Goal: Task Accomplishment & Management: Manage account settings

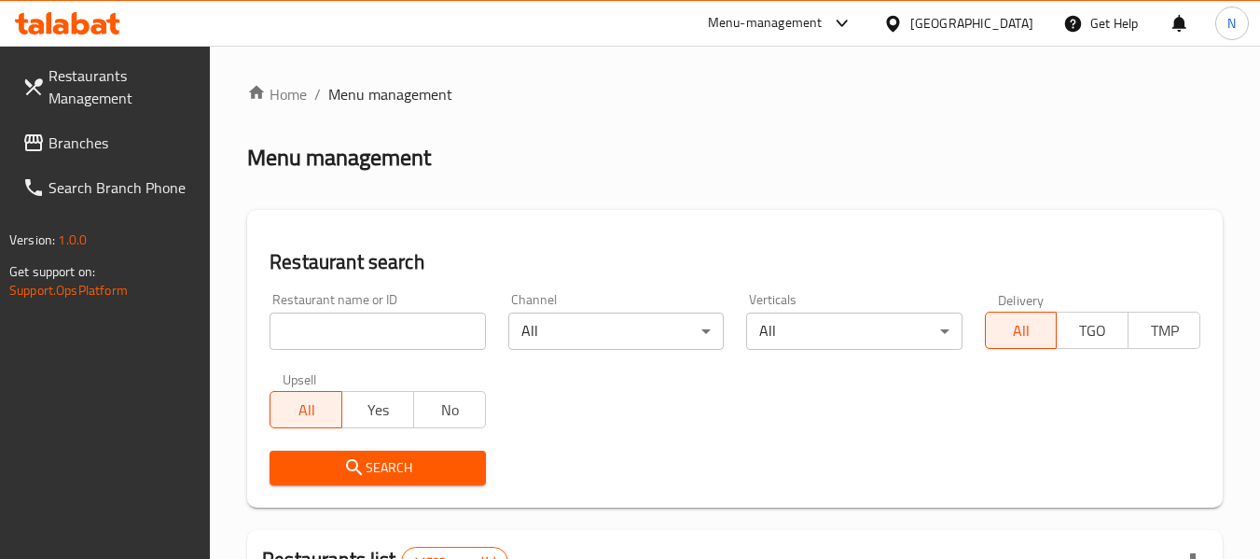
drag, startPoint x: 0, startPoint y: 0, endPoint x: 134, endPoint y: 149, distance: 200.8
click at [134, 149] on span "Branches" at bounding box center [122, 143] width 147 height 22
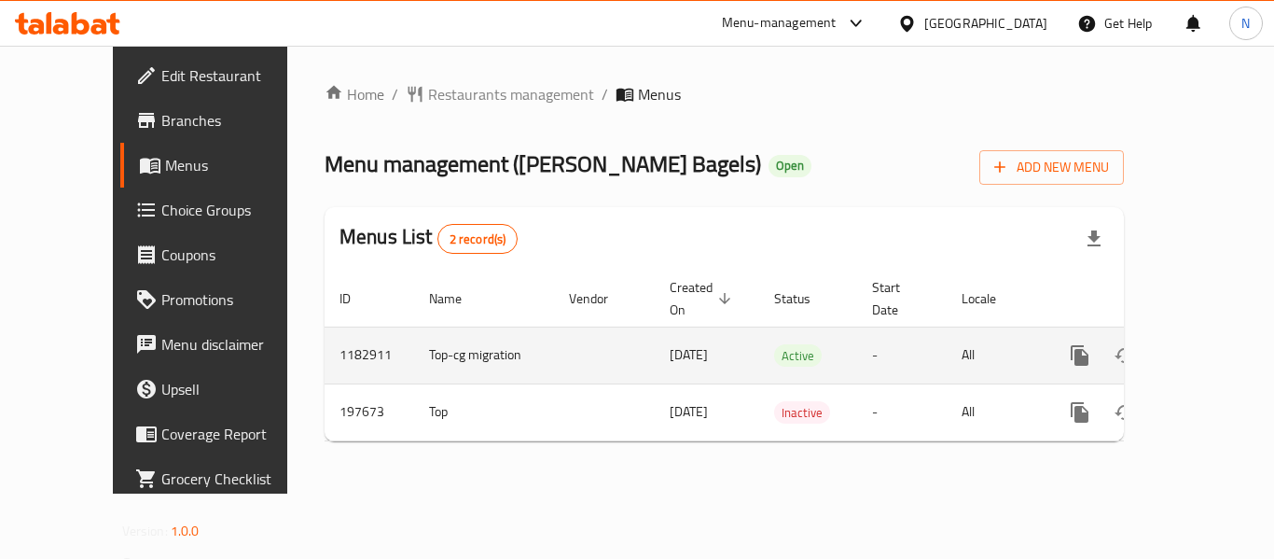
click at [1198, 347] on link "enhanced table" at bounding box center [1214, 355] width 45 height 45
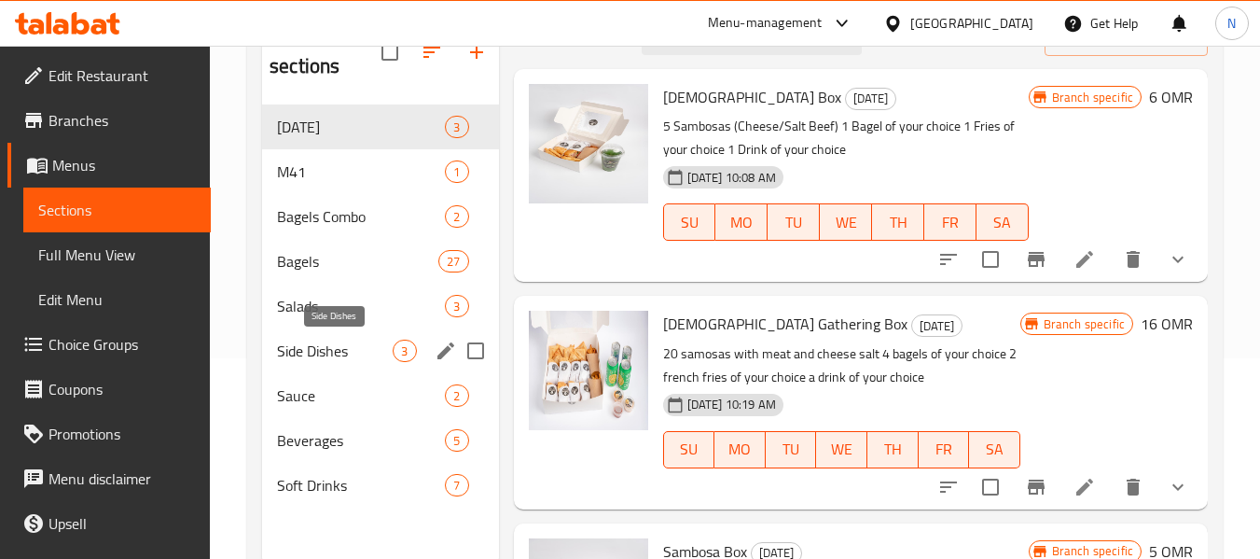
scroll to position [168, 0]
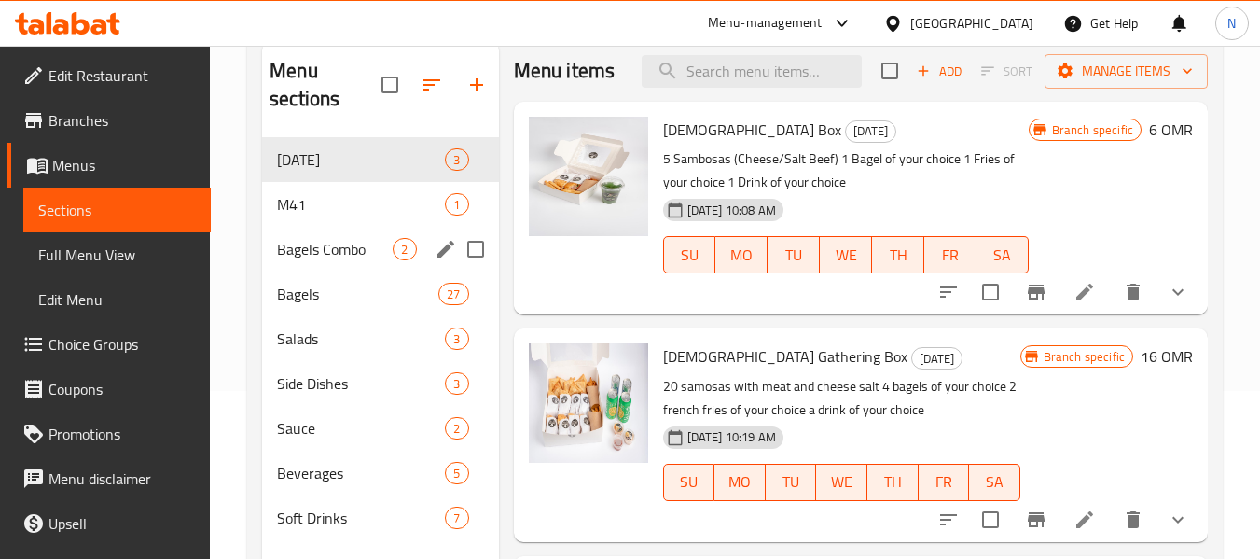
click at [348, 249] on span "Bagels Combo" at bounding box center [335, 249] width 116 height 22
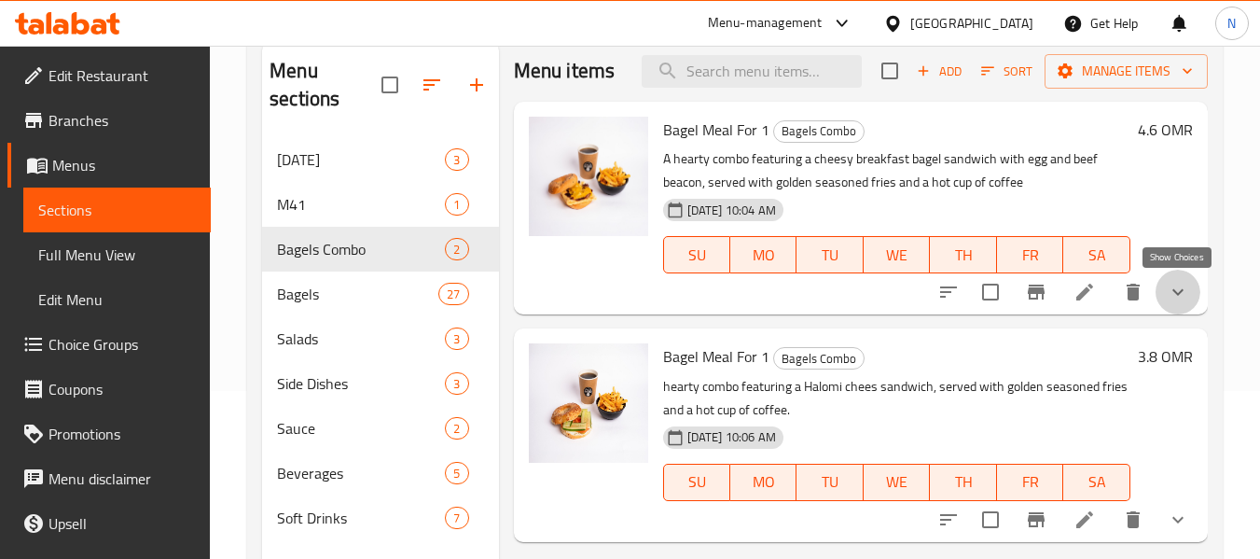
click at [1186, 285] on icon "show more" at bounding box center [1178, 292] width 22 height 22
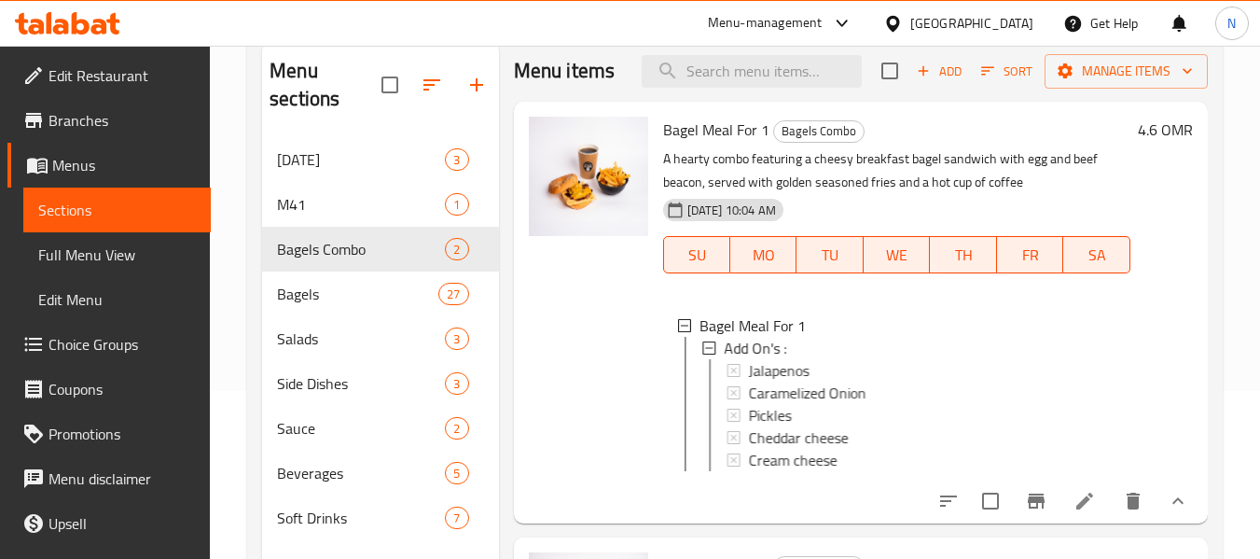
scroll to position [93, 0]
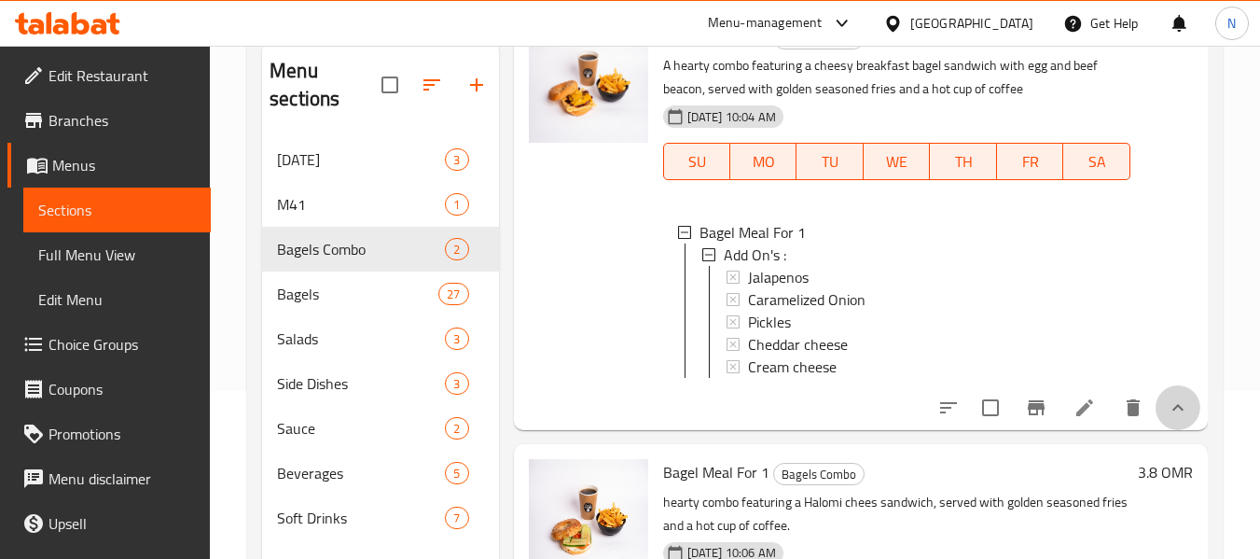
click at [1160, 430] on button "show more" at bounding box center [1178, 407] width 45 height 45
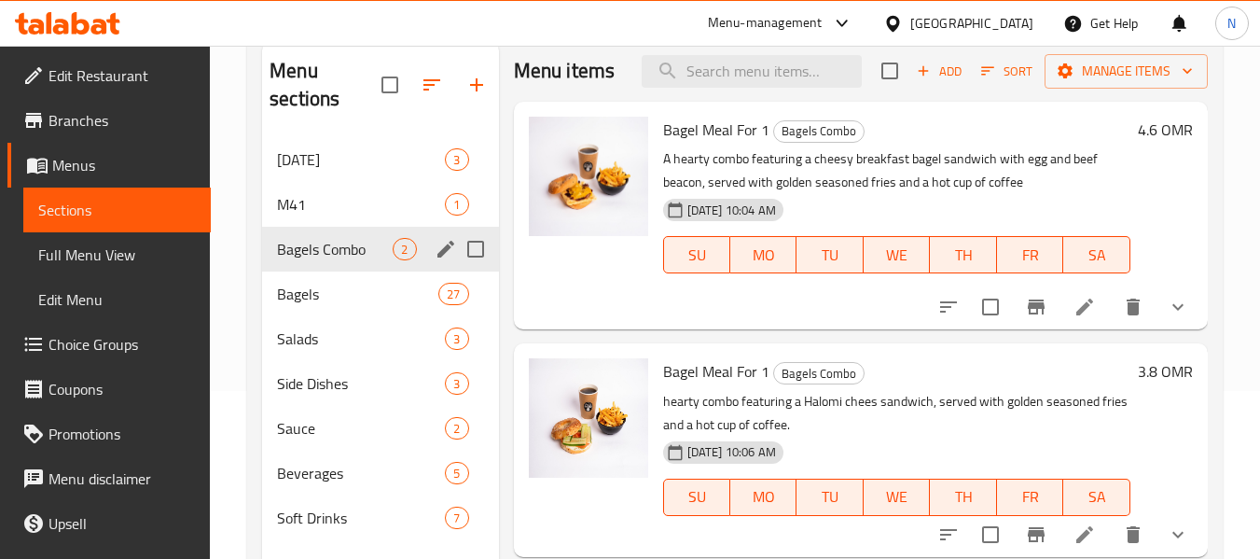
scroll to position [0, 0]
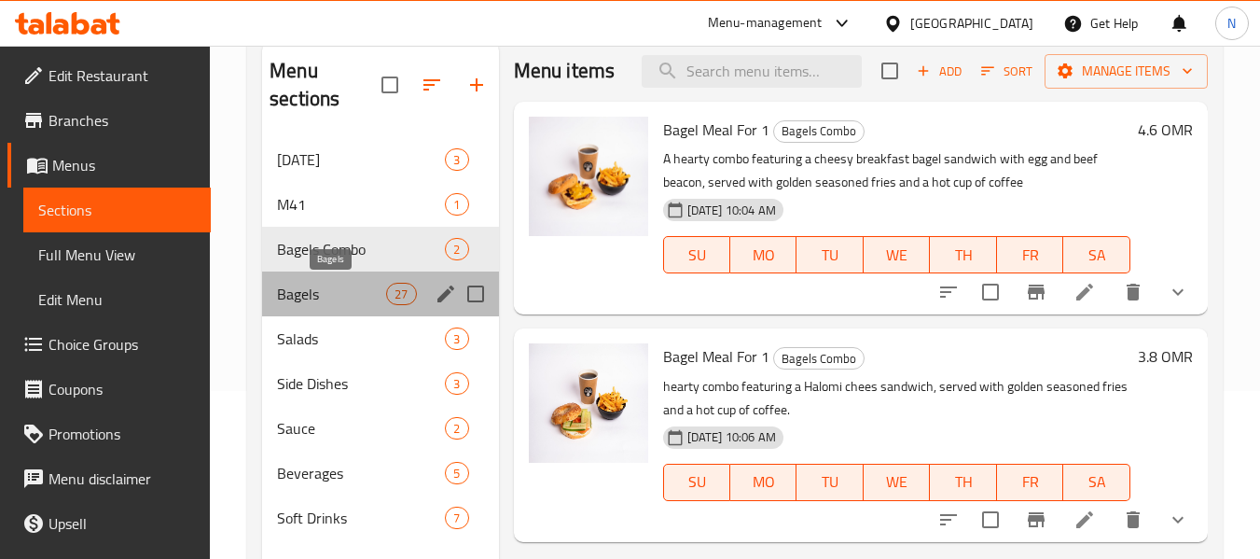
click at [348, 288] on span "Bagels" at bounding box center [331, 294] width 109 height 22
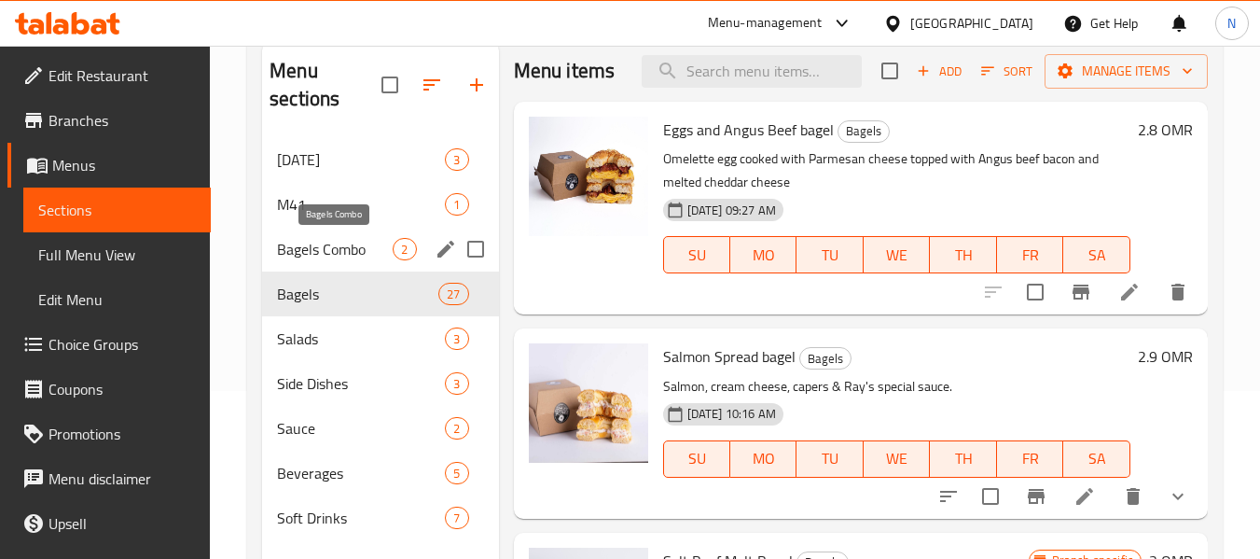
drag, startPoint x: 332, startPoint y: 249, endPoint x: 503, endPoint y: 292, distance: 176.0
click at [332, 249] on span "Bagels Combo" at bounding box center [335, 249] width 116 height 22
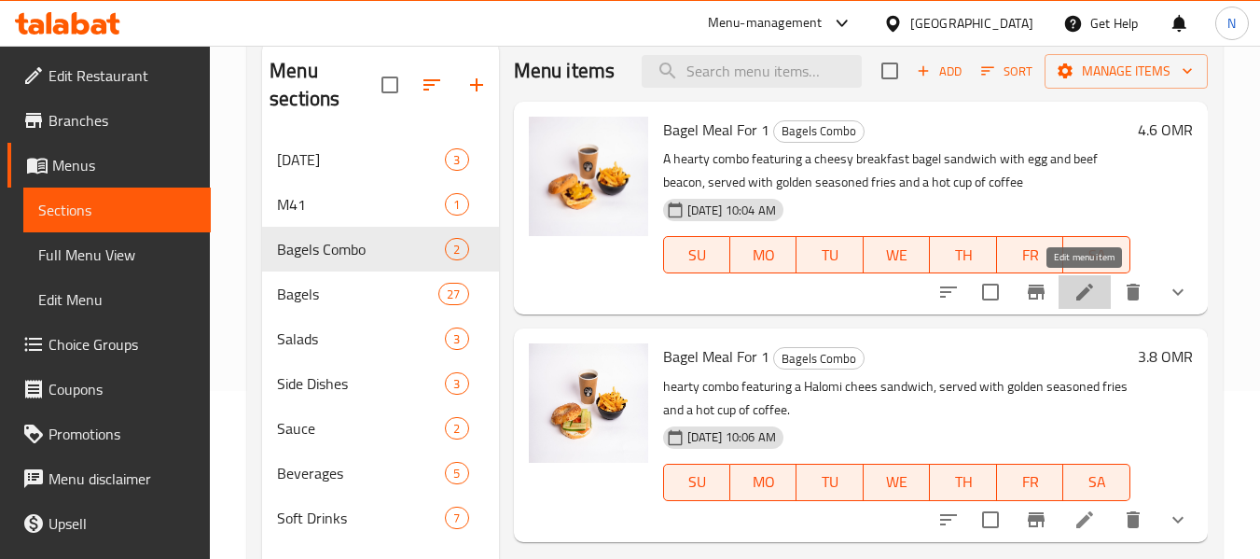
click at [1081, 294] on icon at bounding box center [1084, 292] width 17 height 17
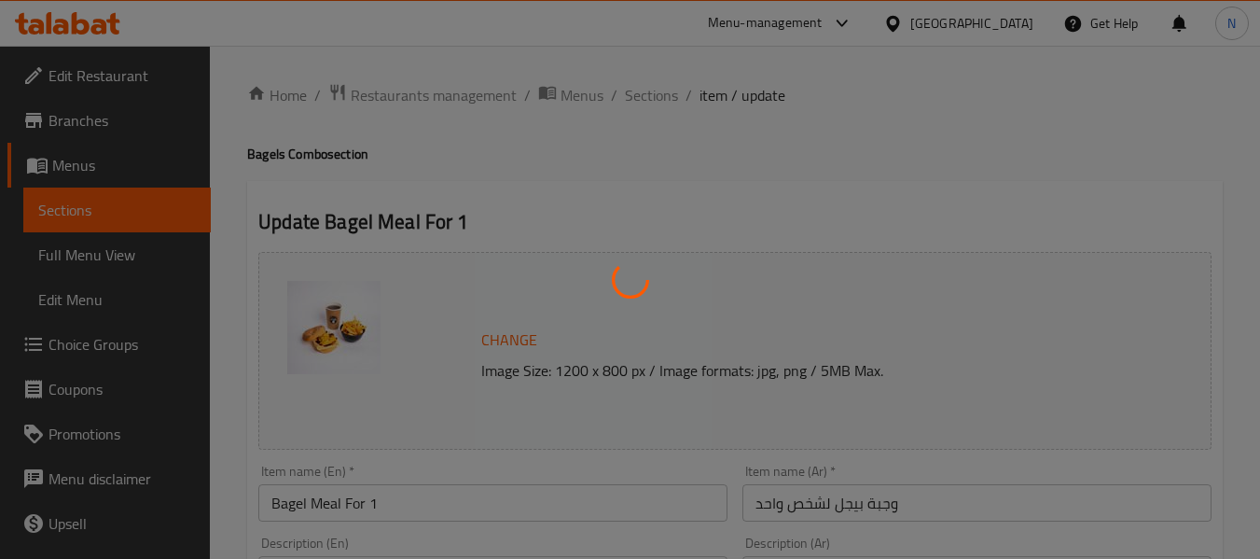
type input "اضافات :"
type input "0"
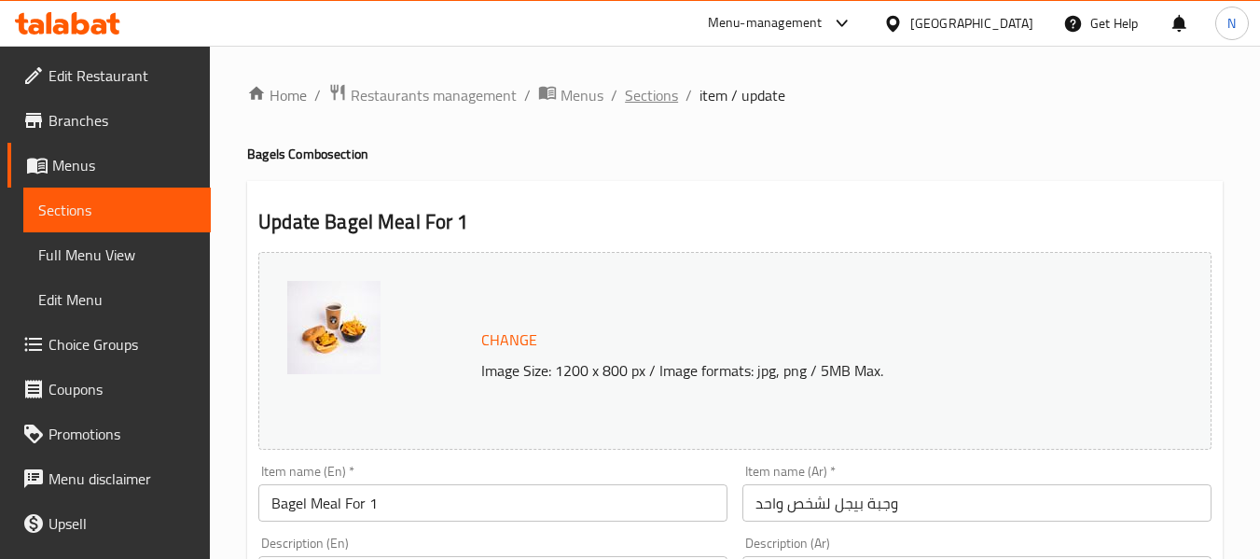
click at [667, 87] on span "Sections" at bounding box center [651, 95] width 53 height 22
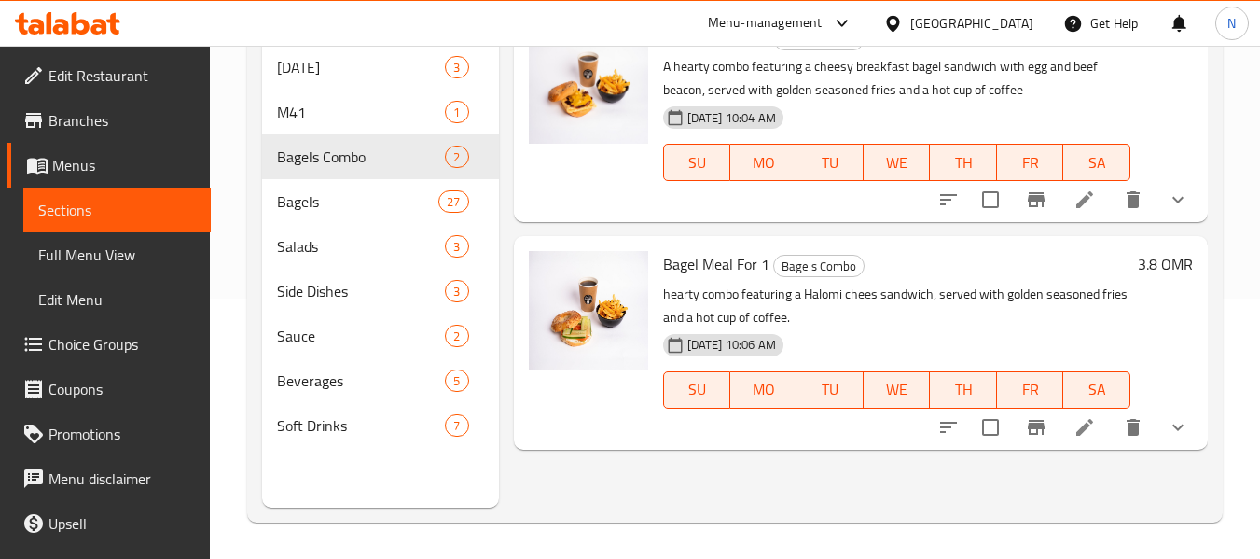
scroll to position [261, 0]
drag, startPoint x: 305, startPoint y: 158, endPoint x: 405, endPoint y: 194, distance: 106.2
click at [305, 158] on span "Bagels Combo" at bounding box center [335, 156] width 116 height 22
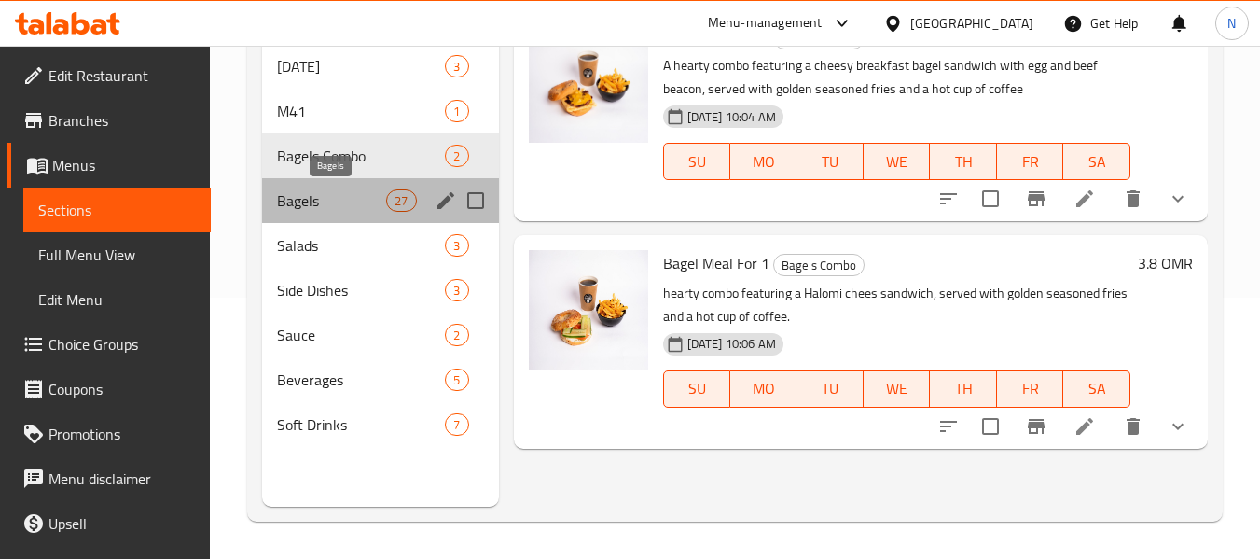
click at [347, 207] on span "Bagels" at bounding box center [331, 200] width 109 height 22
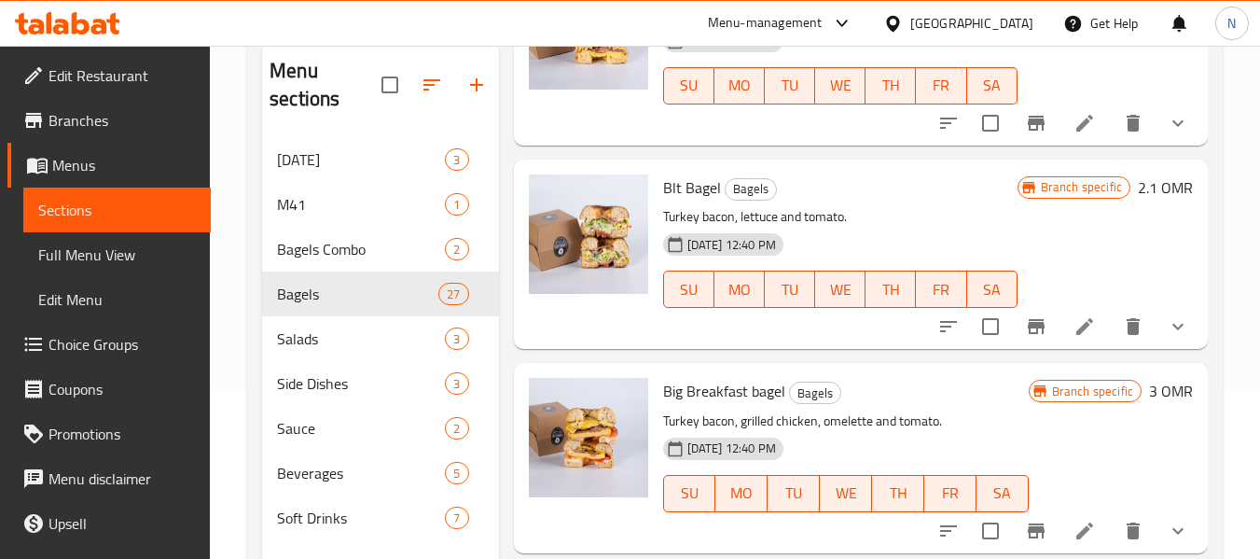
scroll to position [1213, 0]
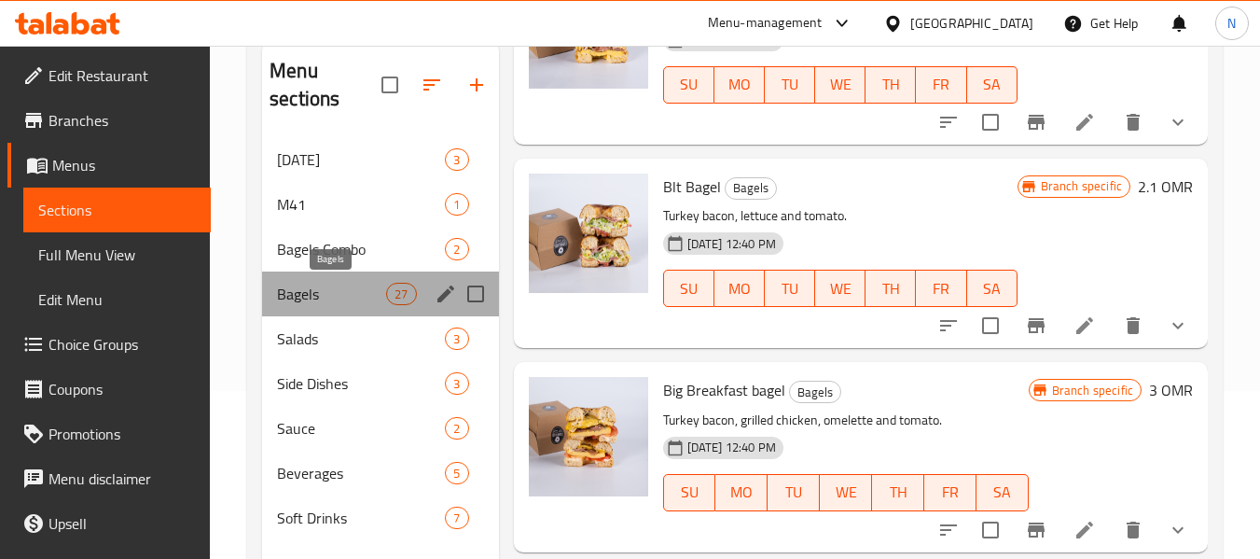
click at [320, 283] on span "Bagels" at bounding box center [331, 294] width 109 height 22
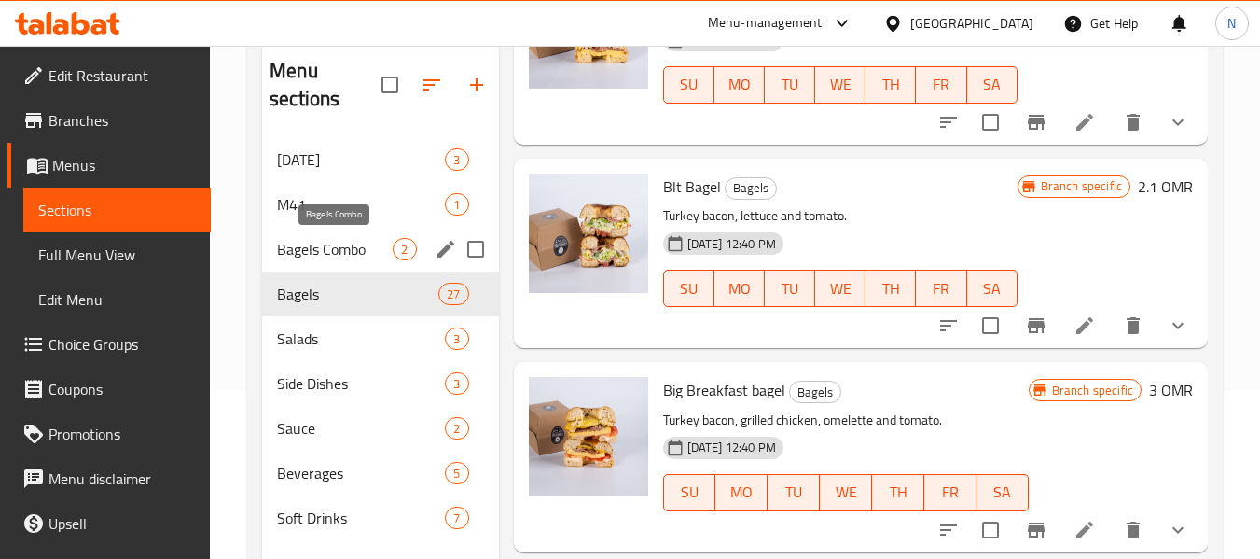
click at [341, 253] on span "Bagels Combo" at bounding box center [335, 249] width 116 height 22
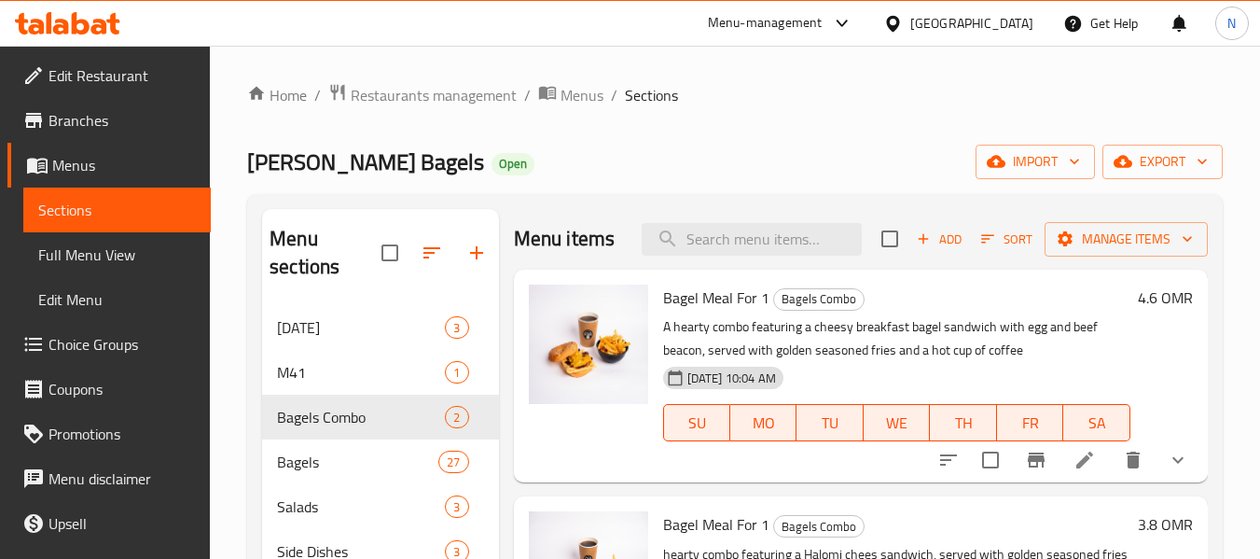
click at [92, 21] on icon at bounding box center [67, 23] width 105 height 22
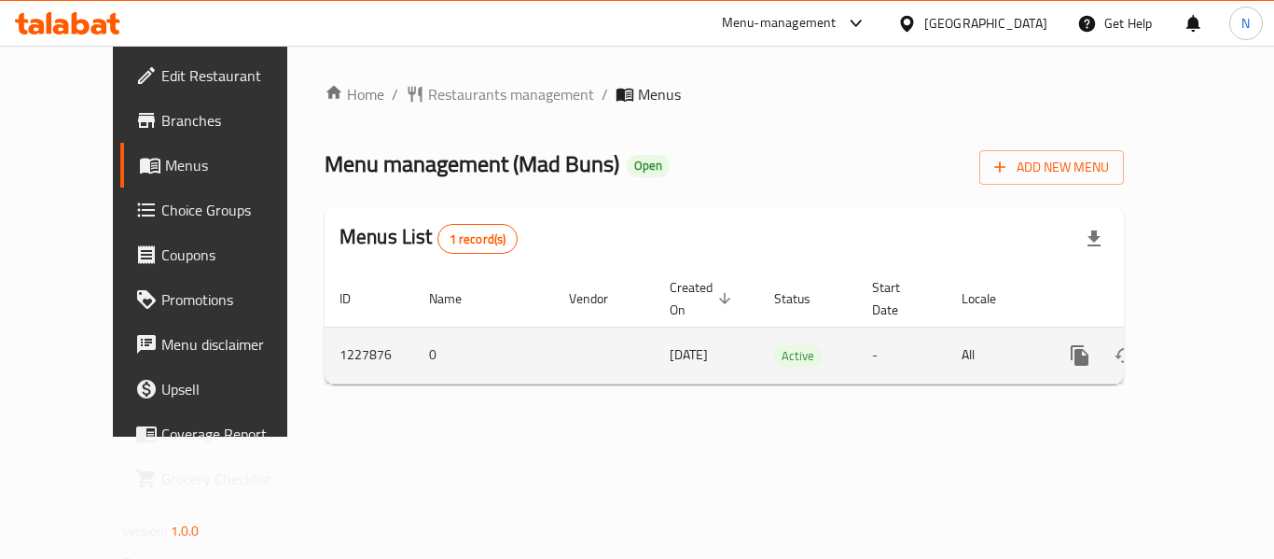
click at [1209, 344] on icon "enhanced table" at bounding box center [1214, 355] width 22 height 22
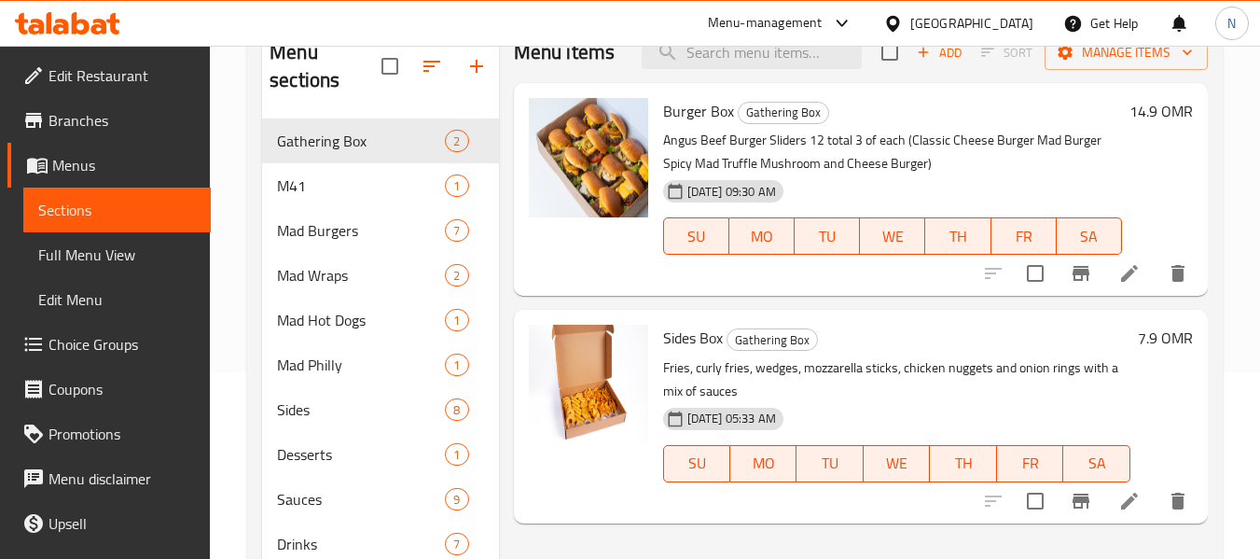
scroll to position [261, 0]
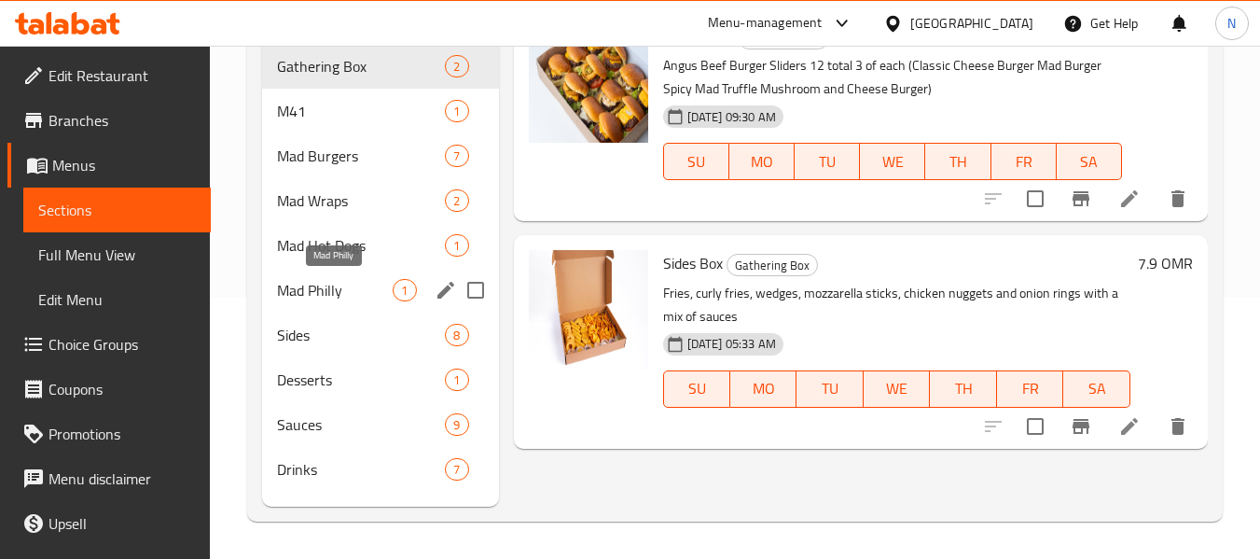
click at [324, 286] on span "Mad Philly" at bounding box center [335, 290] width 116 height 22
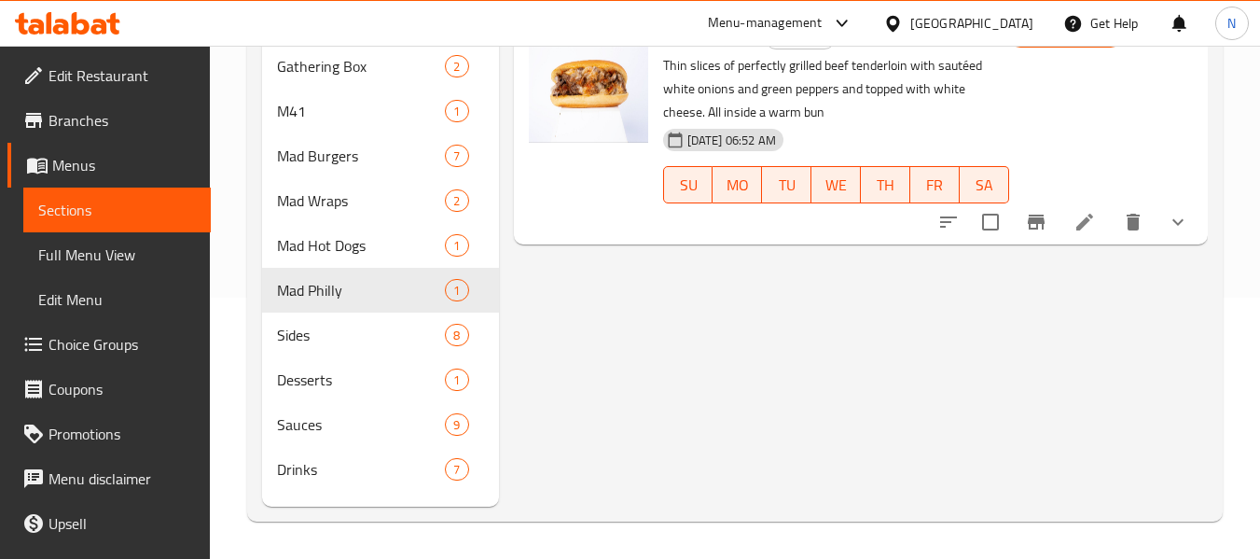
scroll to position [168, 0]
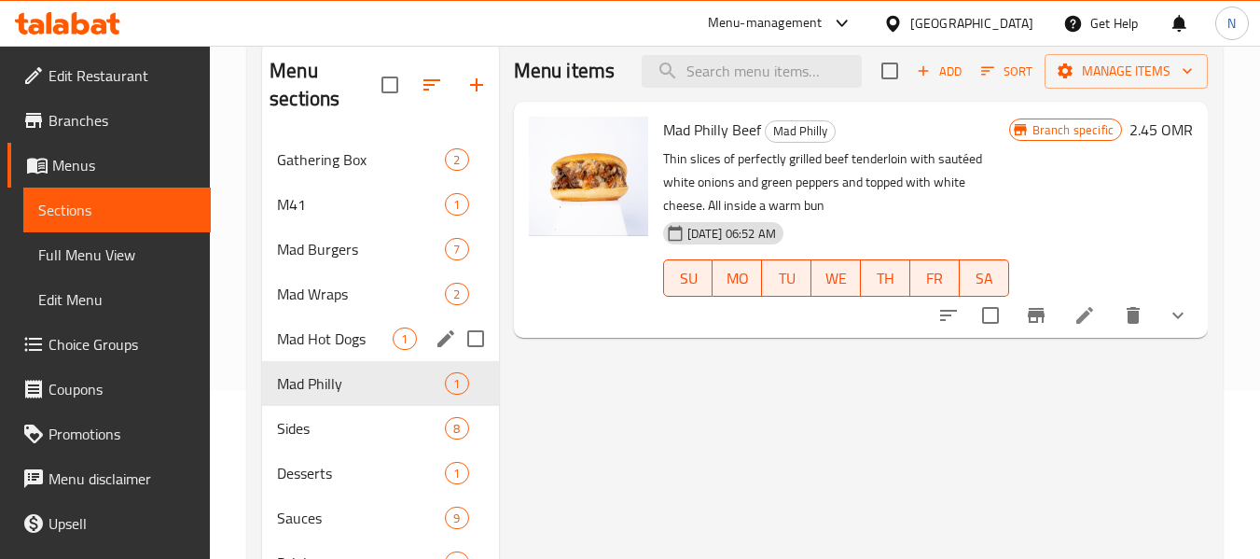
click at [330, 354] on div "Mad Hot Dogs 1" at bounding box center [380, 338] width 236 height 45
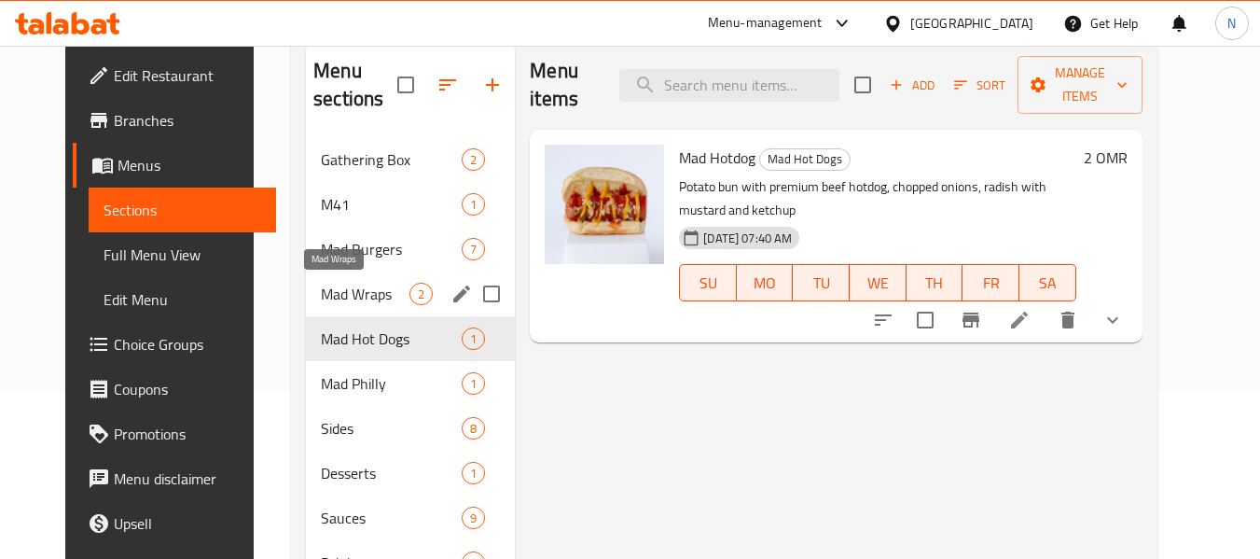
click at [344, 286] on span "Mad Wraps" at bounding box center [365, 294] width 89 height 22
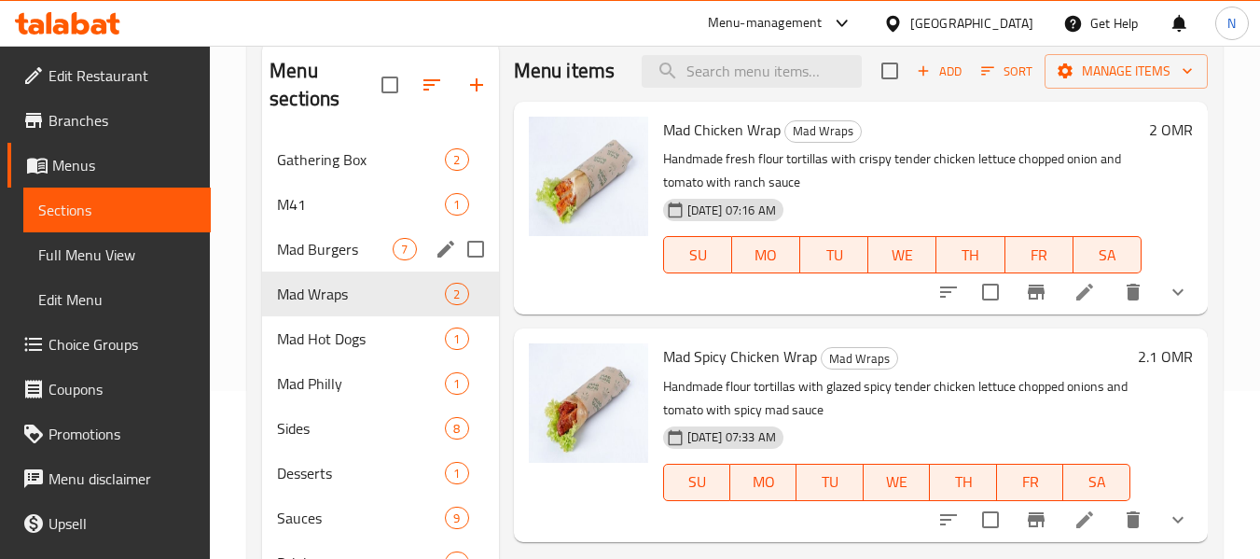
click at [353, 228] on div "Mad Burgers 7" at bounding box center [380, 249] width 236 height 45
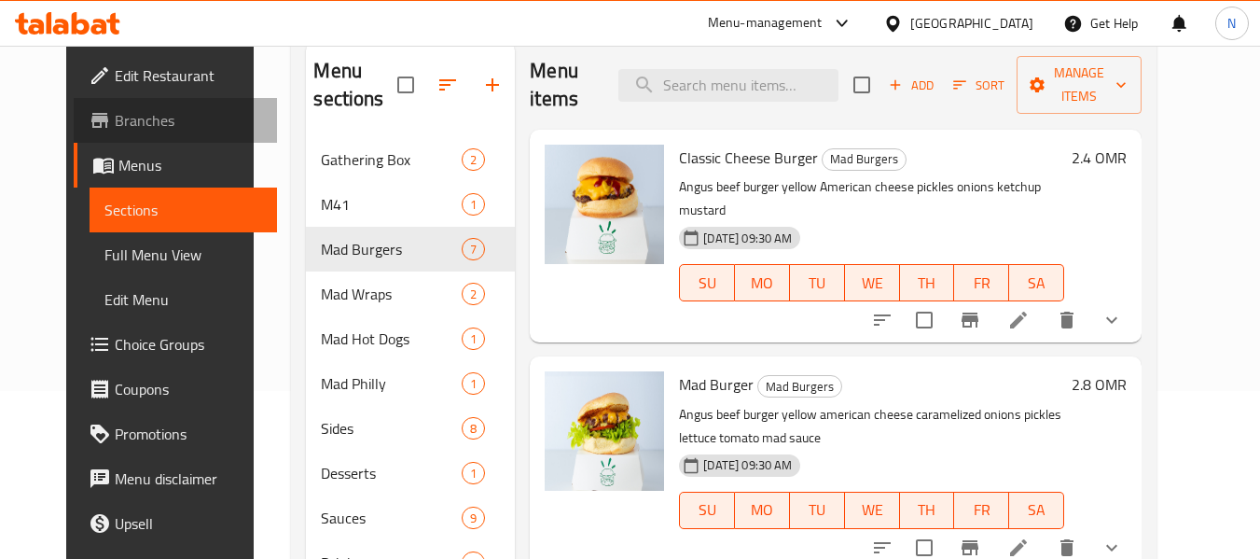
click at [149, 121] on span "Branches" at bounding box center [188, 120] width 147 height 22
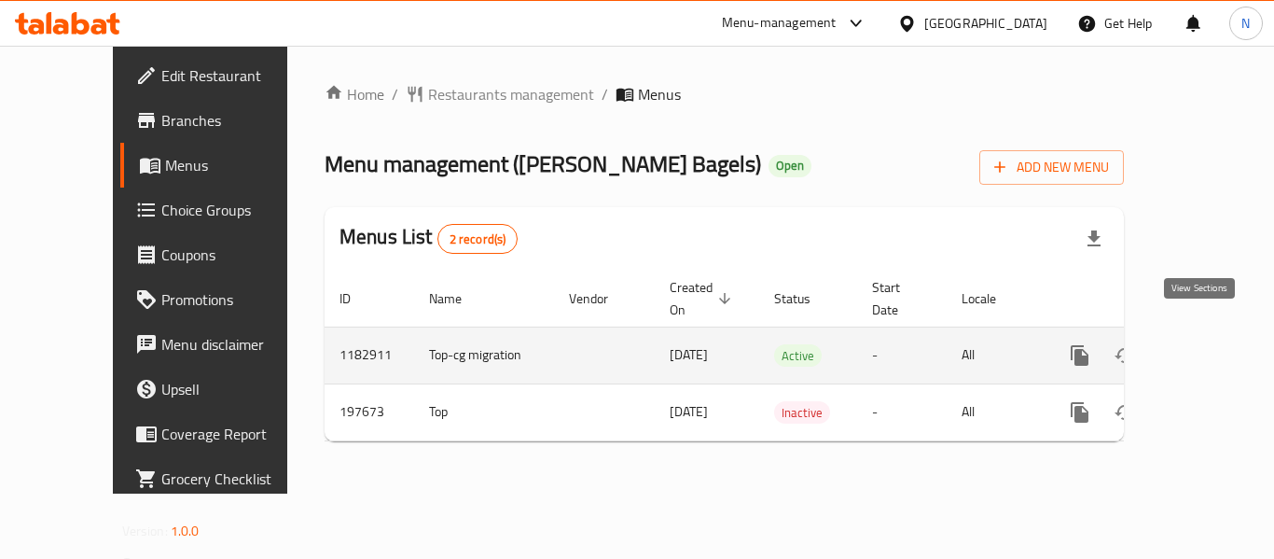
click at [1203, 344] on icon "enhanced table" at bounding box center [1214, 355] width 22 height 22
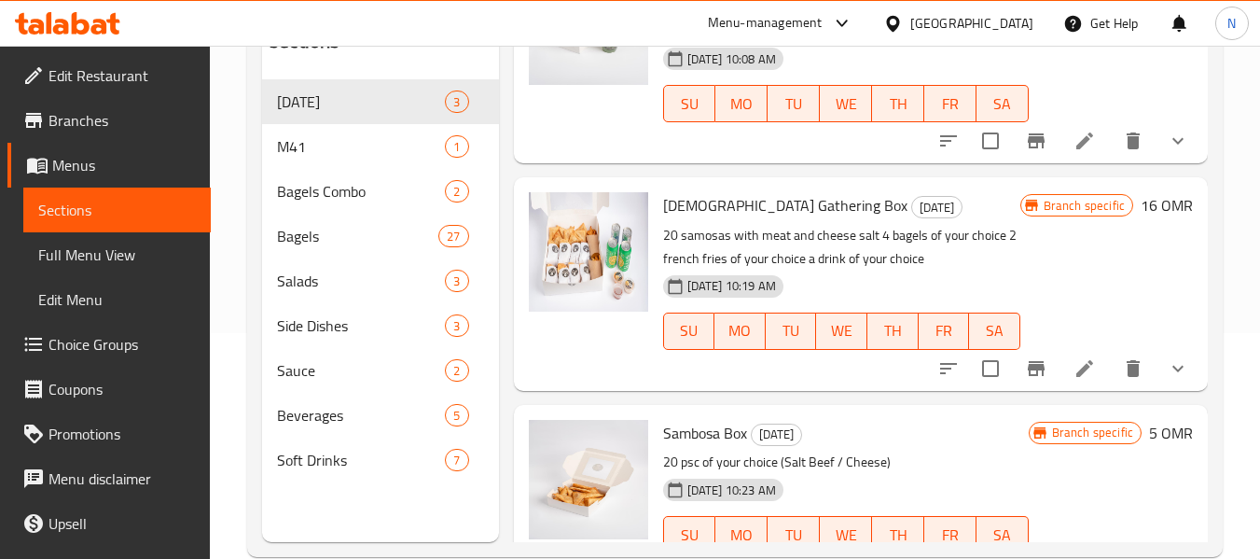
scroll to position [261, 0]
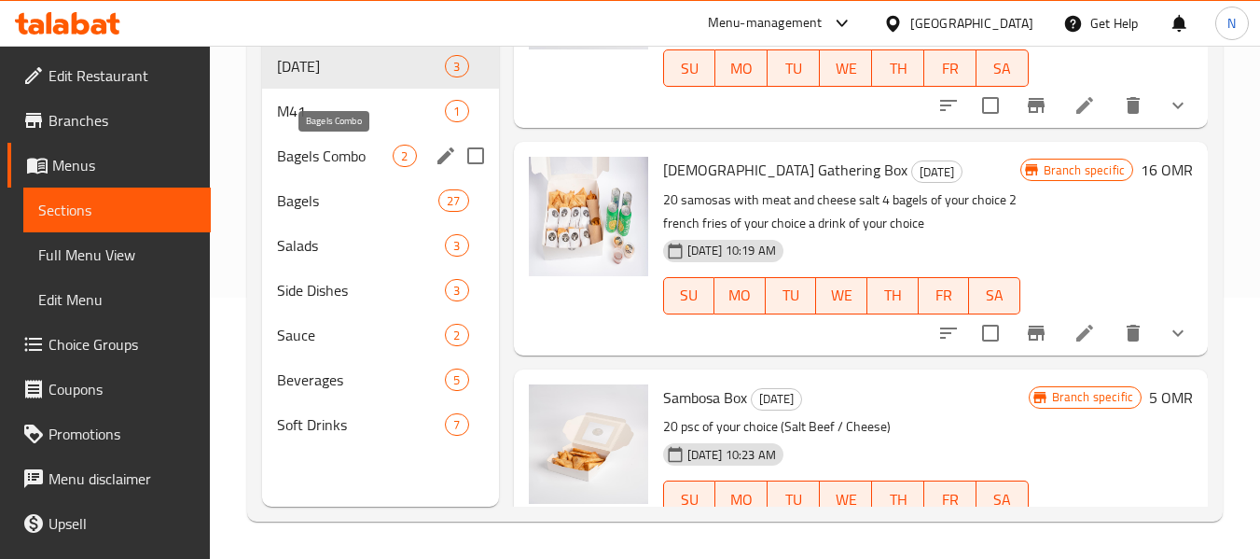
click at [368, 158] on span "Bagels Combo" at bounding box center [335, 156] width 116 height 22
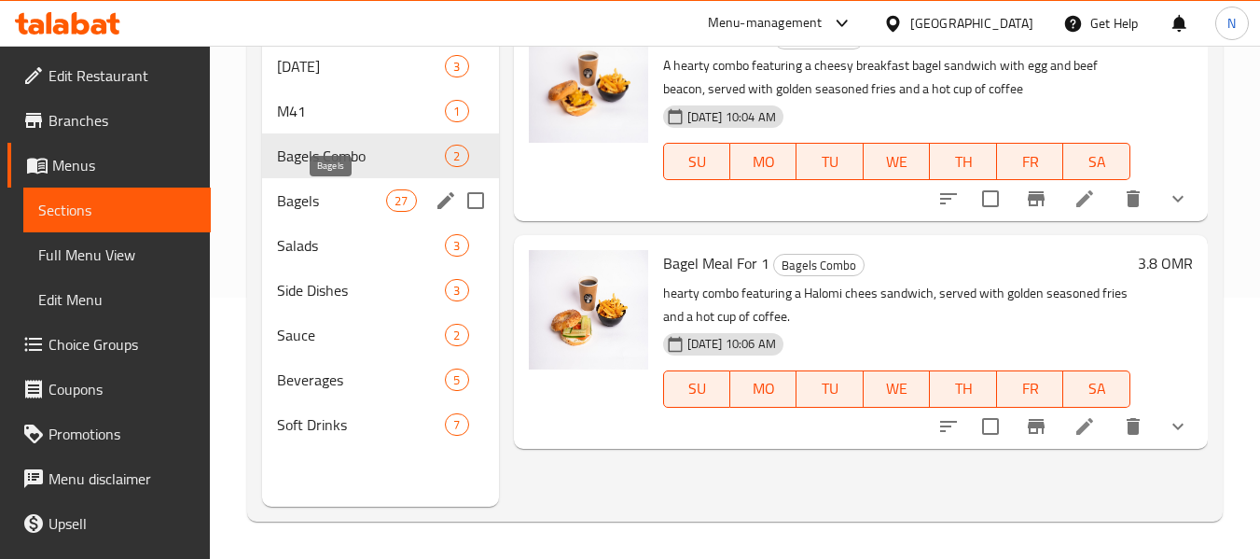
click at [360, 191] on span "Bagels" at bounding box center [331, 200] width 109 height 22
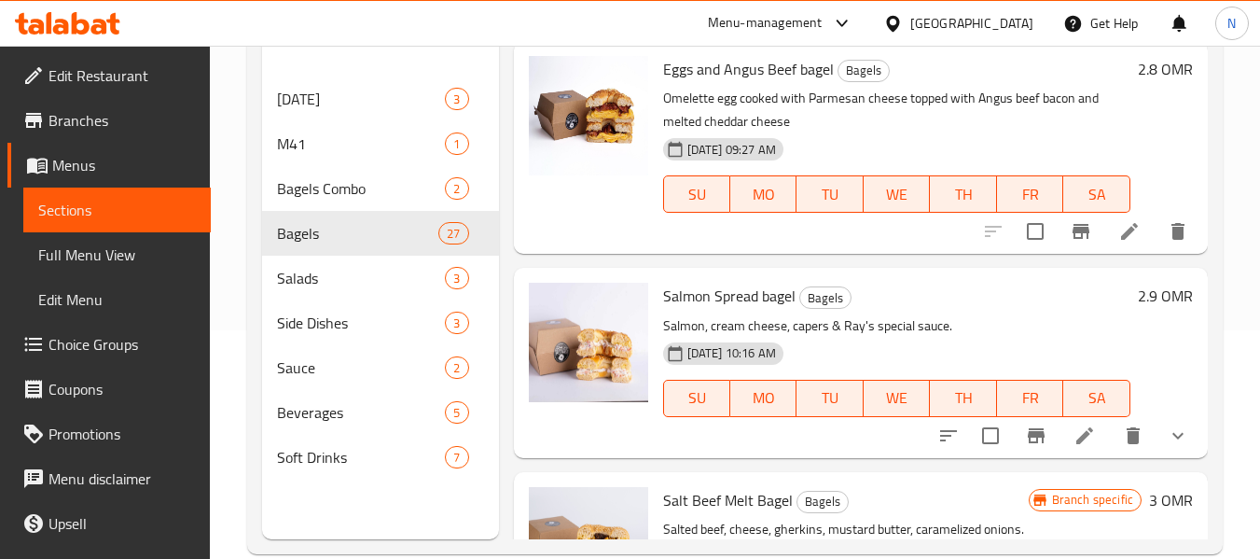
scroll to position [261, 0]
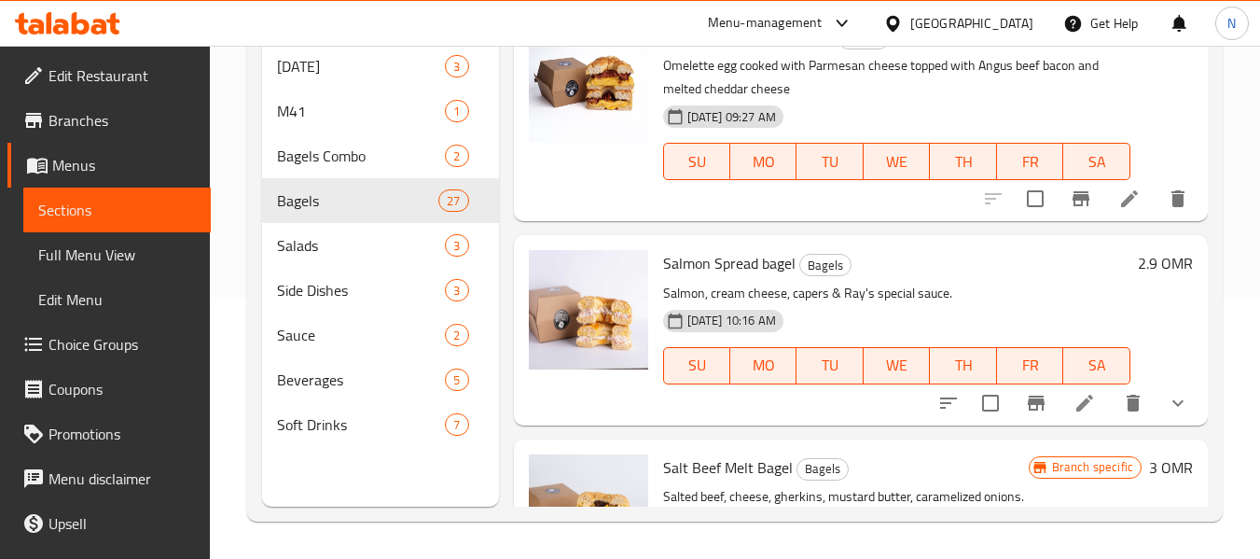
click at [115, 340] on span "Choice Groups" at bounding box center [122, 344] width 147 height 22
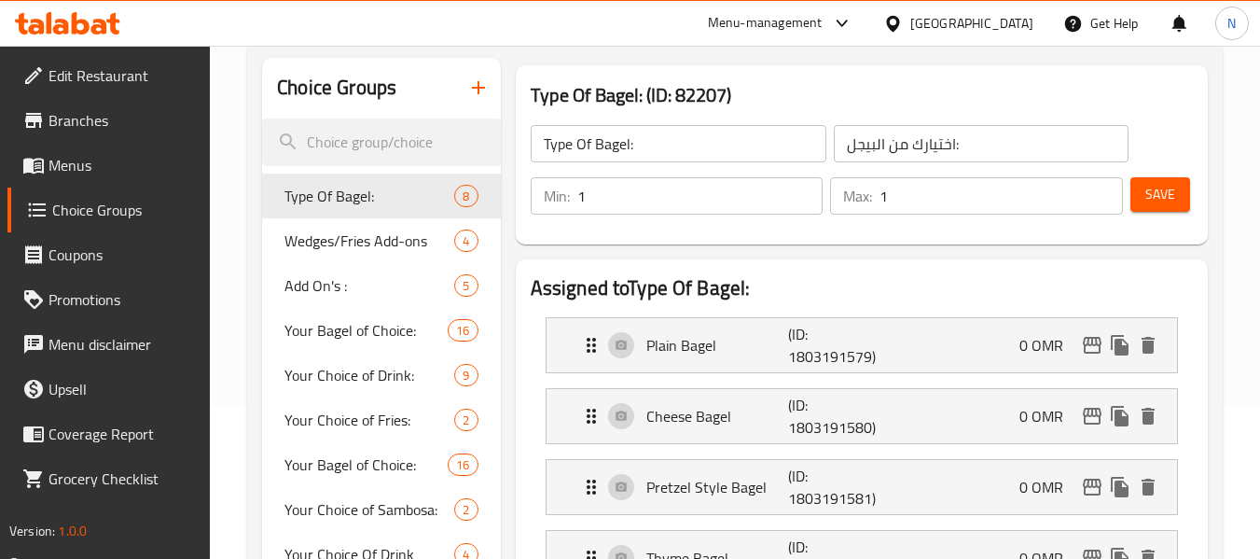
scroll to position [187, 0]
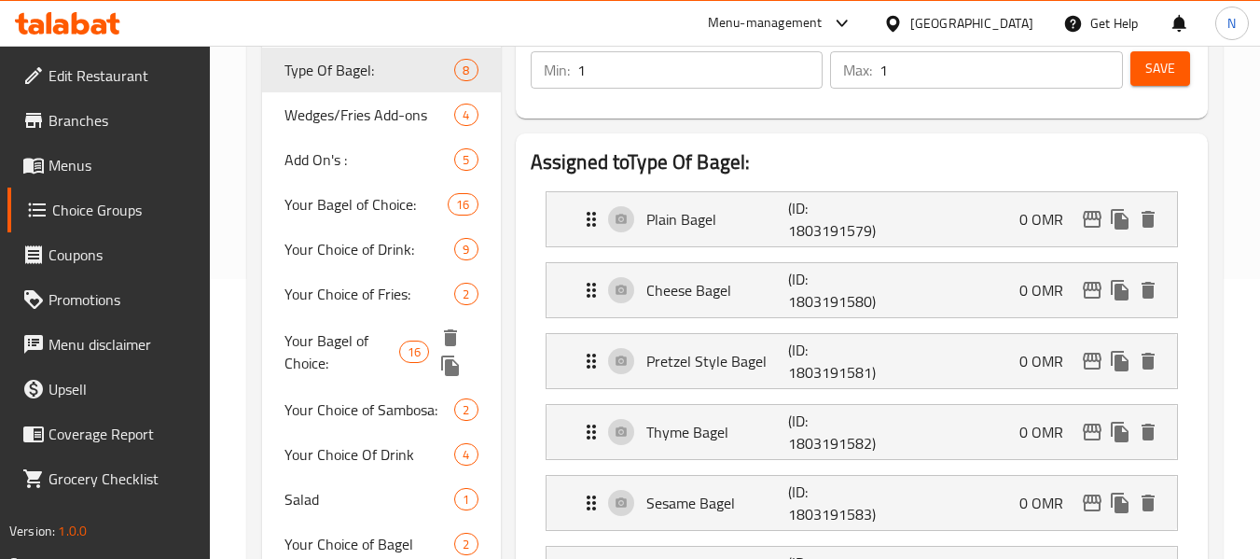
scroll to position [0, 0]
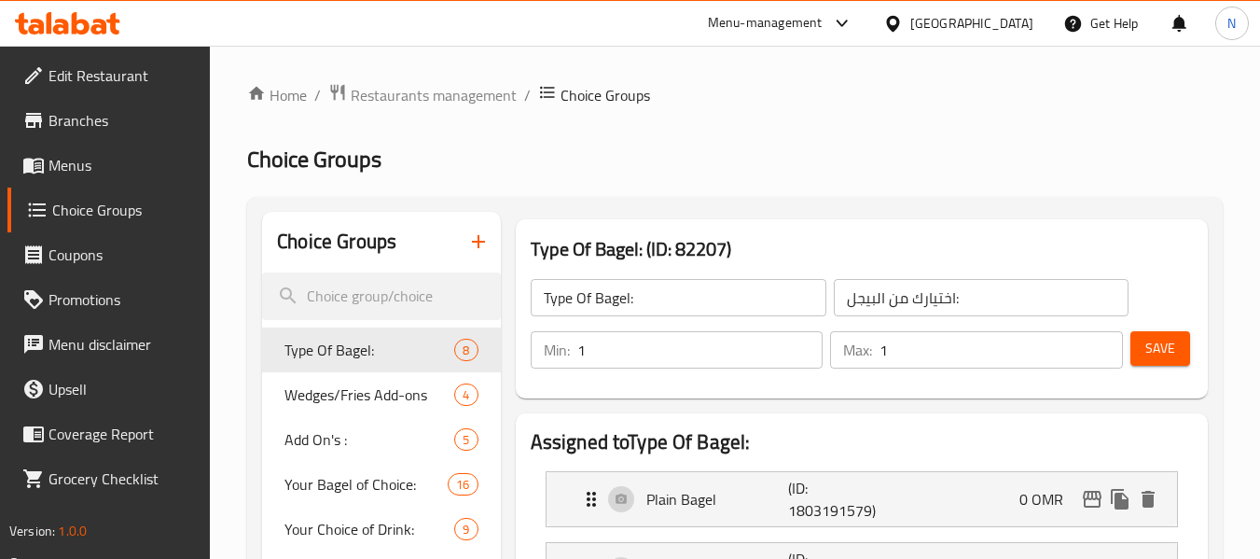
click at [467, 243] on icon "button" at bounding box center [478, 241] width 22 height 22
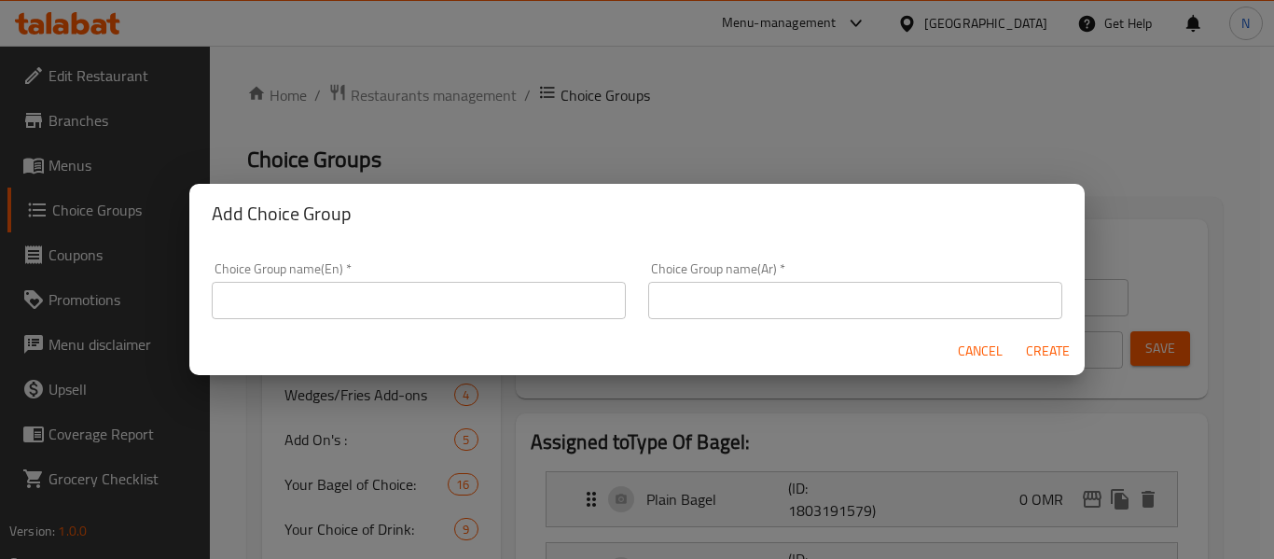
click at [484, 303] on input "text" at bounding box center [419, 300] width 414 height 37
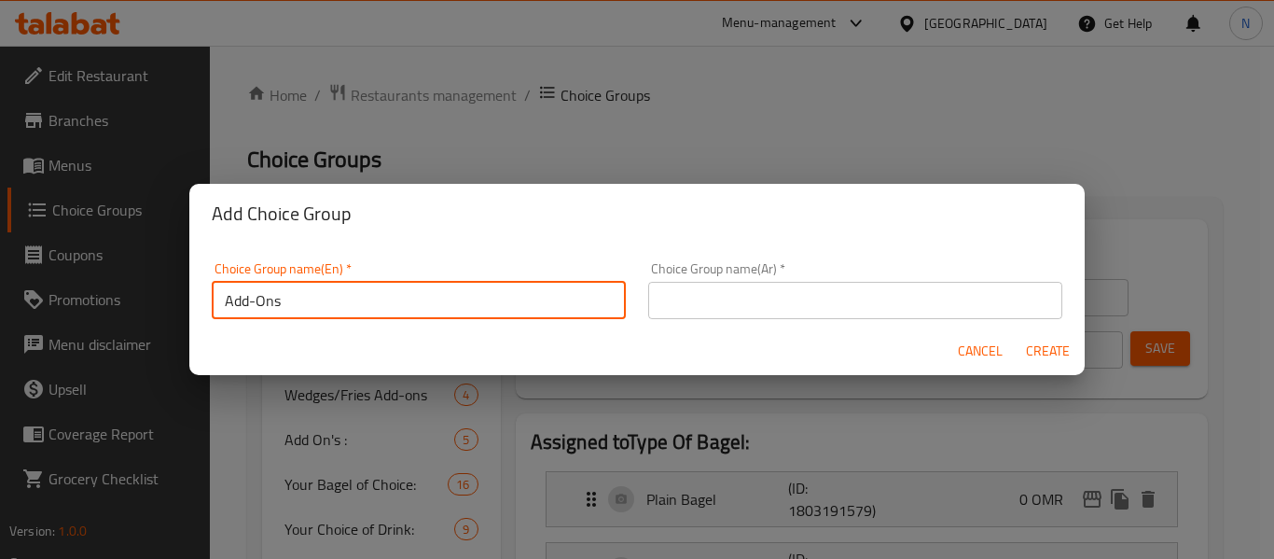
type input "Add-Ons"
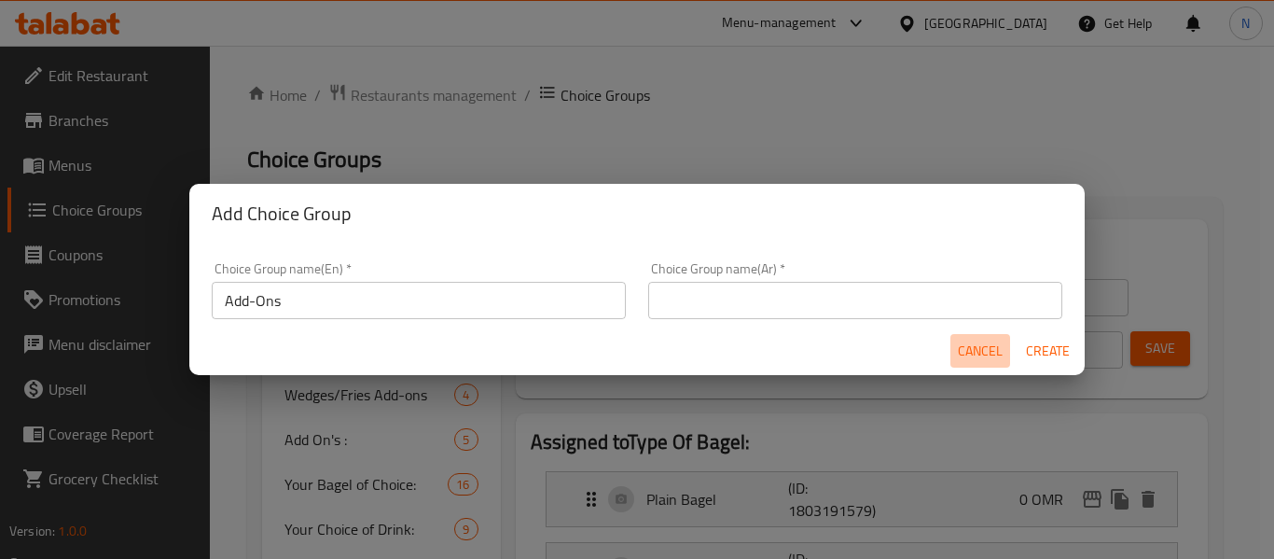
drag, startPoint x: 967, startPoint y: 348, endPoint x: 937, endPoint y: 348, distance: 30.8
click at [967, 348] on span "Cancel" at bounding box center [980, 351] width 45 height 23
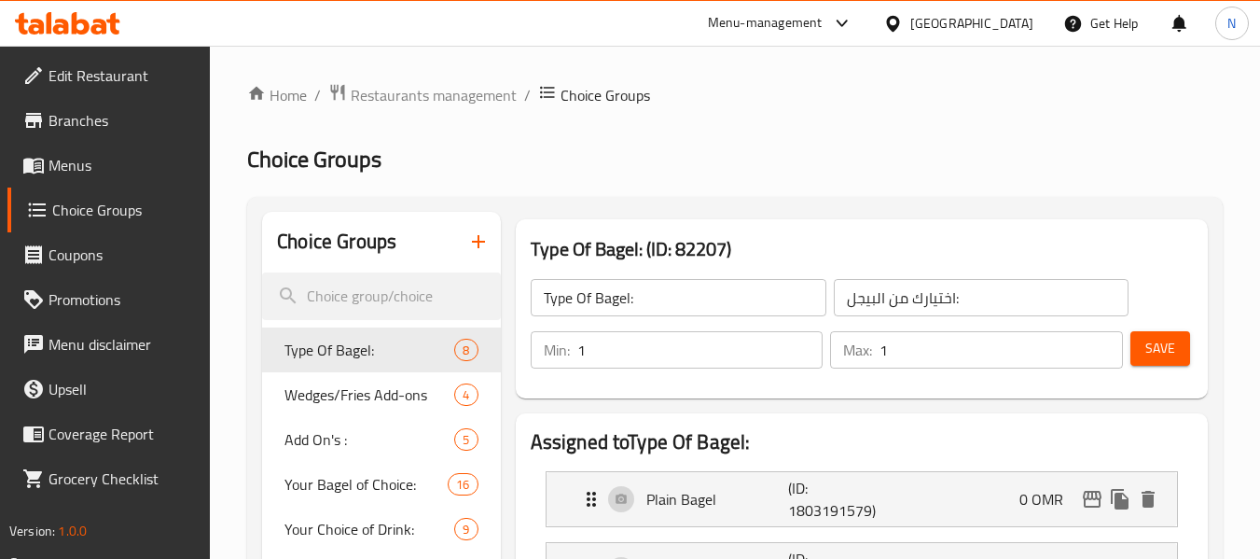
click at [473, 251] on icon "button" at bounding box center [478, 241] width 22 height 22
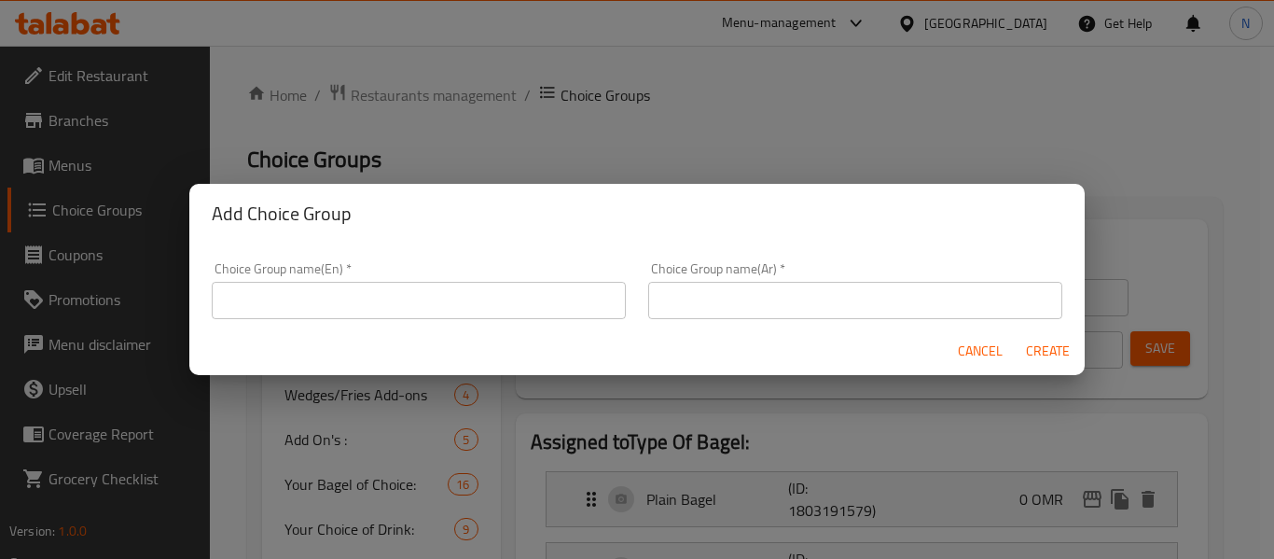
click at [312, 301] on input "text" at bounding box center [419, 300] width 414 height 37
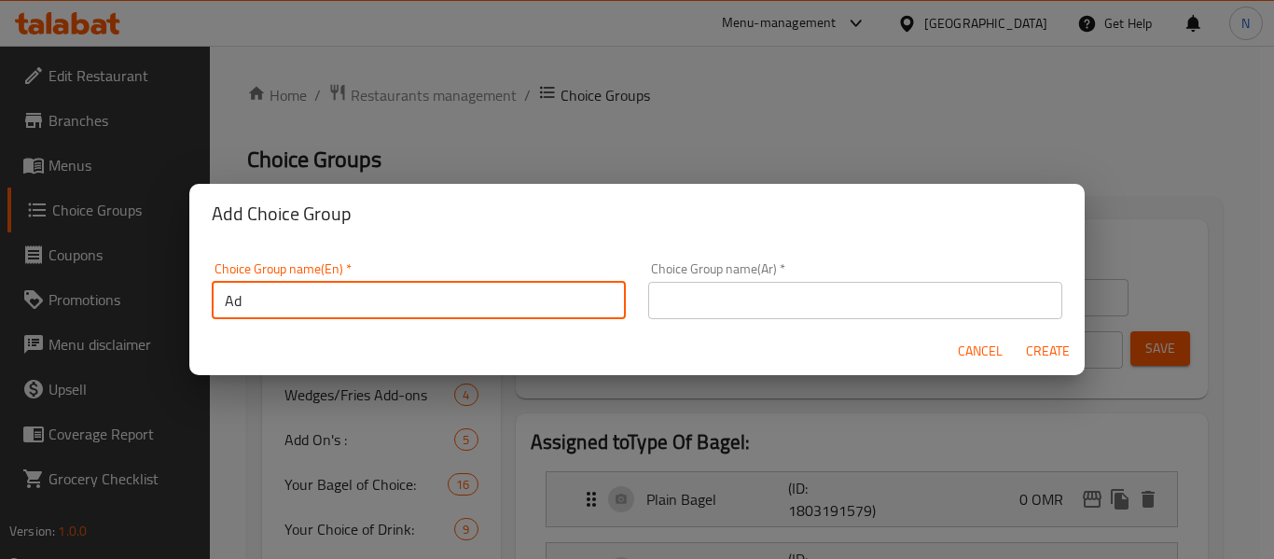
type input "A"
type input "Remove:"
click at [710, 298] on input "text" at bounding box center [855, 300] width 414 height 37
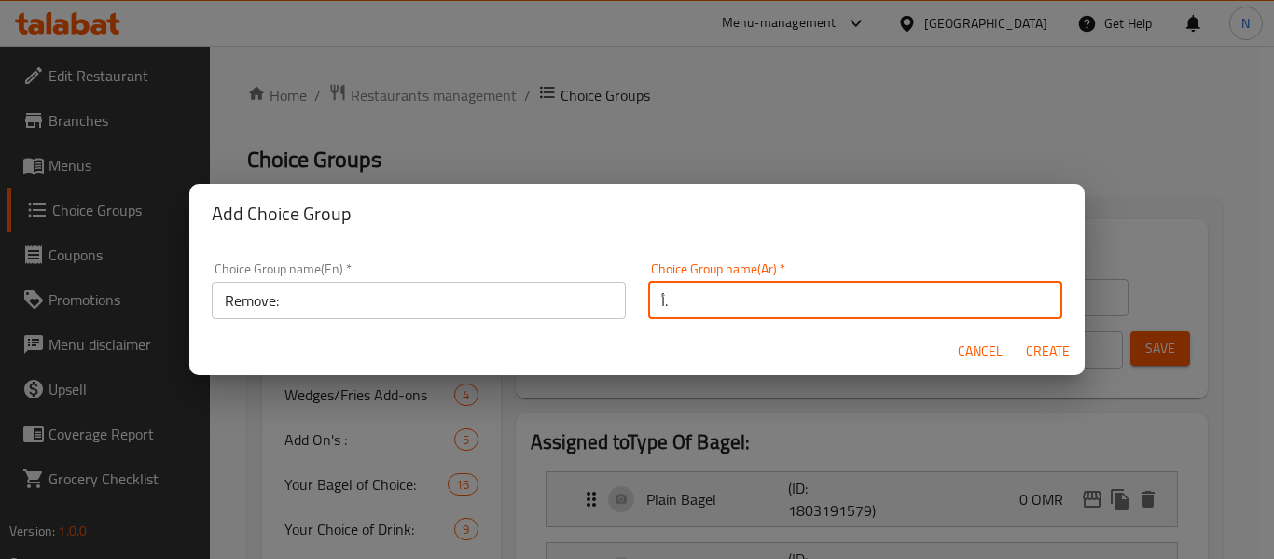
type input "أ"
type input "ا"
type input "أزالة:"
click at [1062, 349] on span "Create" at bounding box center [1047, 351] width 45 height 23
type input "Remove:"
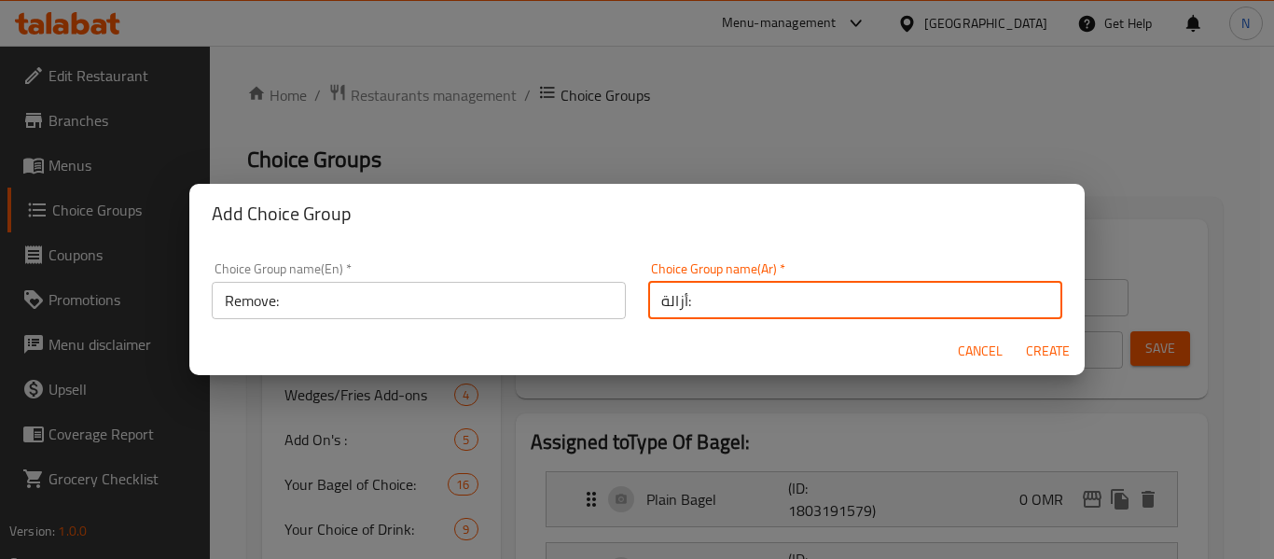
type input "أزالة:"
type input "0"
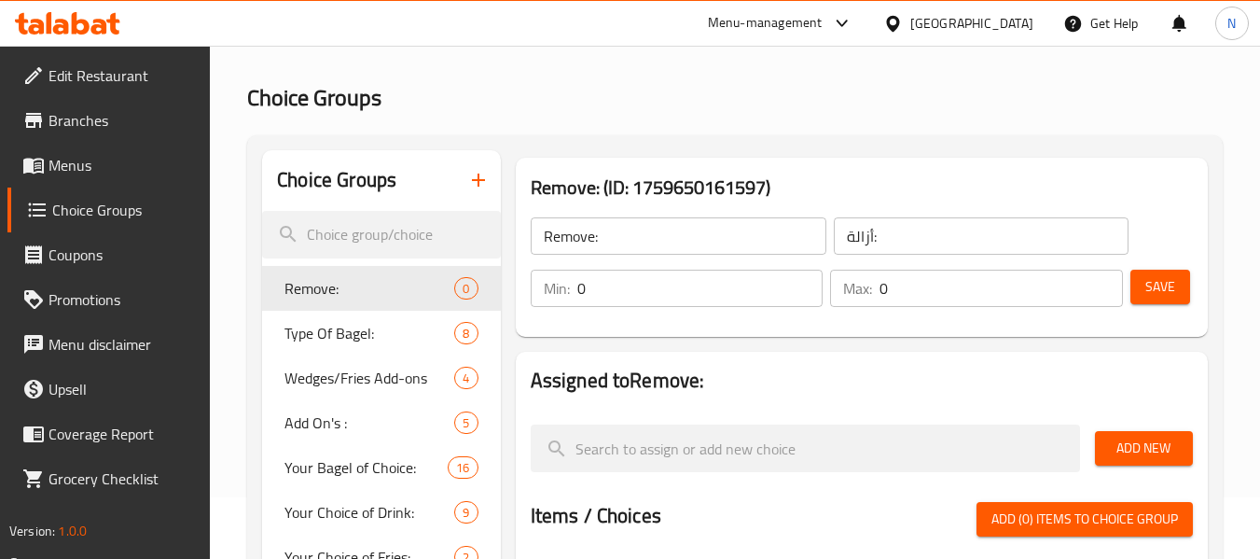
scroll to position [93, 0]
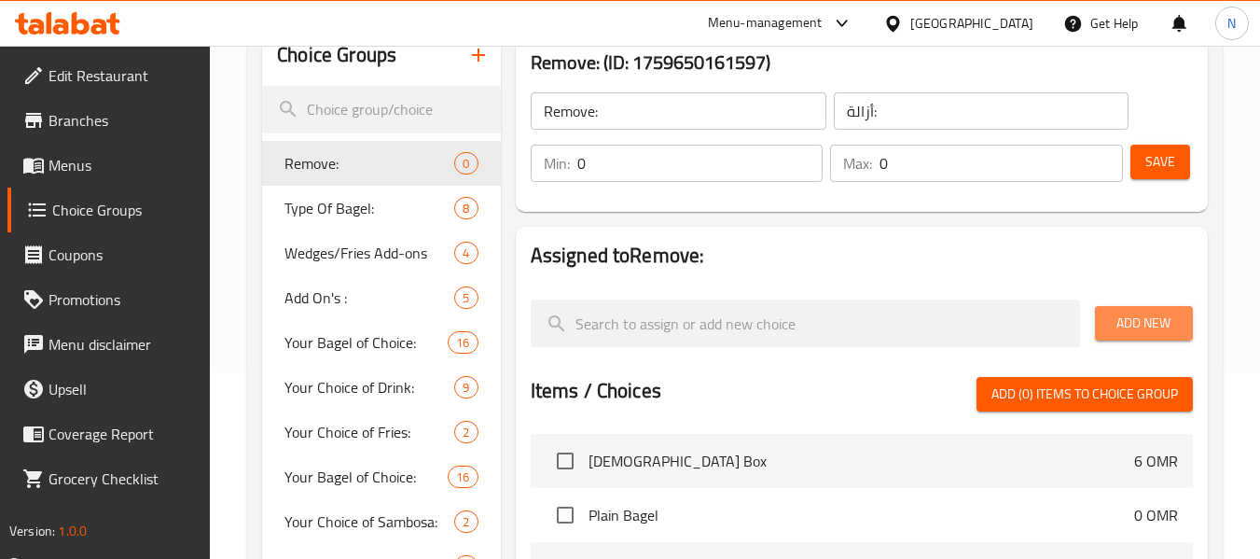
click at [1127, 312] on span "Add New" at bounding box center [1144, 323] width 68 height 23
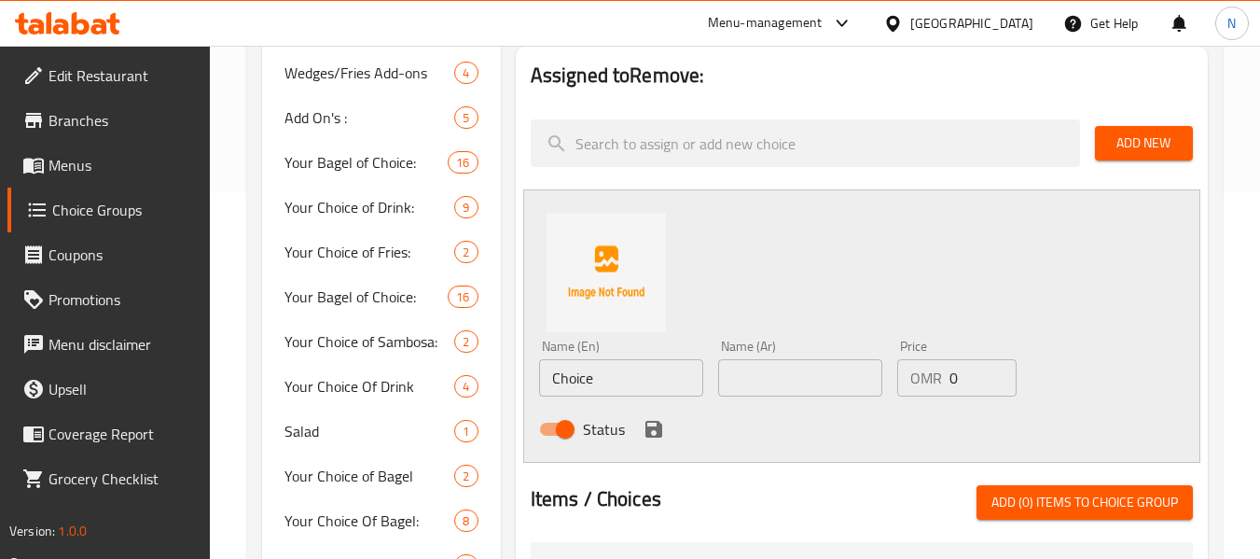
scroll to position [373, 0]
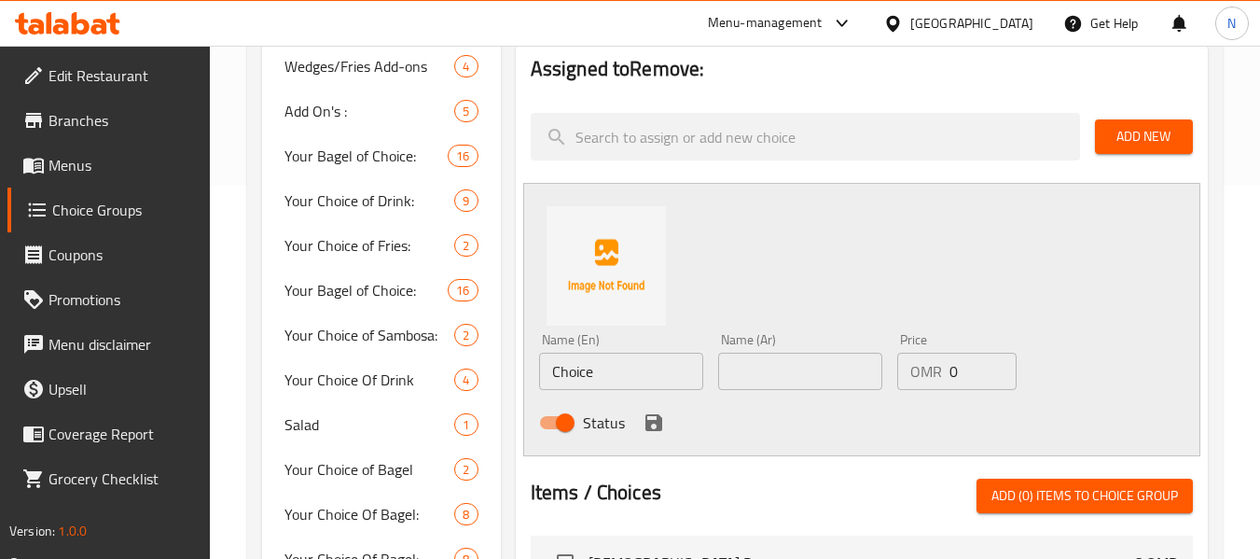
click at [618, 381] on input "Choice" at bounding box center [621, 371] width 164 height 37
paste input "No tomato"
type input "No tomato"
drag, startPoint x: 803, startPoint y: 373, endPoint x: 798, endPoint y: 383, distance: 11.7
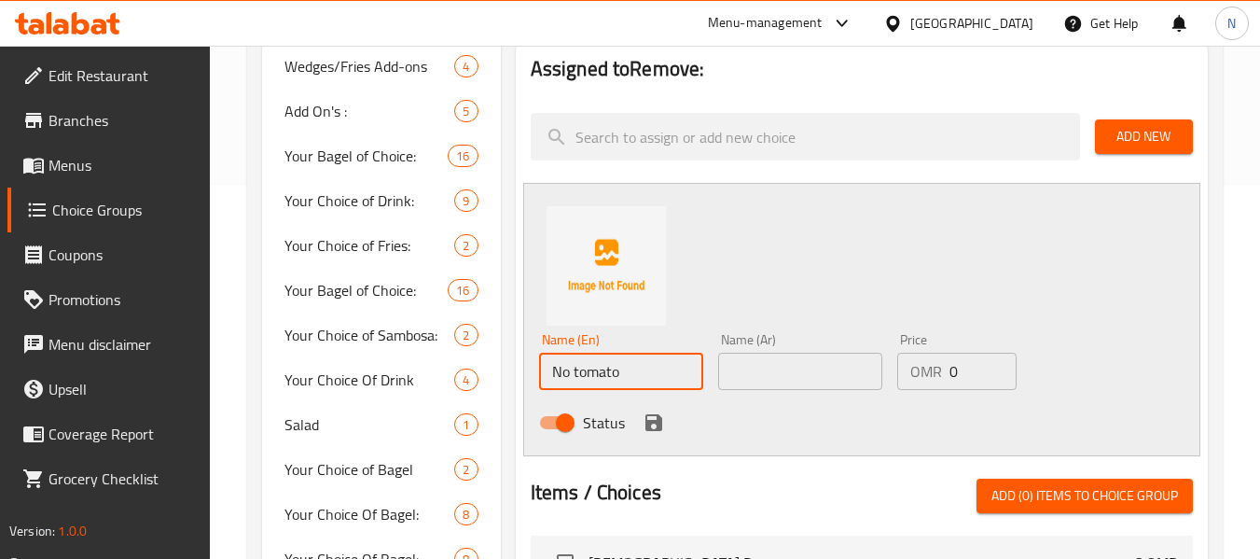
click at [803, 373] on input "text" at bounding box center [800, 371] width 164 height 37
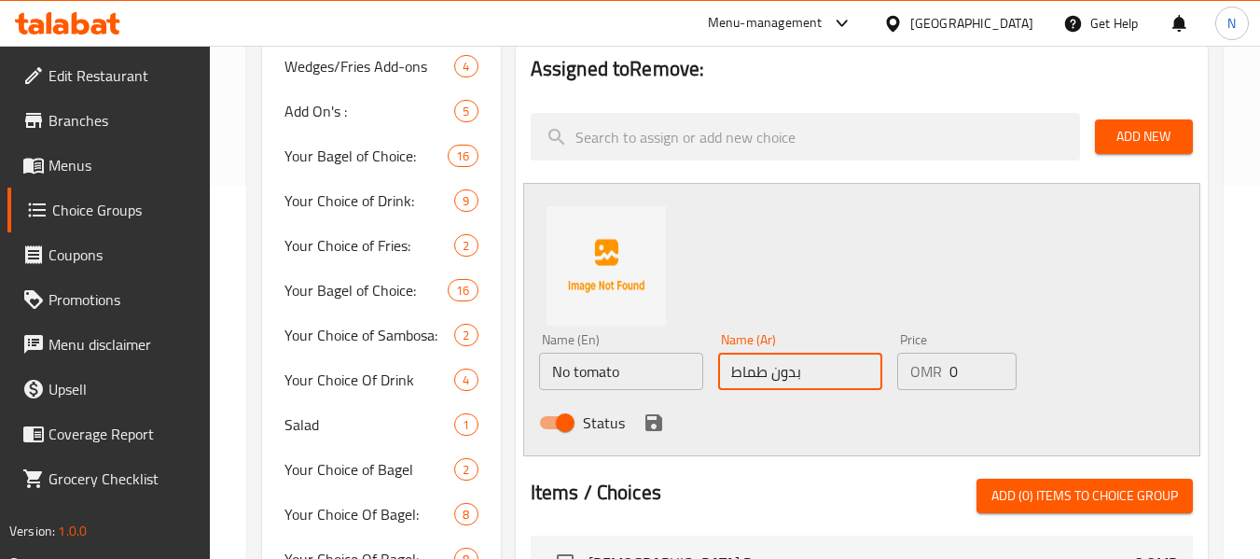
type input "بدون طماطم"
click at [652, 424] on icon "save" at bounding box center [654, 422] width 22 height 22
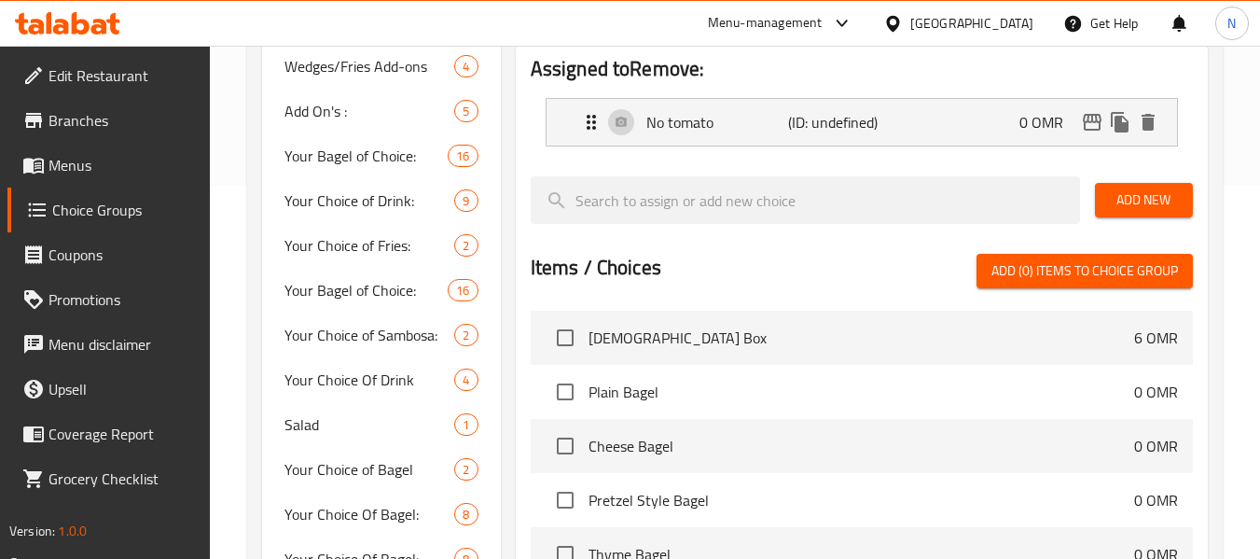
click at [1151, 208] on span "Add New" at bounding box center [1144, 199] width 68 height 23
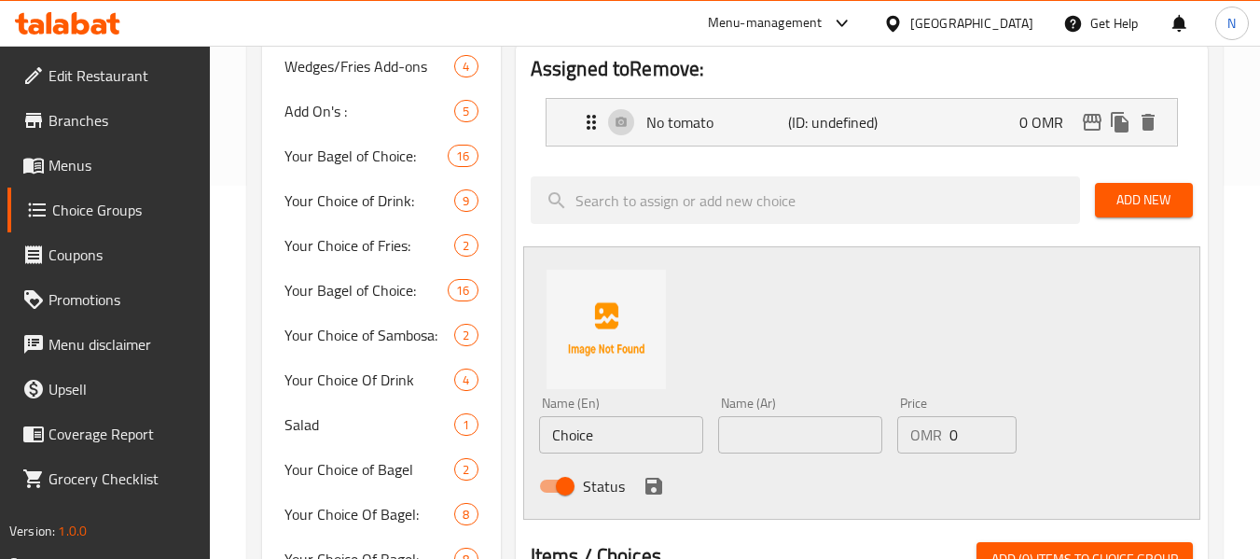
click at [622, 437] on input "Choice" at bounding box center [621, 434] width 164 height 37
paste input "No onion"
type input "No onion"
drag, startPoint x: 798, startPoint y: 437, endPoint x: 756, endPoint y: 465, distance: 51.2
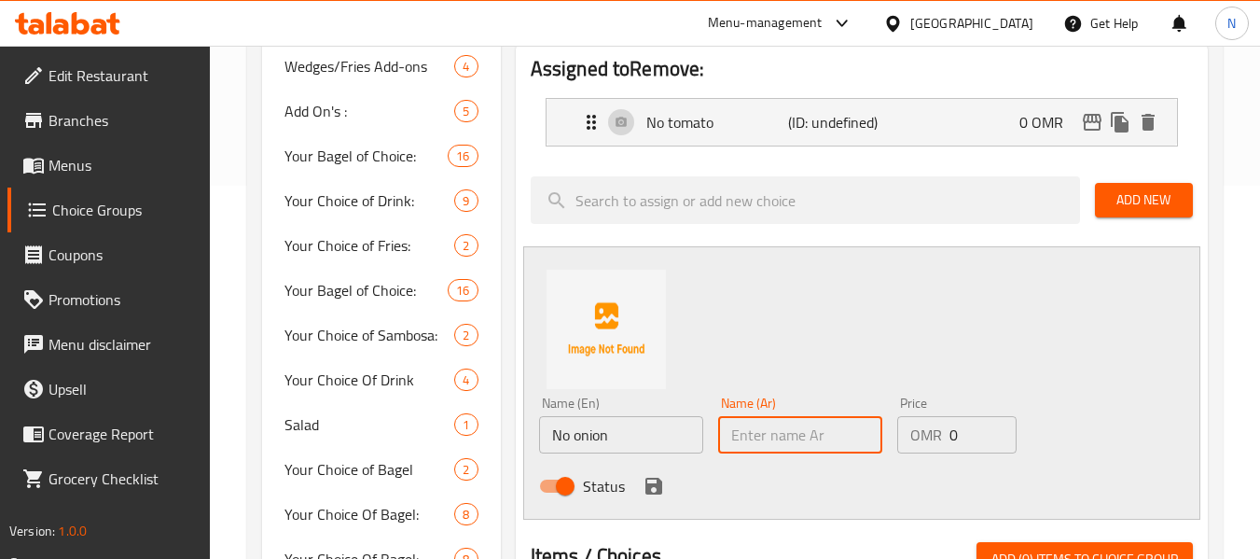
click at [798, 437] on input "text" at bounding box center [800, 434] width 164 height 37
type input "بدون بصل"
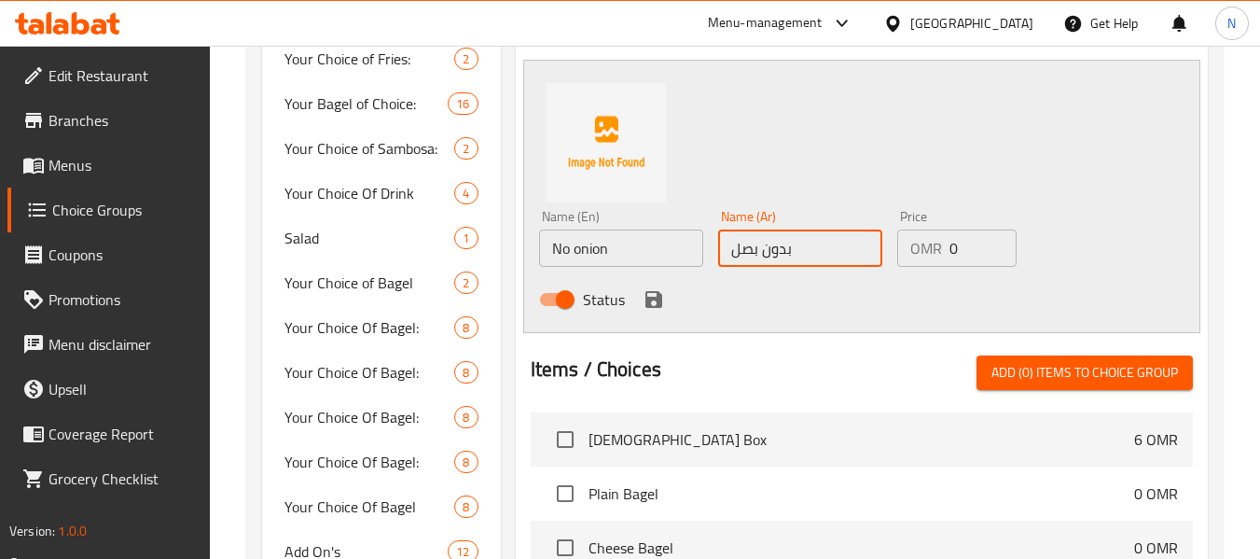
click at [654, 291] on icon "save" at bounding box center [653, 299] width 17 height 17
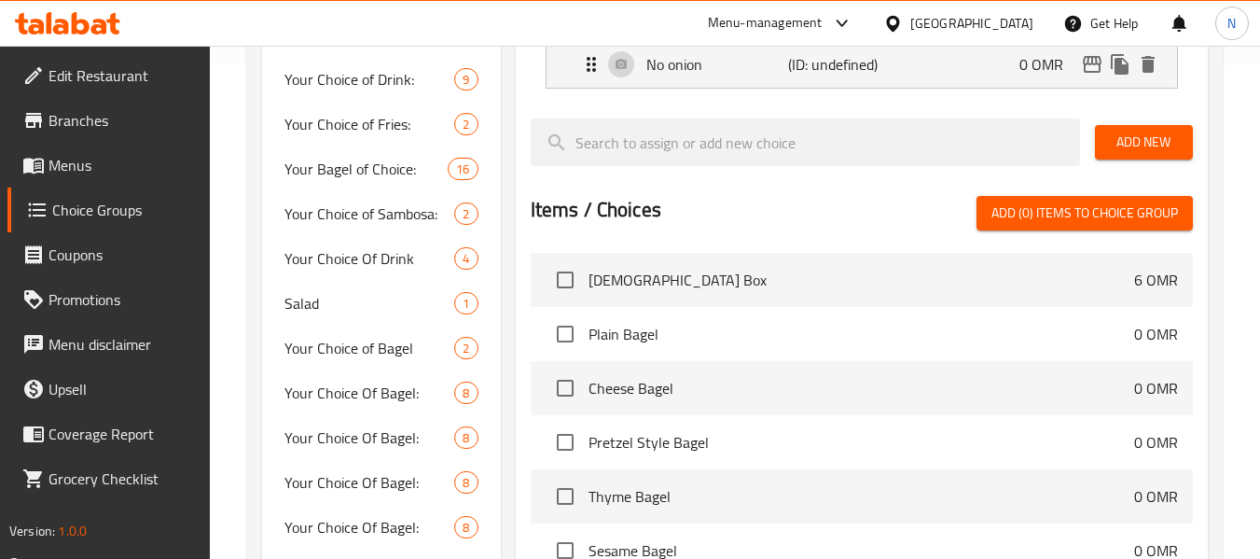
scroll to position [466, 0]
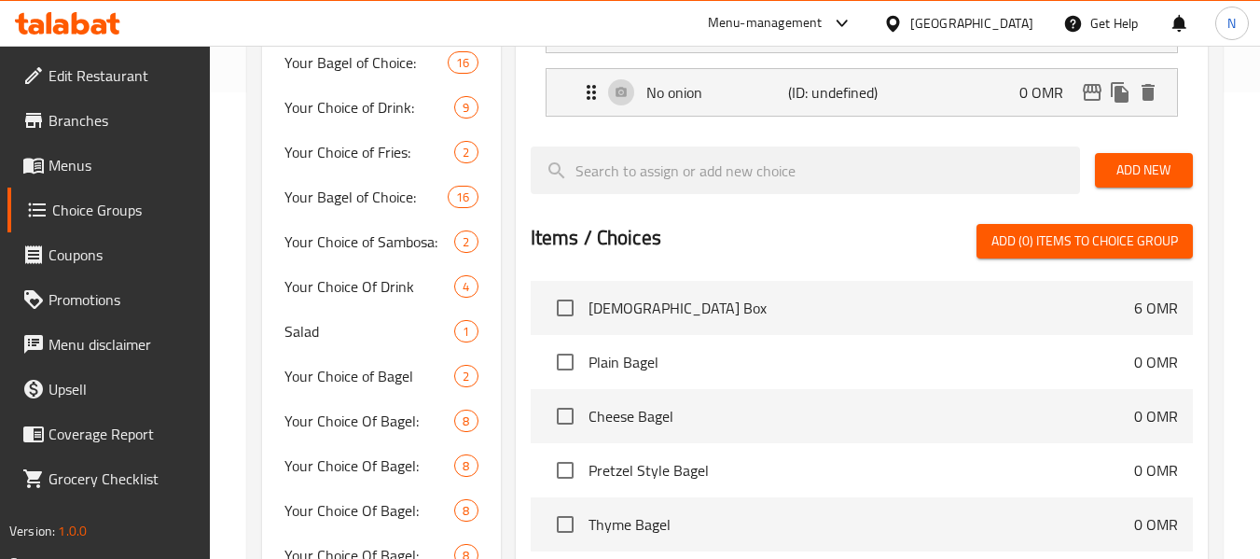
click at [1133, 166] on span "Add New" at bounding box center [1144, 170] width 68 height 23
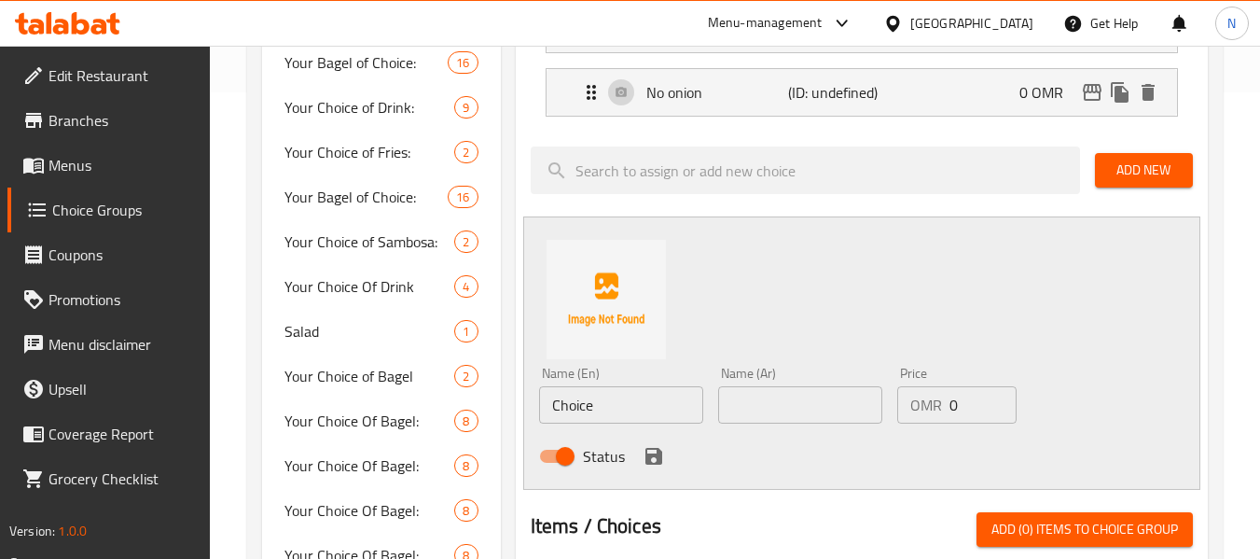
click at [568, 420] on input "Choice" at bounding box center [621, 404] width 164 height 37
paste input "No lettu"
type input "No lettuce"
drag, startPoint x: 759, startPoint y: 407, endPoint x: 630, endPoint y: 484, distance: 151.0
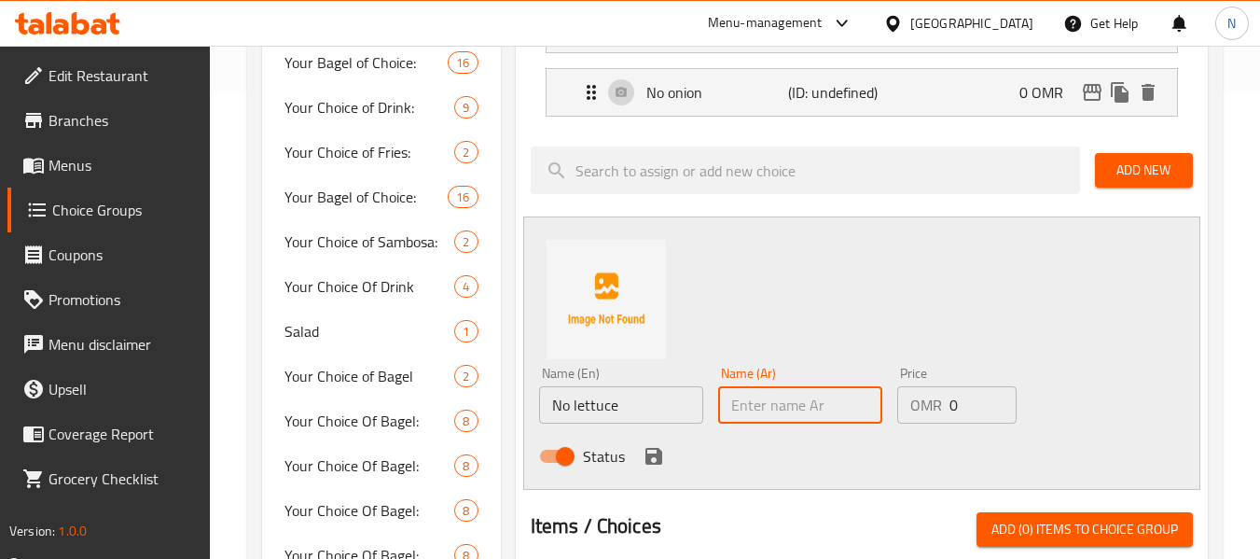
click at [759, 407] on input "text" at bounding box center [800, 404] width 164 height 37
type input "بدون خس"
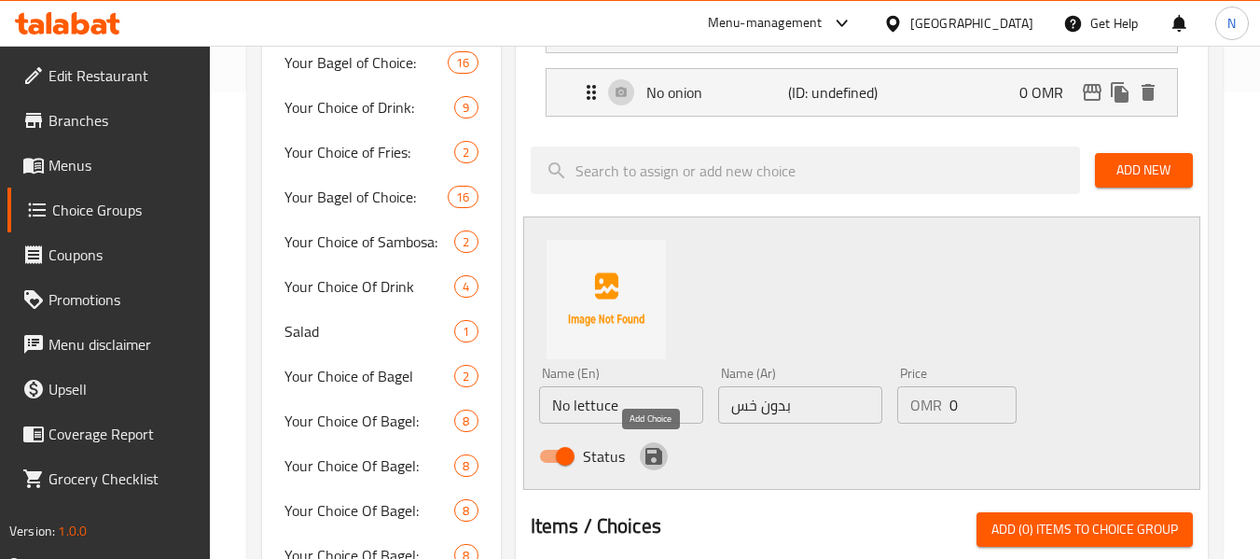
click at [654, 460] on icon "save" at bounding box center [654, 456] width 22 height 22
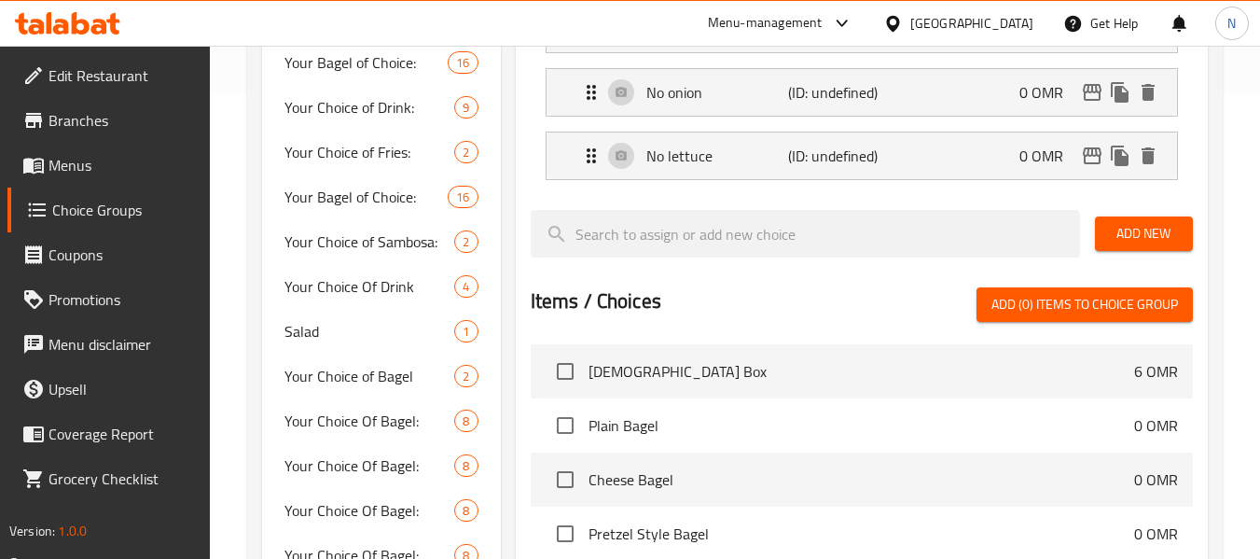
click at [1168, 226] on span "Add New" at bounding box center [1144, 233] width 68 height 23
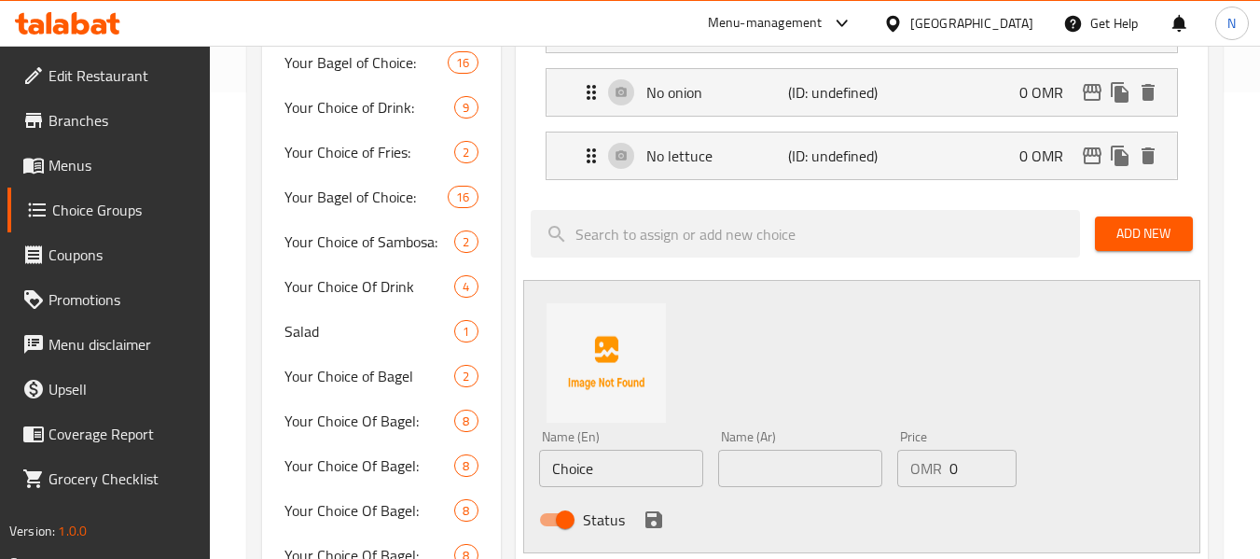
click at [539, 474] on input "Choice" at bounding box center [621, 468] width 164 height 37
click at [568, 477] on input "Choice" at bounding box center [621, 468] width 164 height 37
paste input "No chees"
type input "No cheese"
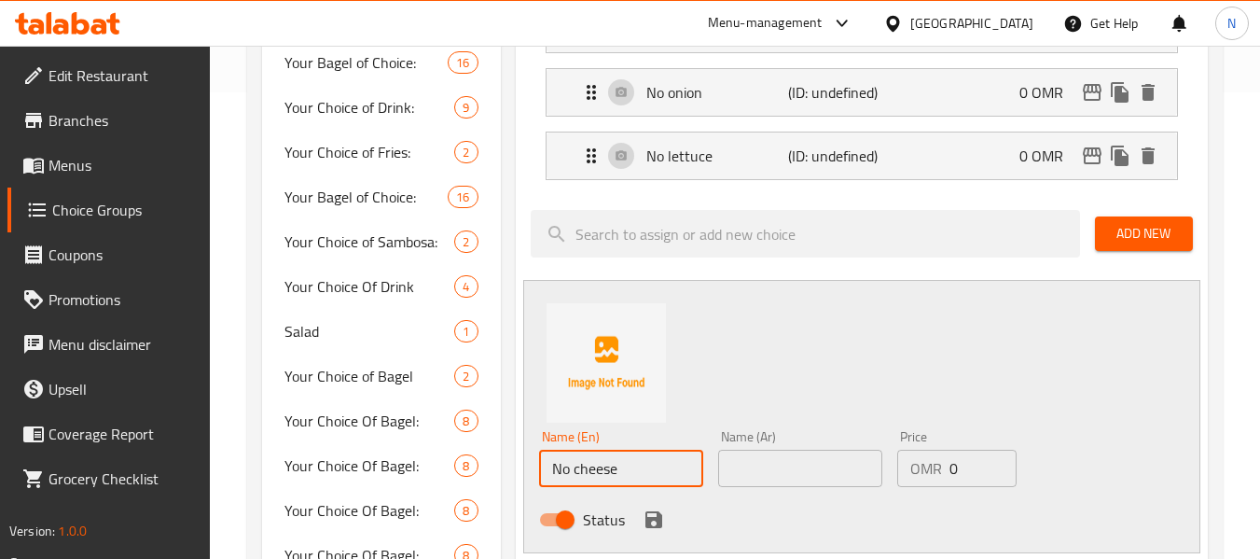
drag, startPoint x: 771, startPoint y: 463, endPoint x: 742, endPoint y: 485, distance: 36.6
click at [771, 463] on input "text" at bounding box center [800, 468] width 164 height 37
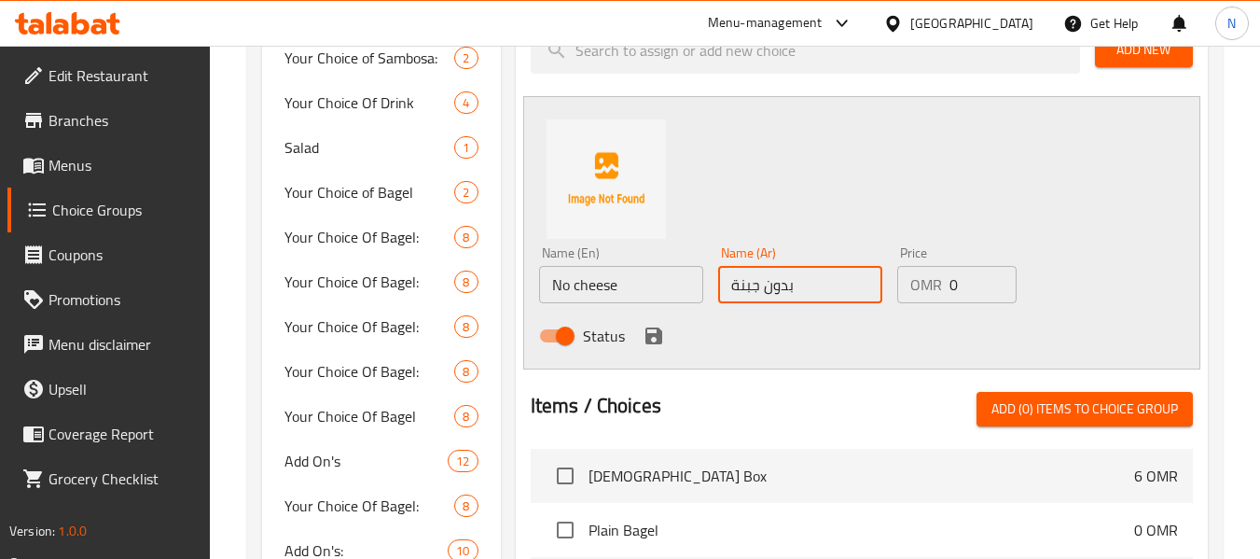
scroll to position [653, 0]
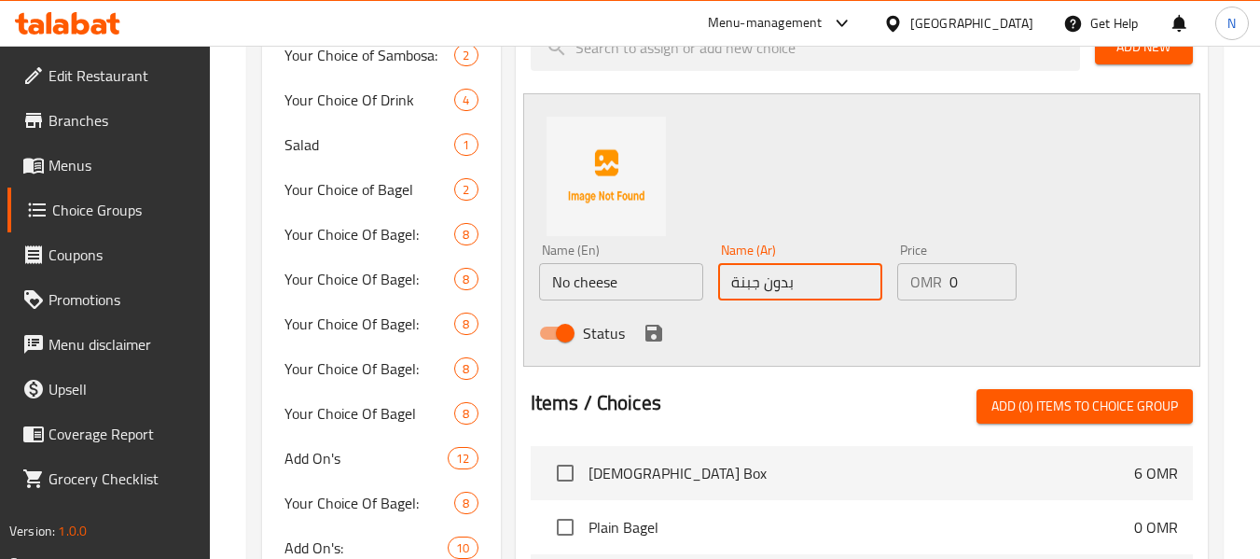
type input "بدون جبنة"
click at [658, 326] on icon "save" at bounding box center [653, 333] width 17 height 17
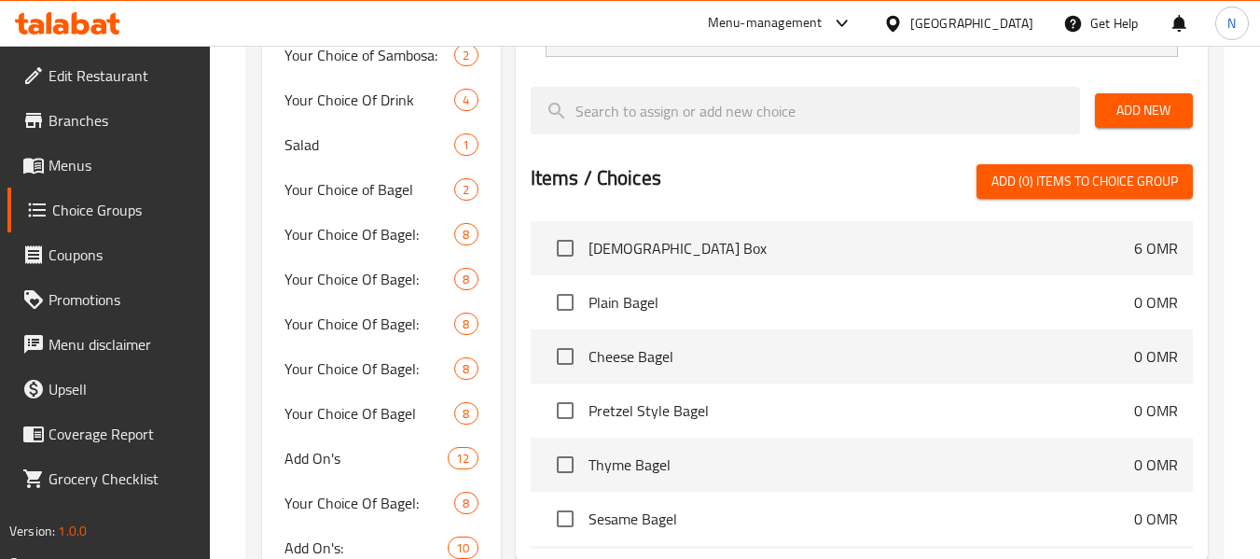
click at [1115, 102] on span "Add New" at bounding box center [1144, 110] width 68 height 23
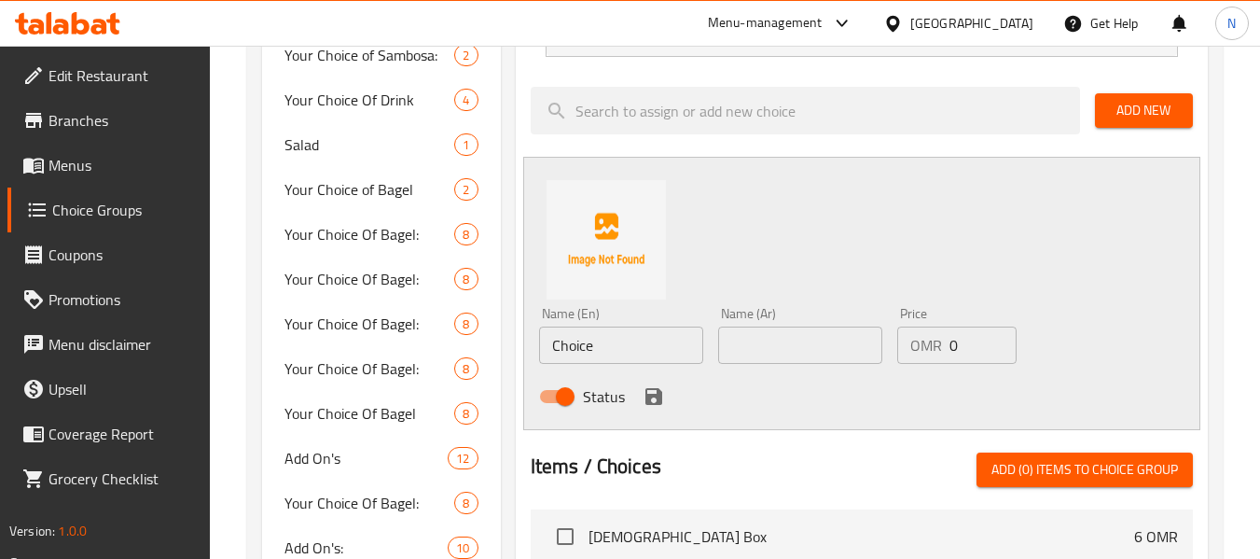
click at [598, 344] on input "Choice" at bounding box center [621, 344] width 164 height 37
paste input "No pickles"
type input "No pickles"
drag, startPoint x: 837, startPoint y: 355, endPoint x: 824, endPoint y: 384, distance: 31.7
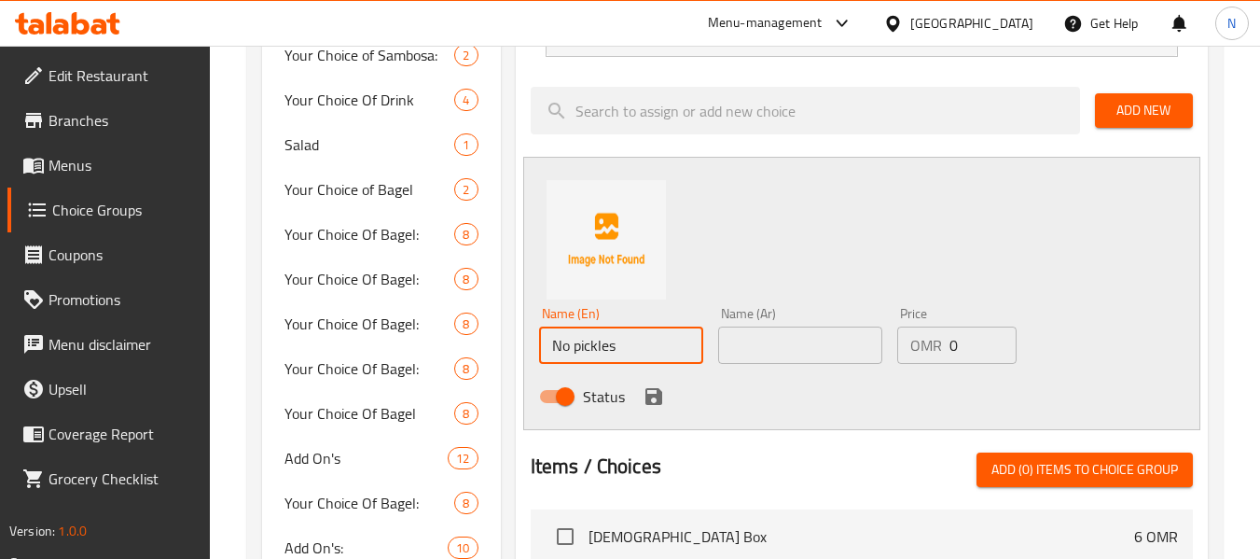
click at [837, 355] on input "text" at bounding box center [800, 344] width 164 height 37
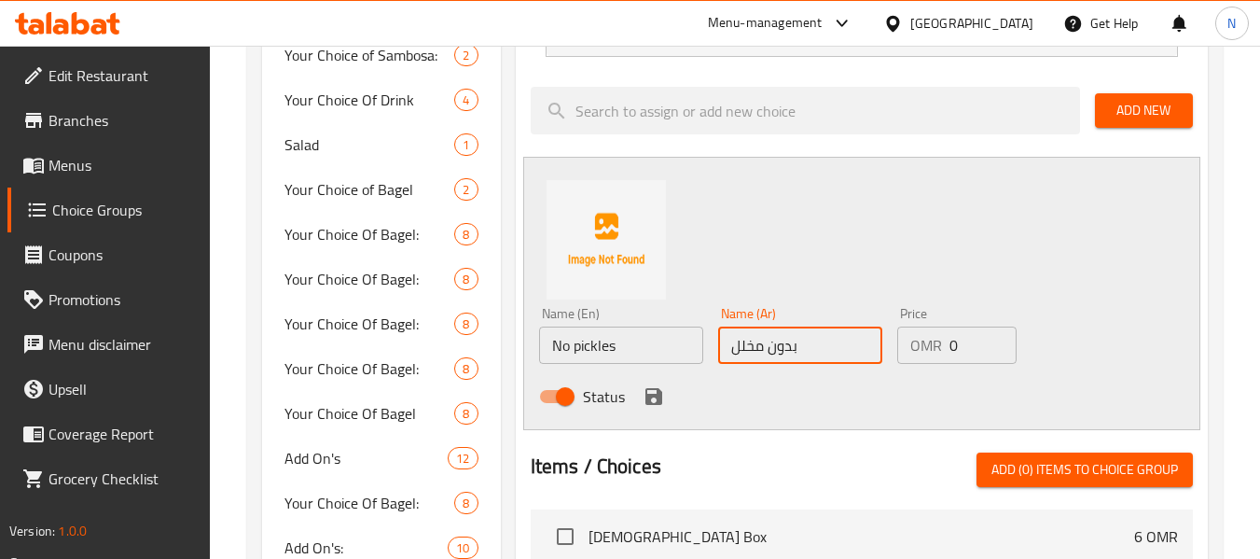
type input "بدون مخلل"
click at [642, 383] on div "Status" at bounding box center [801, 396] width 538 height 50
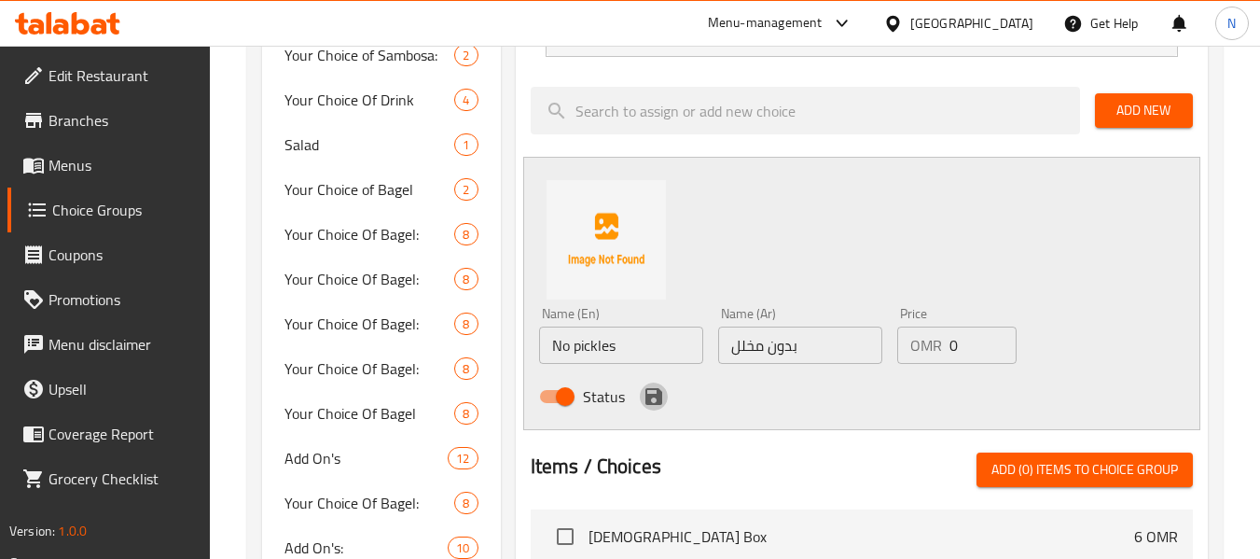
click at [655, 398] on icon "save" at bounding box center [653, 396] width 17 height 17
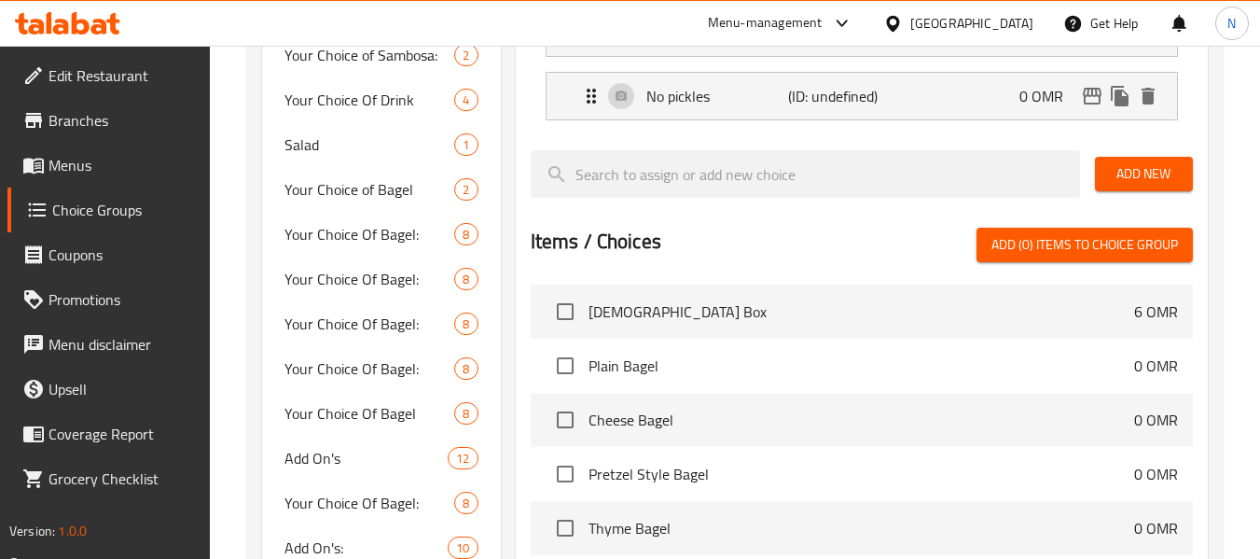
click at [1164, 197] on div "Add New" at bounding box center [1144, 174] width 113 height 62
click at [1172, 183] on span "Add New" at bounding box center [1144, 173] width 68 height 23
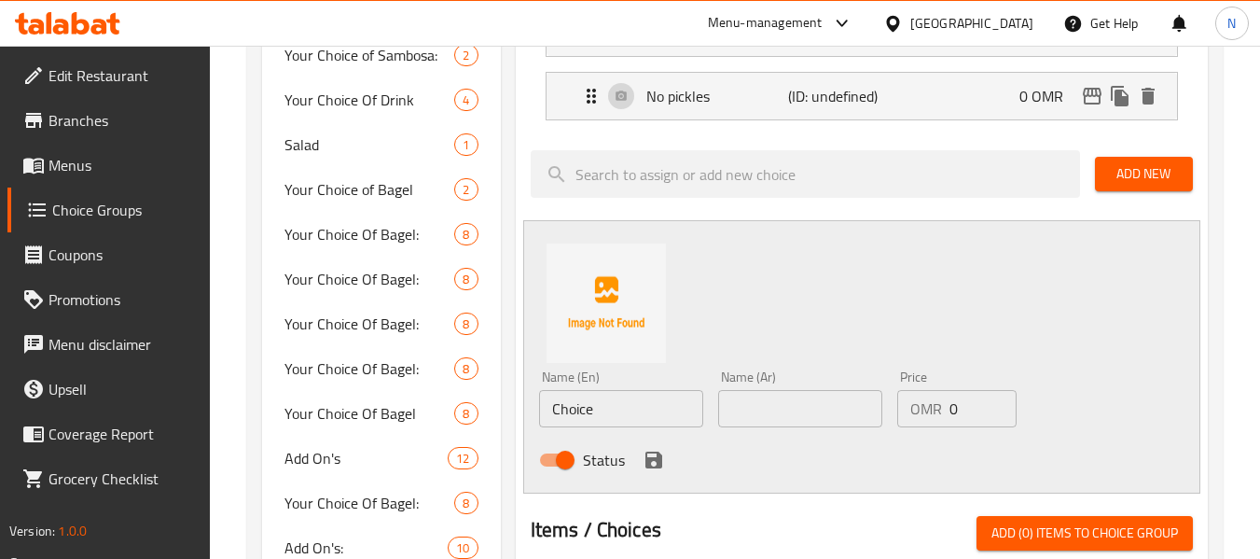
click at [615, 418] on input "Choice" at bounding box center [621, 408] width 164 height 37
paste input "No sau"
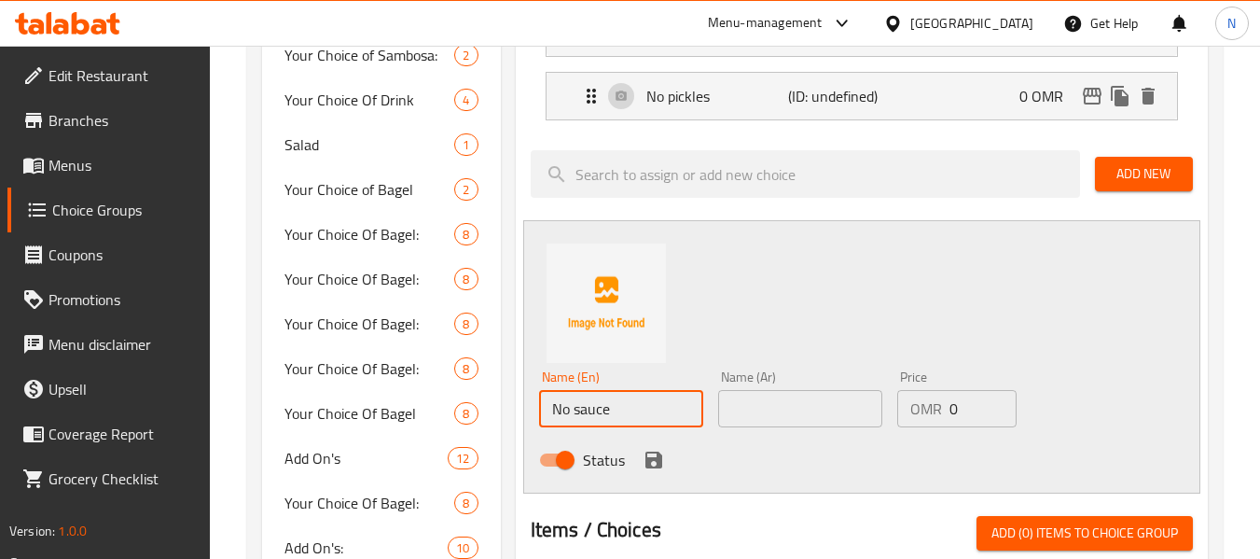
type input "No sauce"
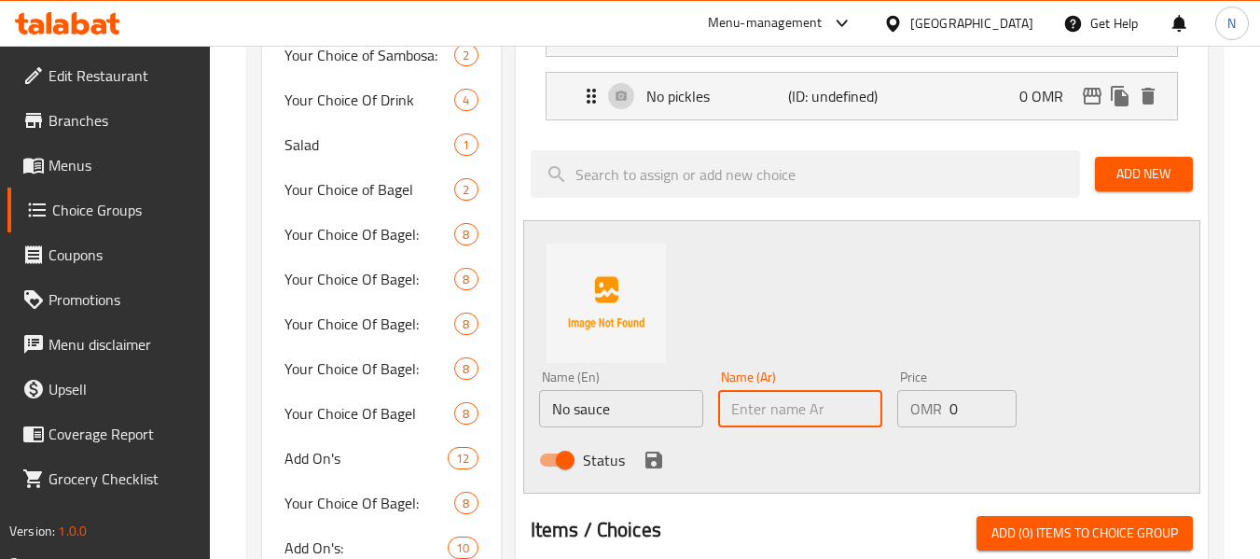
drag, startPoint x: 816, startPoint y: 418, endPoint x: 795, endPoint y: 430, distance: 24.6
click at [816, 418] on input "text" at bounding box center [800, 408] width 164 height 37
type input "بدون صوص"
click at [663, 465] on icon "save" at bounding box center [654, 460] width 22 height 22
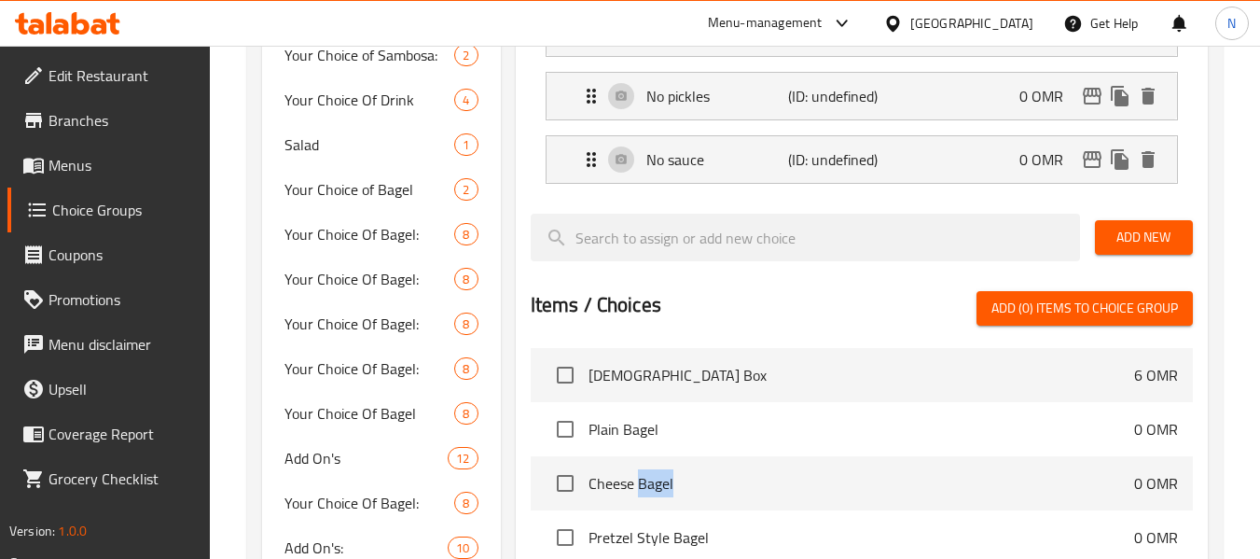
click at [663, 465] on li "Cheese Bagel 0 OMR" at bounding box center [862, 483] width 662 height 54
click at [1173, 232] on span "Add New" at bounding box center [1144, 237] width 68 height 23
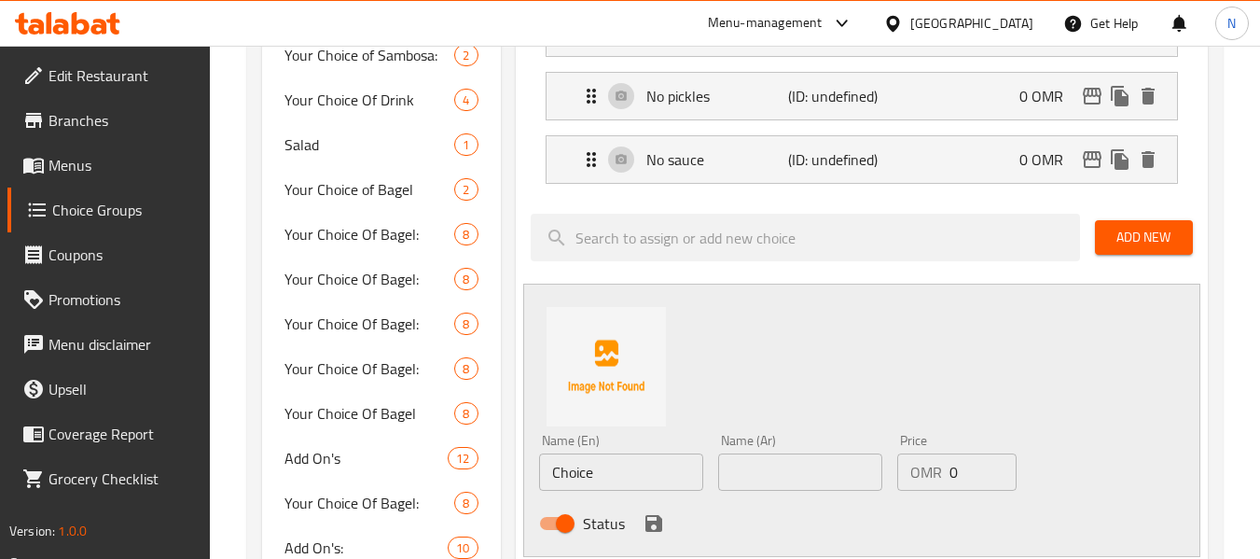
click at [625, 469] on input "Choice" at bounding box center [621, 471] width 164 height 37
paste input "No mayo"
type input "No mayo"
click at [798, 474] on input "text" at bounding box center [800, 471] width 164 height 37
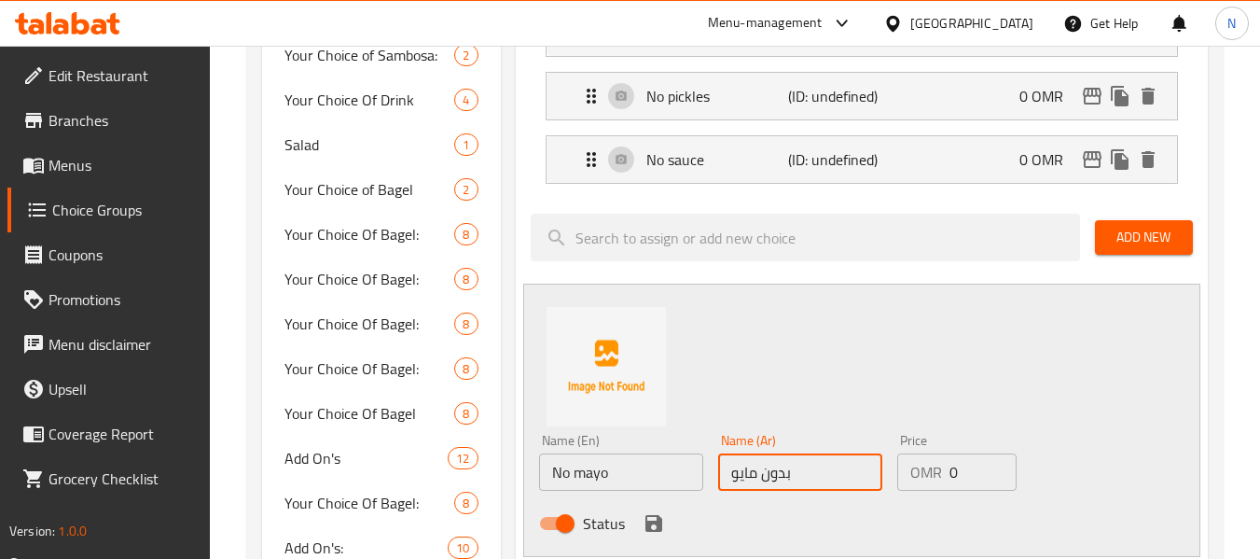
type input "بدون مايونيز"
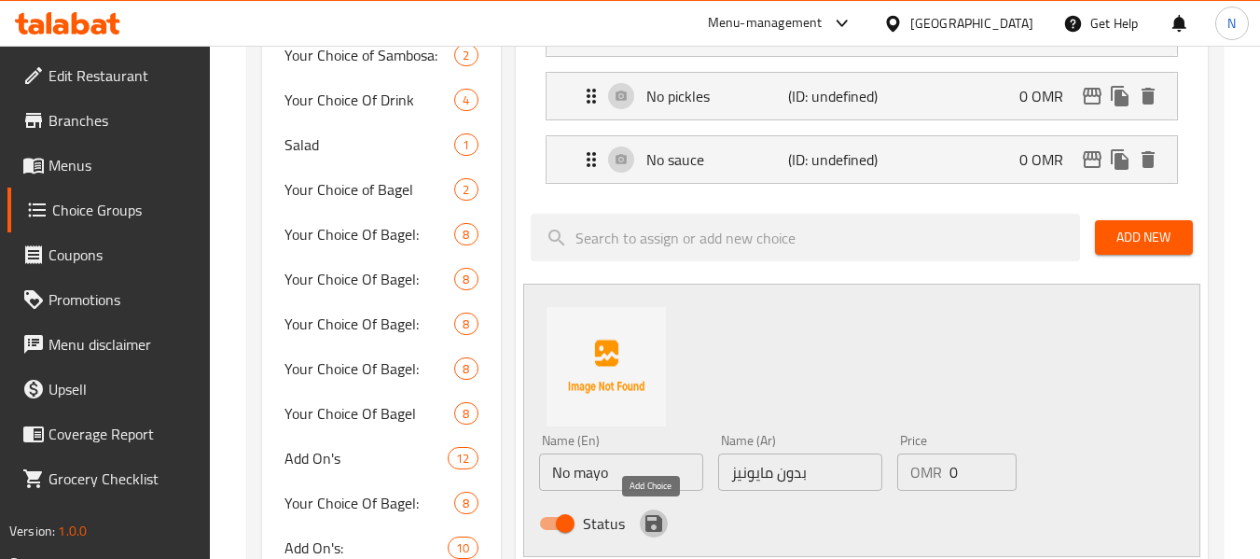
click at [660, 513] on icon "save" at bounding box center [654, 523] width 22 height 22
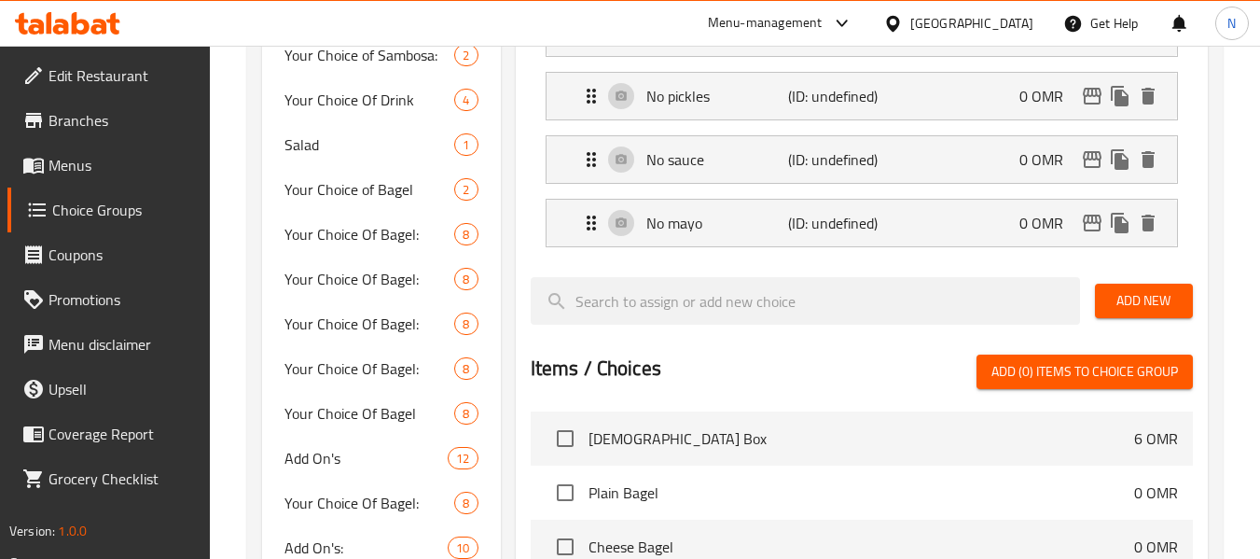
click at [1157, 306] on span "Add New" at bounding box center [1144, 300] width 68 height 23
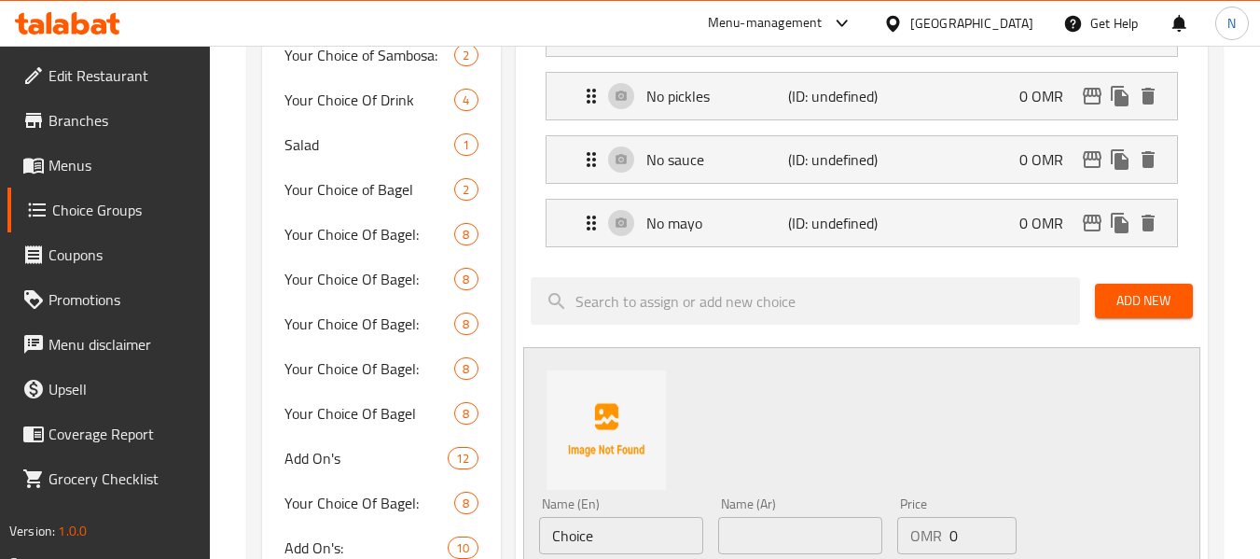
click at [628, 535] on input "Choice" at bounding box center [621, 535] width 164 height 37
paste input "No jalapeño"
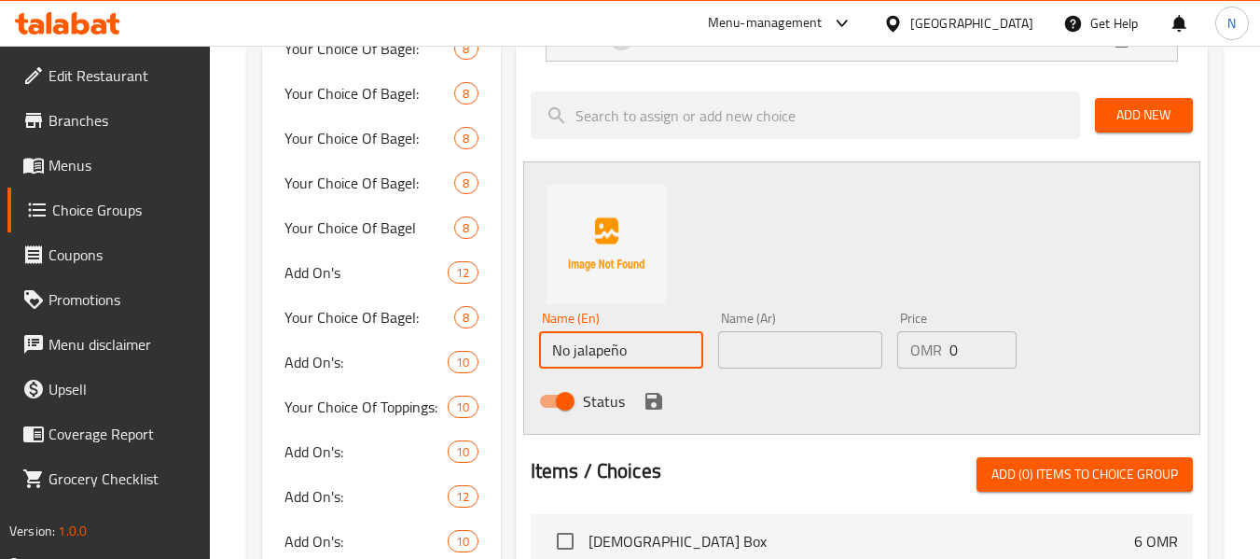
scroll to position [840, 0]
type input "No jalapeño"
drag, startPoint x: 798, startPoint y: 354, endPoint x: 778, endPoint y: 367, distance: 23.5
click at [798, 354] on input "text" at bounding box center [800, 348] width 164 height 37
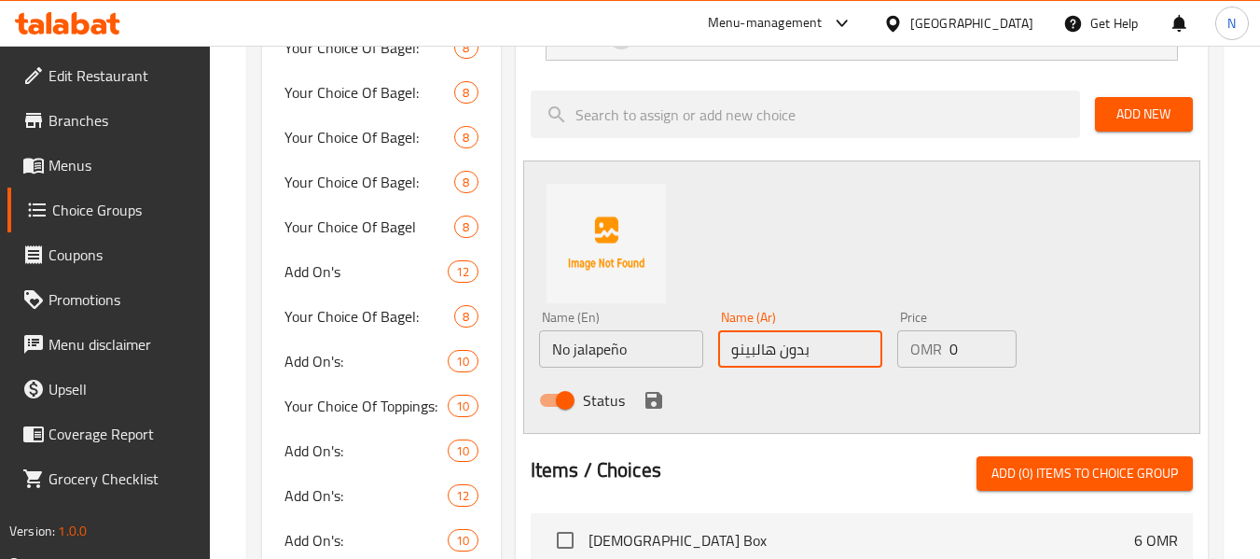
type input "بدون هالبينو"
click at [647, 399] on icon "save" at bounding box center [653, 400] width 17 height 17
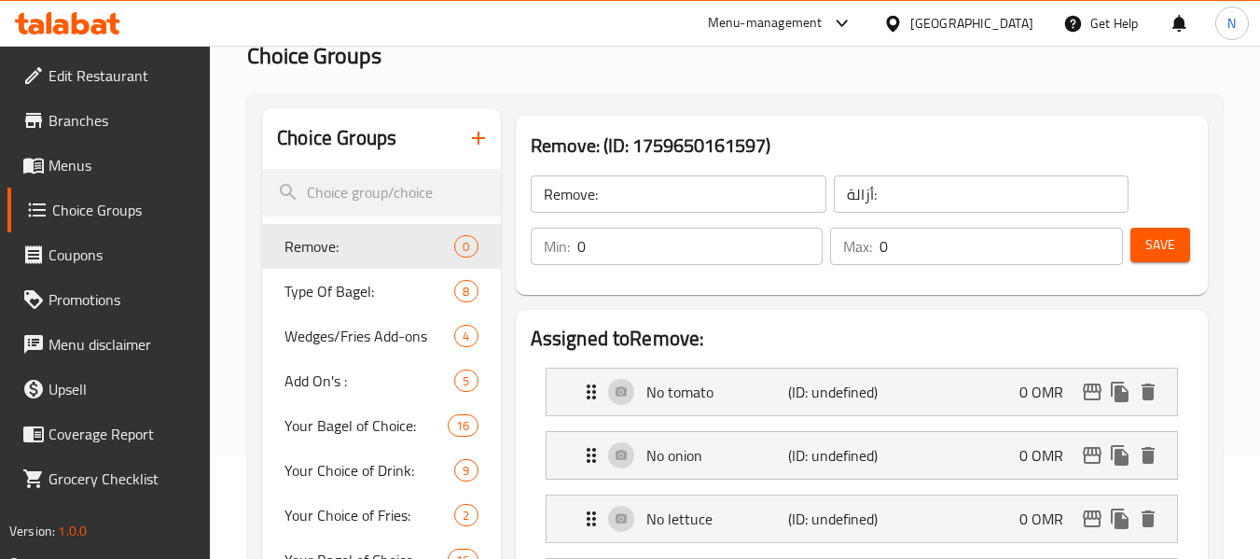
scroll to position [93, 0]
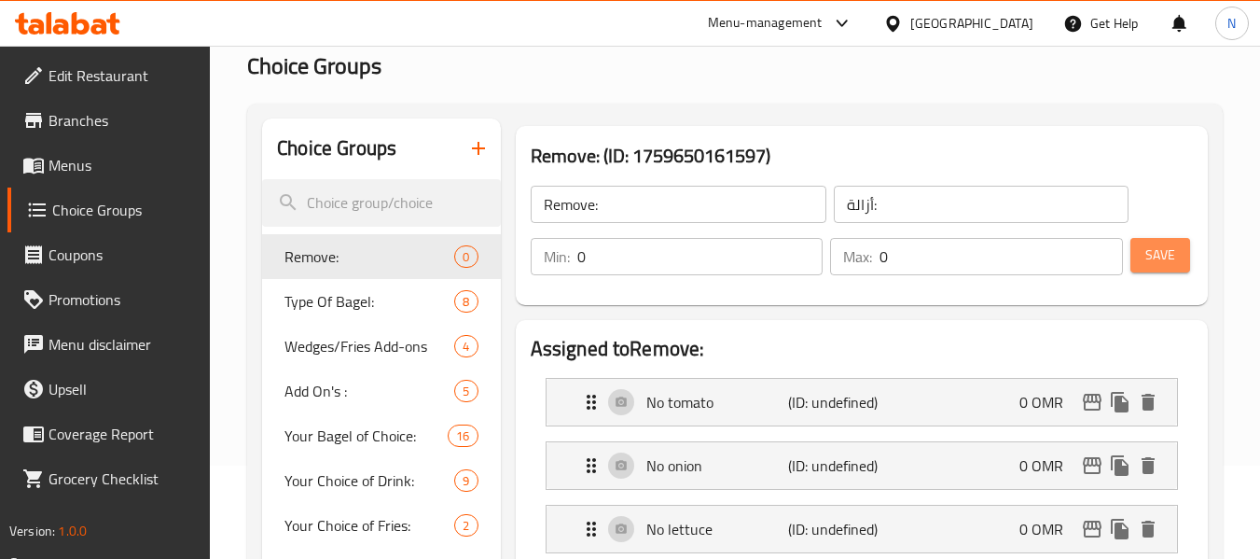
click at [1159, 257] on span "Save" at bounding box center [1160, 254] width 30 height 23
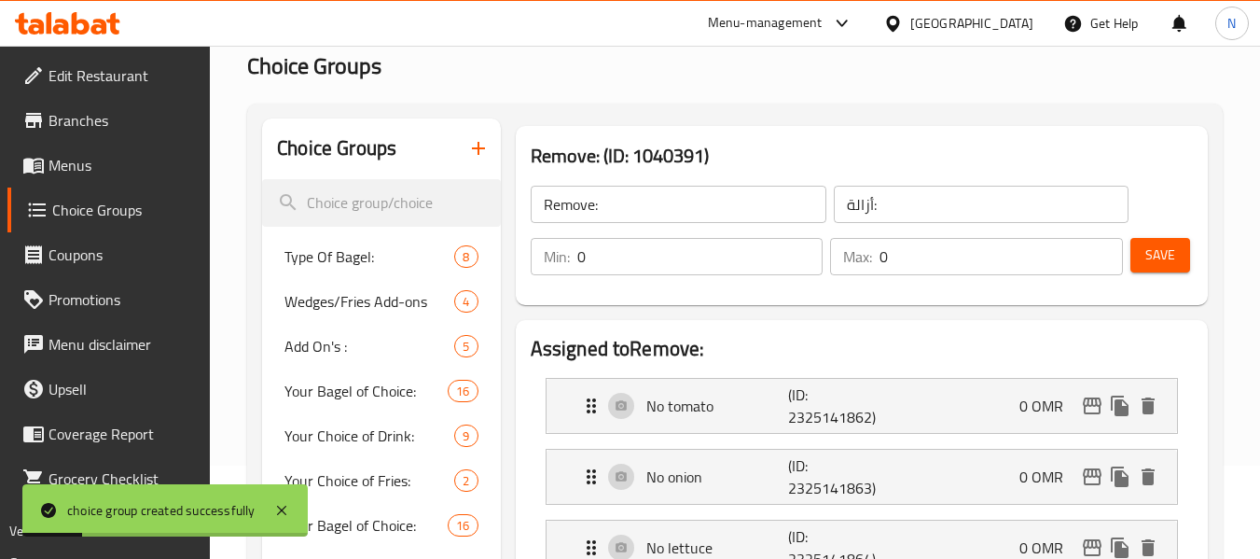
click at [162, 163] on span "Menus" at bounding box center [122, 165] width 147 height 22
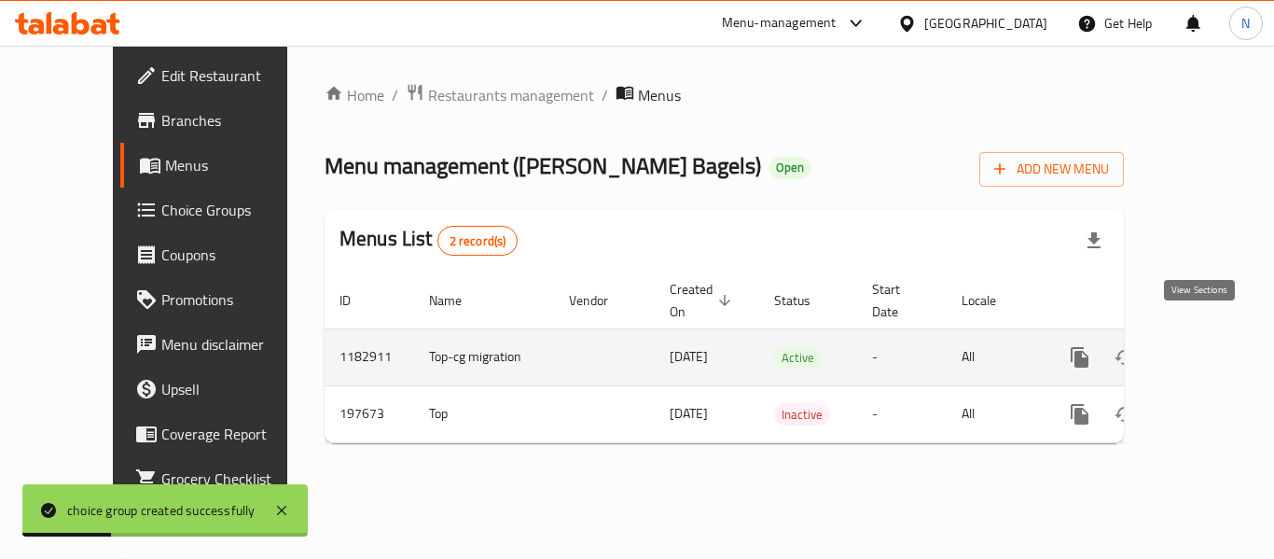
click at [1204, 346] on icon "enhanced table" at bounding box center [1214, 357] width 22 height 22
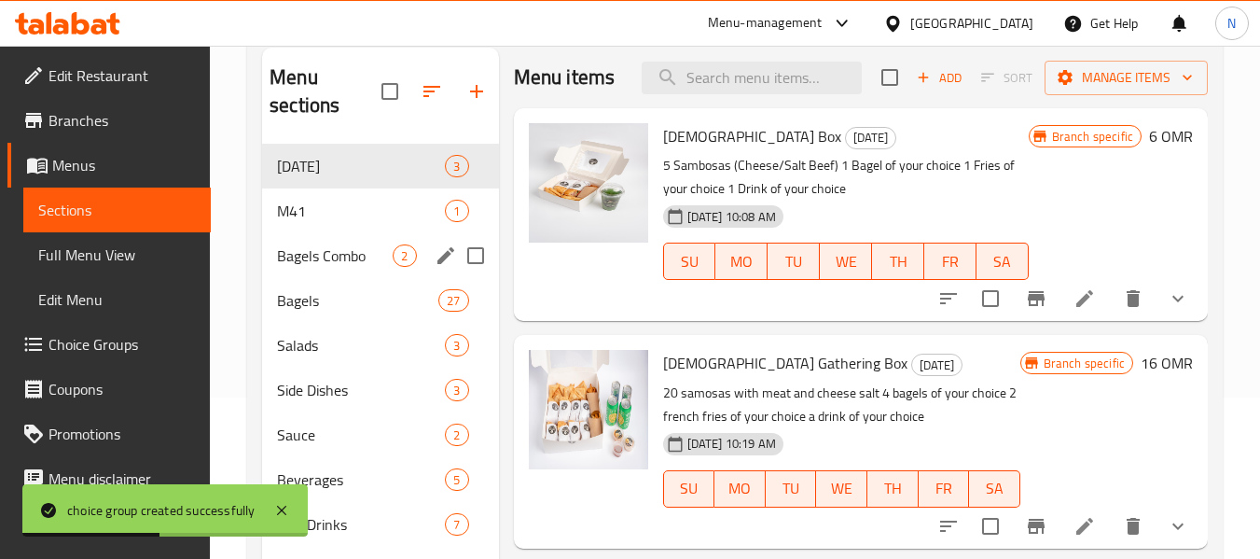
scroll to position [187, 0]
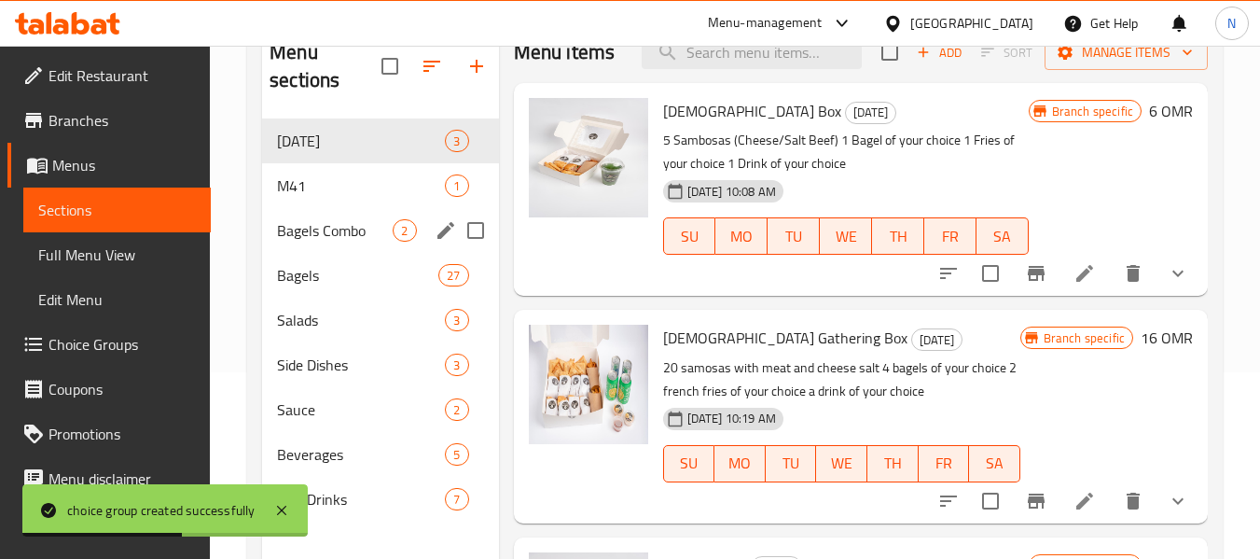
click at [336, 236] on span "Bagels Combo" at bounding box center [335, 230] width 116 height 22
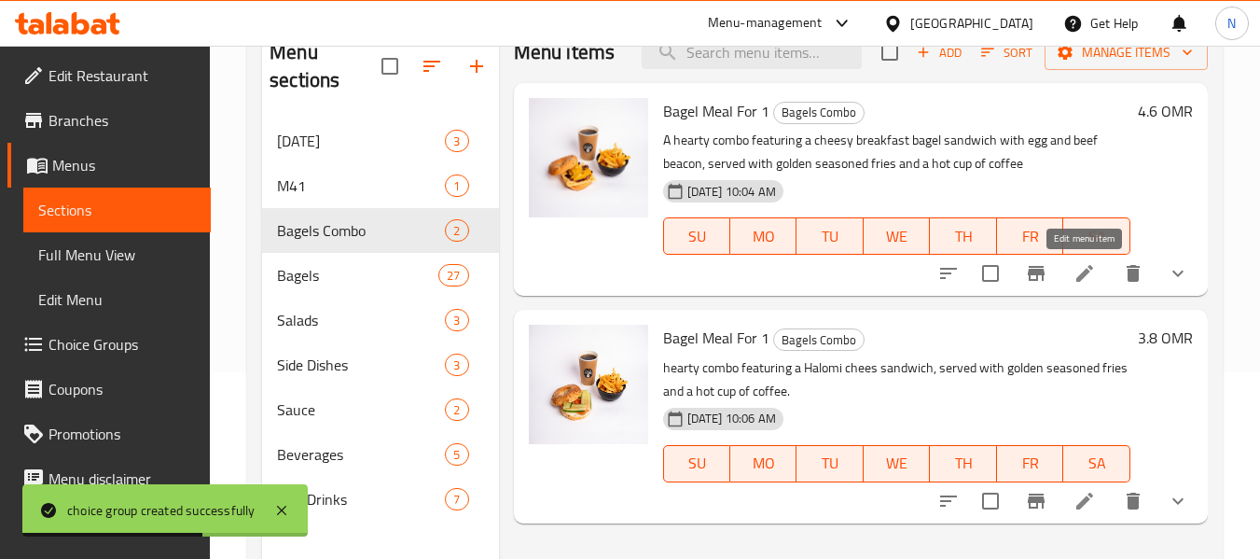
click at [1084, 284] on icon at bounding box center [1085, 273] width 22 height 22
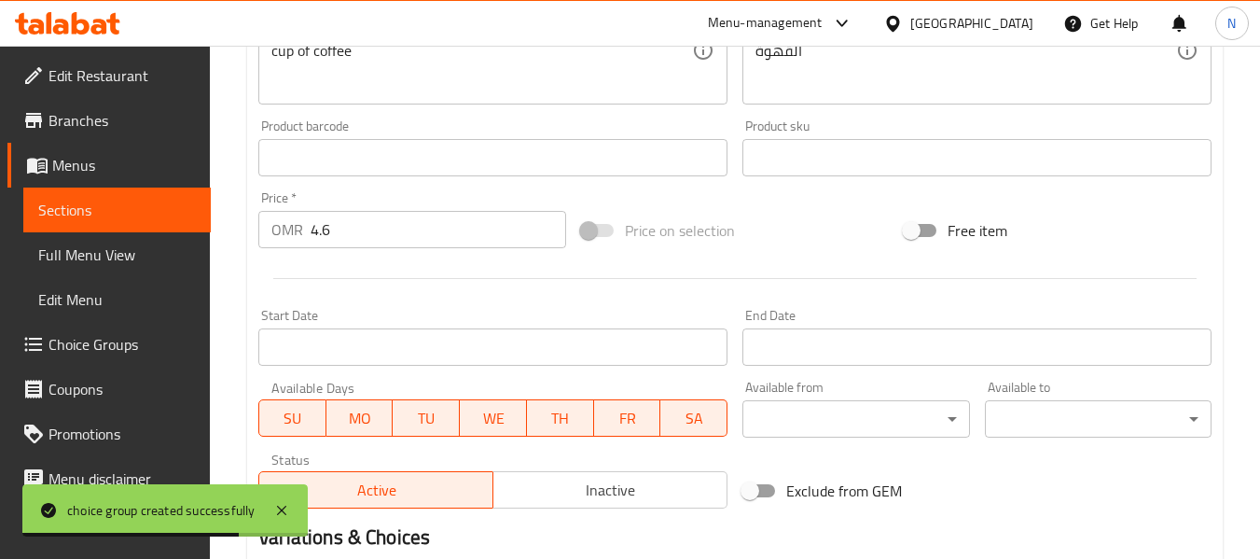
scroll to position [817, 0]
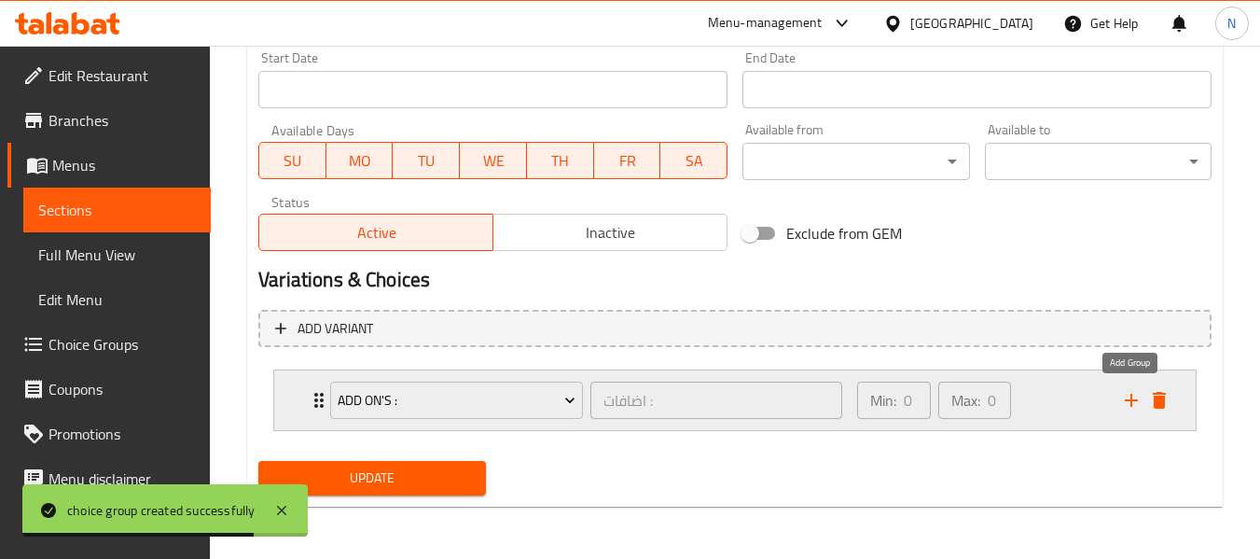
click at [1125, 404] on icon "add" at bounding box center [1131, 400] width 22 height 22
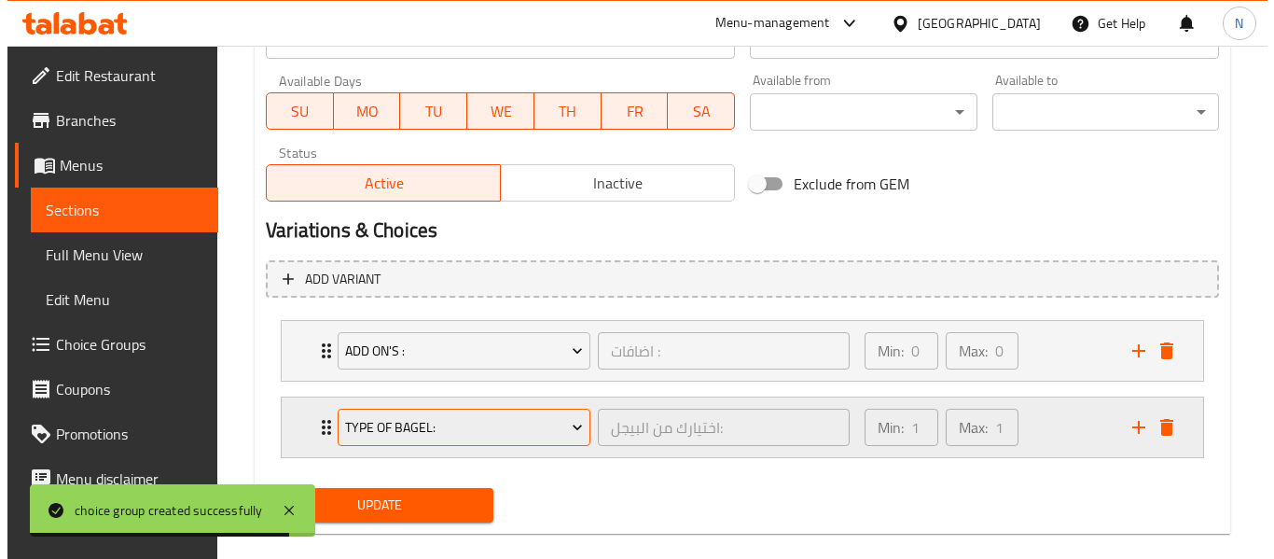
scroll to position [894, 0]
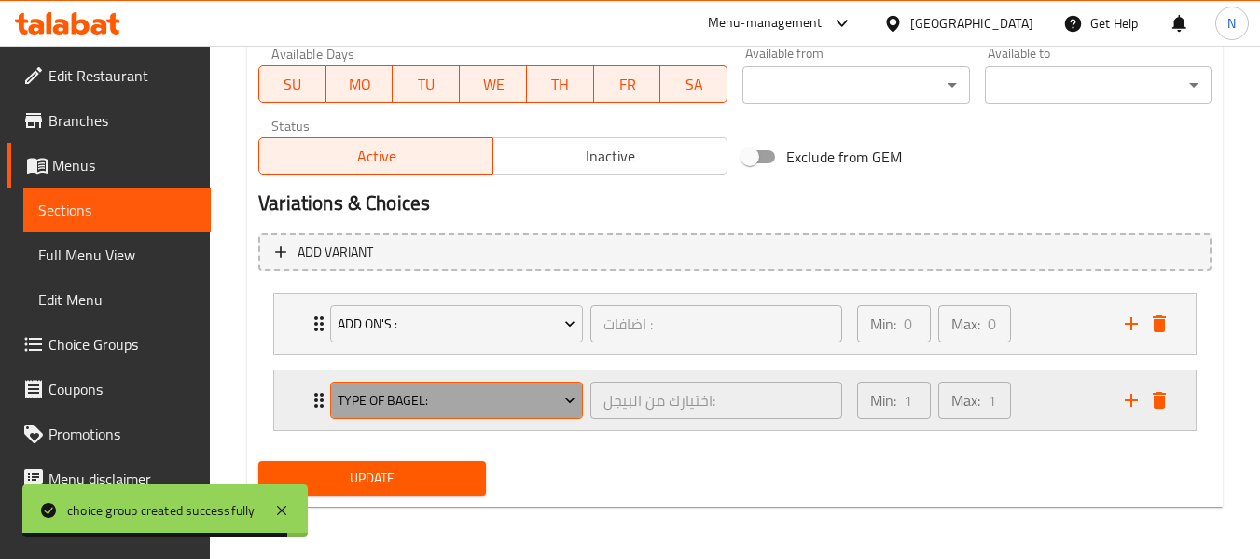
click at [489, 395] on span "Type Of Bagel:" at bounding box center [457, 400] width 239 height 23
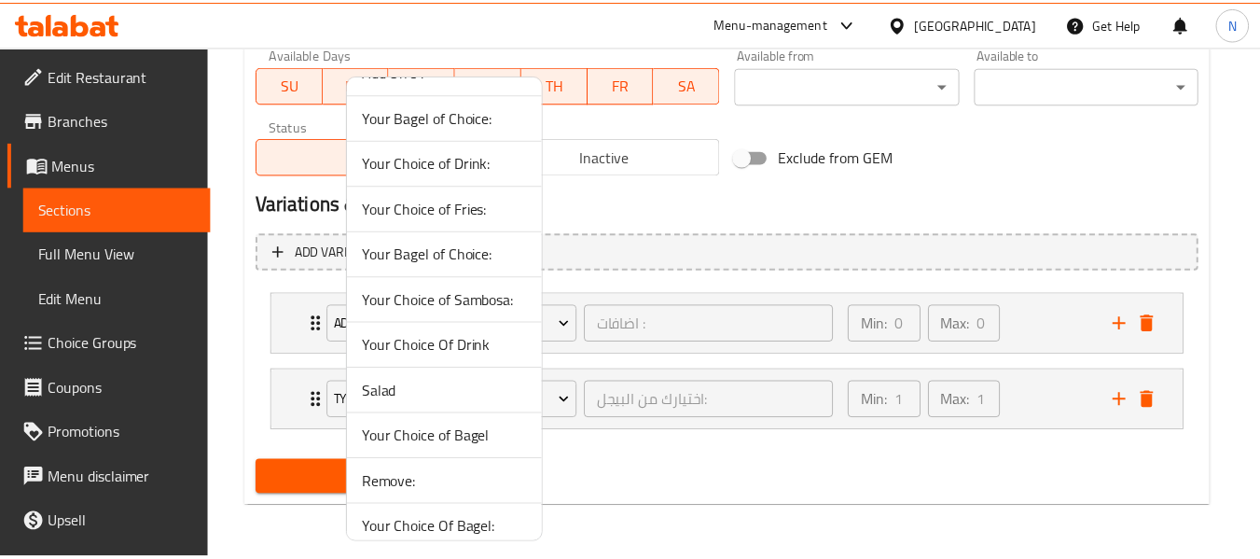
scroll to position [373, 0]
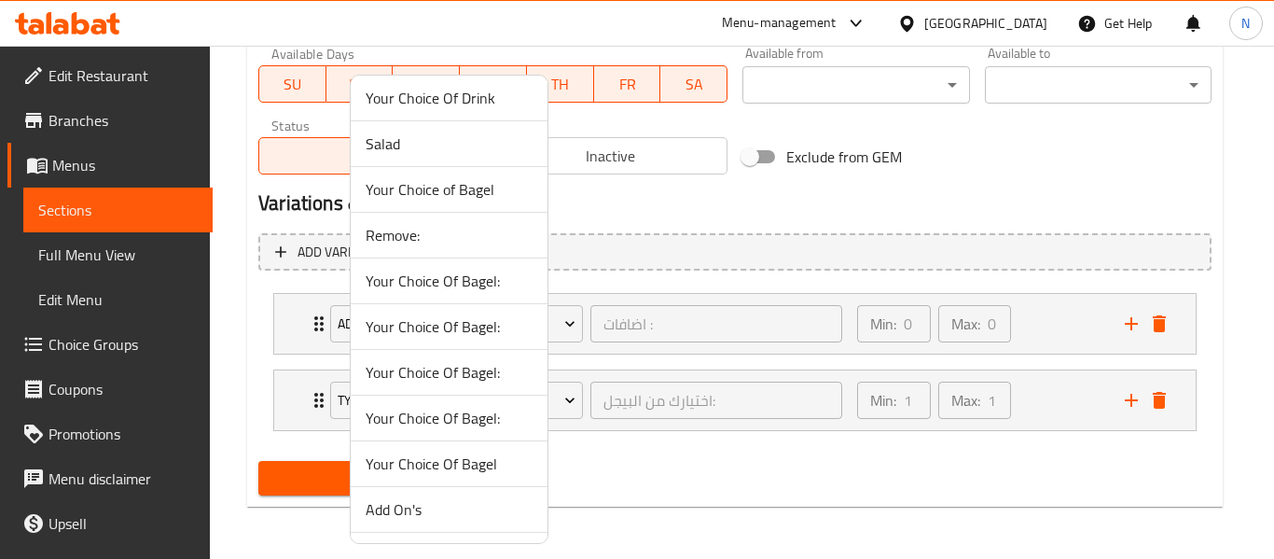
click at [418, 228] on span "Remove:" at bounding box center [449, 235] width 167 height 22
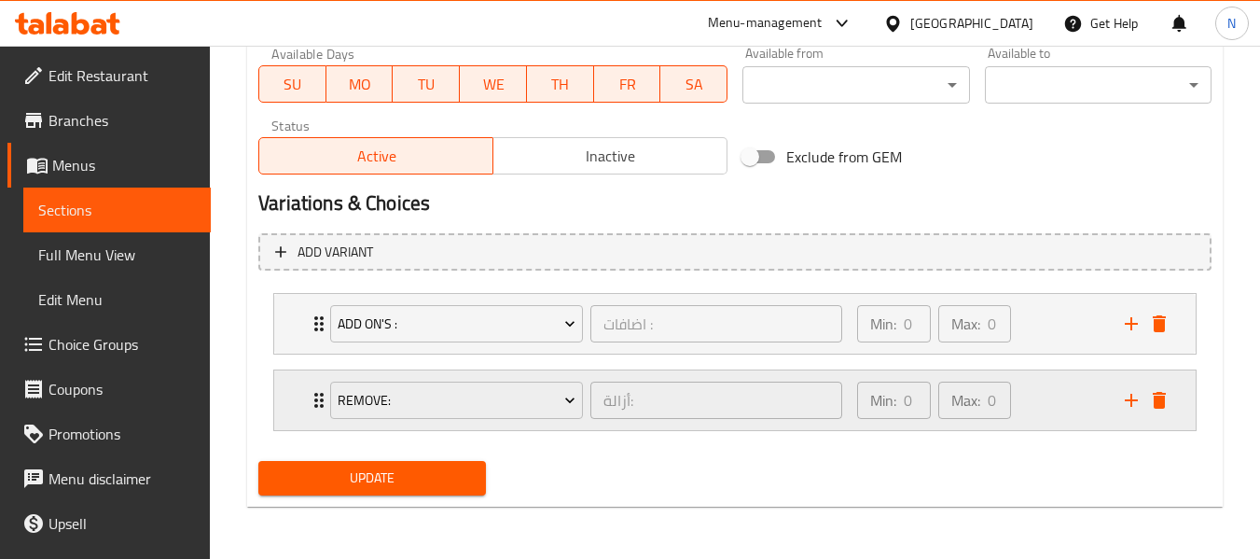
click at [1030, 395] on div "Min: 0 ​ Max: 0 ​" at bounding box center [980, 400] width 268 height 60
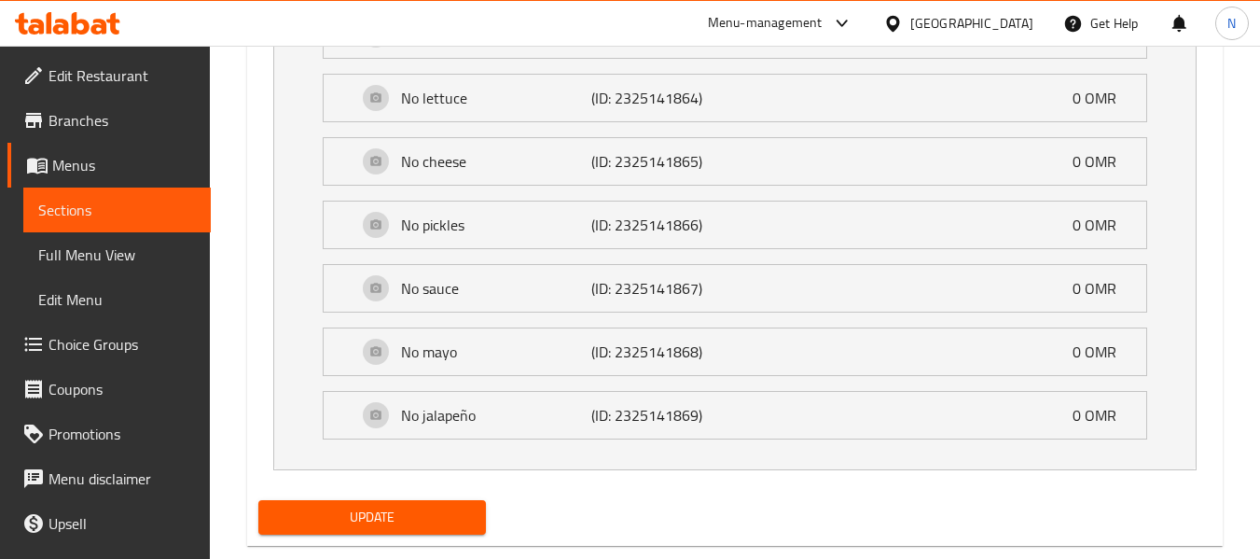
scroll to position [1439, 0]
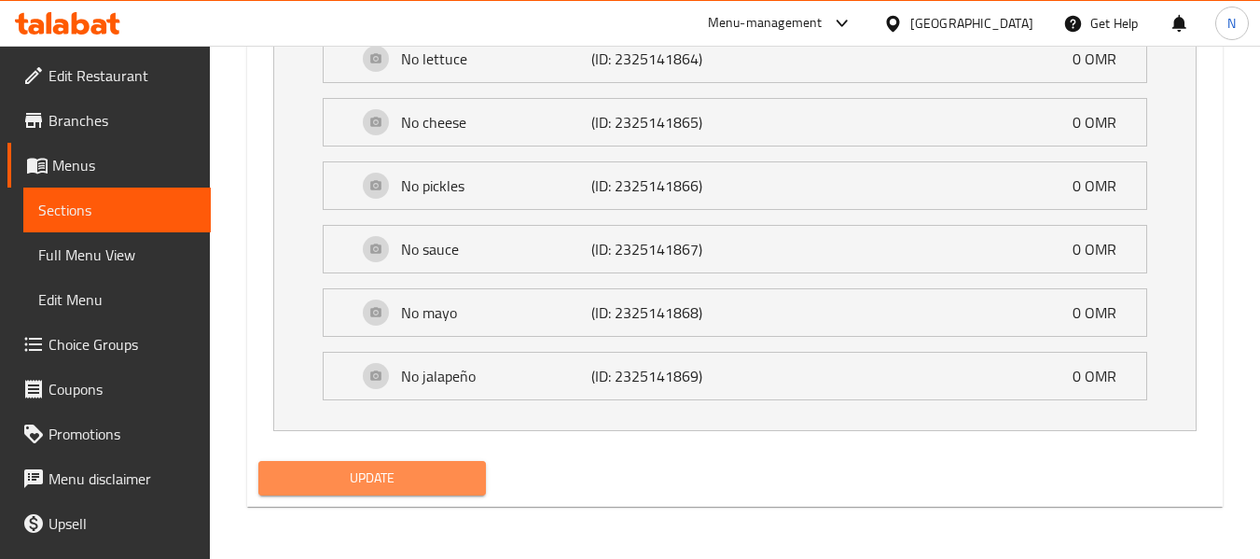
click at [455, 480] on span "Update" at bounding box center [371, 477] width 197 height 23
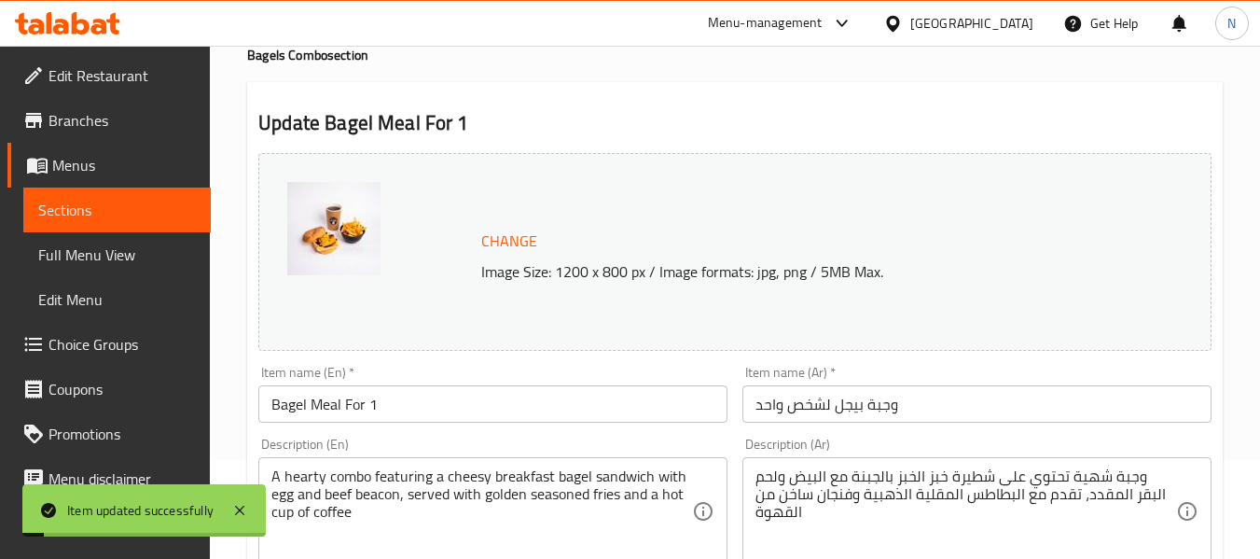
scroll to position [0, 0]
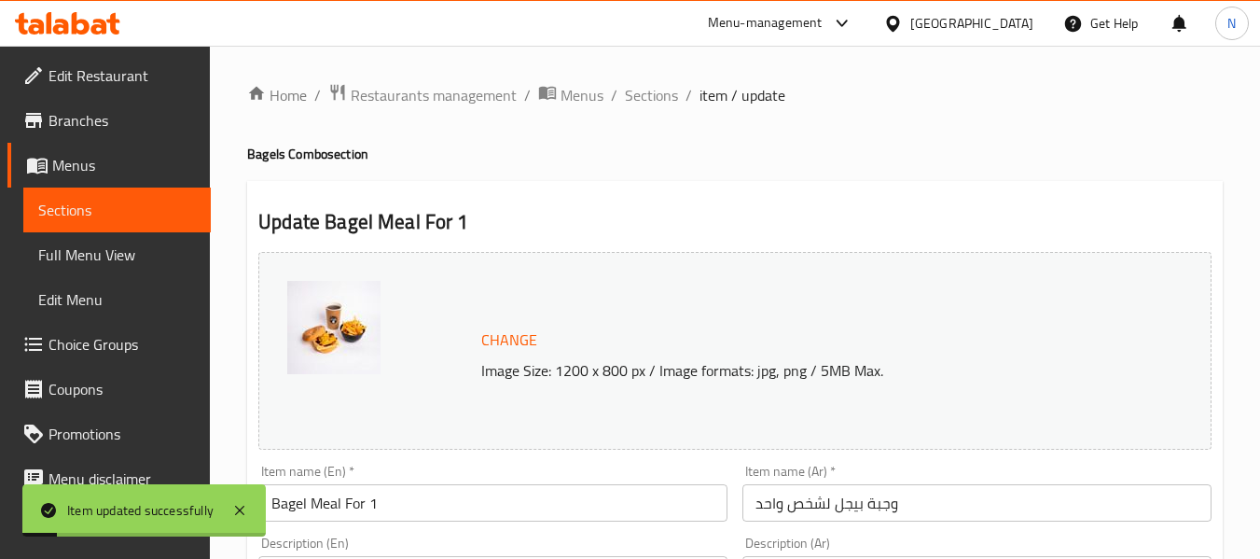
drag, startPoint x: 646, startPoint y: 89, endPoint x: 671, endPoint y: 121, distance: 40.7
click at [646, 89] on span "Sections" at bounding box center [651, 95] width 53 height 22
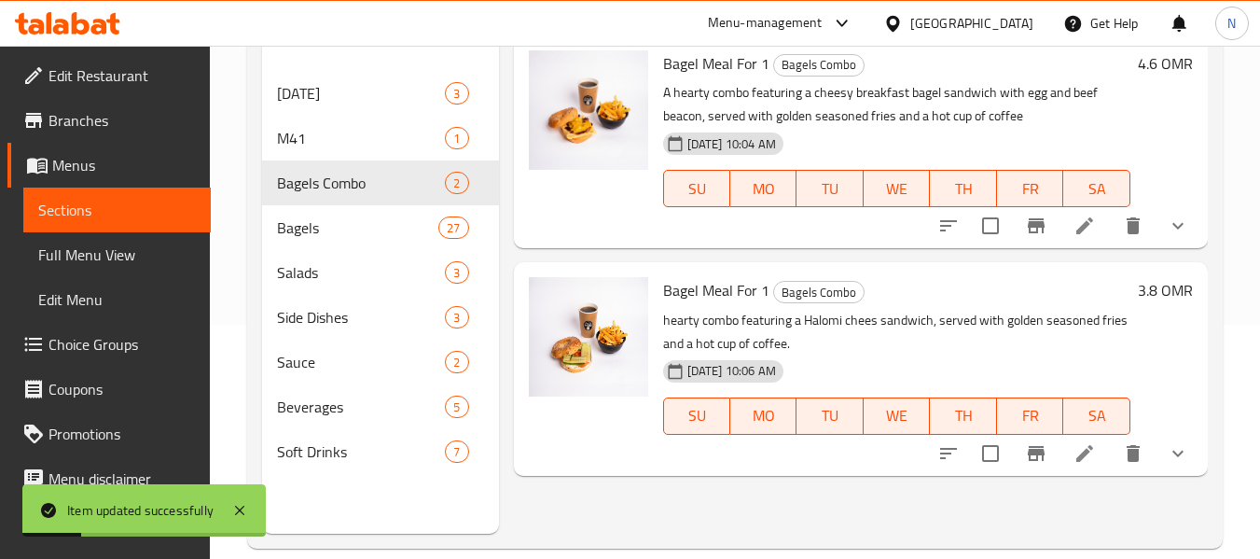
scroll to position [261, 0]
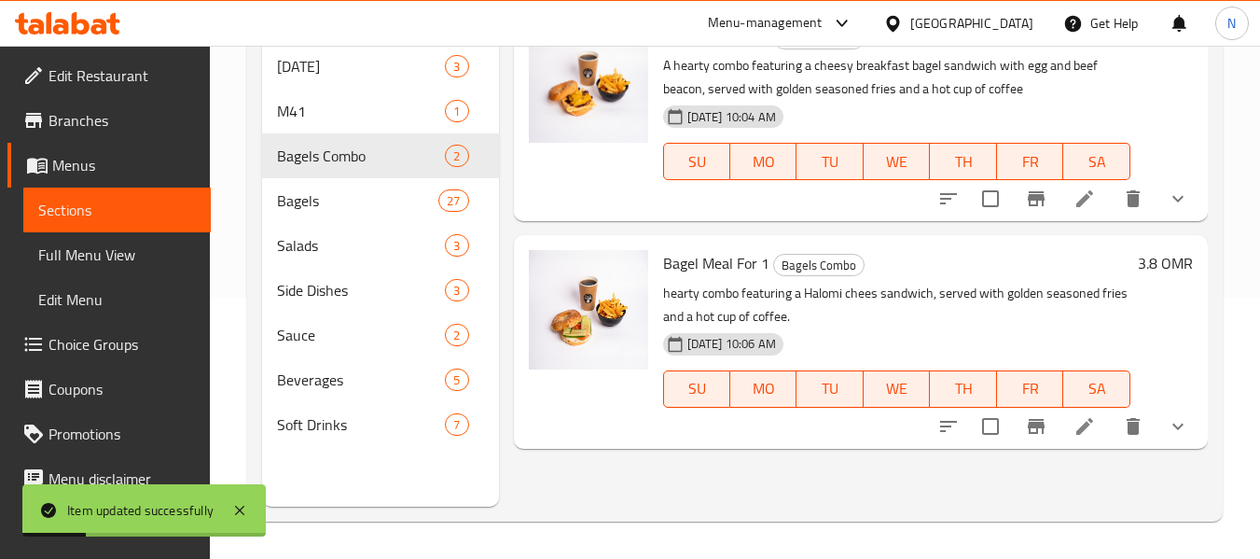
click at [1067, 428] on li at bounding box center [1085, 426] width 52 height 34
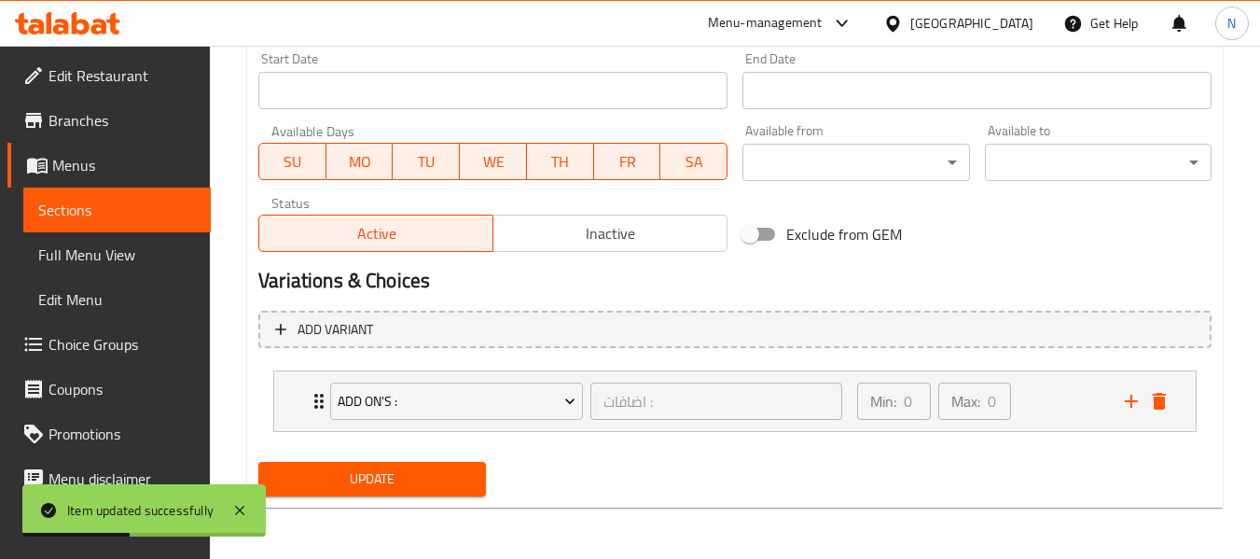
scroll to position [817, 0]
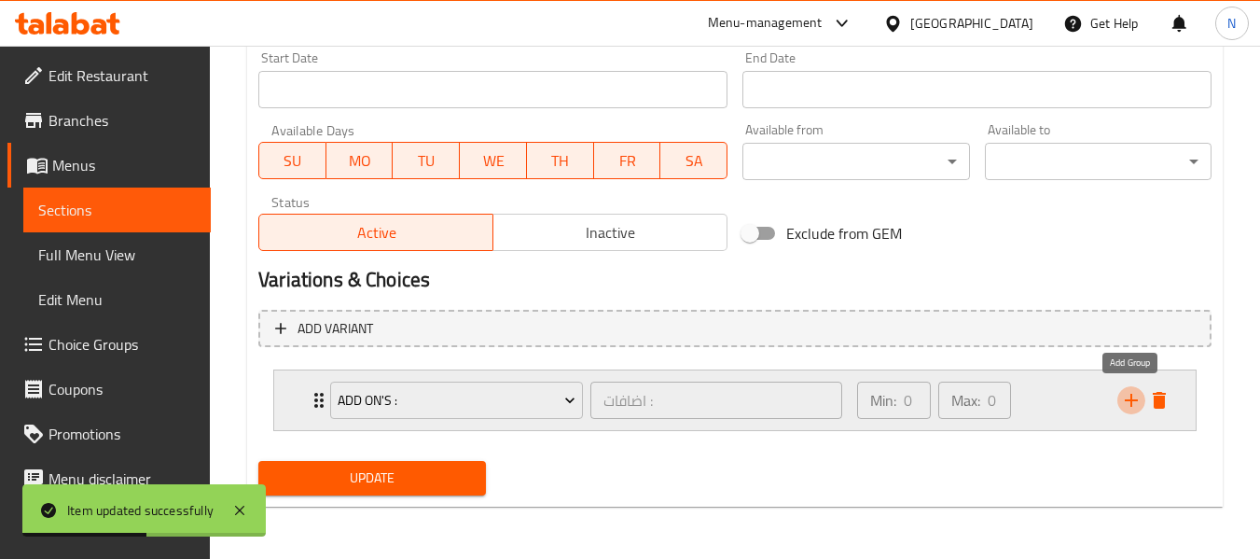
click at [1135, 406] on icon "add" at bounding box center [1131, 400] width 22 height 22
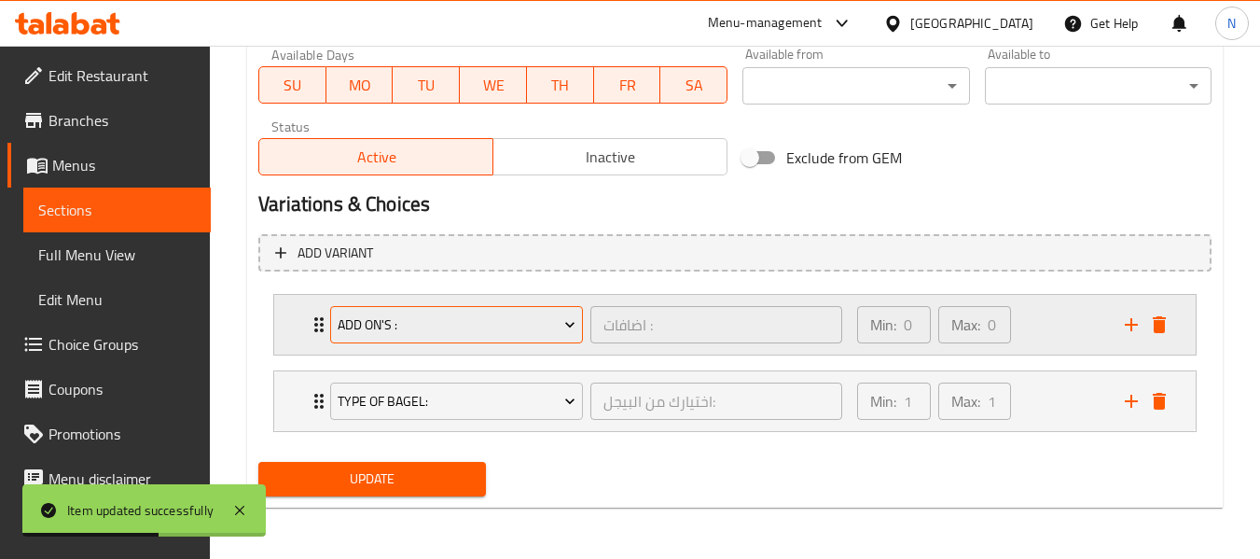
scroll to position [894, 0]
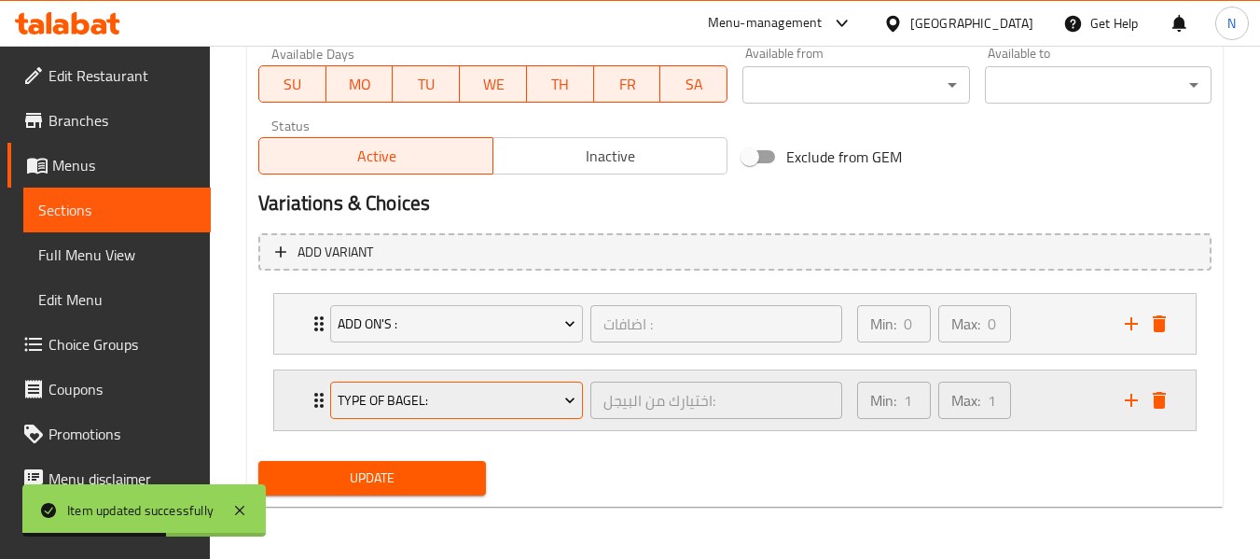
click at [468, 405] on span "Type Of Bagel:" at bounding box center [457, 400] width 239 height 23
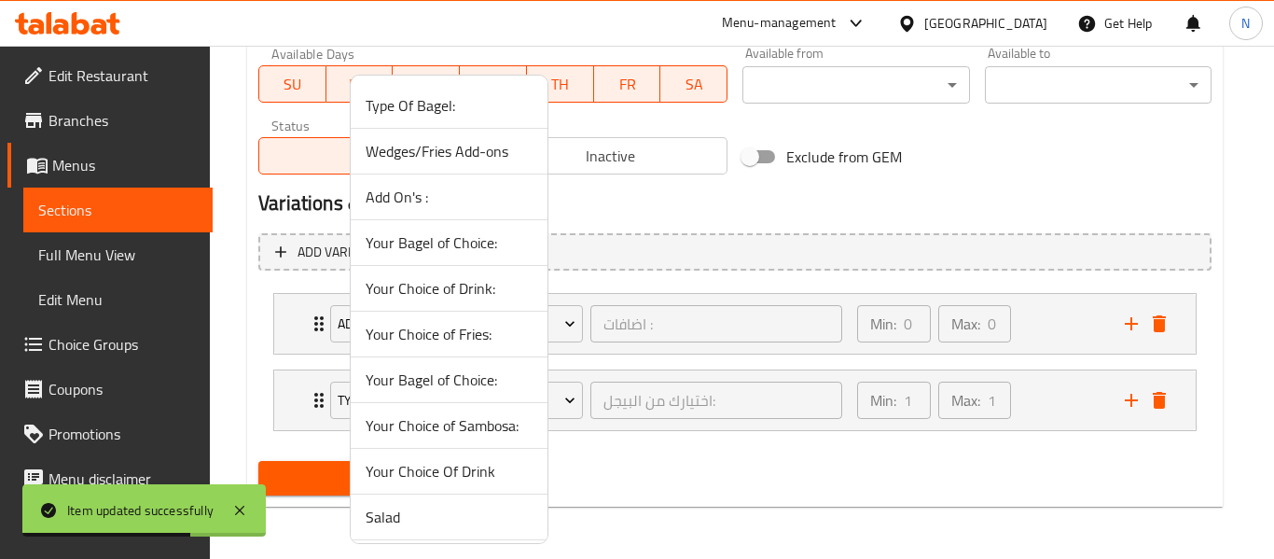
click at [725, 196] on div at bounding box center [637, 279] width 1274 height 559
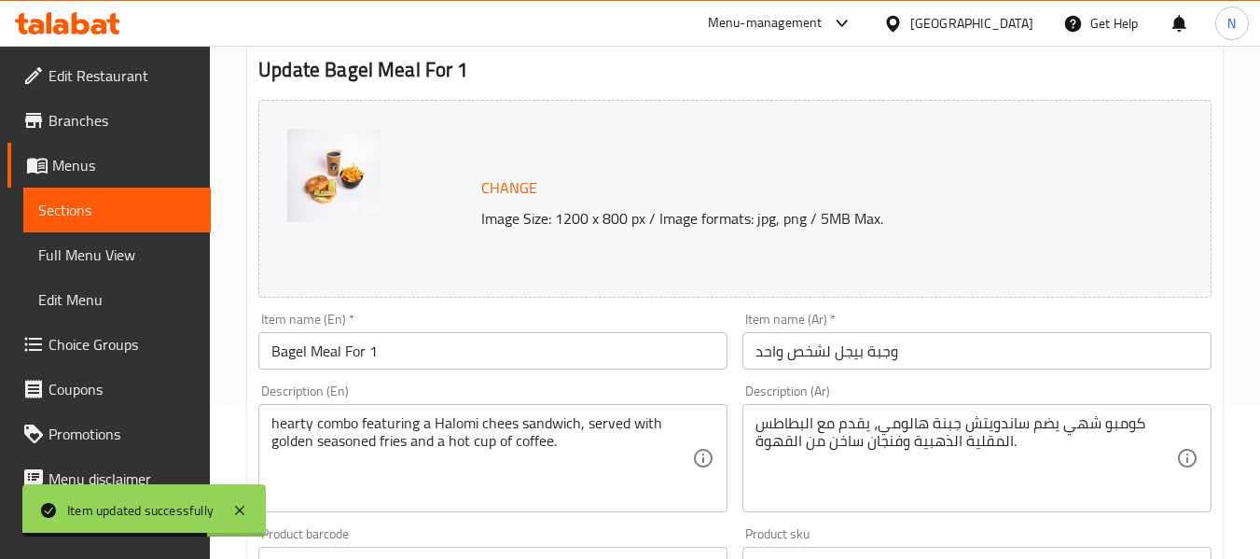
scroll to position [0, 0]
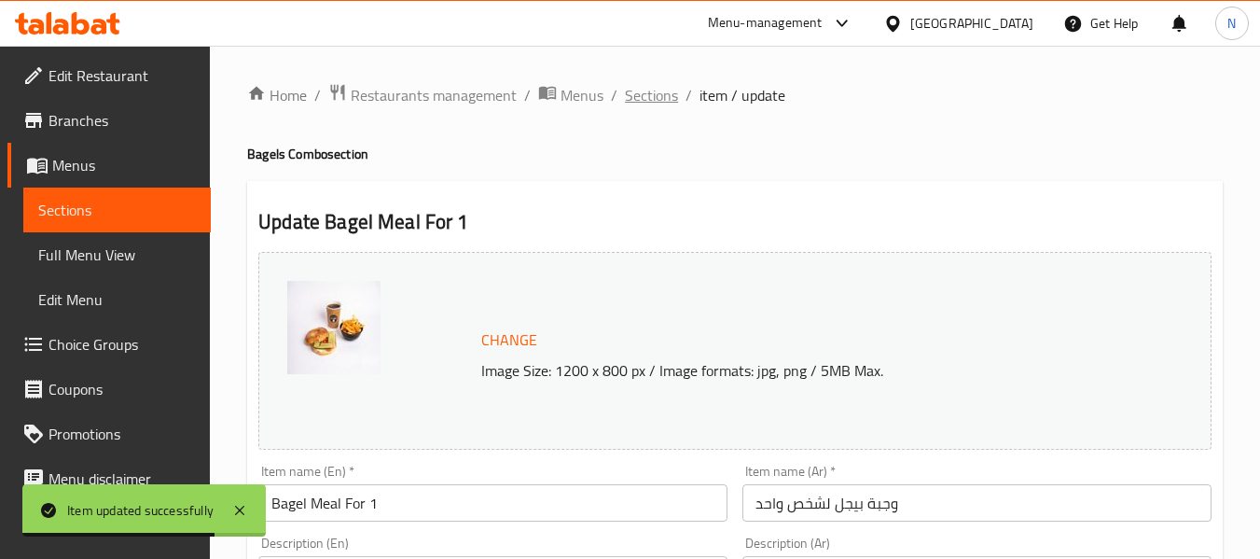
click at [655, 106] on span "Sections" at bounding box center [651, 95] width 53 height 22
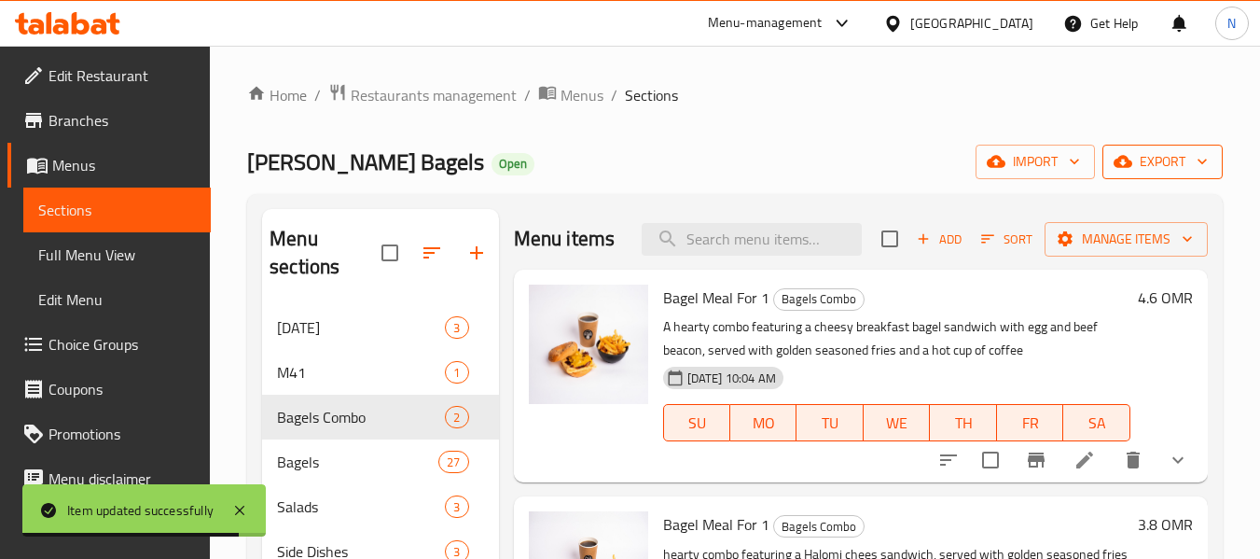
click at [1133, 153] on span "export" at bounding box center [1162, 161] width 90 height 23
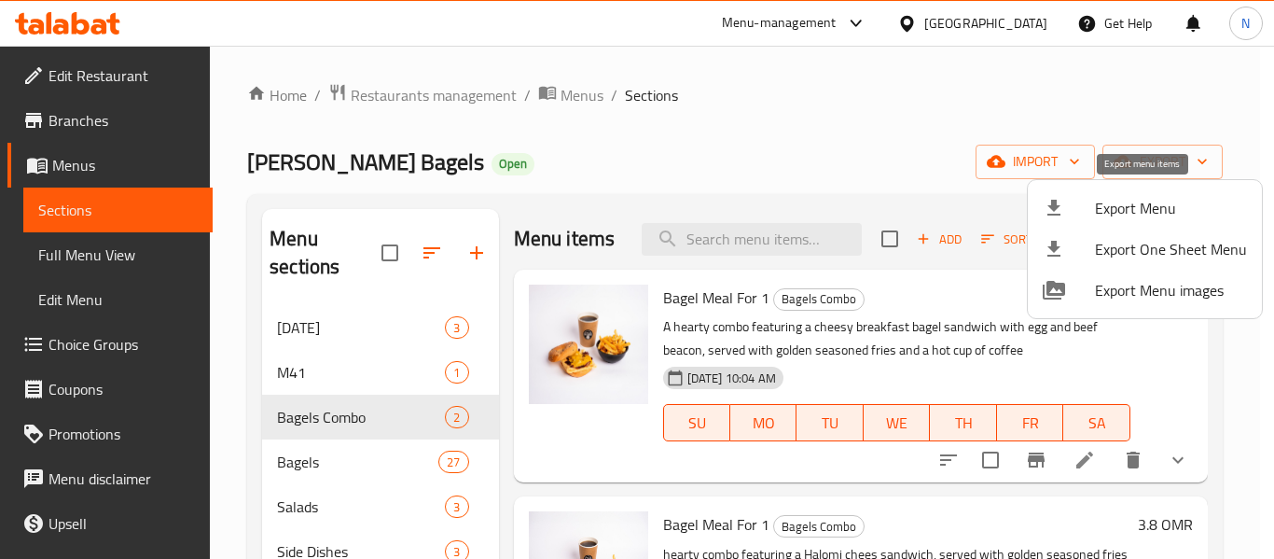
click at [1107, 209] on span "Export Menu" at bounding box center [1171, 208] width 152 height 22
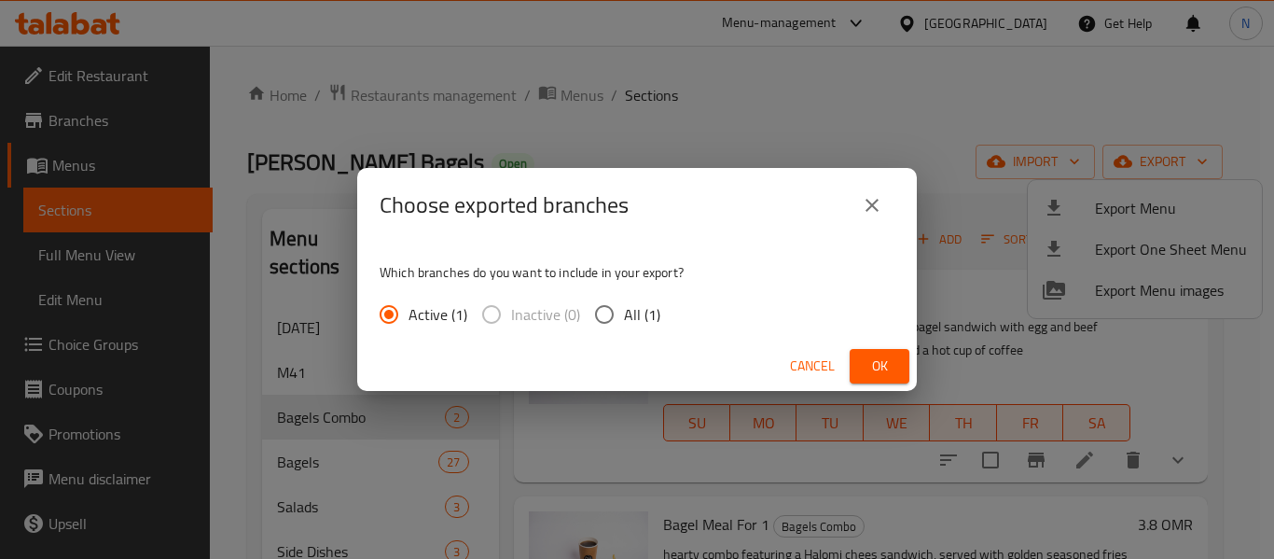
click at [624, 293] on div "Which branches do you want to include in your export? Active (1) Inactive (0) A…" at bounding box center [637, 292] width 560 height 99
click at [647, 309] on span "All (1)" at bounding box center [642, 314] width 36 height 22
click at [624, 309] on input "All (1)" at bounding box center [604, 314] width 39 height 39
radio input "true"
click at [902, 356] on button "Ok" at bounding box center [880, 366] width 60 height 35
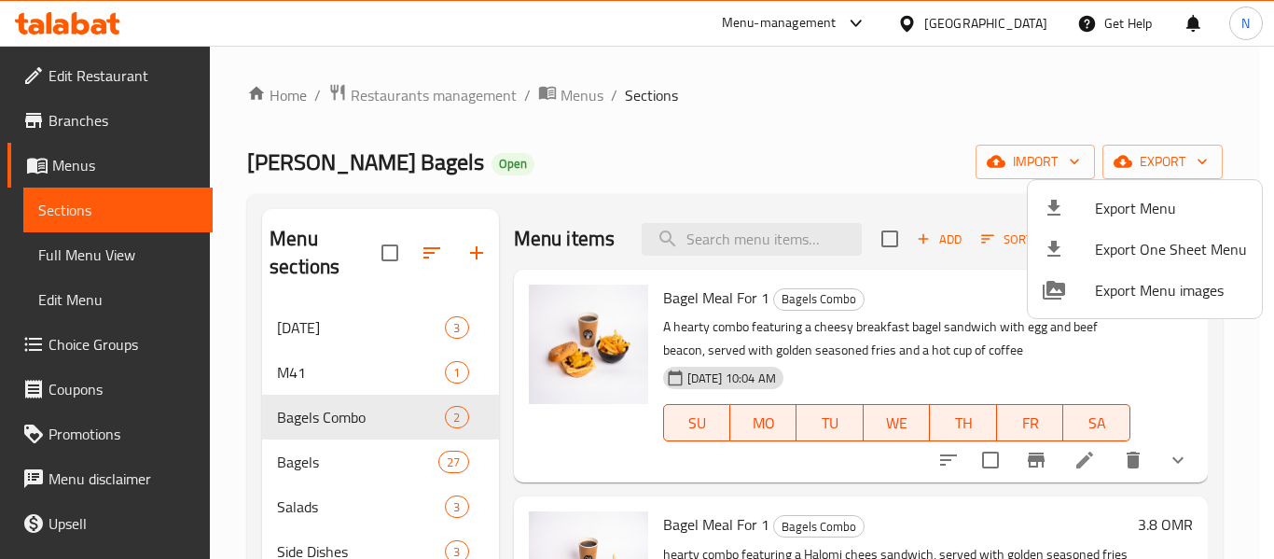
click at [929, 160] on div at bounding box center [637, 279] width 1274 height 559
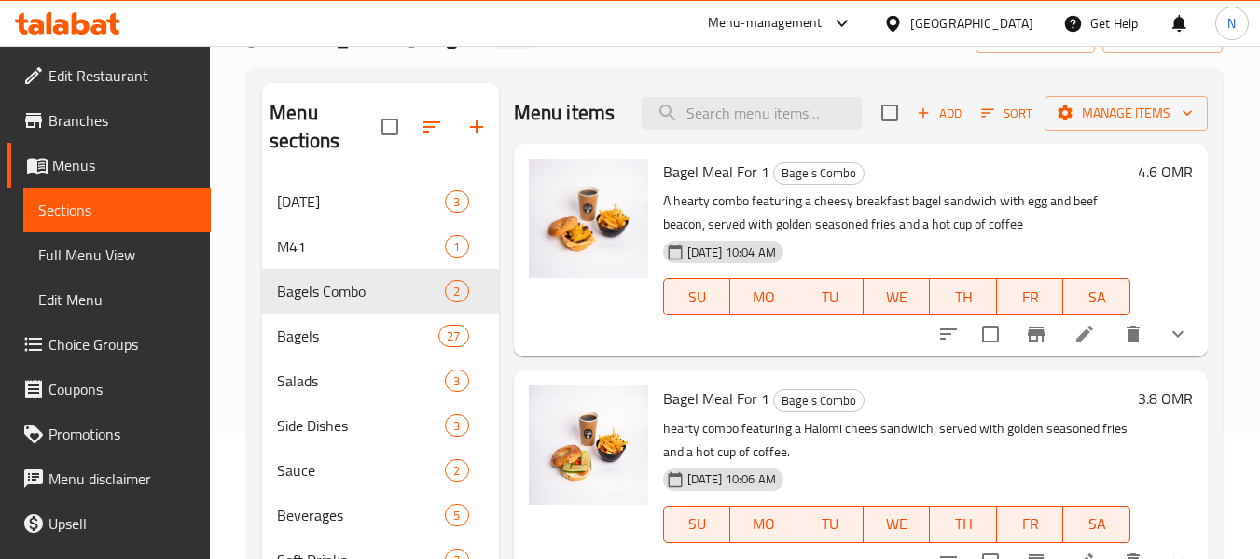
scroll to position [261, 0]
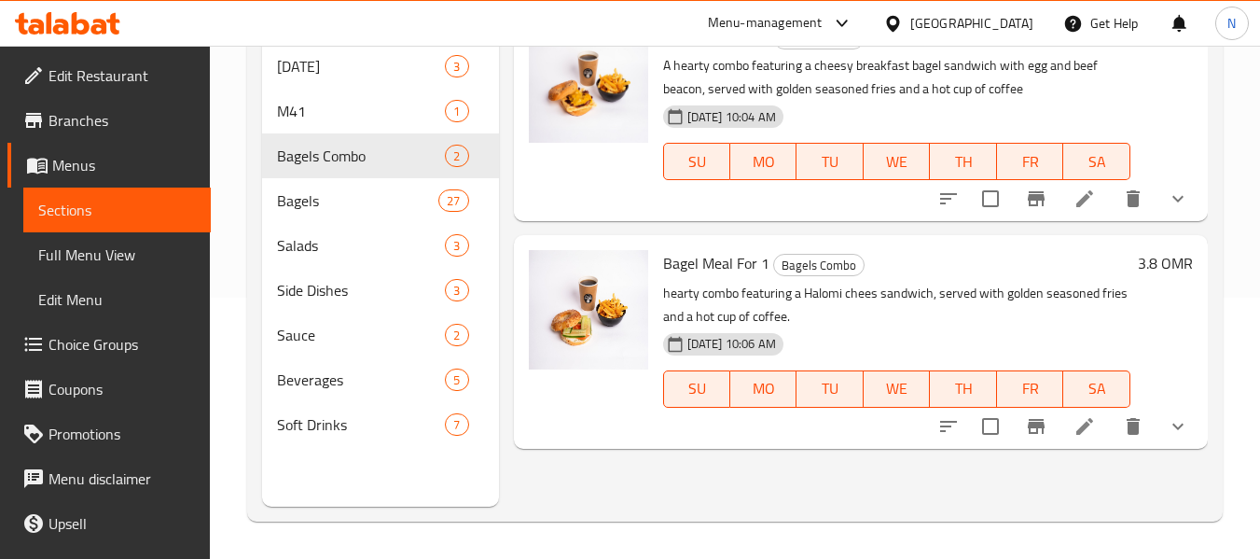
click at [1089, 423] on icon at bounding box center [1084, 426] width 17 height 17
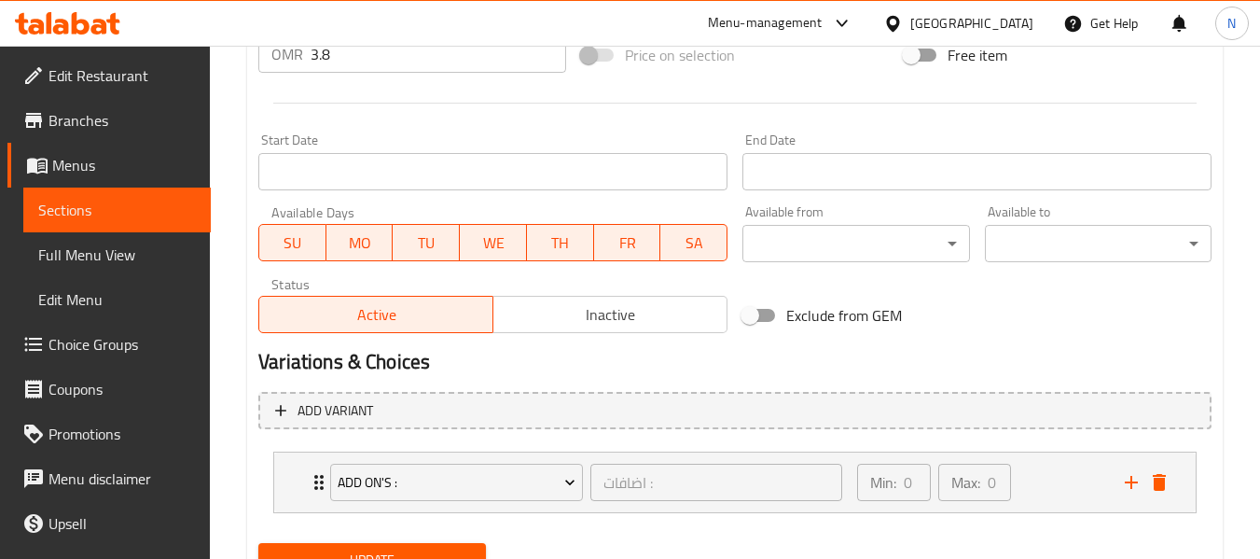
scroll to position [817, 0]
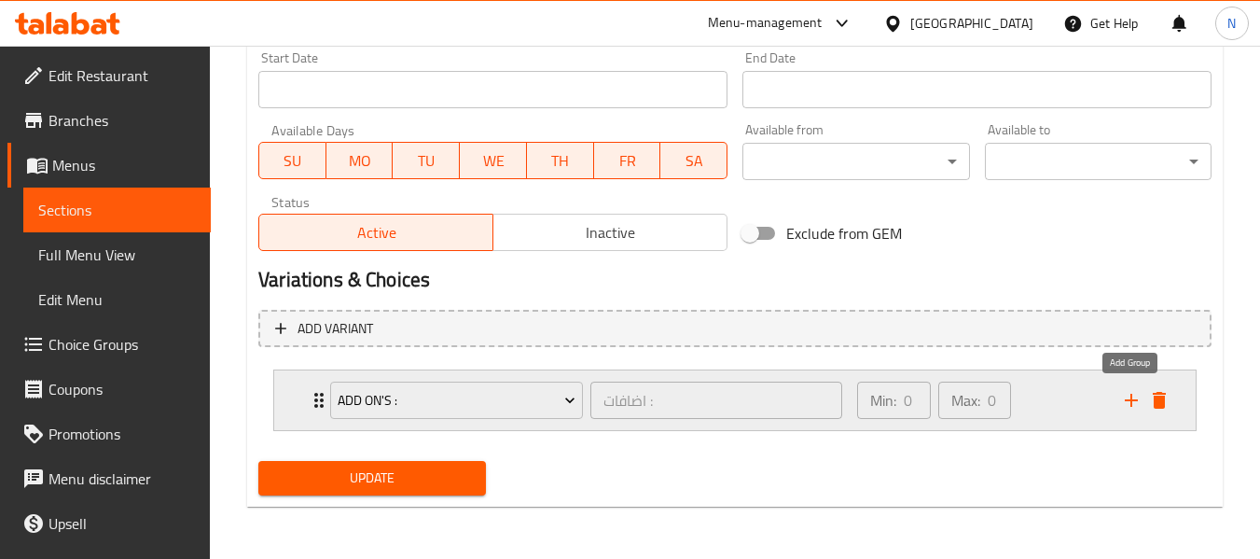
click at [1123, 397] on icon "add" at bounding box center [1131, 400] width 22 height 22
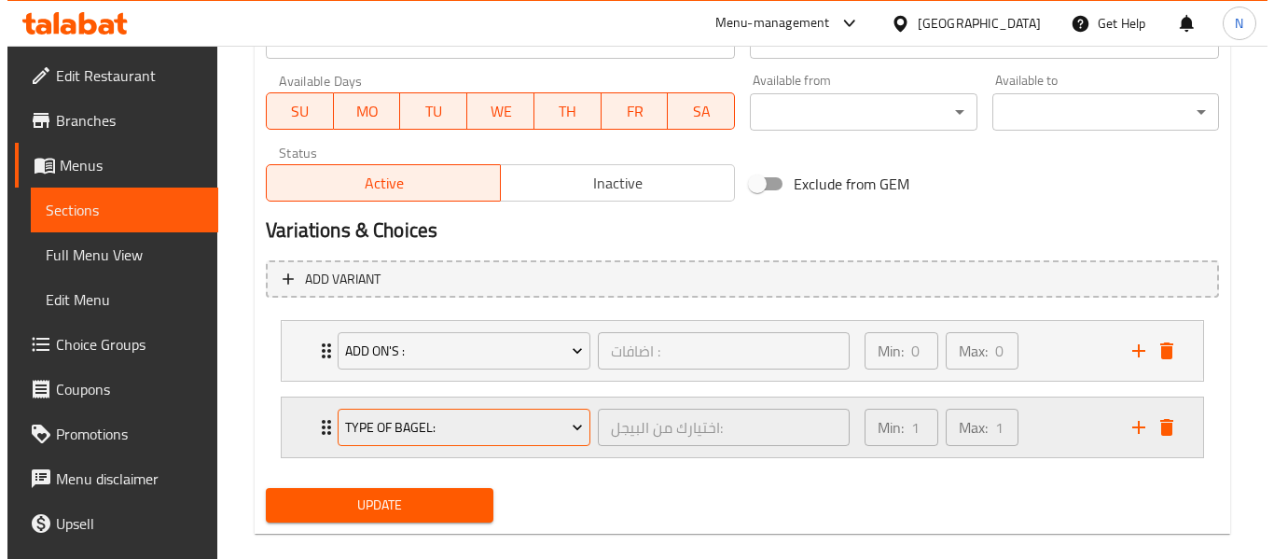
scroll to position [894, 0]
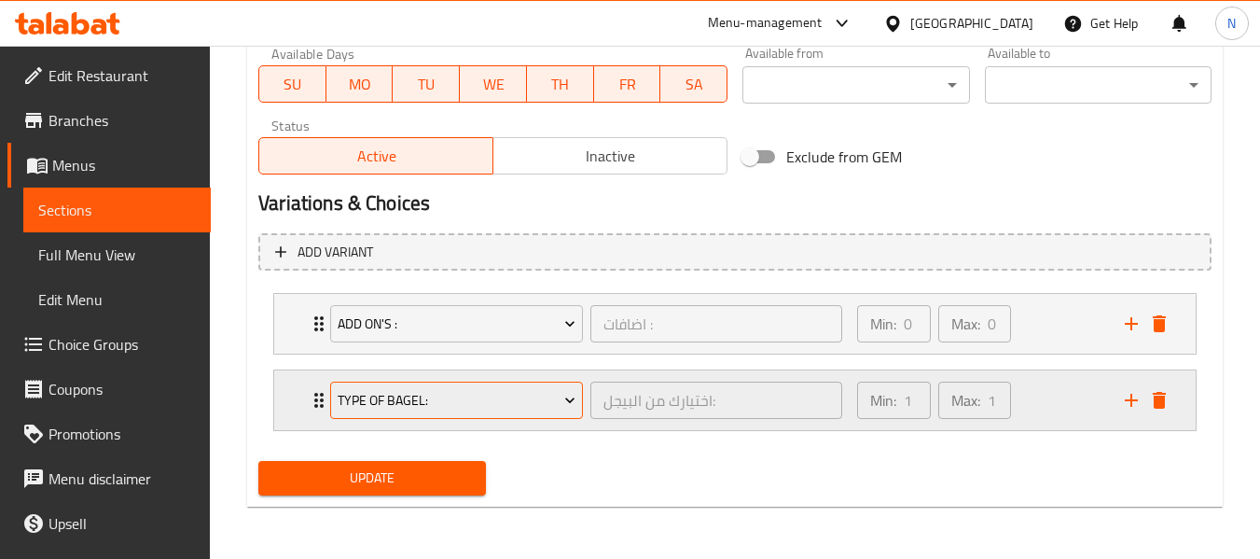
click at [430, 407] on span "Type Of Bagel:" at bounding box center [457, 400] width 239 height 23
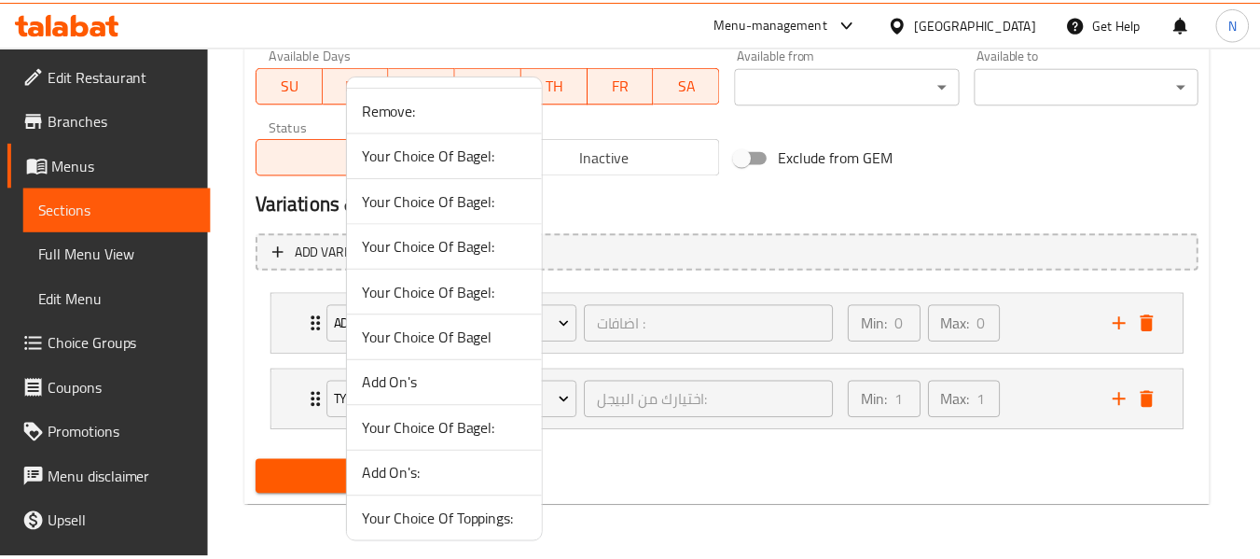
scroll to position [312, 0]
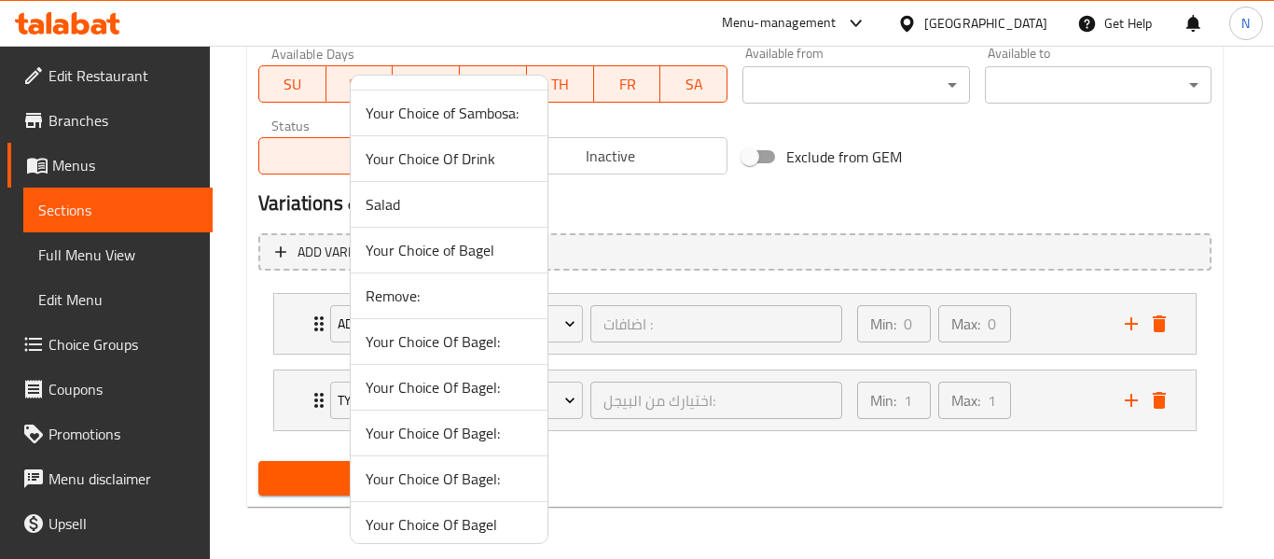
click at [400, 300] on span "Remove:" at bounding box center [449, 295] width 167 height 22
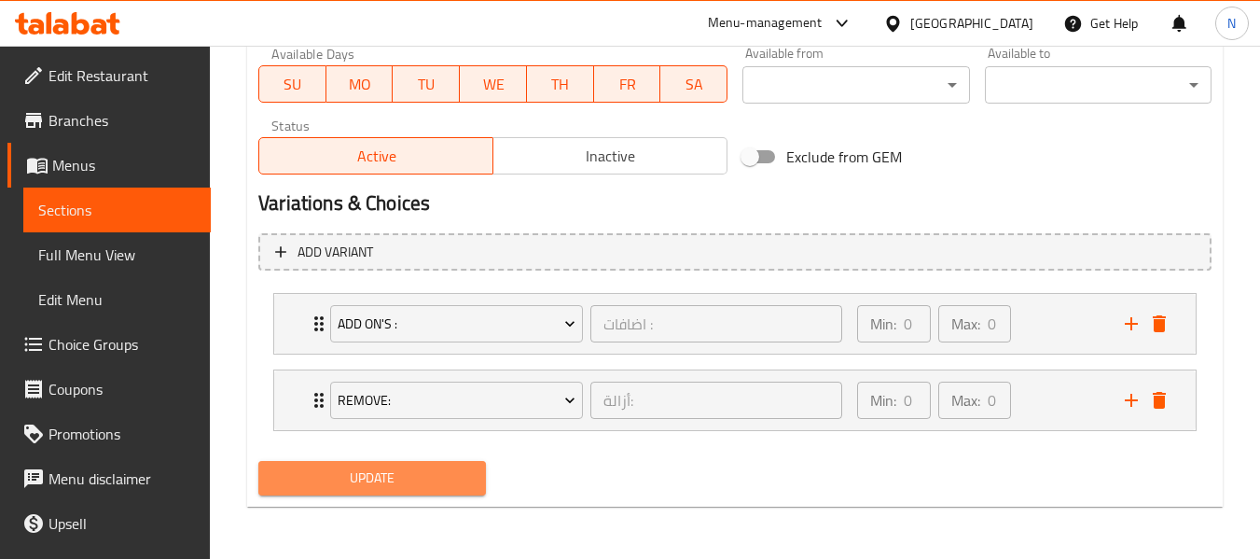
click at [447, 479] on span "Update" at bounding box center [371, 477] width 197 height 23
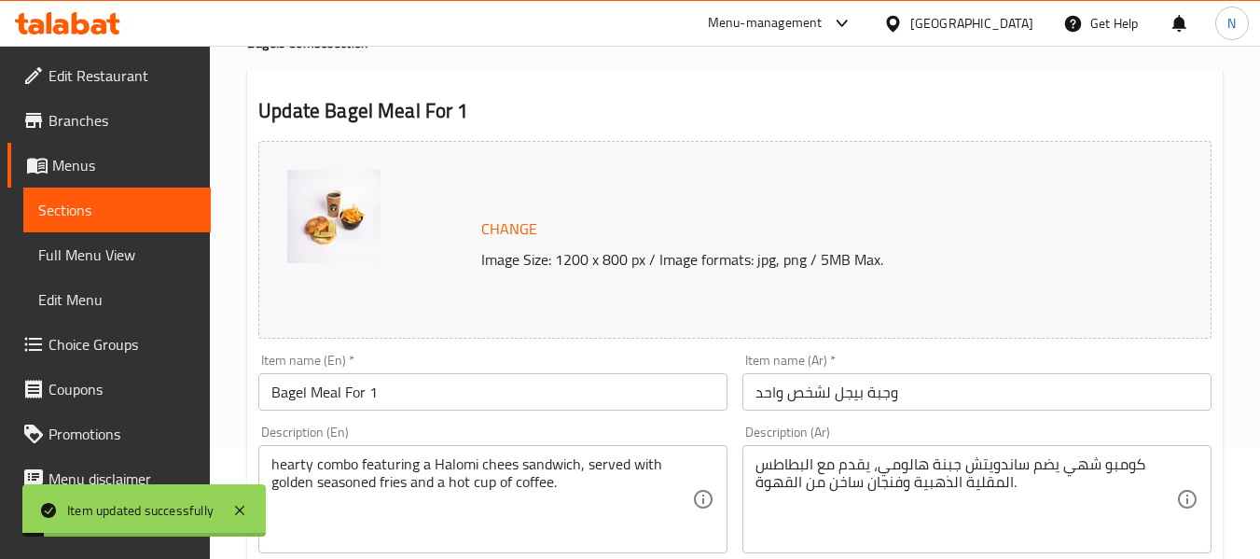
scroll to position [0, 0]
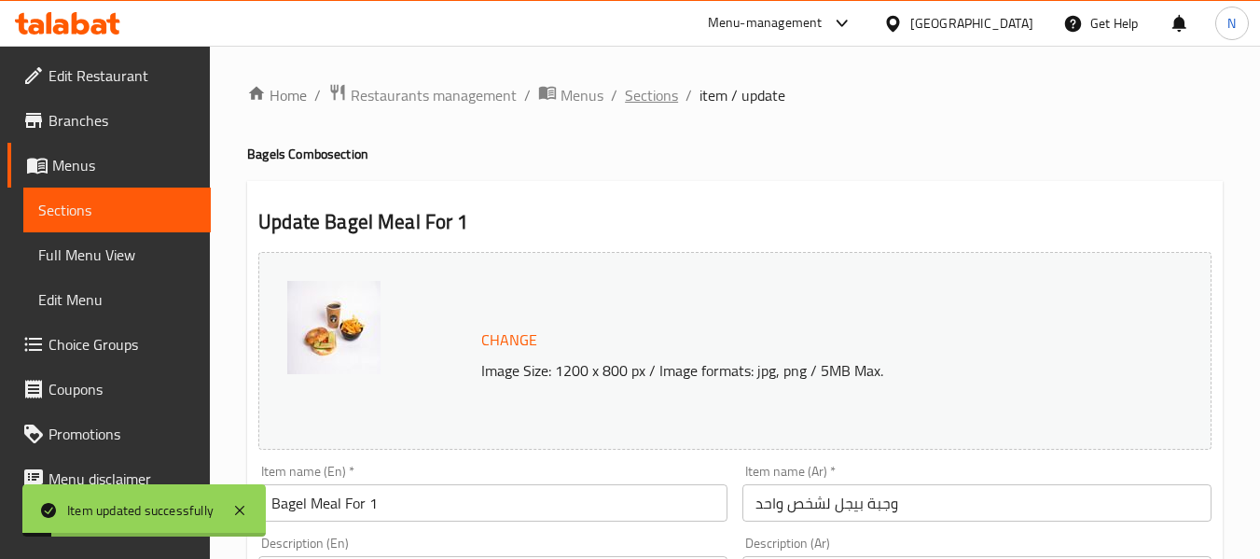
click at [659, 105] on span "Sections" at bounding box center [651, 95] width 53 height 22
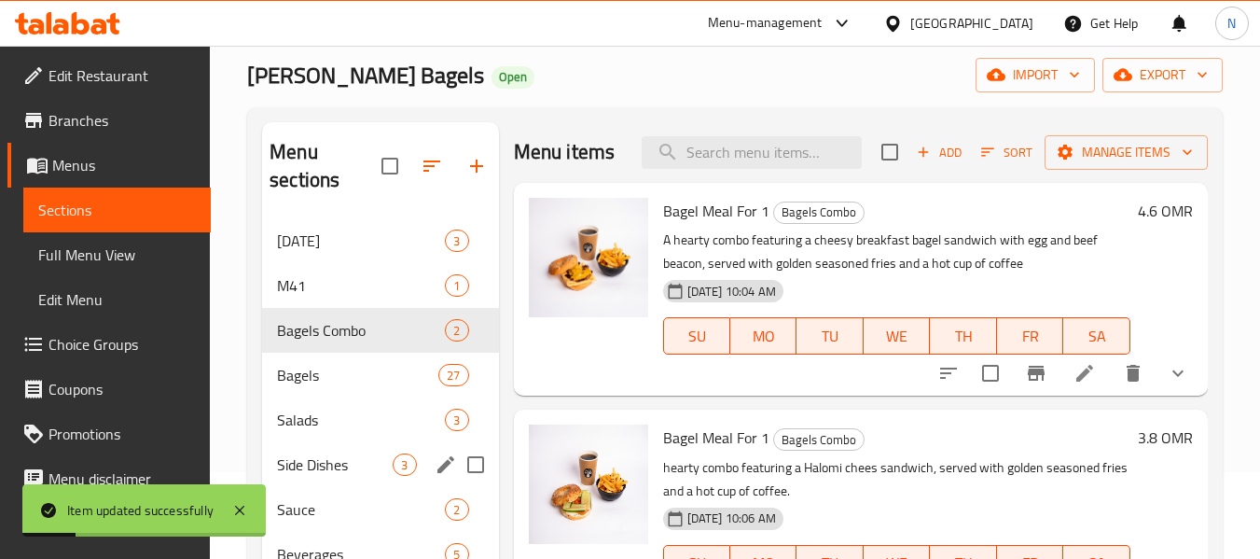
scroll to position [261, 0]
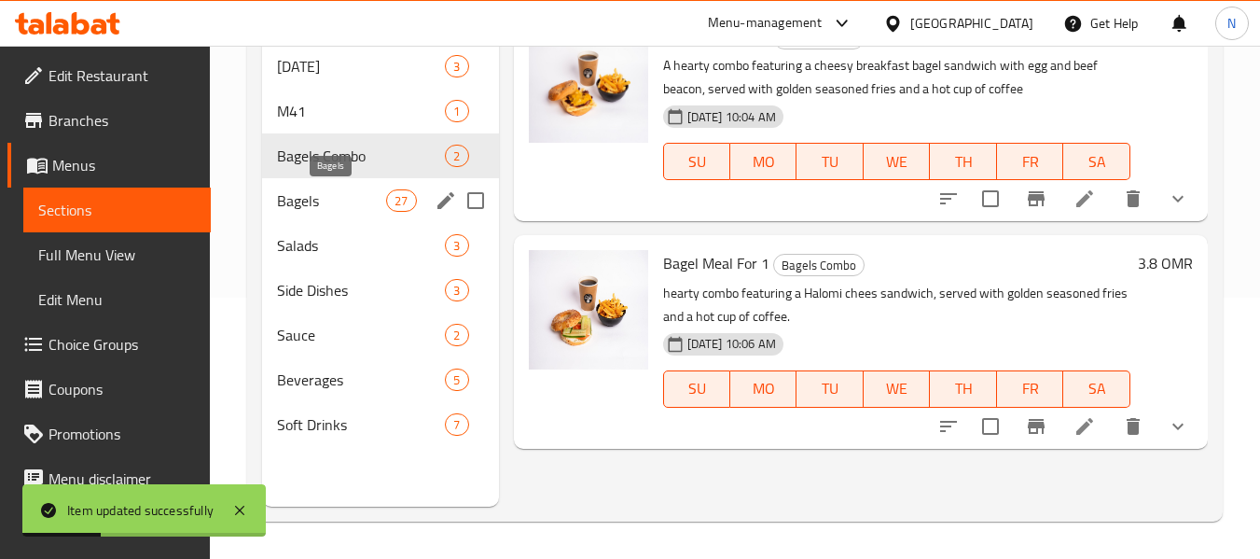
click at [362, 192] on span "Bagels" at bounding box center [331, 200] width 109 height 22
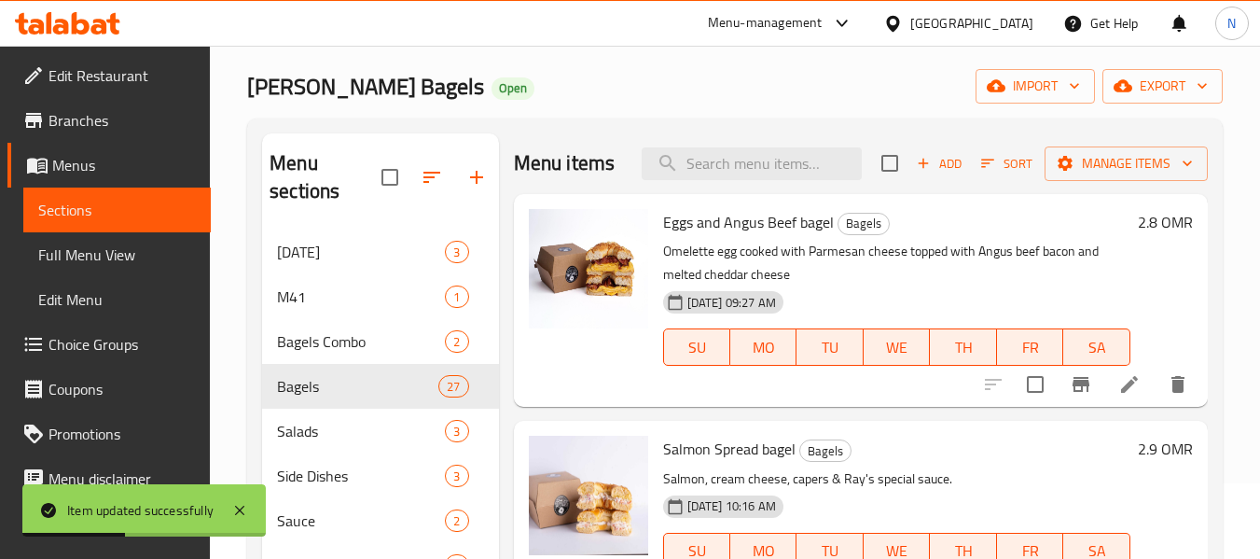
scroll to position [75, 0]
click at [1125, 396] on icon at bounding box center [1129, 385] width 22 height 22
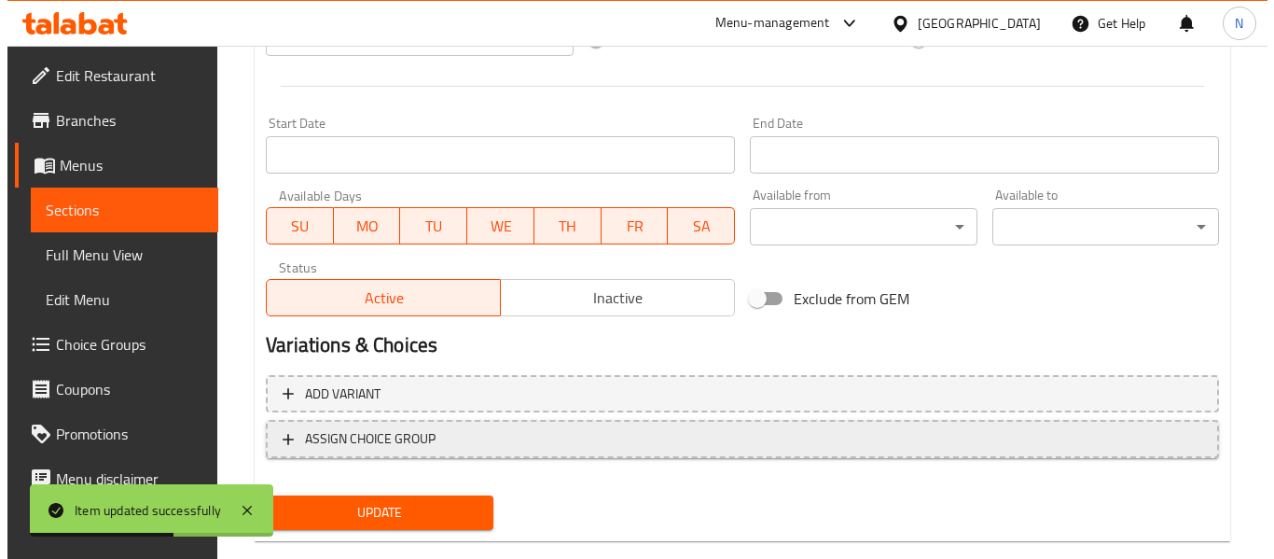
scroll to position [786, 0]
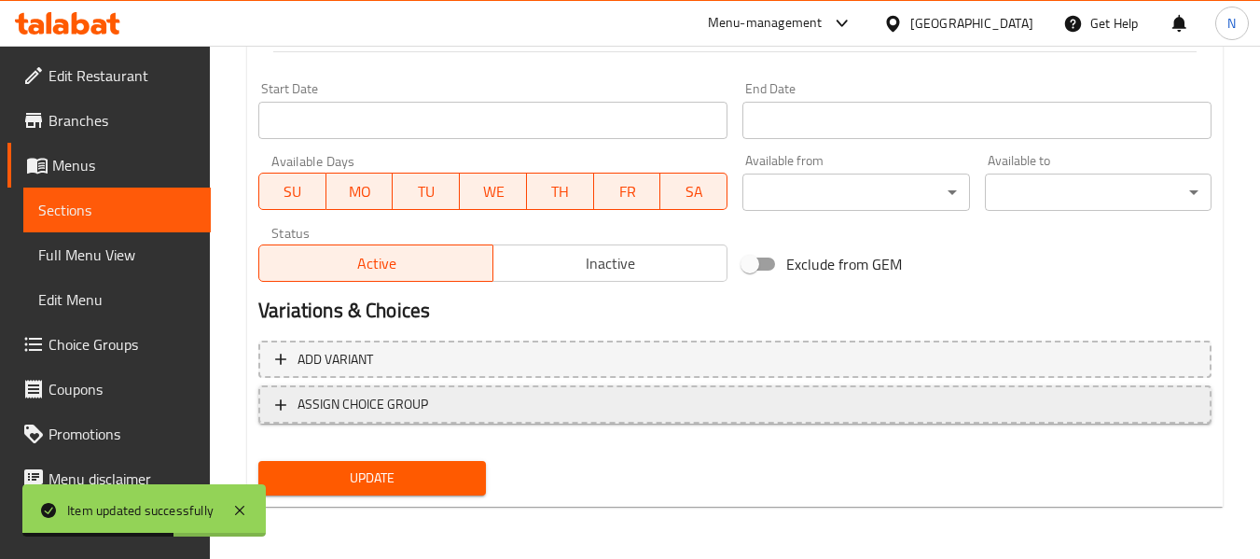
click at [681, 404] on span "ASSIGN CHOICE GROUP" at bounding box center [735, 404] width 920 height 23
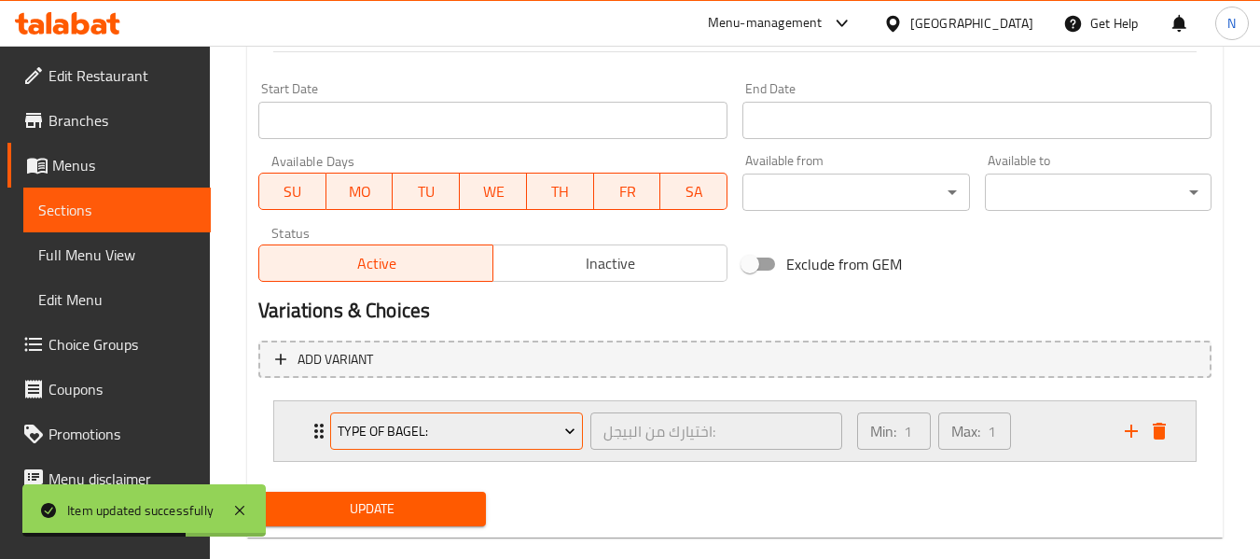
click at [370, 433] on span "Type Of Bagel:" at bounding box center [457, 431] width 239 height 23
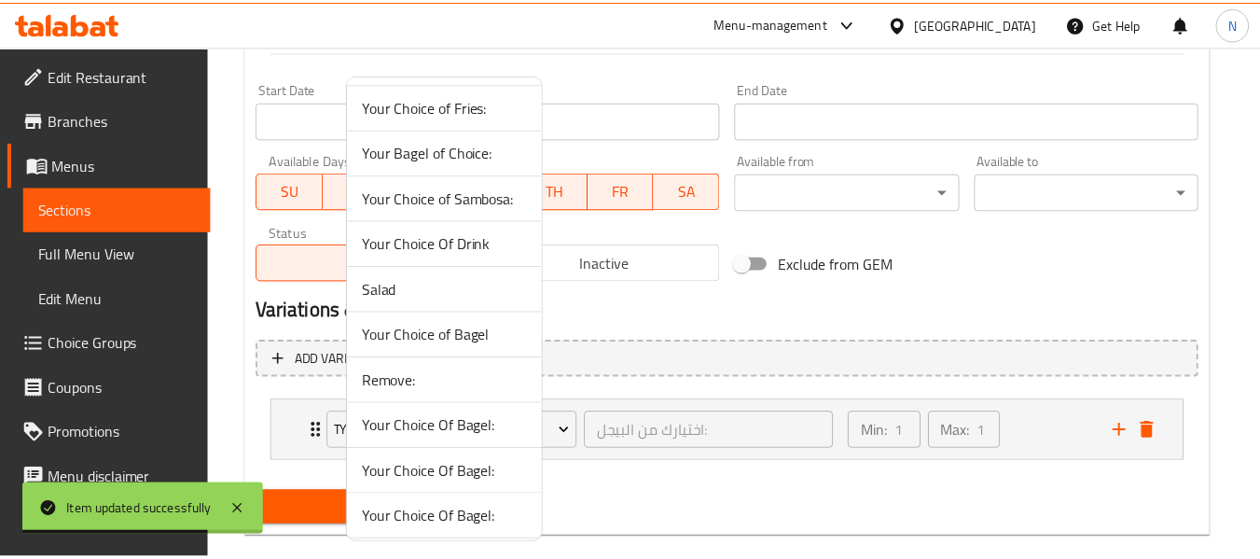
scroll to position [466, 0]
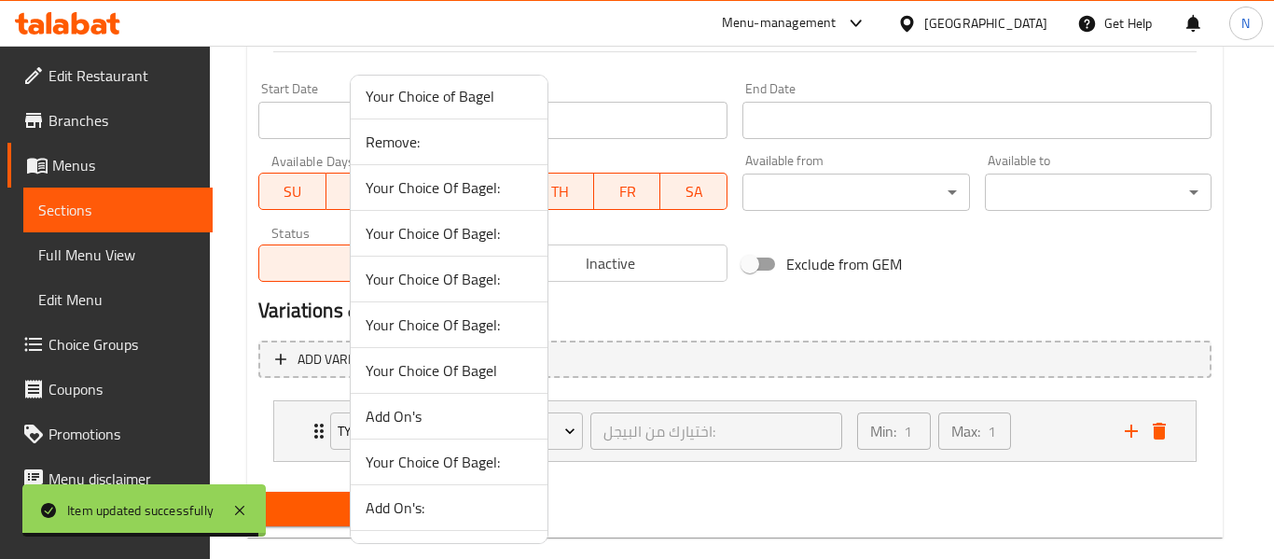
click at [411, 144] on span "Remove:" at bounding box center [449, 142] width 167 height 22
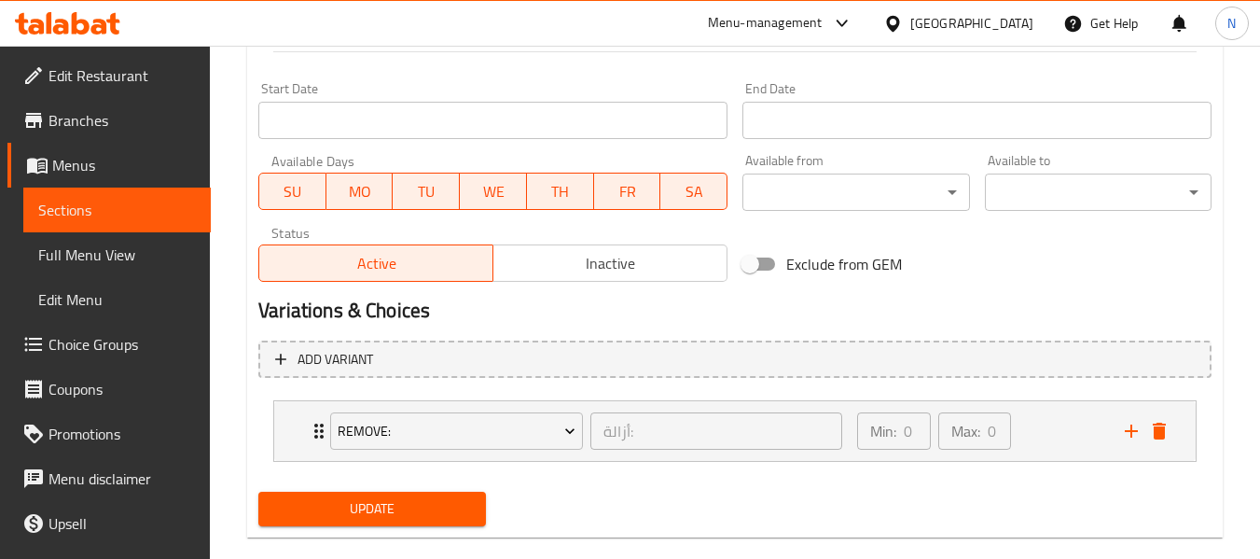
click at [462, 513] on span "Update" at bounding box center [371, 508] width 197 height 23
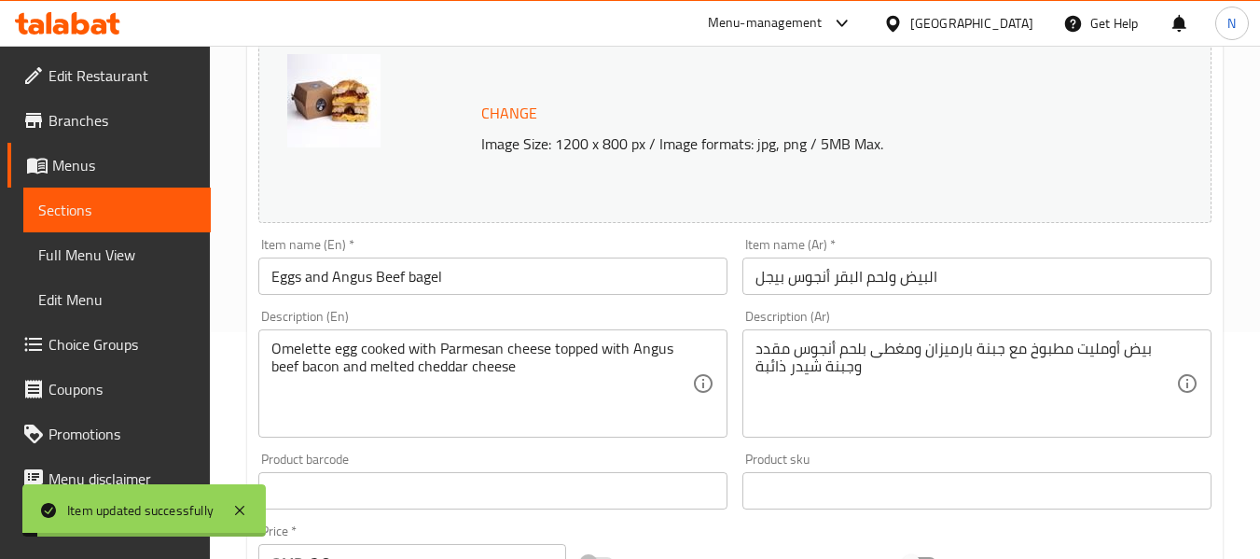
scroll to position [0, 0]
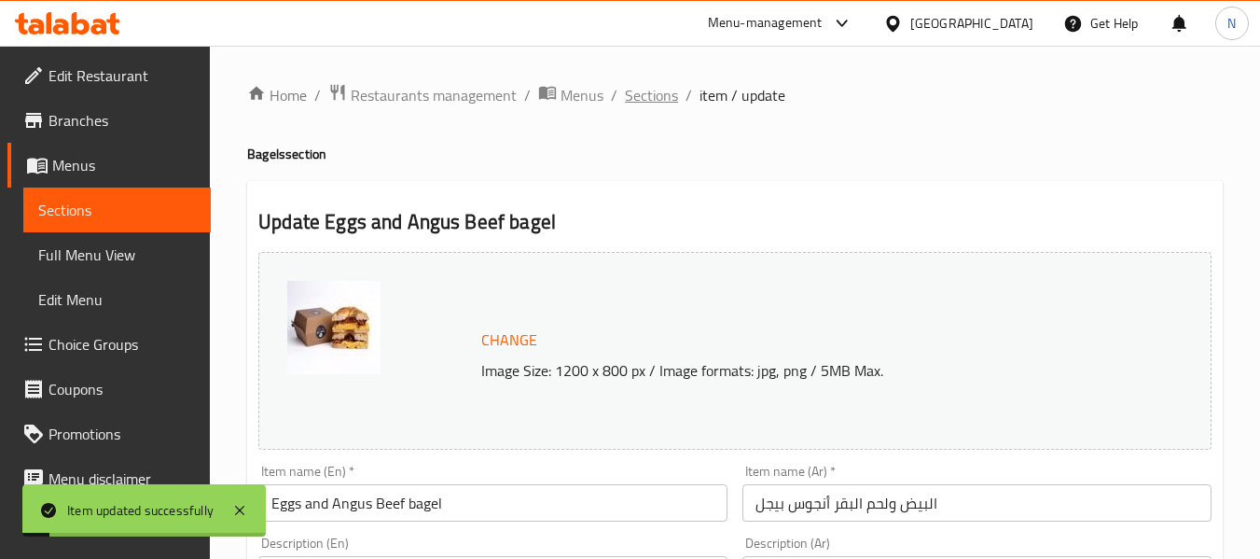
click at [650, 99] on span "Sections" at bounding box center [651, 95] width 53 height 22
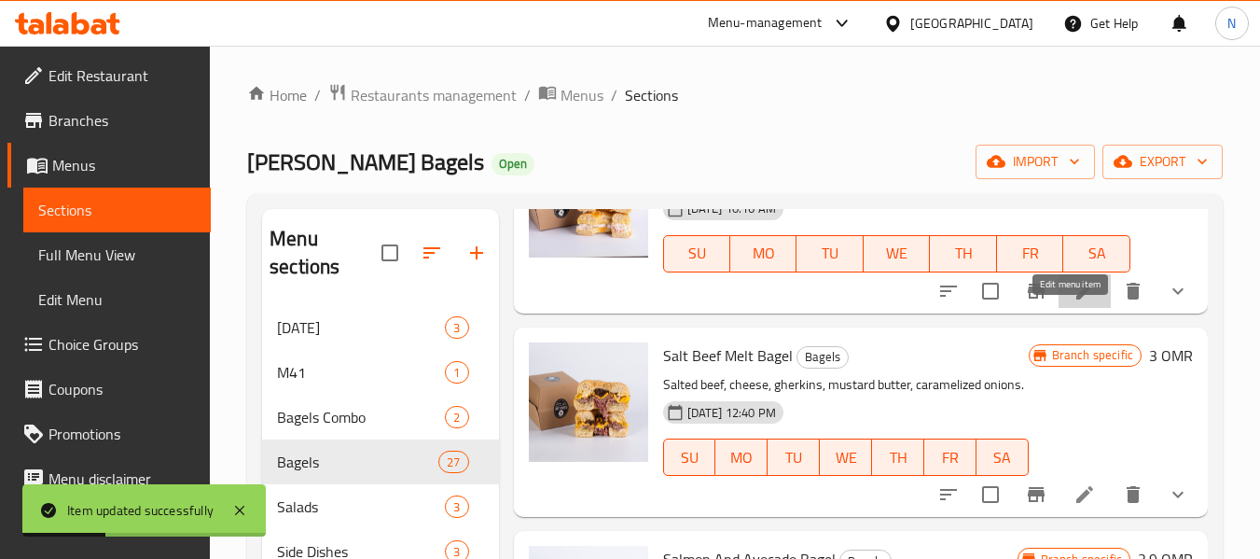
click at [1075, 302] on icon at bounding box center [1085, 291] width 22 height 22
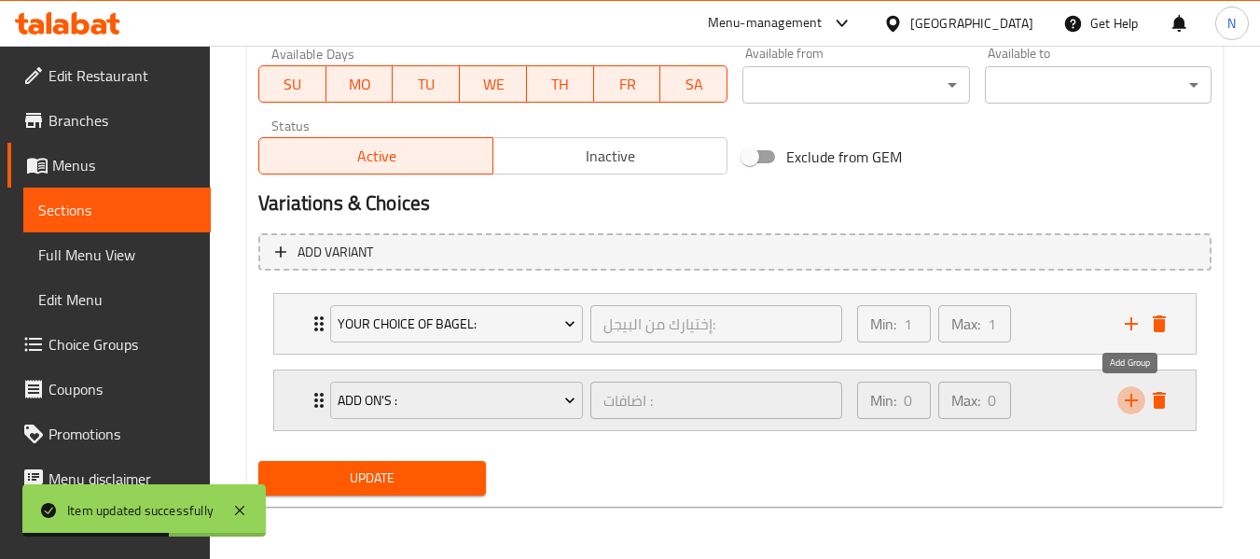
click at [1130, 409] on icon "add" at bounding box center [1131, 400] width 22 height 22
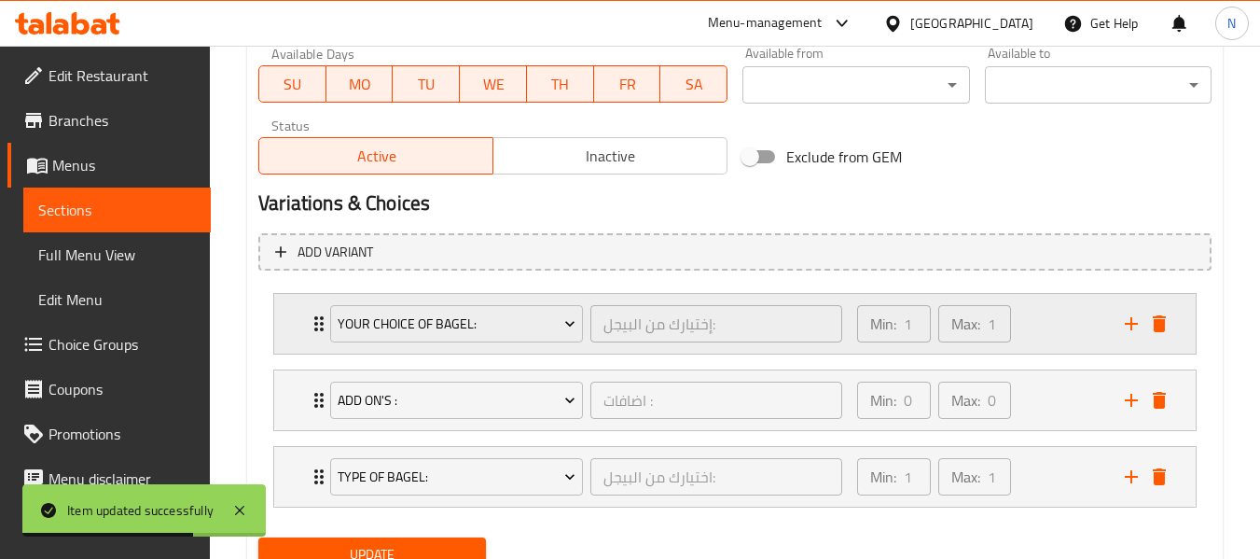
click at [1064, 337] on div "Min: 1 ​ Max: 1 ​" at bounding box center [980, 324] width 268 height 60
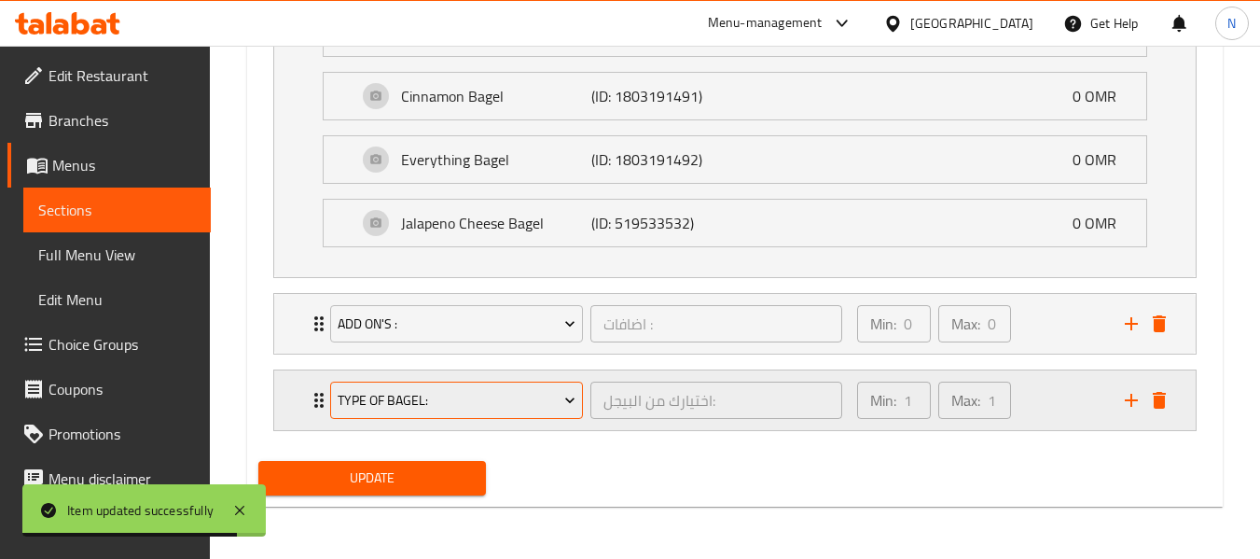
click at [517, 409] on span "Type Of Bagel:" at bounding box center [457, 400] width 239 height 23
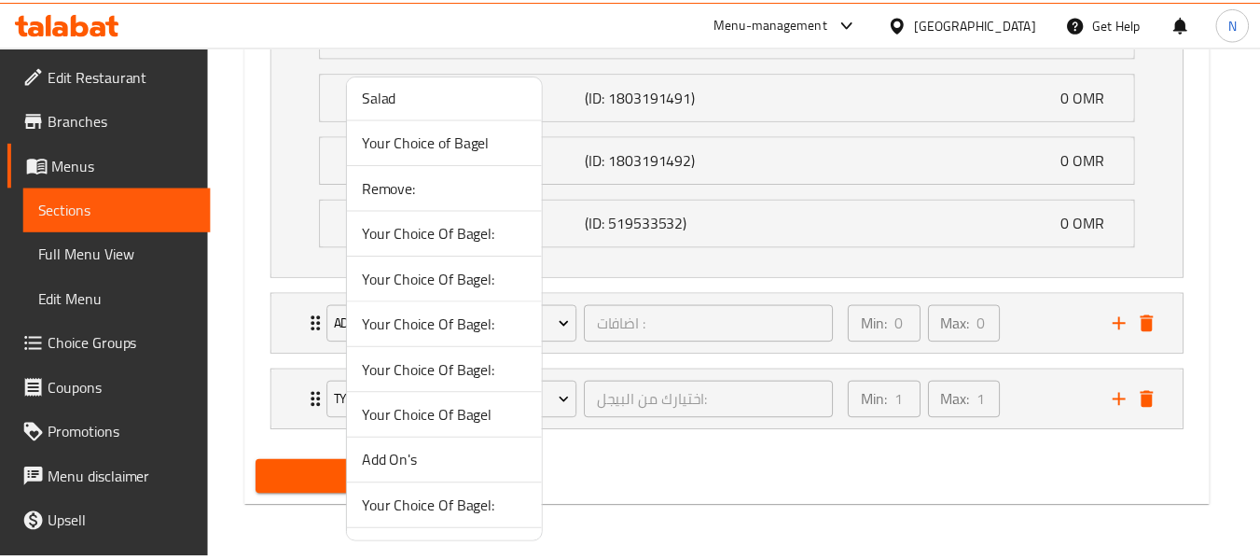
scroll to position [406, 0]
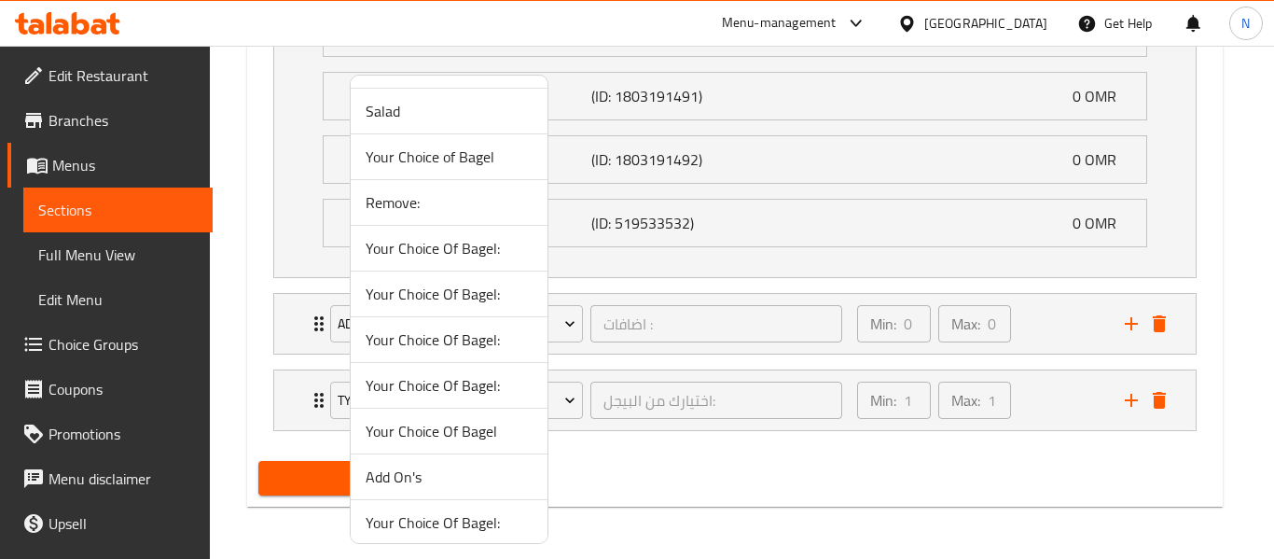
click at [399, 206] on span "Remove:" at bounding box center [449, 202] width 167 height 22
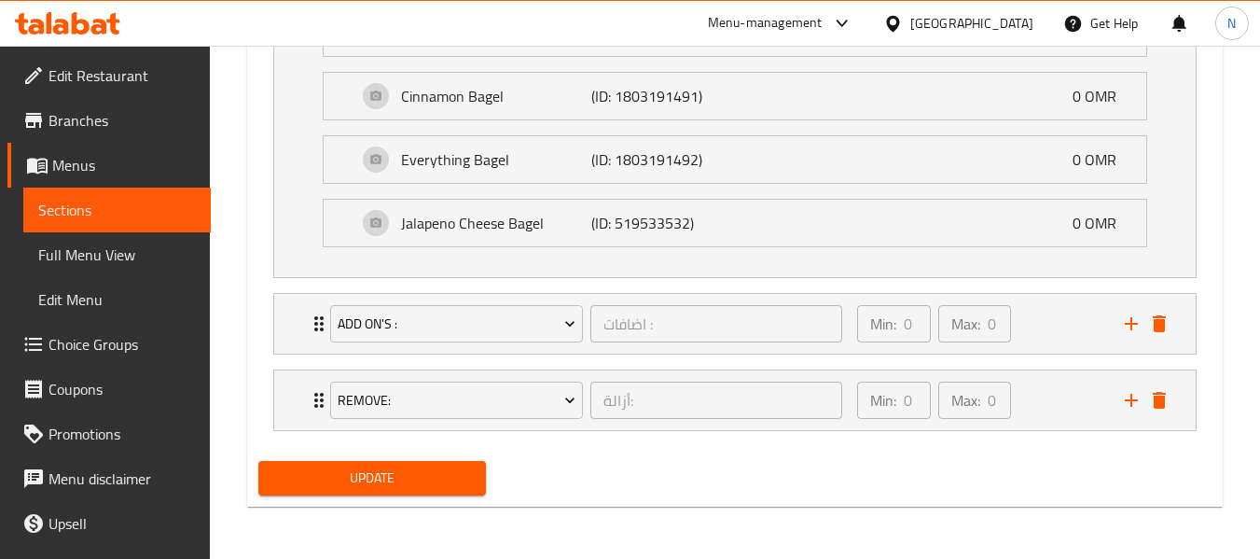
click at [445, 472] on span "Update" at bounding box center [371, 477] width 197 height 23
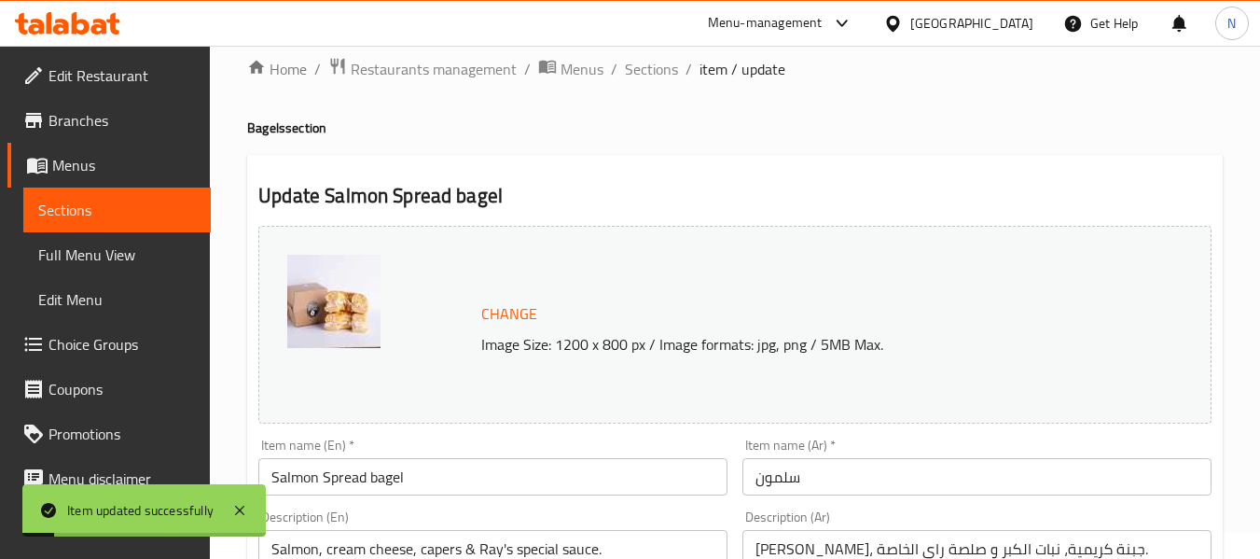
scroll to position [0, 0]
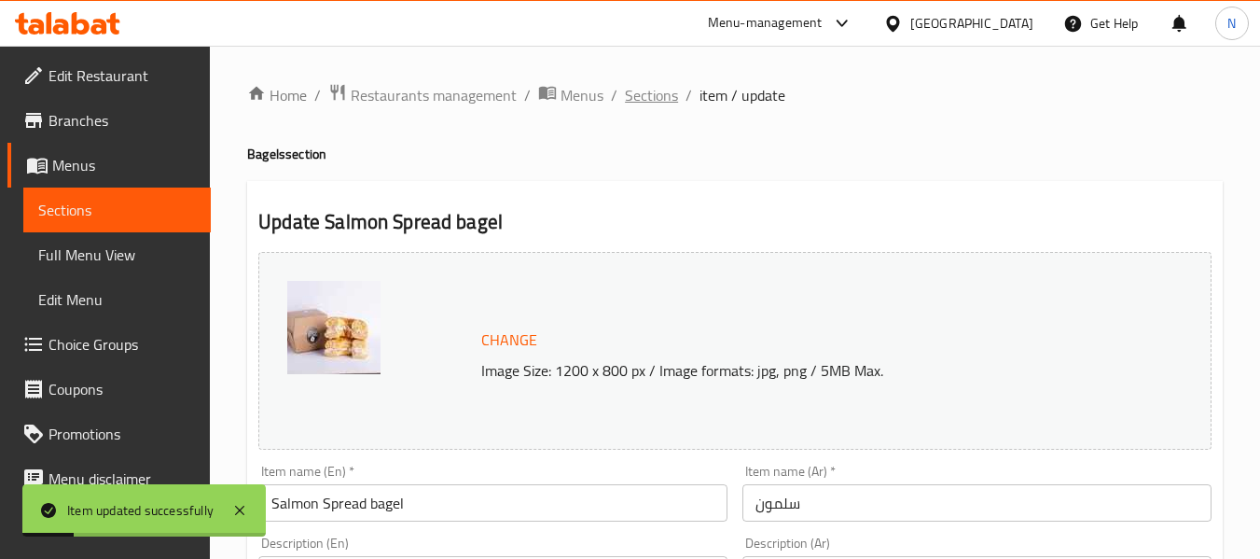
click at [669, 100] on span "Sections" at bounding box center [651, 95] width 53 height 22
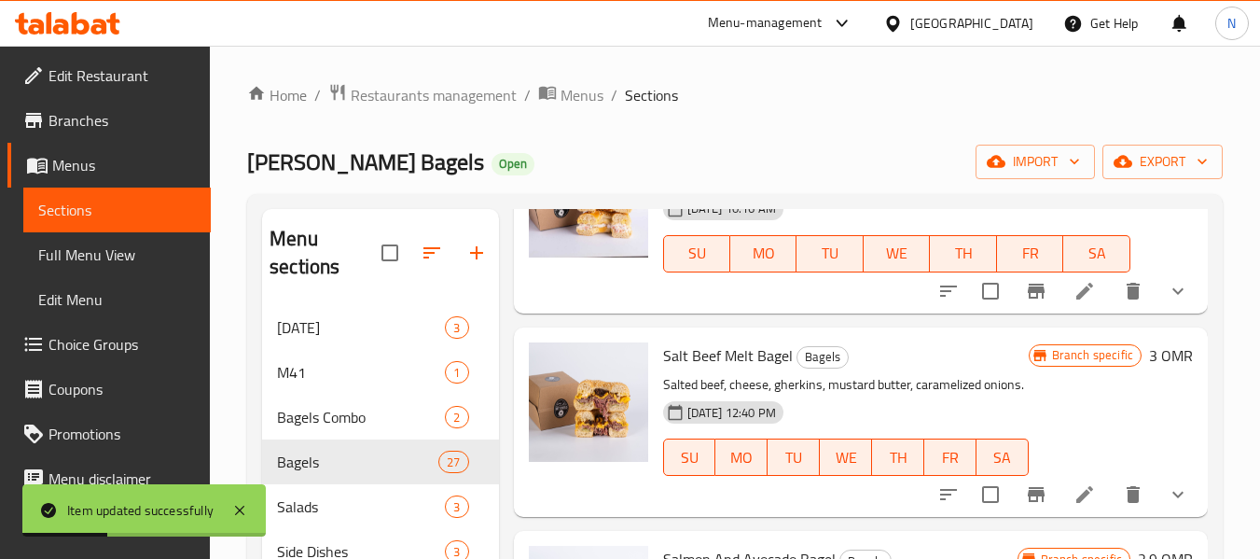
scroll to position [466, 0]
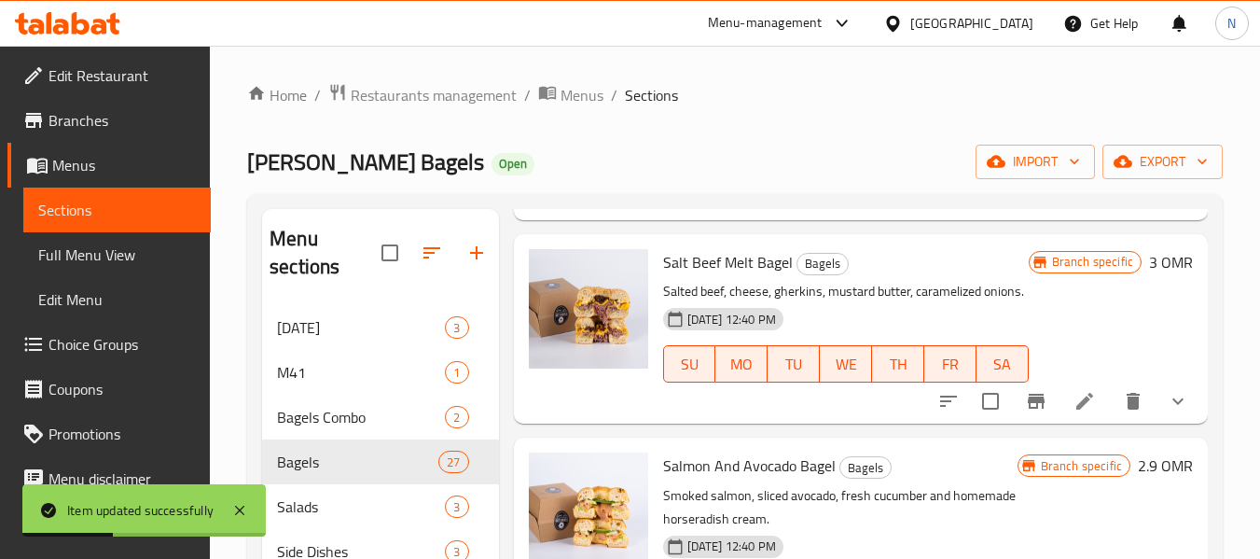
click at [1082, 418] on li at bounding box center [1085, 401] width 52 height 34
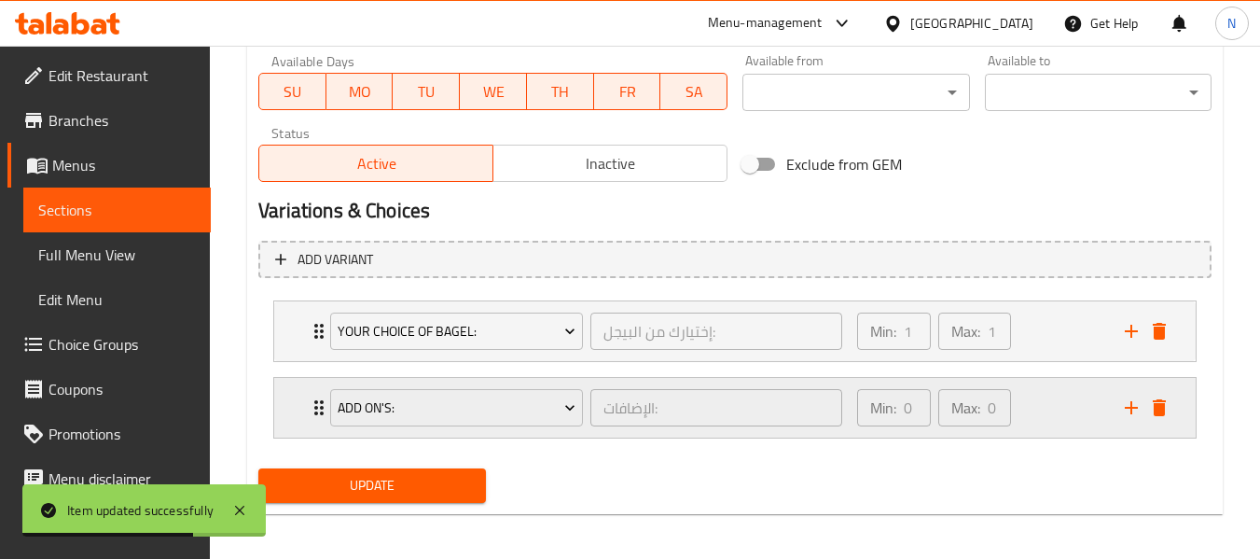
scroll to position [894, 0]
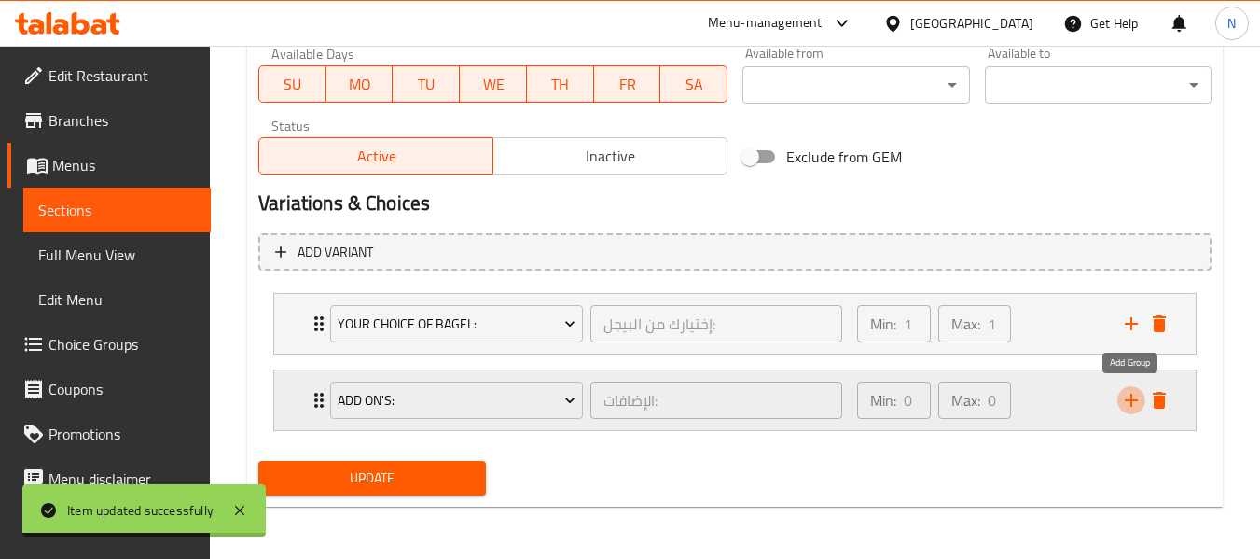
click at [1131, 399] on icon "add" at bounding box center [1131, 400] width 13 height 13
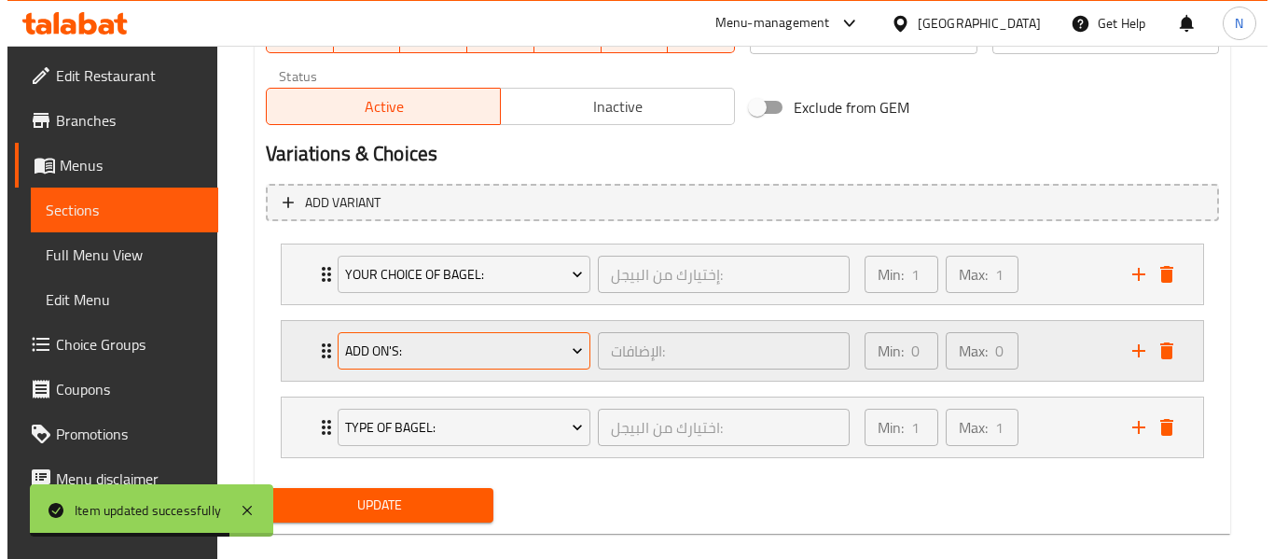
scroll to position [970, 0]
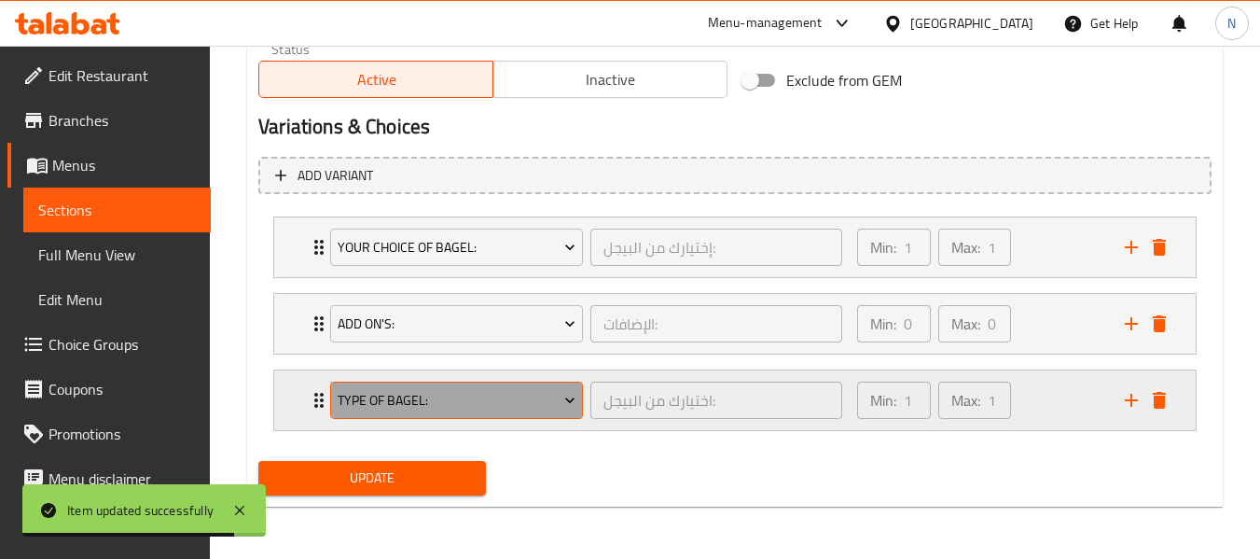
click at [452, 413] on button "Type Of Bagel:" at bounding box center [456, 400] width 253 height 37
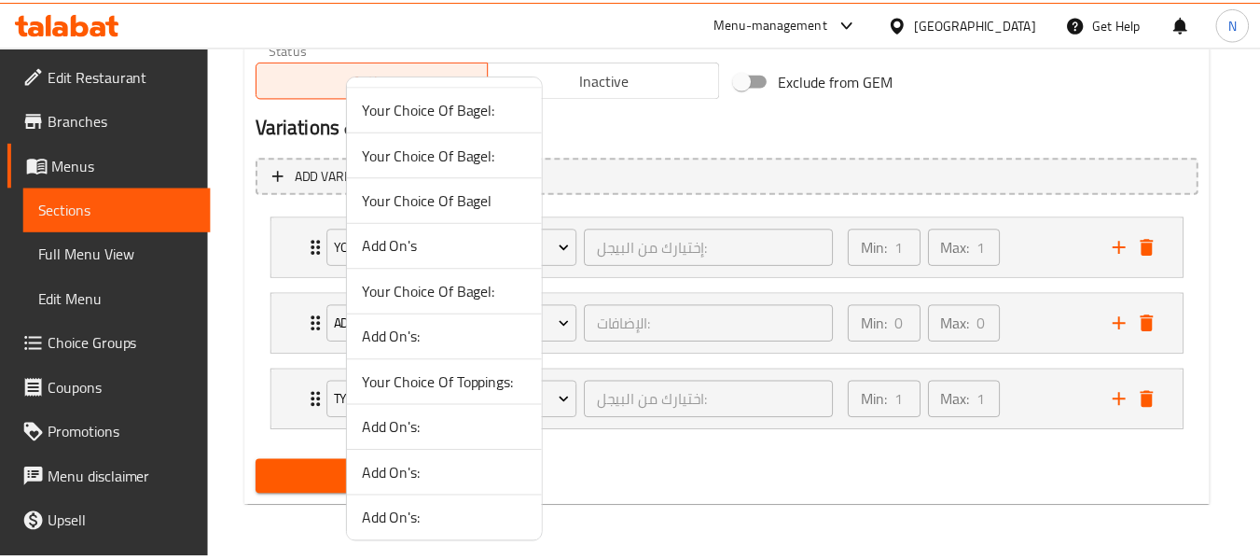
scroll to position [406, 0]
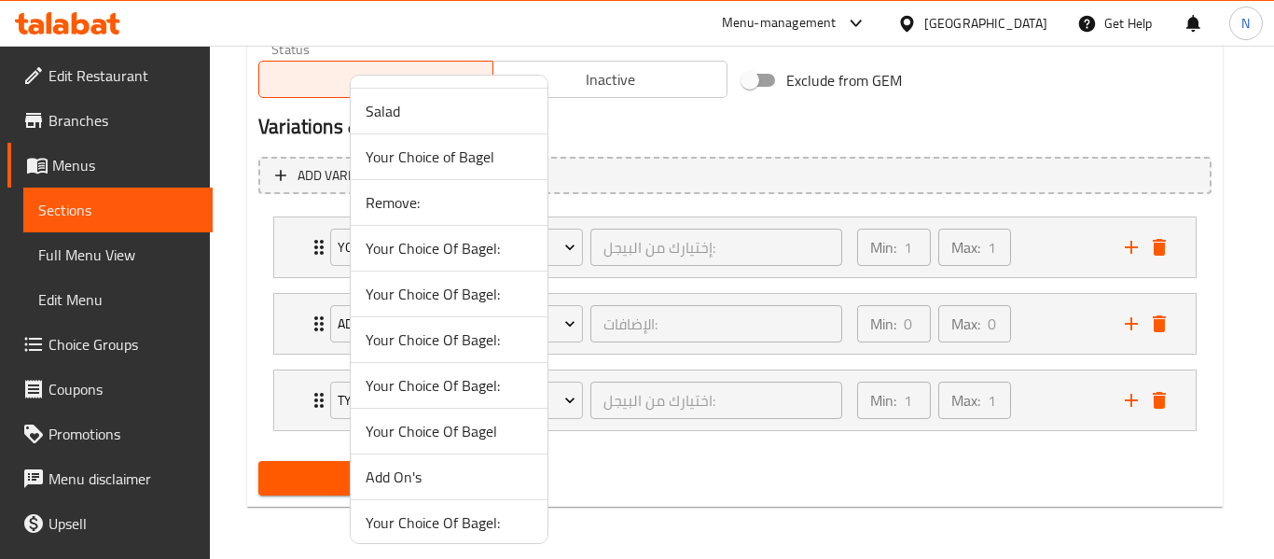
click at [409, 211] on span "Remove:" at bounding box center [449, 202] width 167 height 22
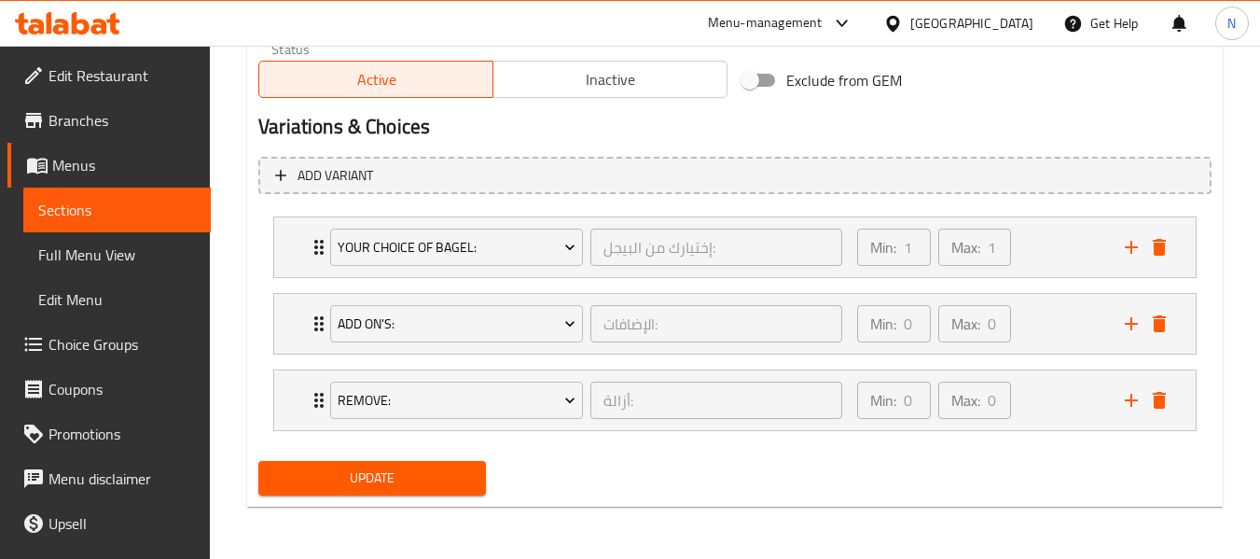
click at [456, 481] on span "Update" at bounding box center [371, 477] width 197 height 23
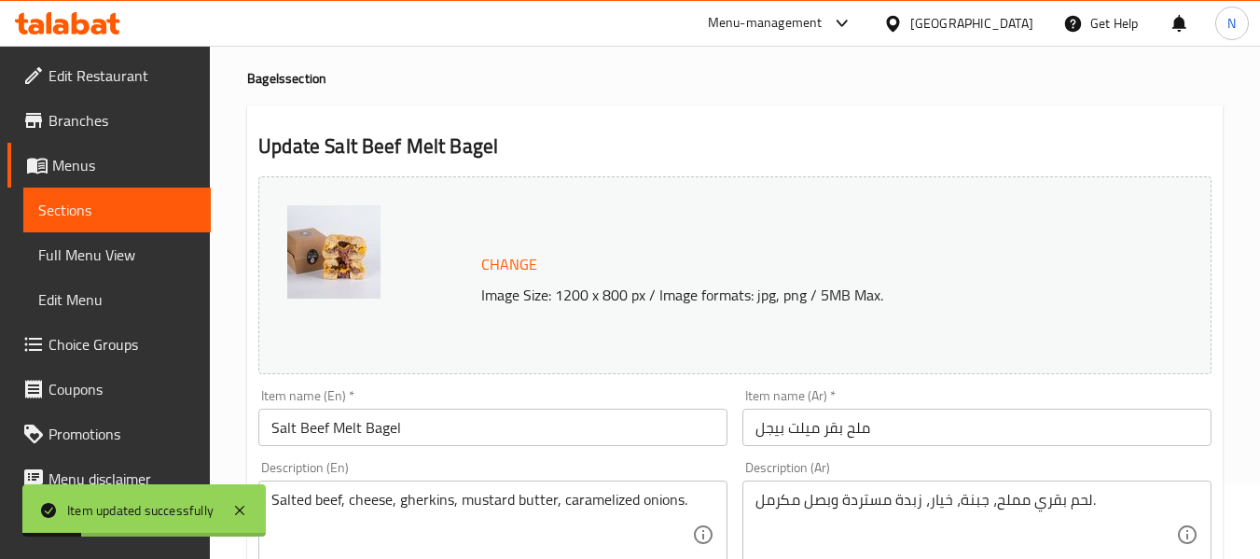
scroll to position [0, 0]
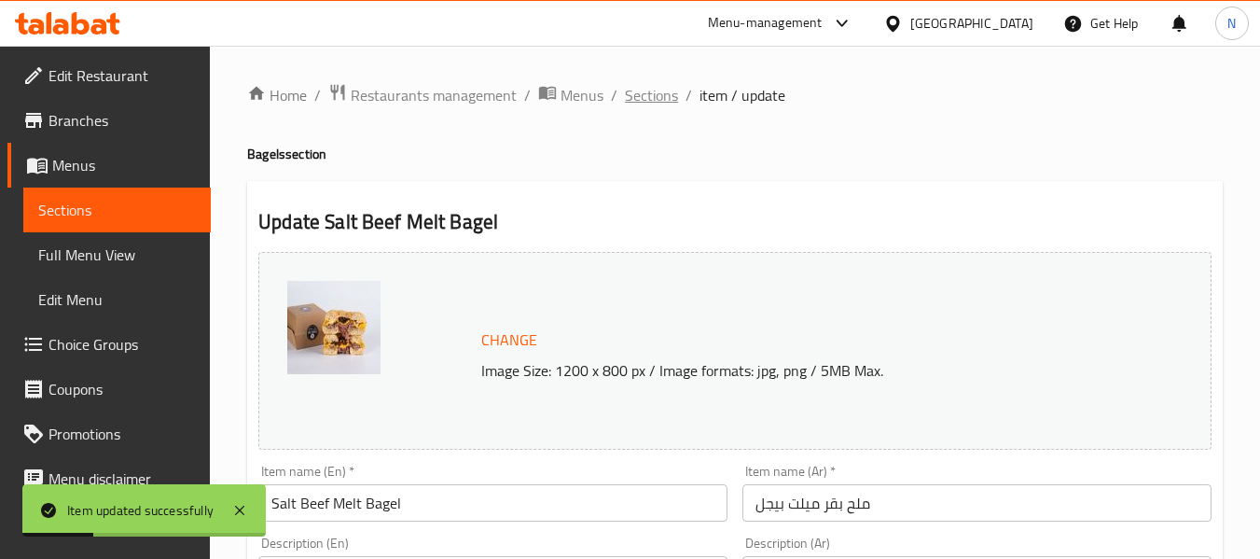
click at [665, 87] on span "Sections" at bounding box center [651, 95] width 53 height 22
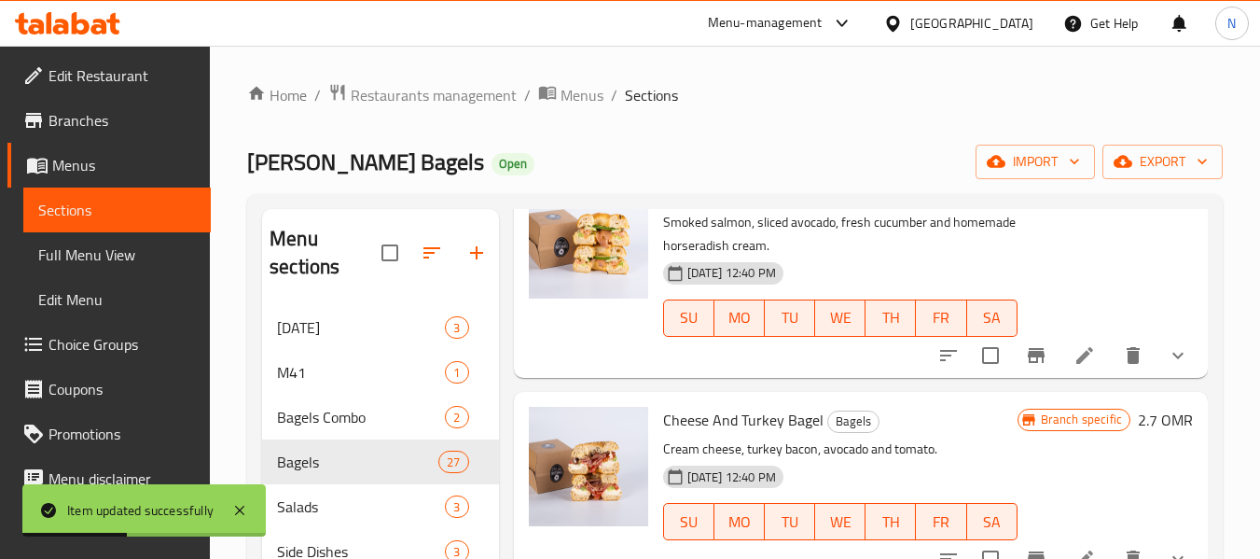
scroll to position [746, 0]
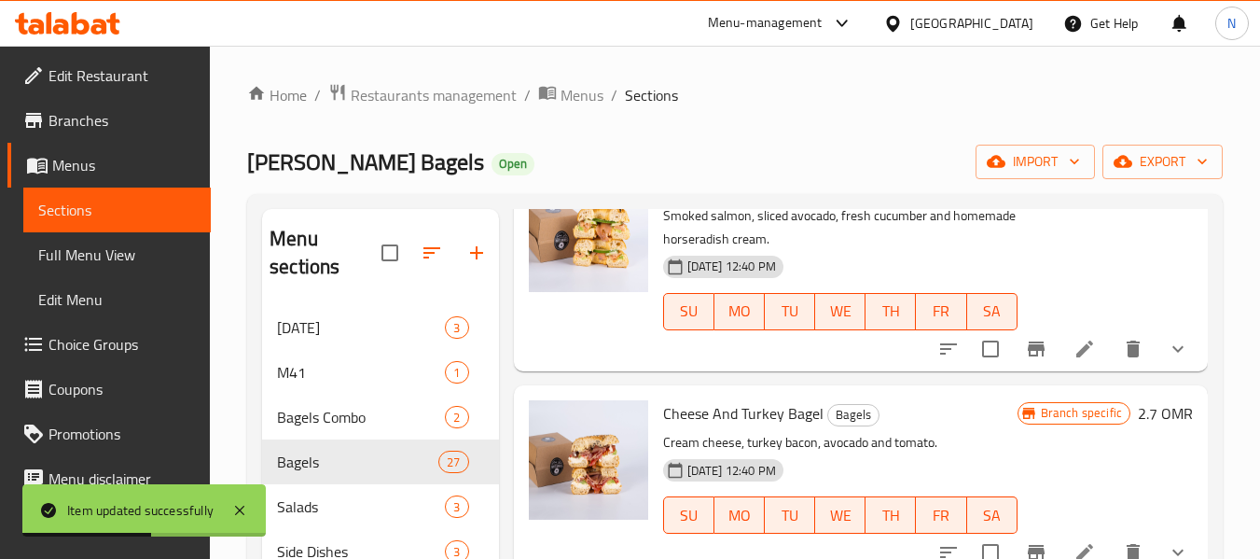
click at [1156, 371] on button "show more" at bounding box center [1178, 348] width 45 height 45
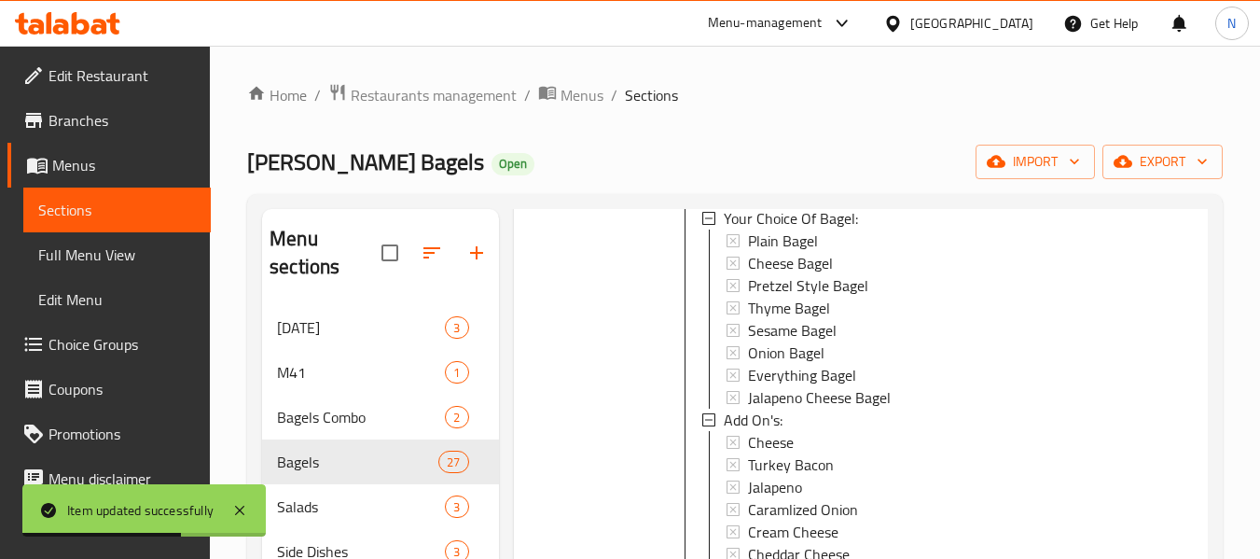
scroll to position [1399, 0]
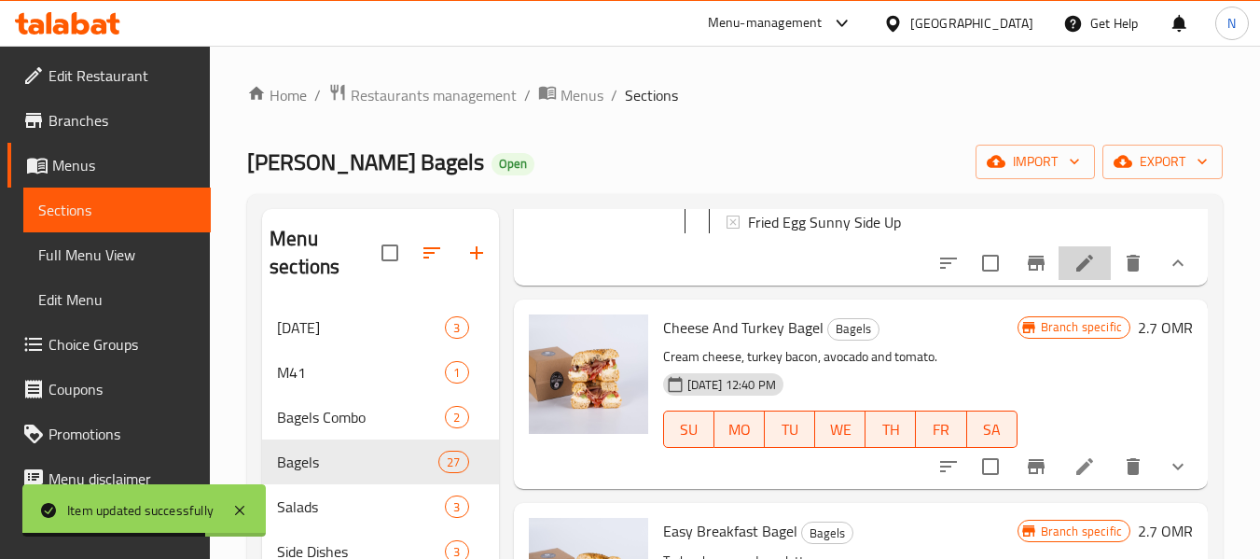
click at [1083, 280] on li at bounding box center [1085, 263] width 52 height 34
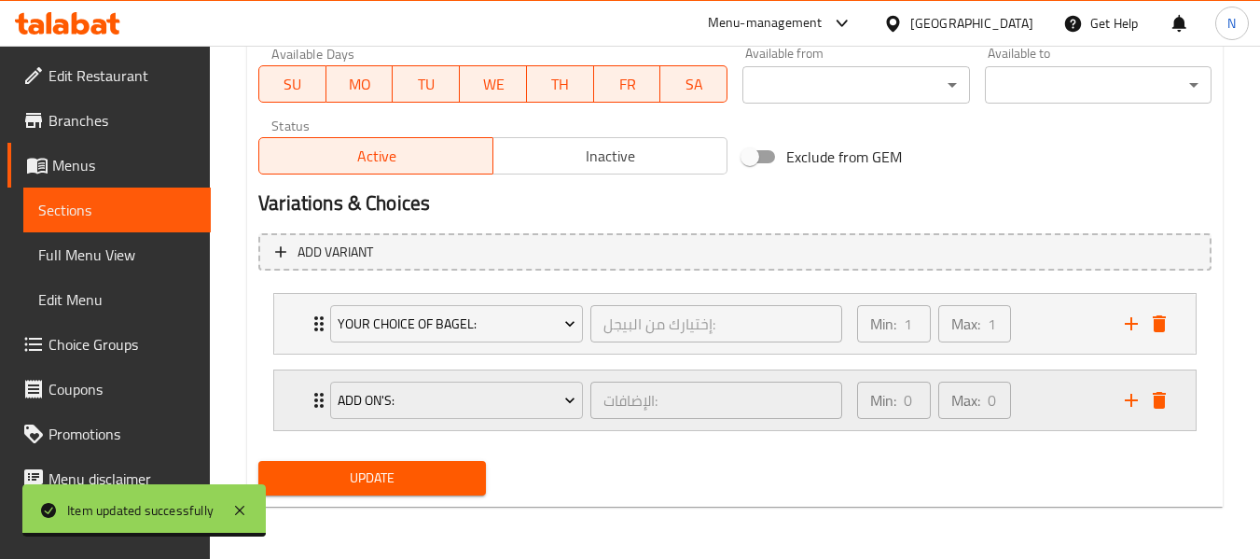
click at [1131, 396] on icon "add" at bounding box center [1131, 400] width 13 height 13
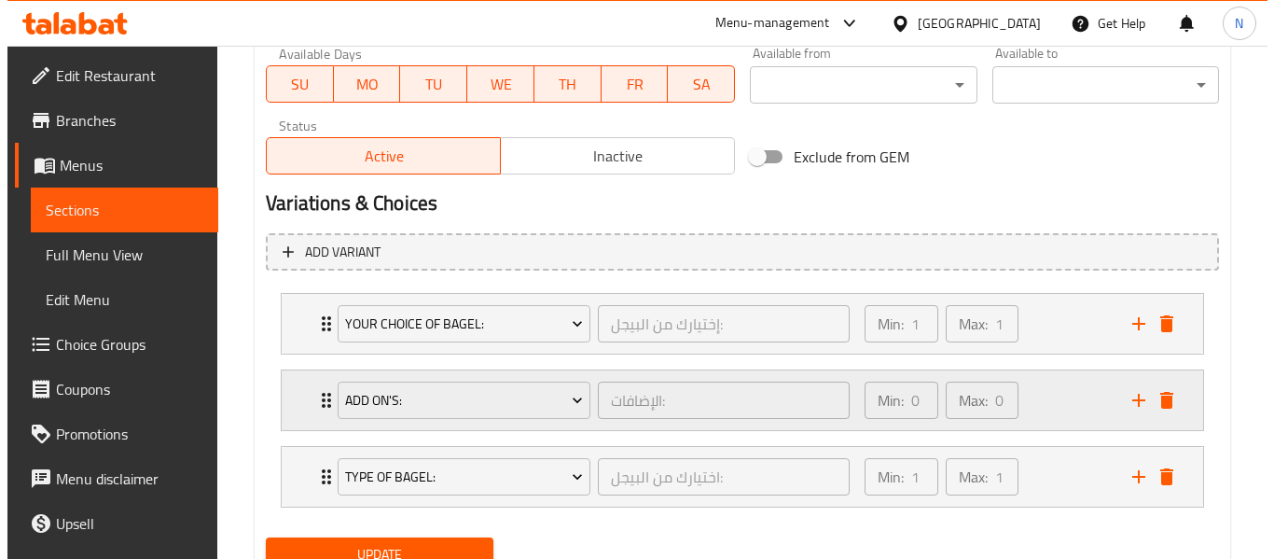
scroll to position [970, 0]
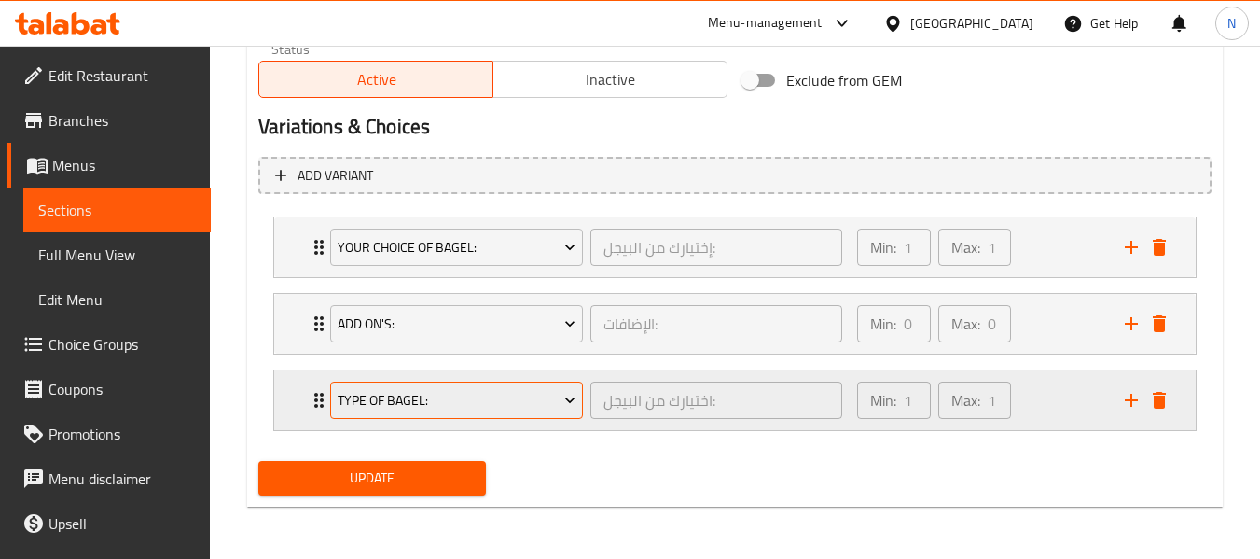
click at [465, 400] on span "Type Of Bagel:" at bounding box center [457, 400] width 239 height 23
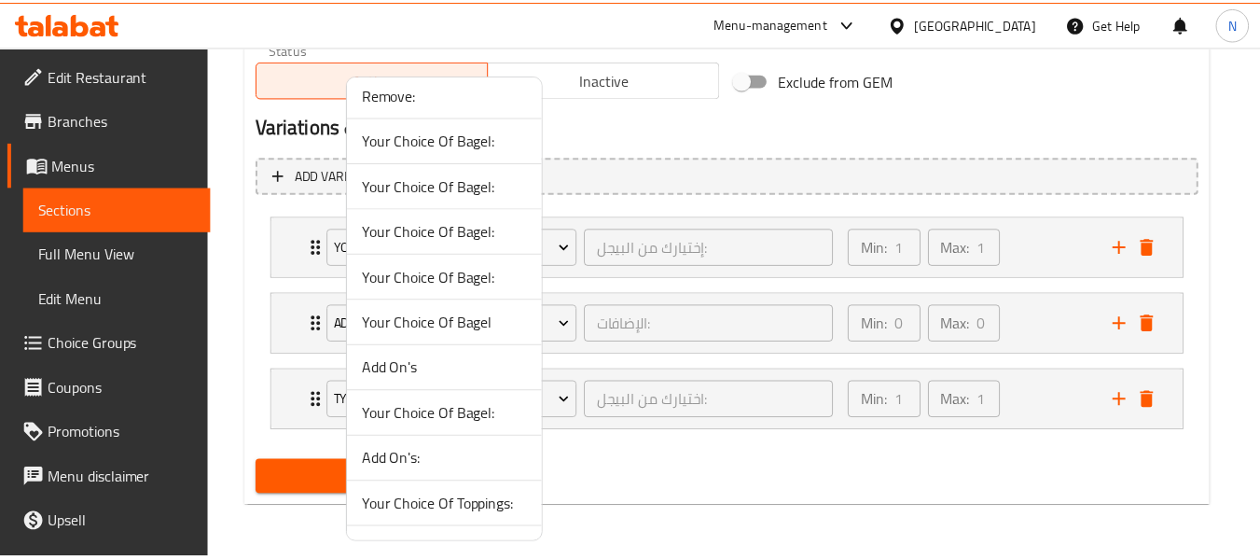
scroll to position [499, 0]
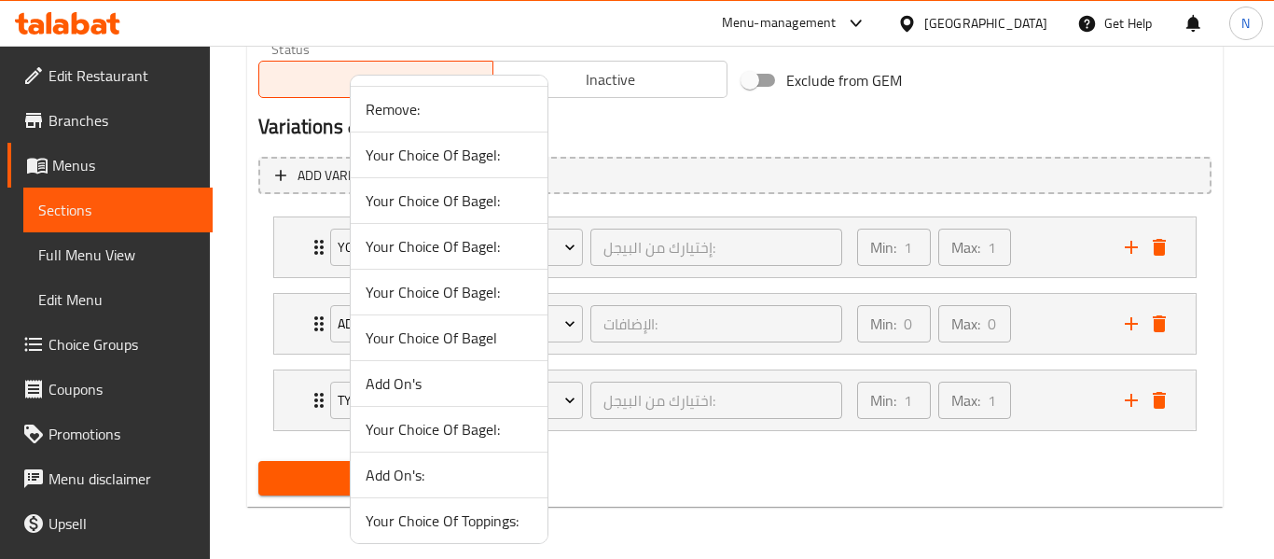
click at [420, 111] on span "Remove:" at bounding box center [449, 109] width 167 height 22
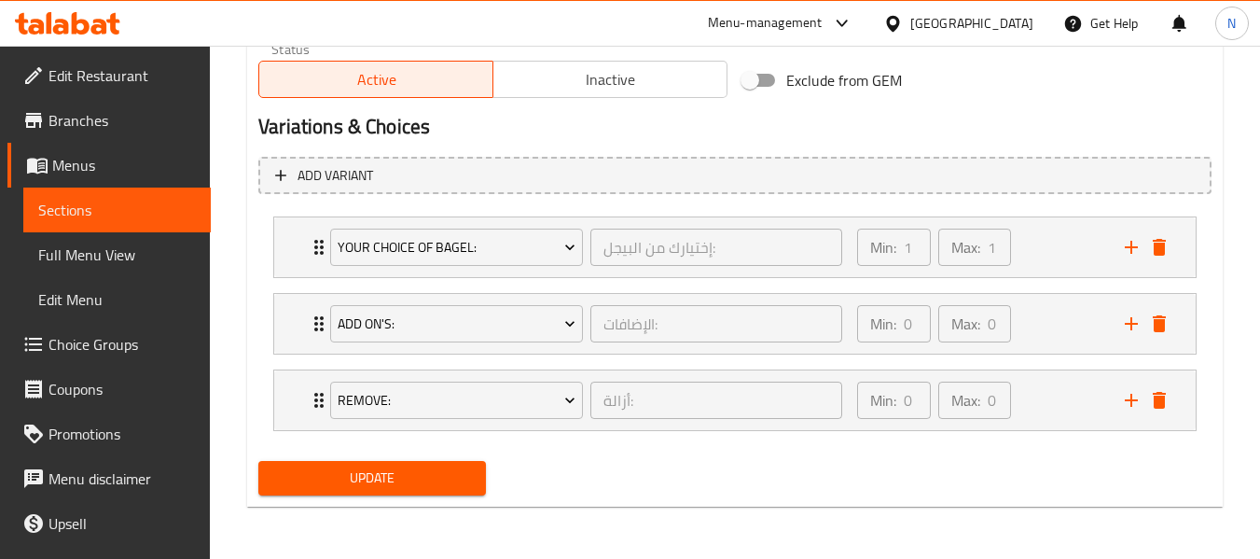
click at [470, 489] on span "Update" at bounding box center [371, 477] width 197 height 23
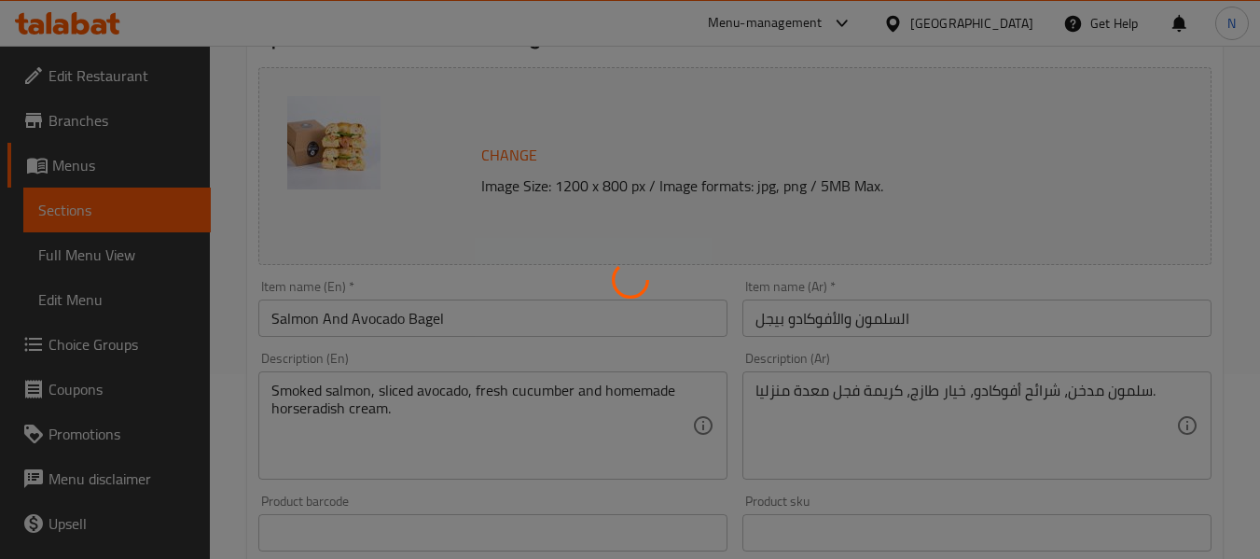
scroll to position [0, 0]
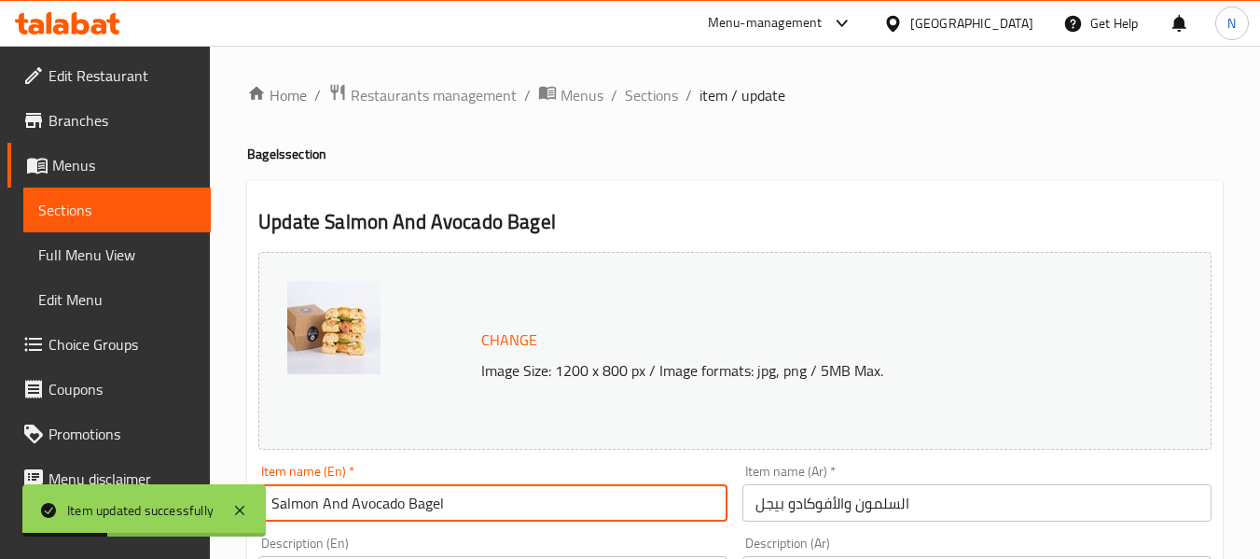
click at [525, 489] on input "Salmon And Avocado Bagel" at bounding box center [492, 502] width 469 height 37
click at [653, 96] on span "Sections" at bounding box center [651, 95] width 53 height 22
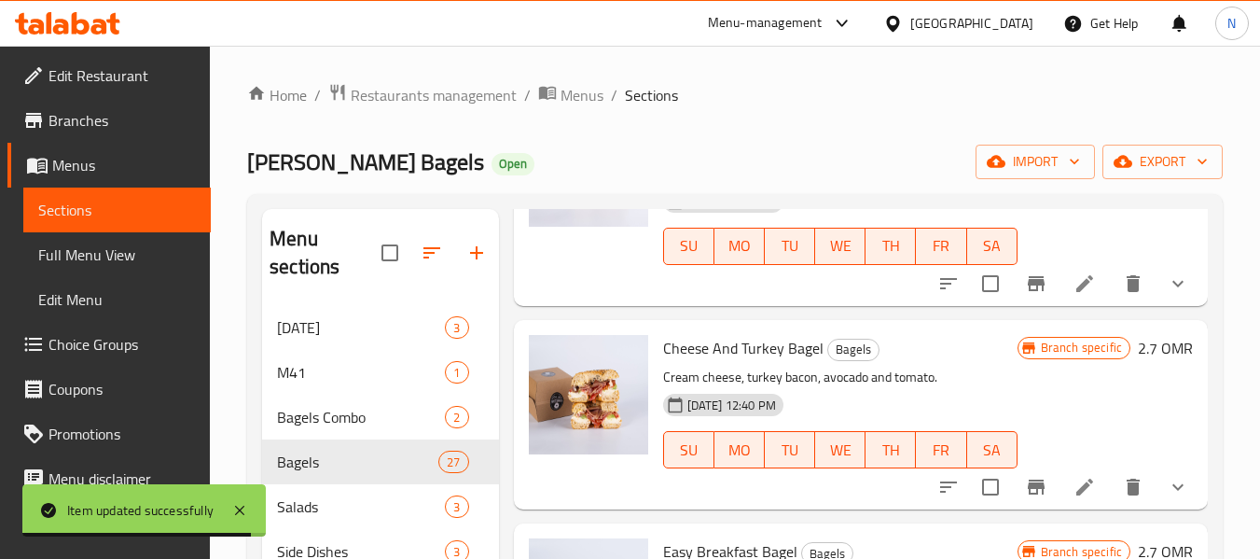
scroll to position [933, 0]
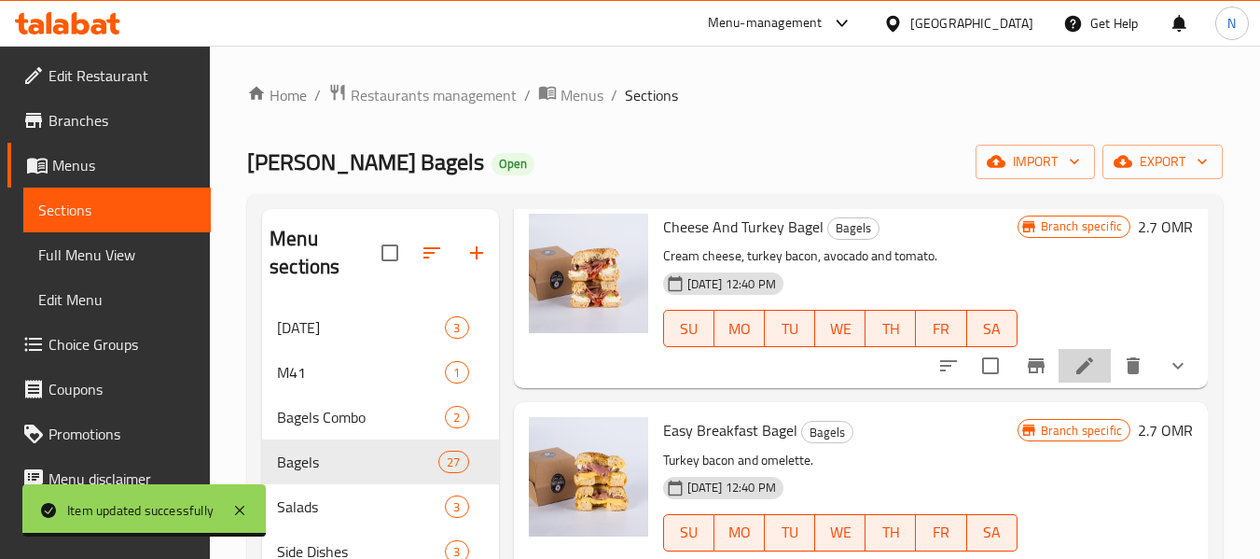
click at [1082, 382] on li at bounding box center [1085, 366] width 52 height 34
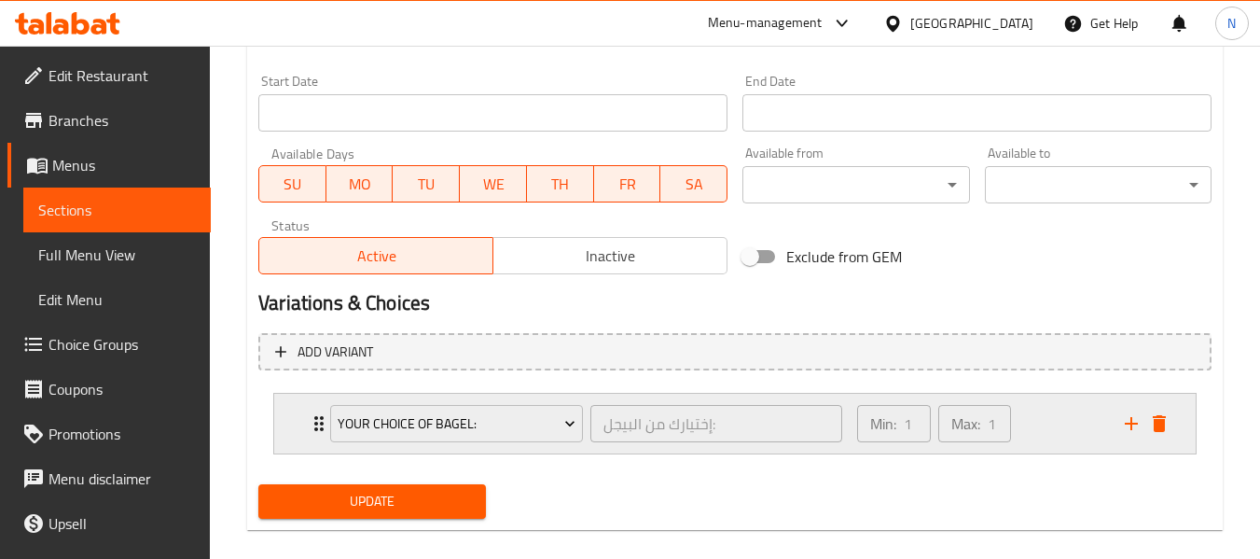
scroll to position [817, 0]
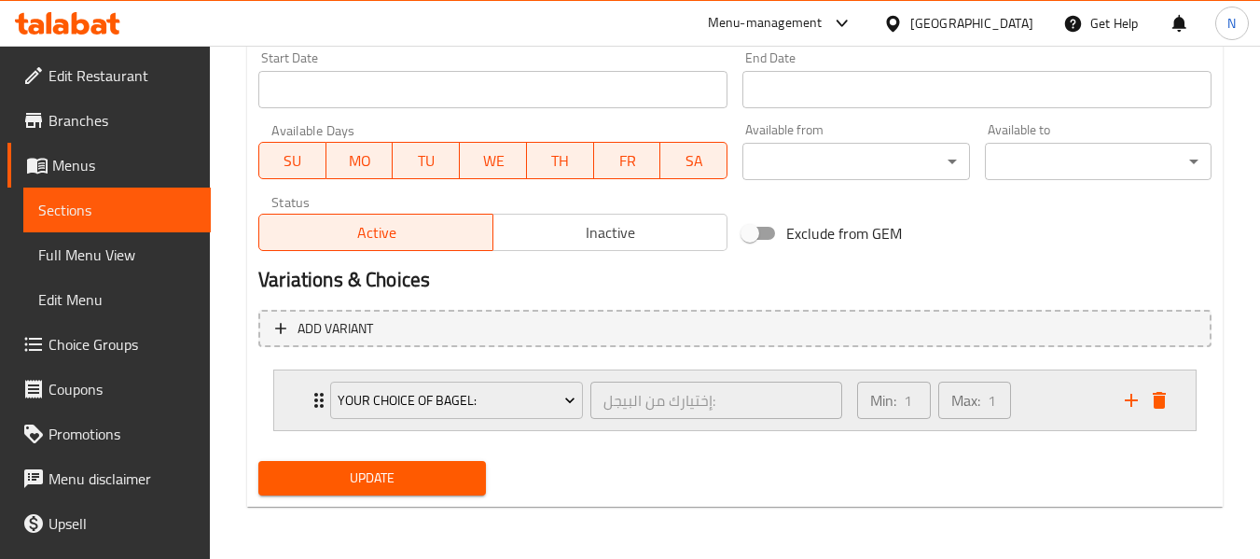
click at [1127, 405] on icon "add" at bounding box center [1131, 400] width 22 height 22
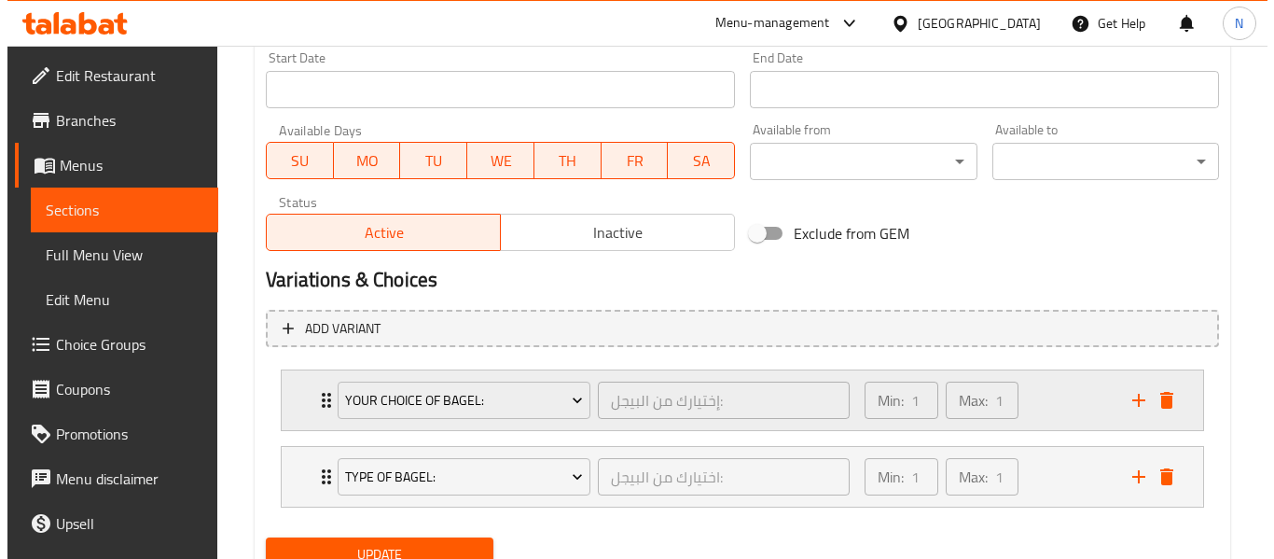
scroll to position [894, 0]
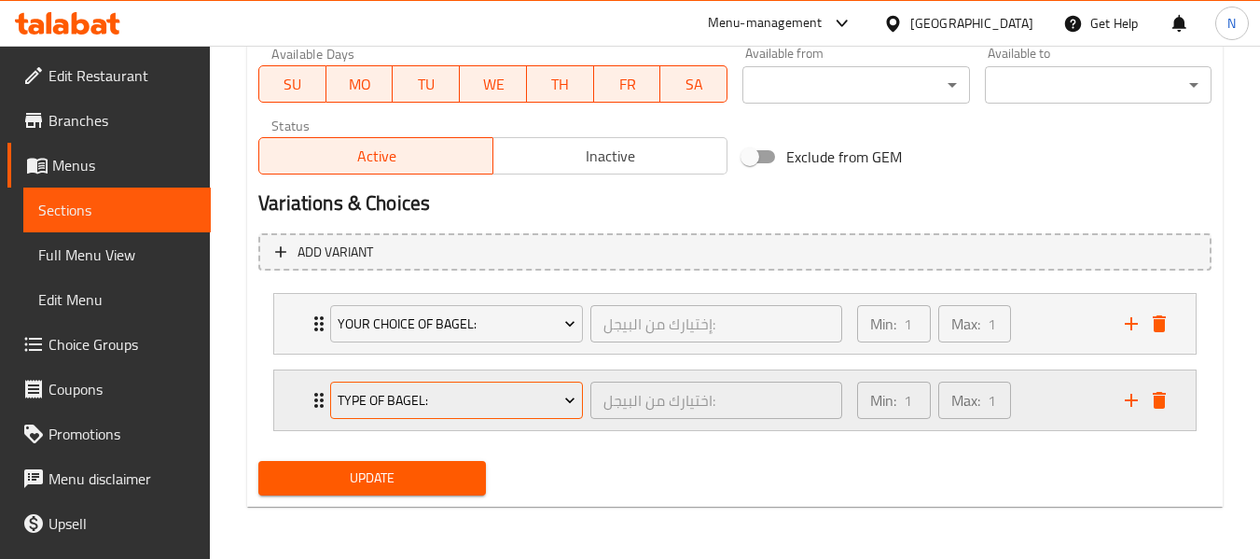
click at [519, 399] on span "Type Of Bagel:" at bounding box center [457, 400] width 239 height 23
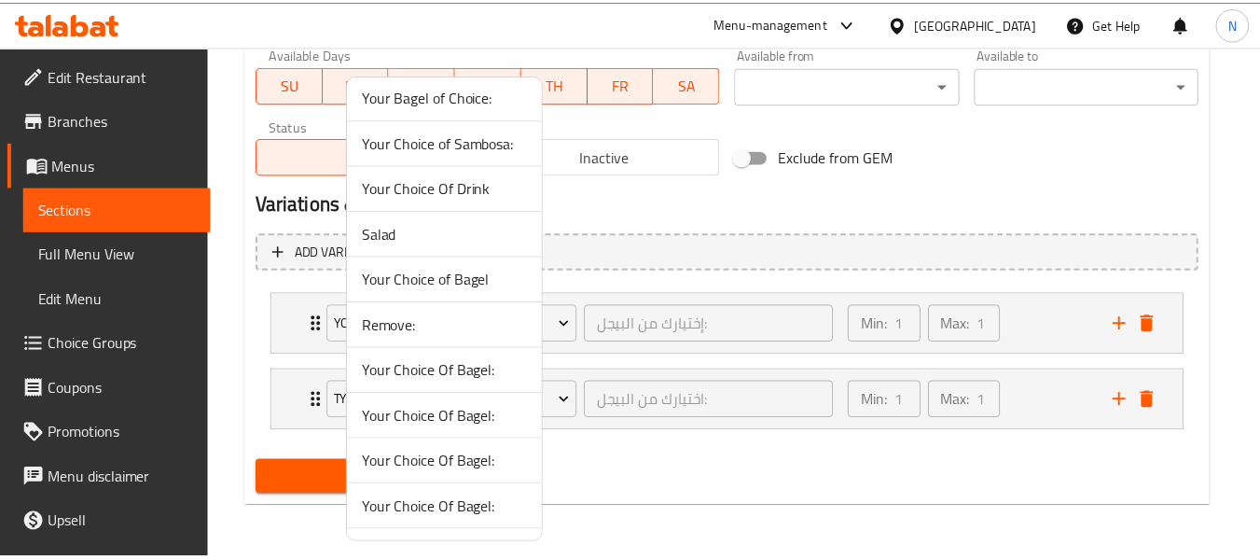
scroll to position [373, 0]
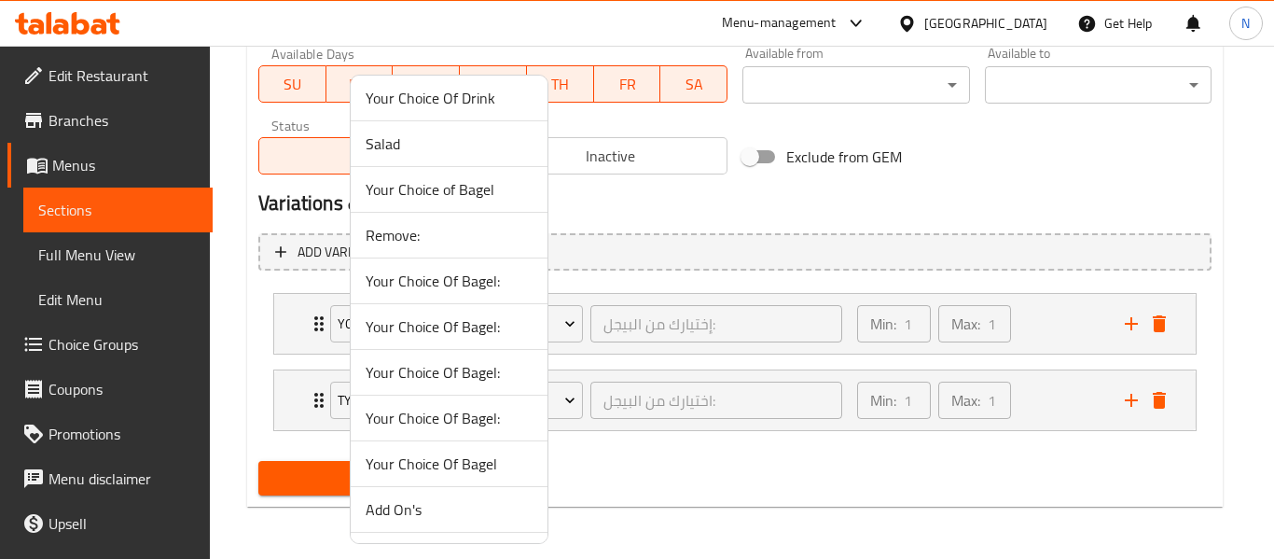
click at [442, 228] on span "Remove:" at bounding box center [449, 235] width 167 height 22
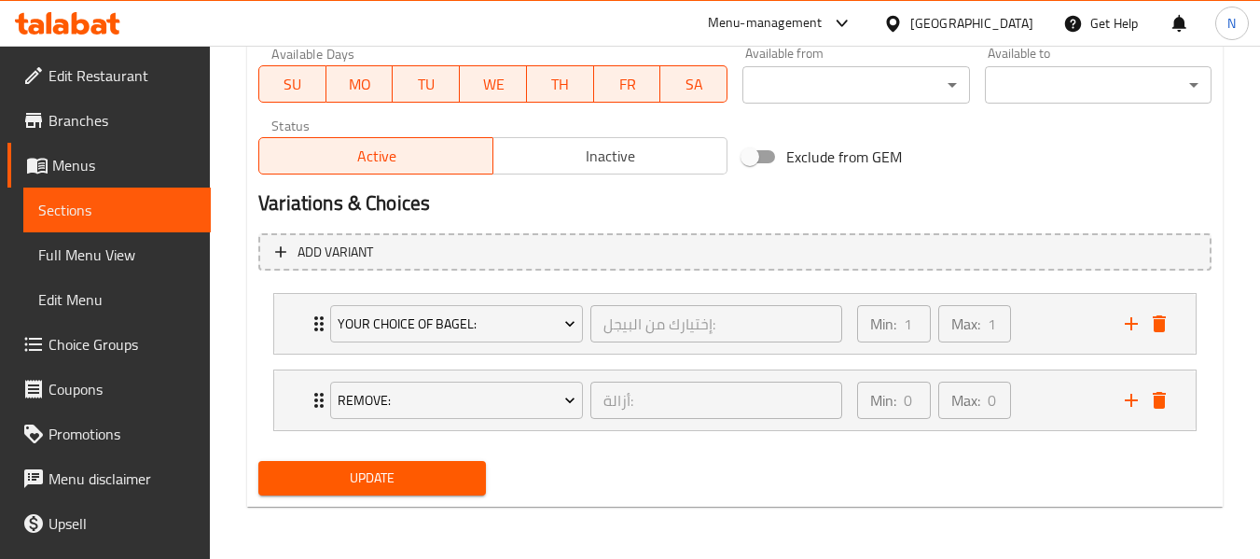
click at [465, 487] on span "Update" at bounding box center [371, 477] width 197 height 23
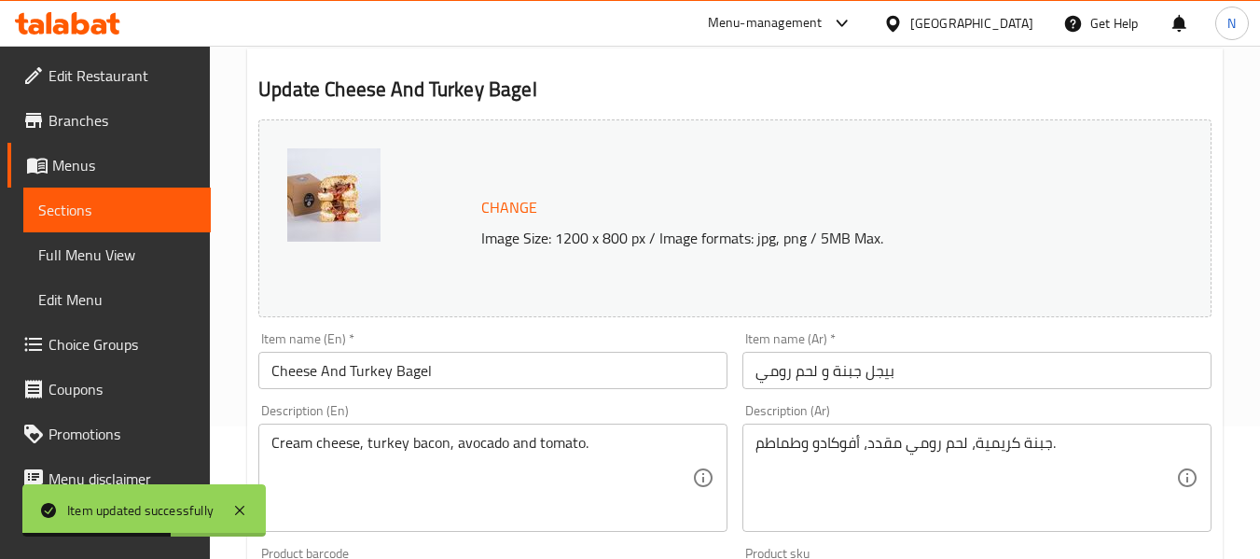
scroll to position [0, 0]
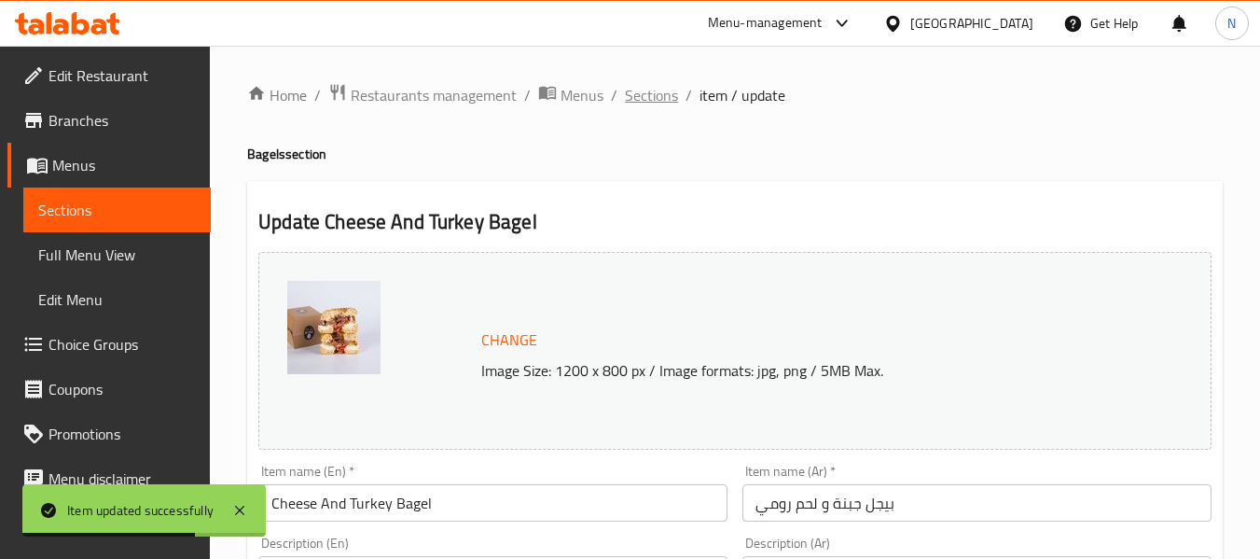
click at [661, 92] on span "Sections" at bounding box center [651, 95] width 53 height 22
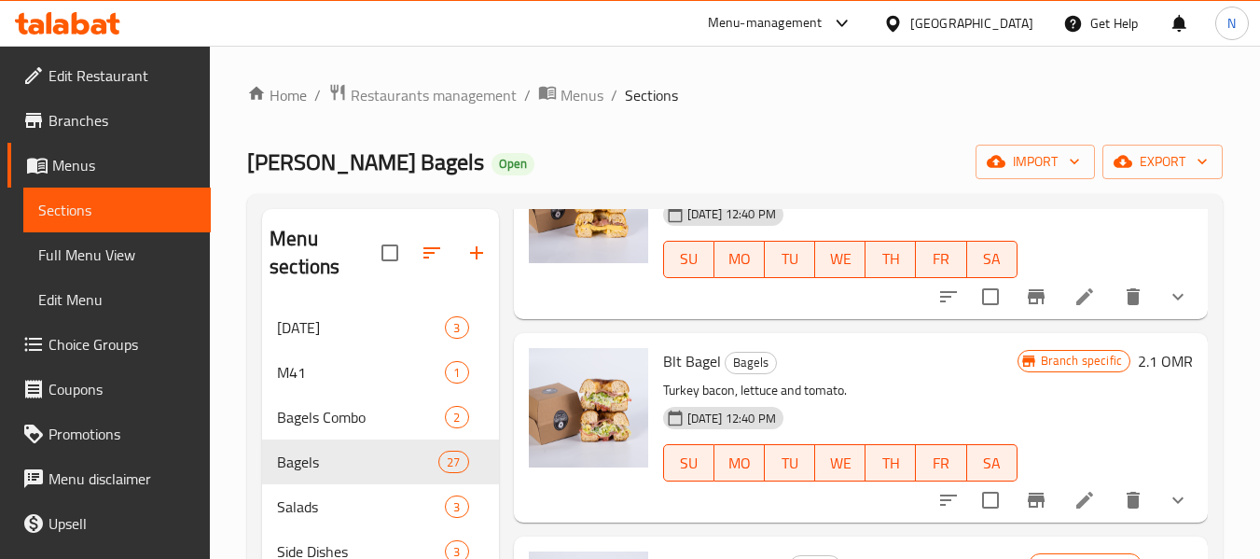
scroll to position [1119, 0]
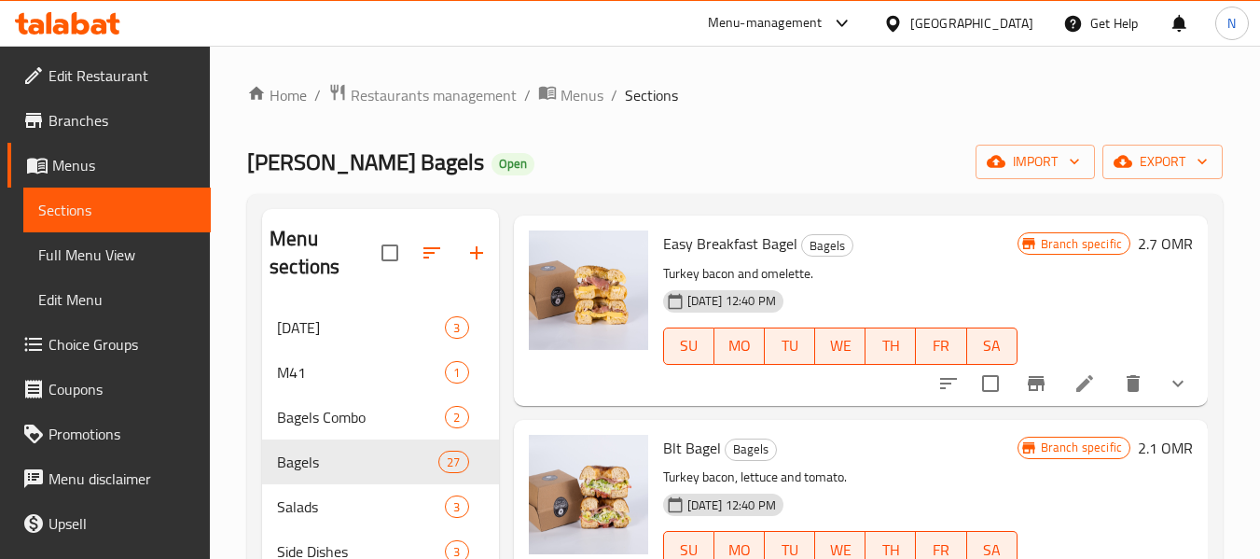
click at [1176, 201] on button "show more" at bounding box center [1178, 179] width 45 height 45
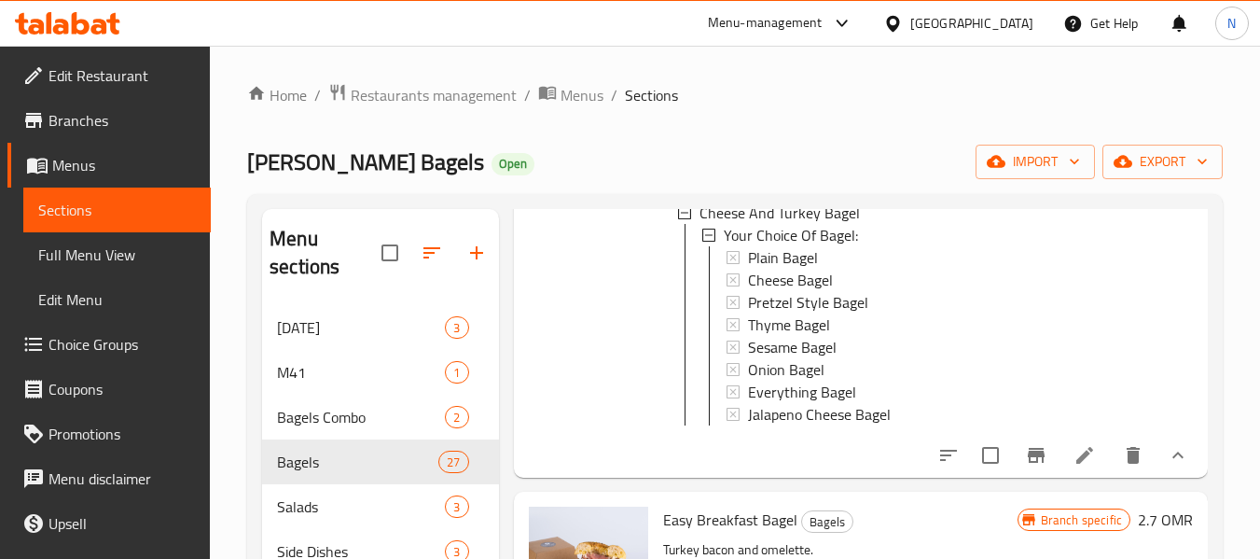
click at [1072, 472] on li at bounding box center [1085, 455] width 52 height 34
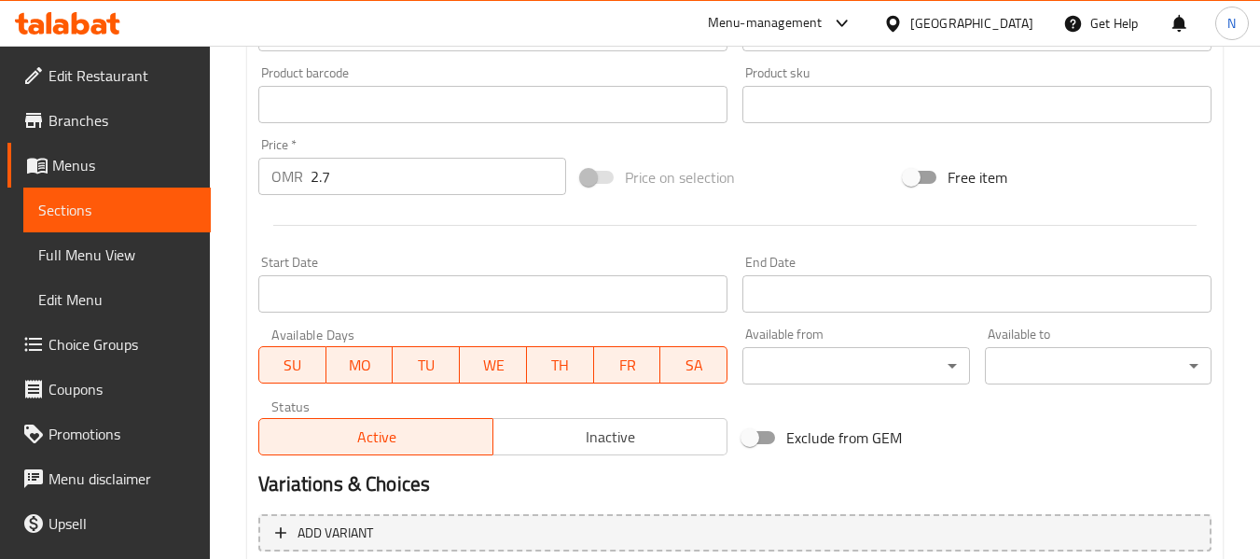
scroll to position [840, 0]
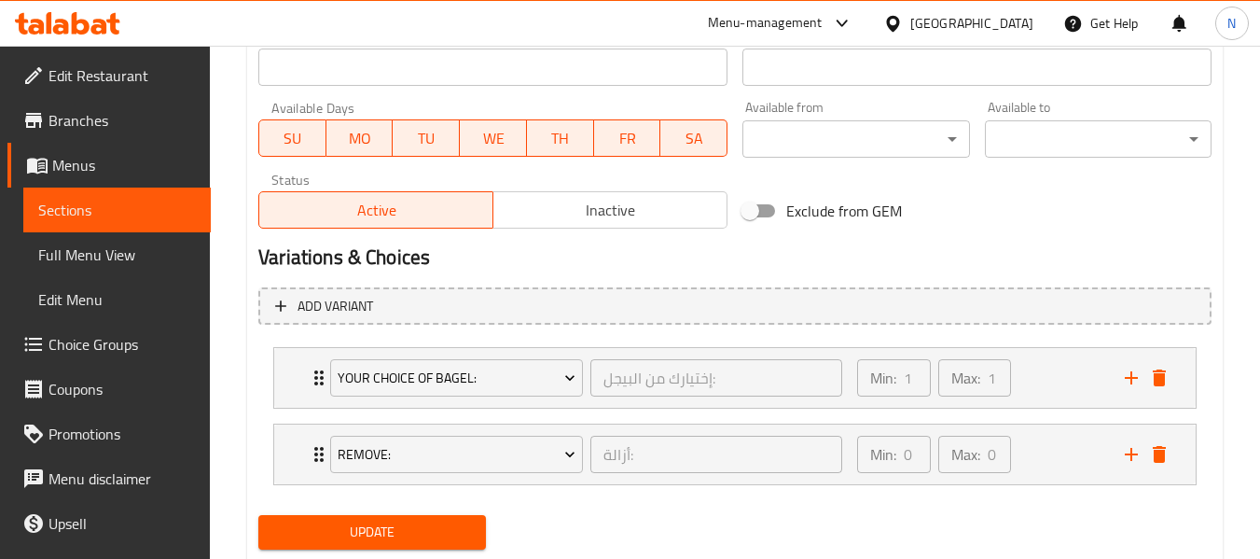
click at [122, 353] on span "Choice Groups" at bounding box center [122, 344] width 147 height 22
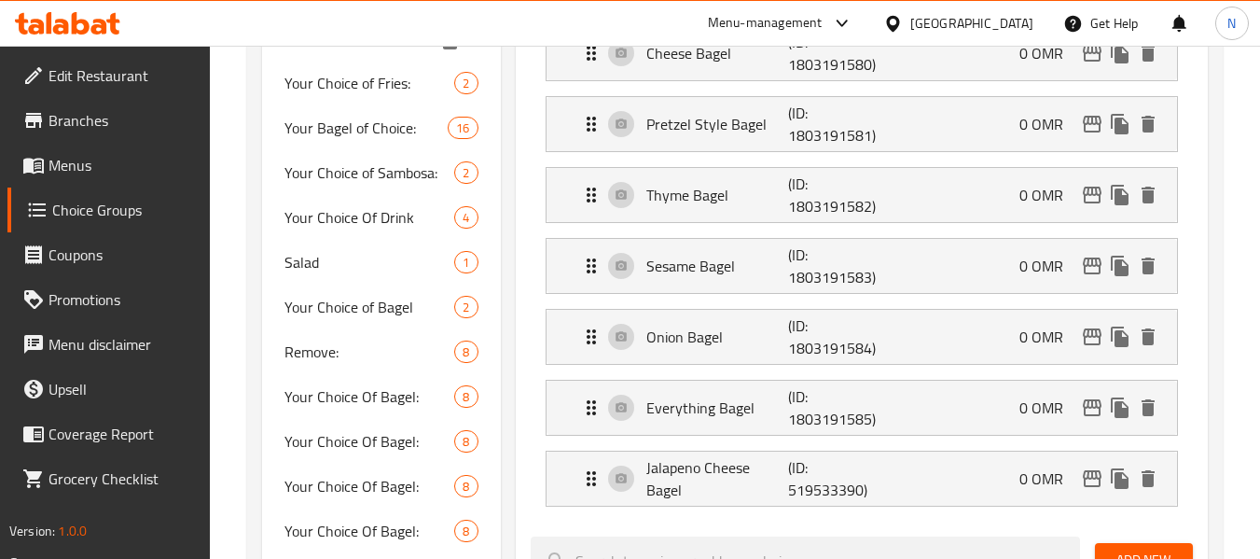
scroll to position [544, 0]
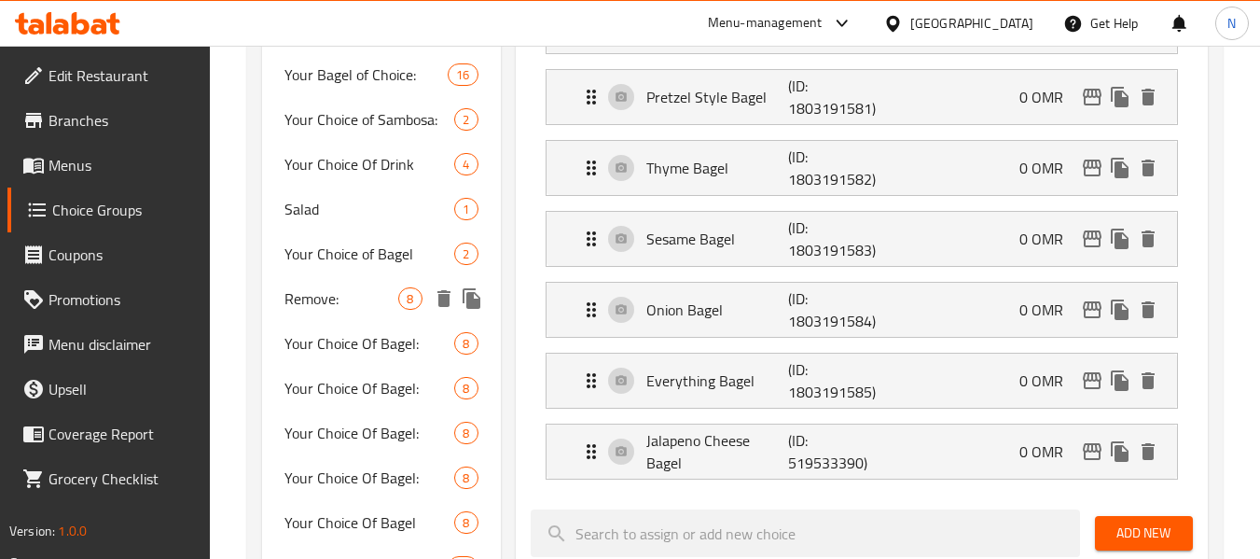
drag, startPoint x: 324, startPoint y: 302, endPoint x: 374, endPoint y: 316, distance: 52.3
click at [325, 302] on span "Remove:" at bounding box center [341, 298] width 114 height 22
type input "Remove:"
type input "أزالة:"
type input "0"
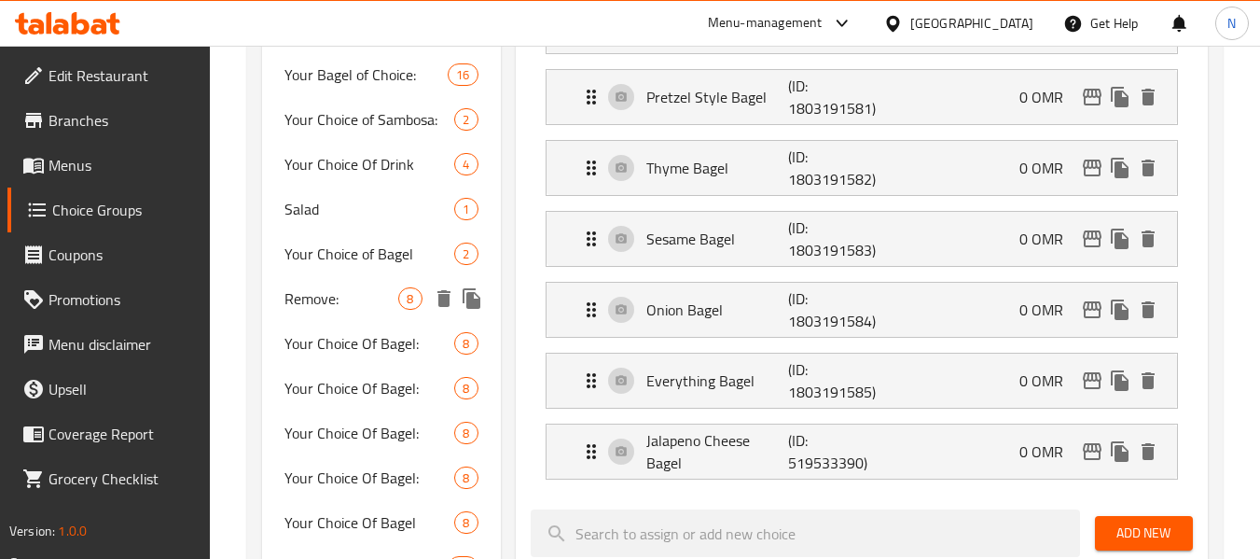
type input "0"
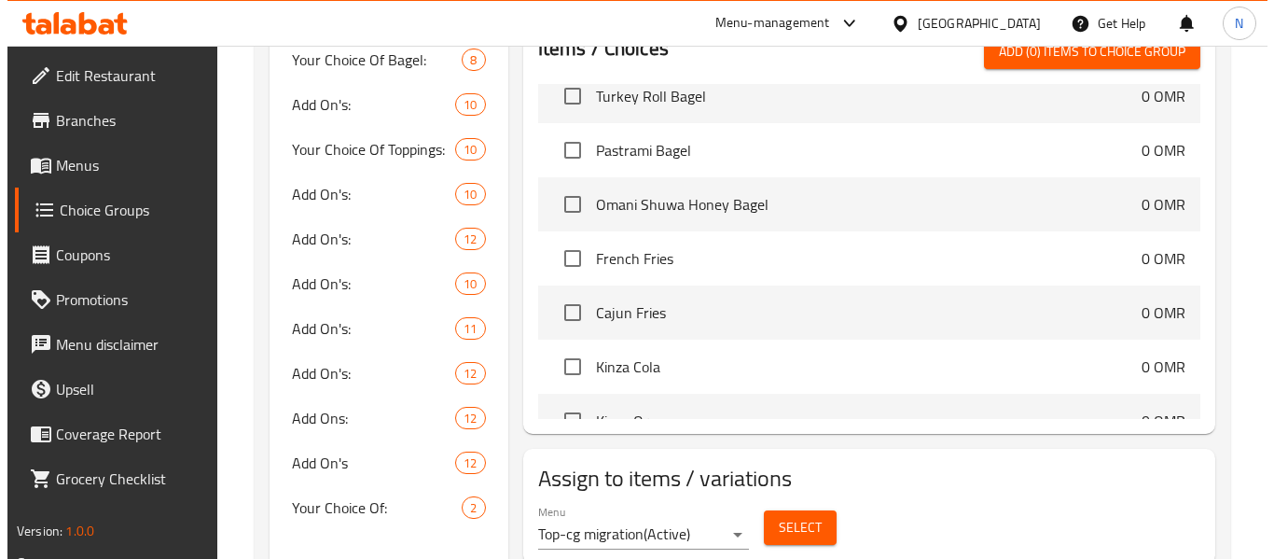
scroll to position [1161, 0]
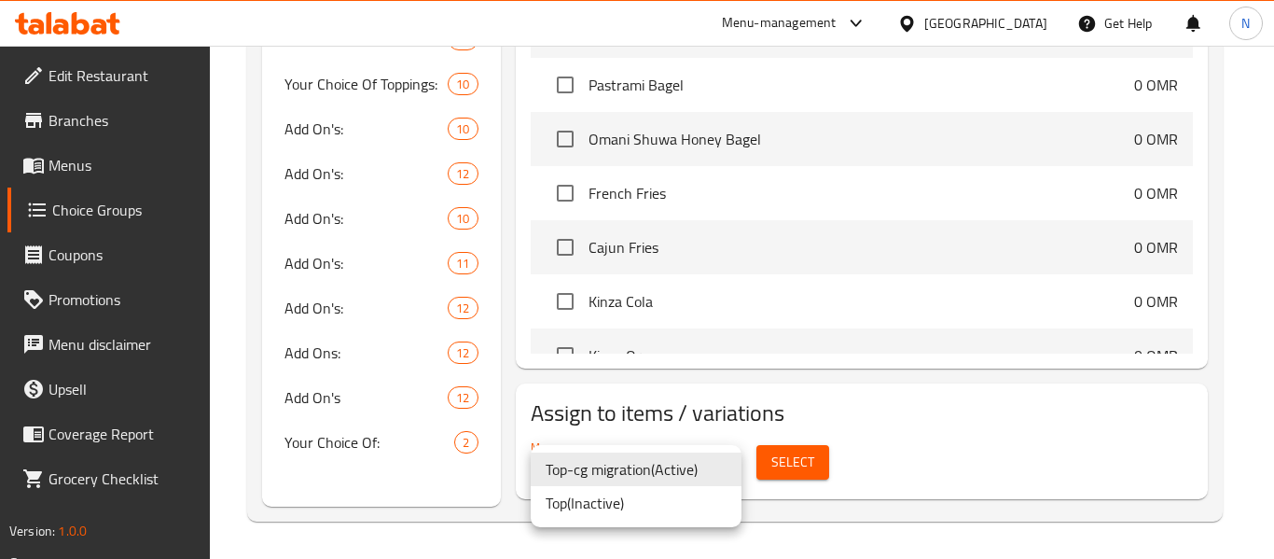
click at [636, 475] on li "Top-cg migration ( Active )" at bounding box center [636, 469] width 211 height 34
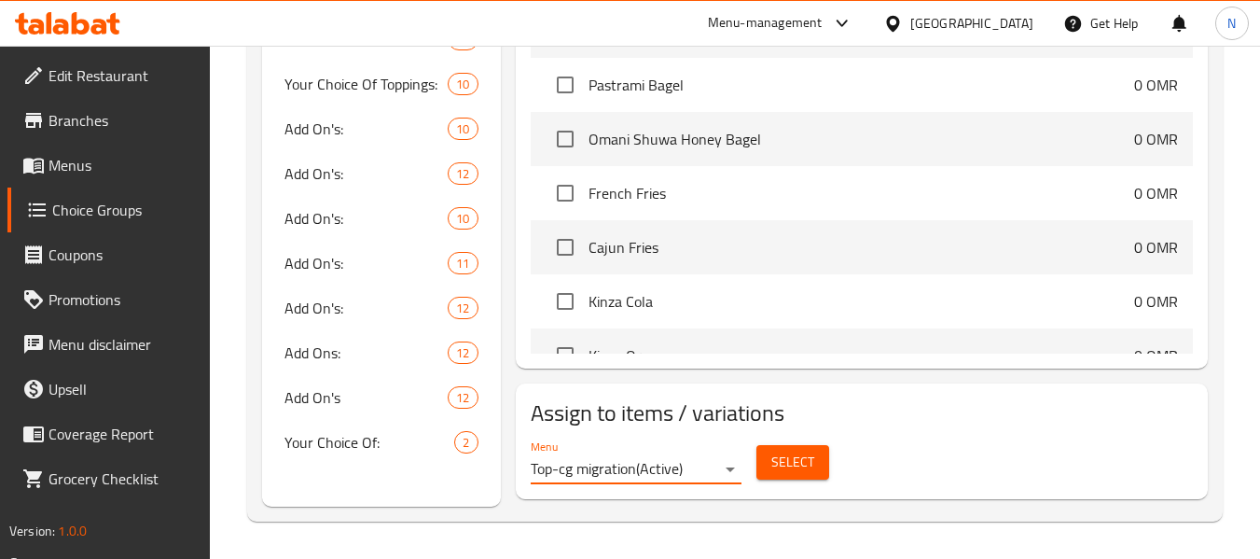
click at [814, 473] on button "Select" at bounding box center [792, 462] width 73 height 35
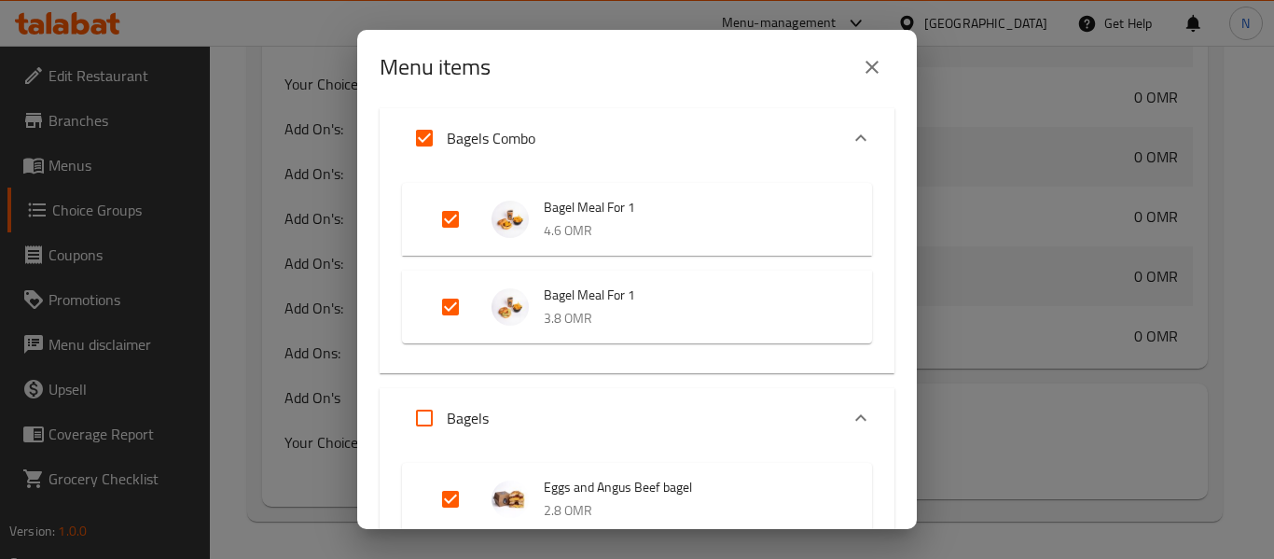
scroll to position [280, 0]
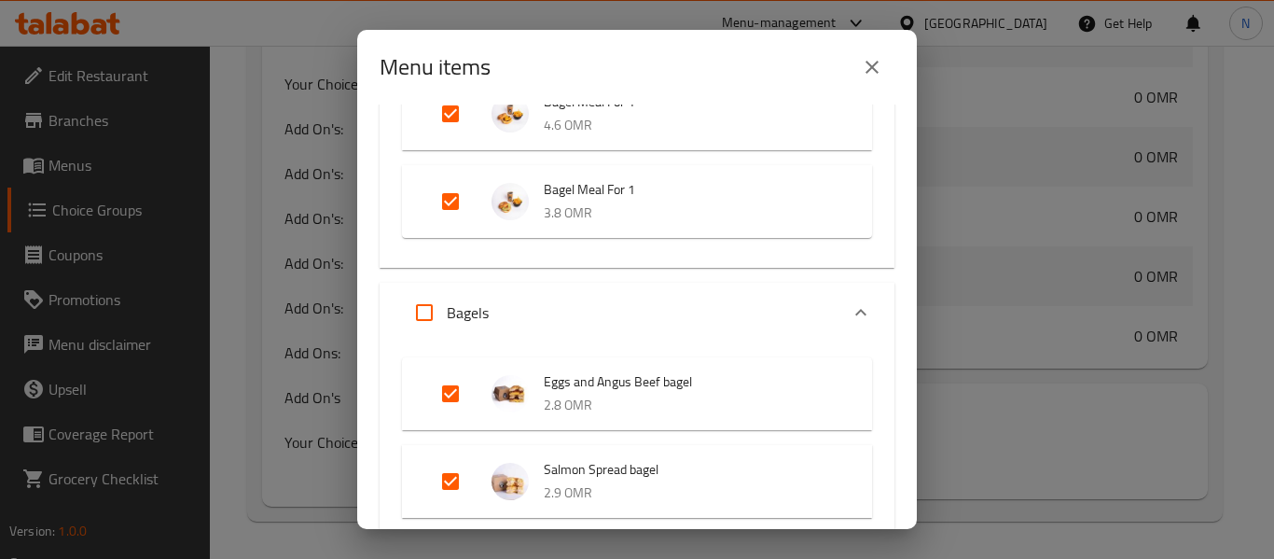
click at [424, 323] on input "Expand" at bounding box center [424, 312] width 45 height 45
checkbox input "true"
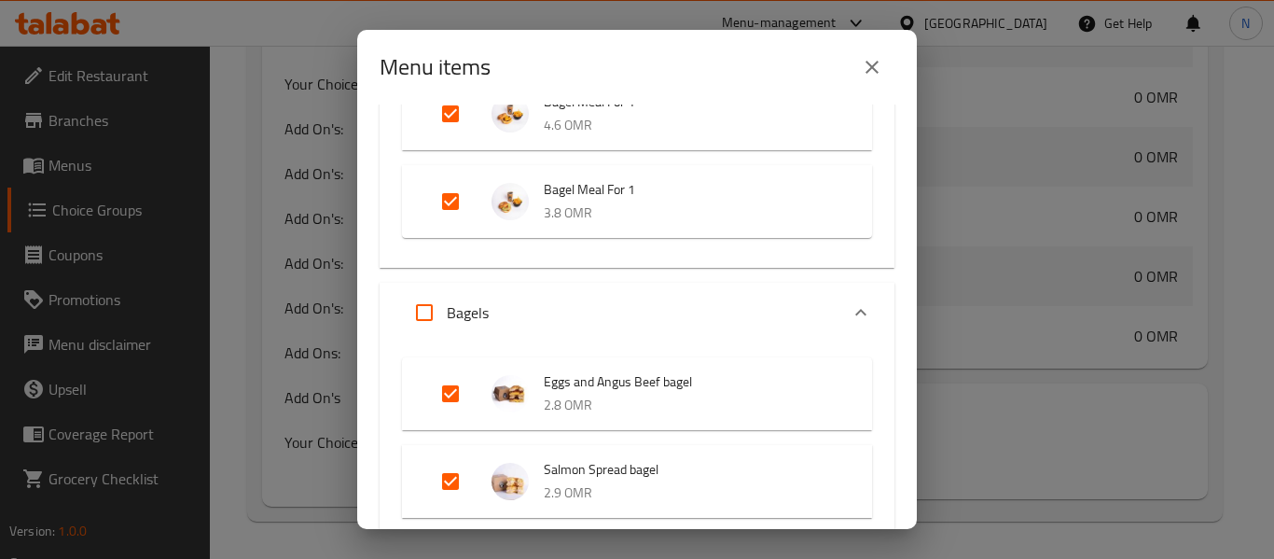
checkbox input "true"
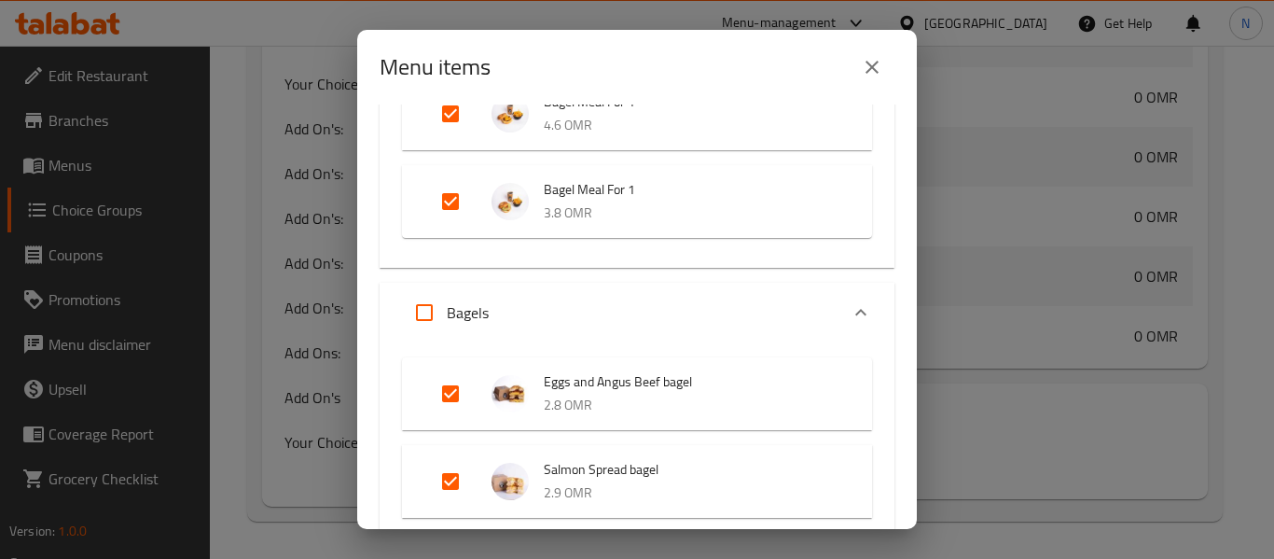
checkbox input "true"
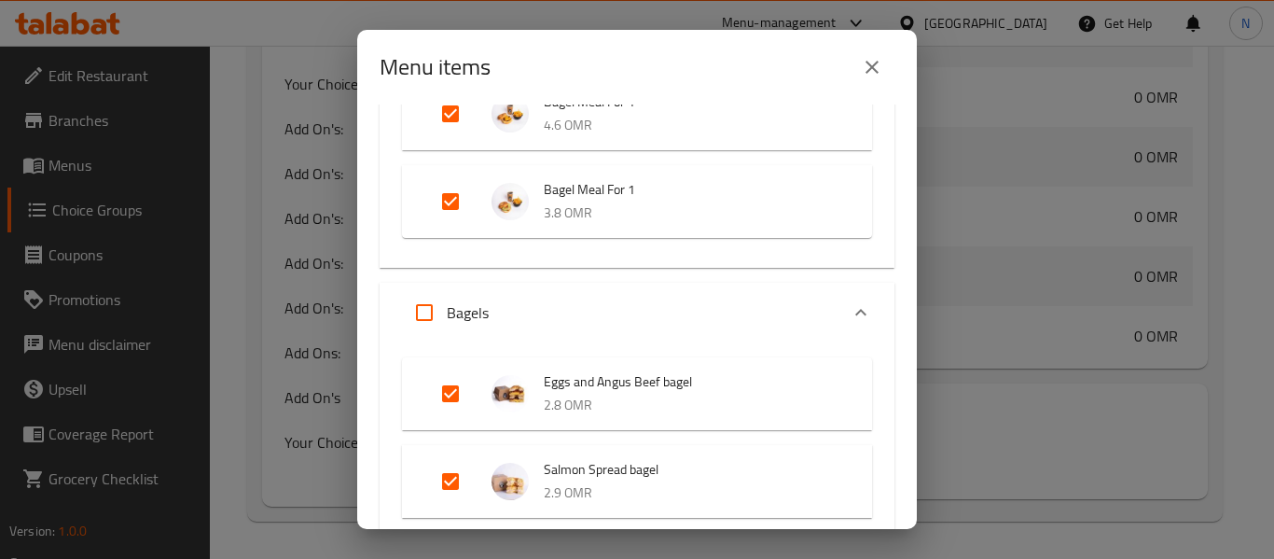
checkbox input "true"
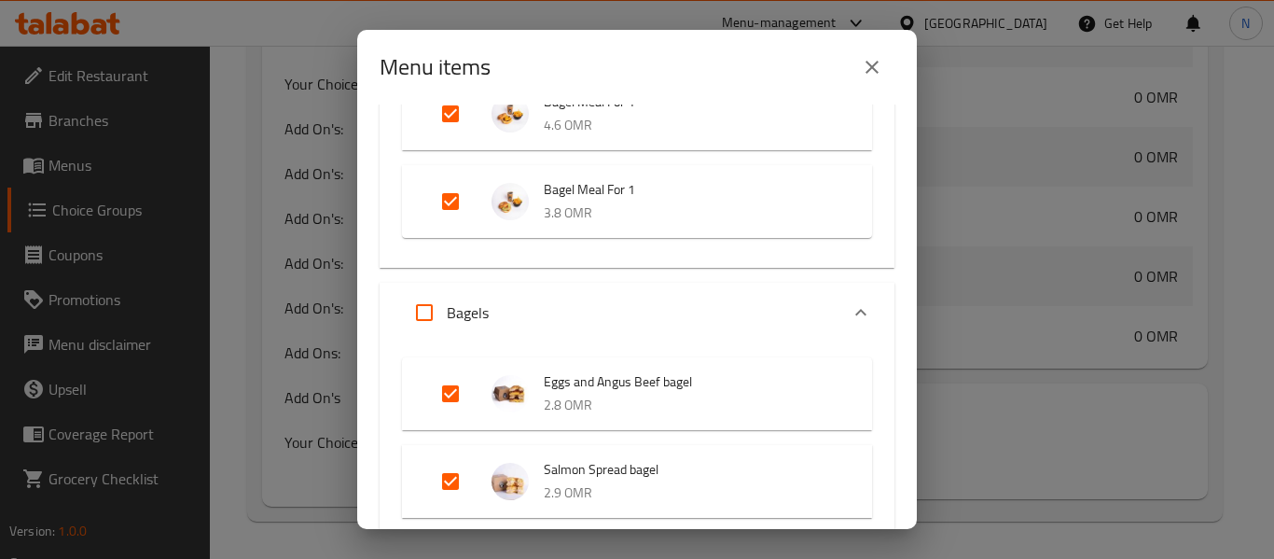
checkbox input "true"
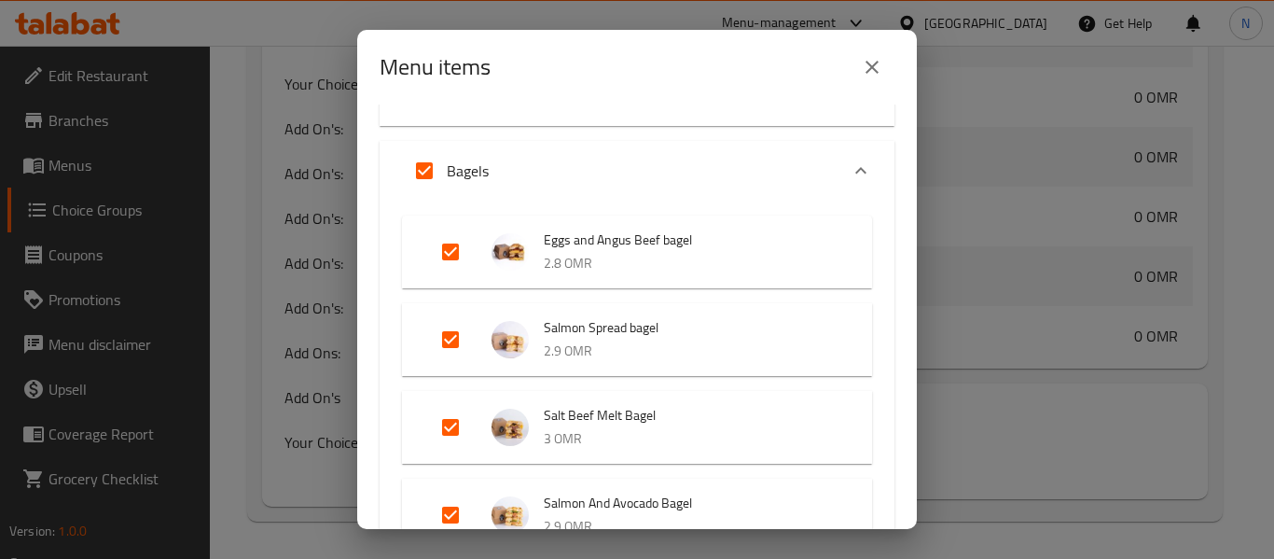
scroll to position [466, 0]
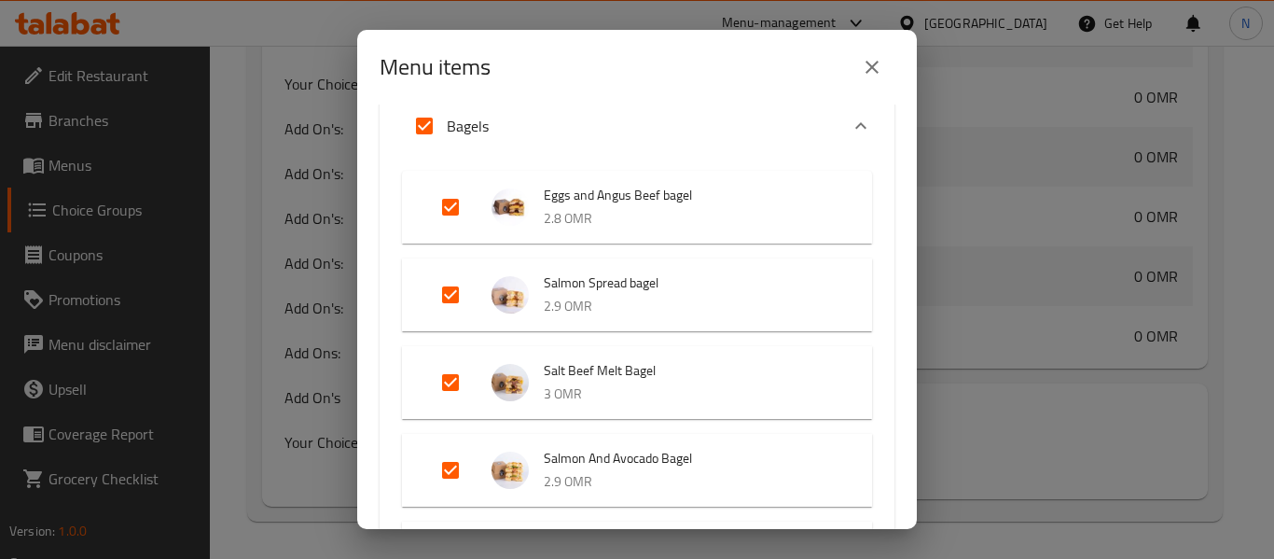
click at [466, 216] on input "Expand" at bounding box center [450, 207] width 45 height 45
checkbox input "false"
click at [451, 309] on input "Expand" at bounding box center [450, 294] width 45 height 45
checkbox input "false"
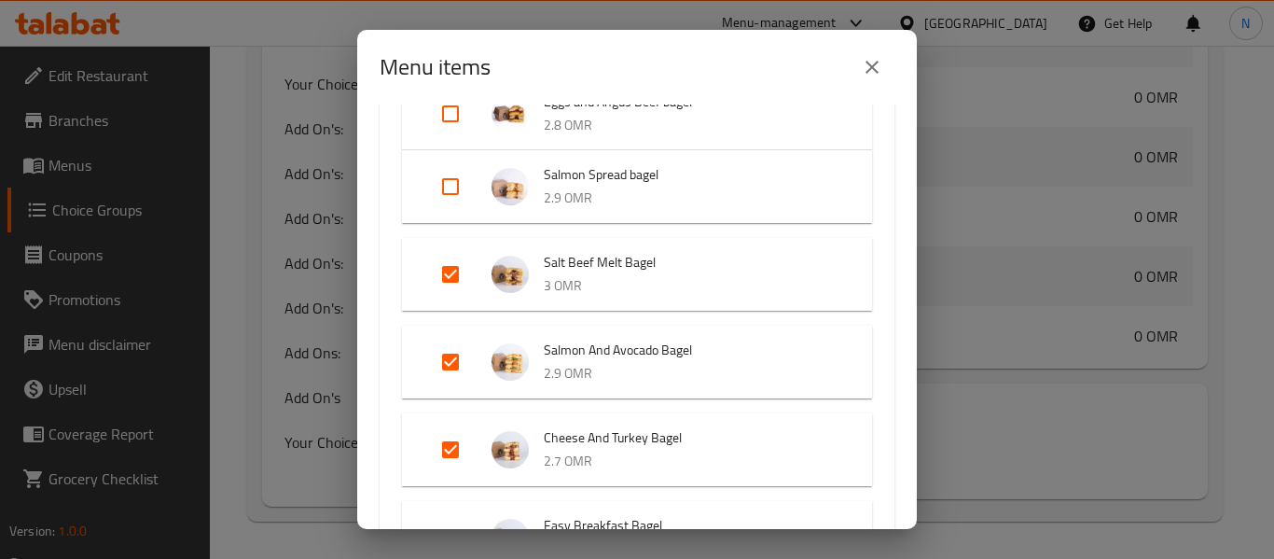
click at [451, 276] on input "Expand" at bounding box center [450, 274] width 45 height 45
checkbox input "false"
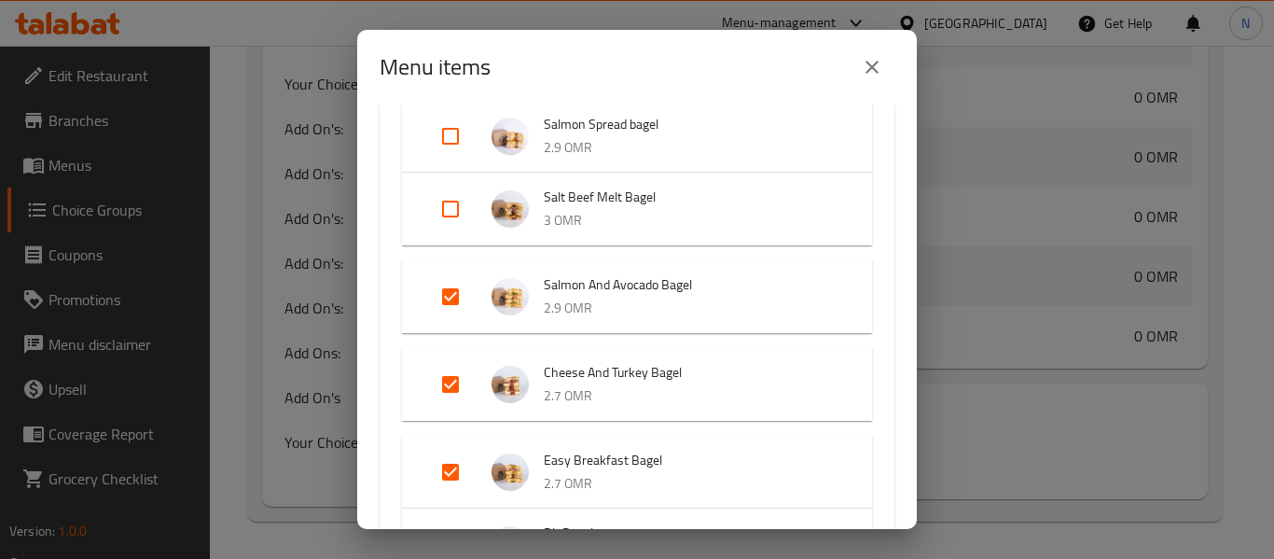
scroll to position [653, 0]
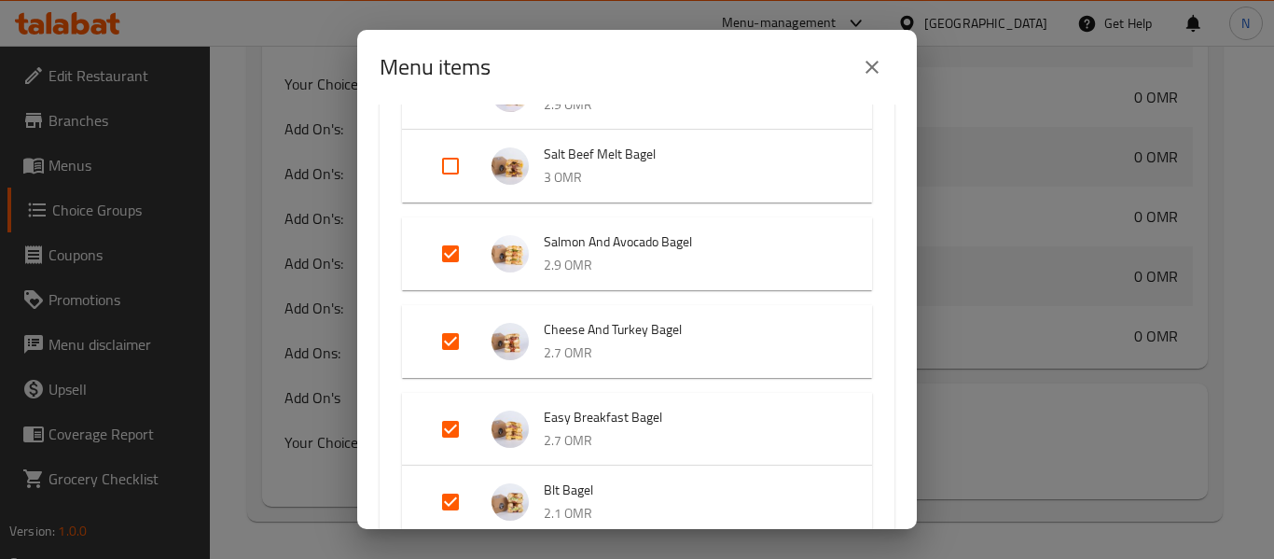
click at [890, 60] on button "close" at bounding box center [872, 67] width 45 height 45
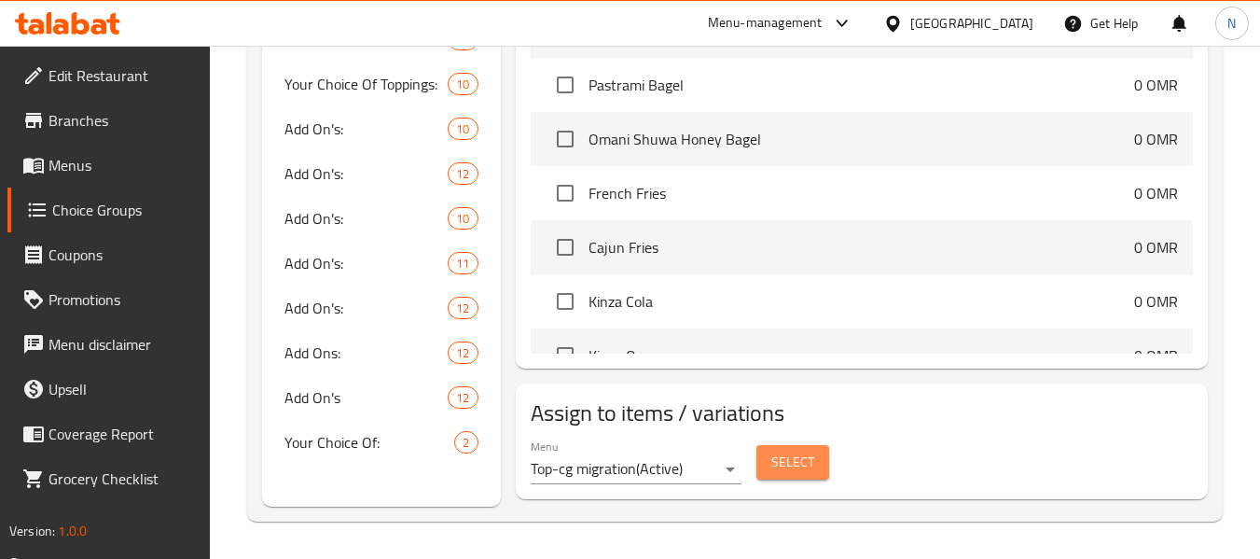
click at [801, 464] on span "Select" at bounding box center [792, 462] width 43 height 23
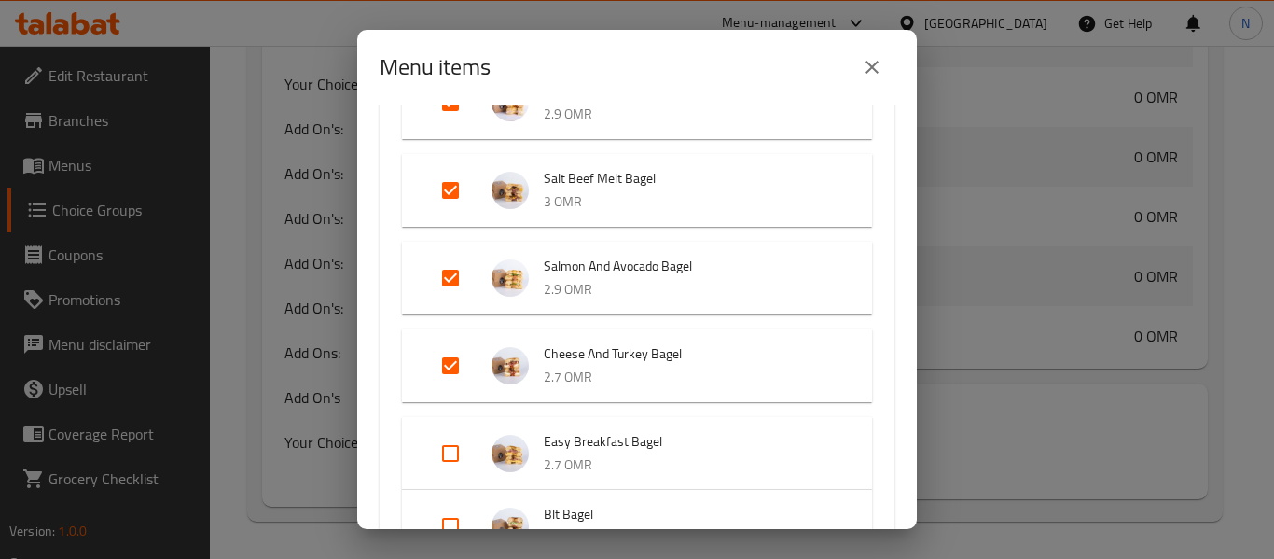
scroll to position [933, 0]
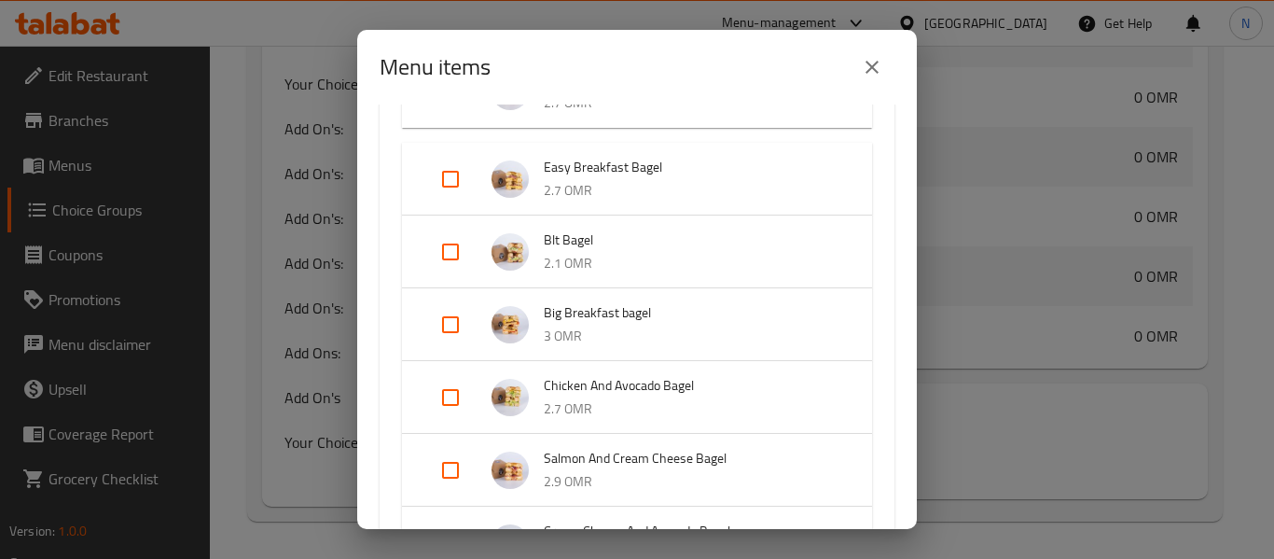
click at [458, 178] on input "Expand" at bounding box center [450, 179] width 45 height 45
checkbox input "true"
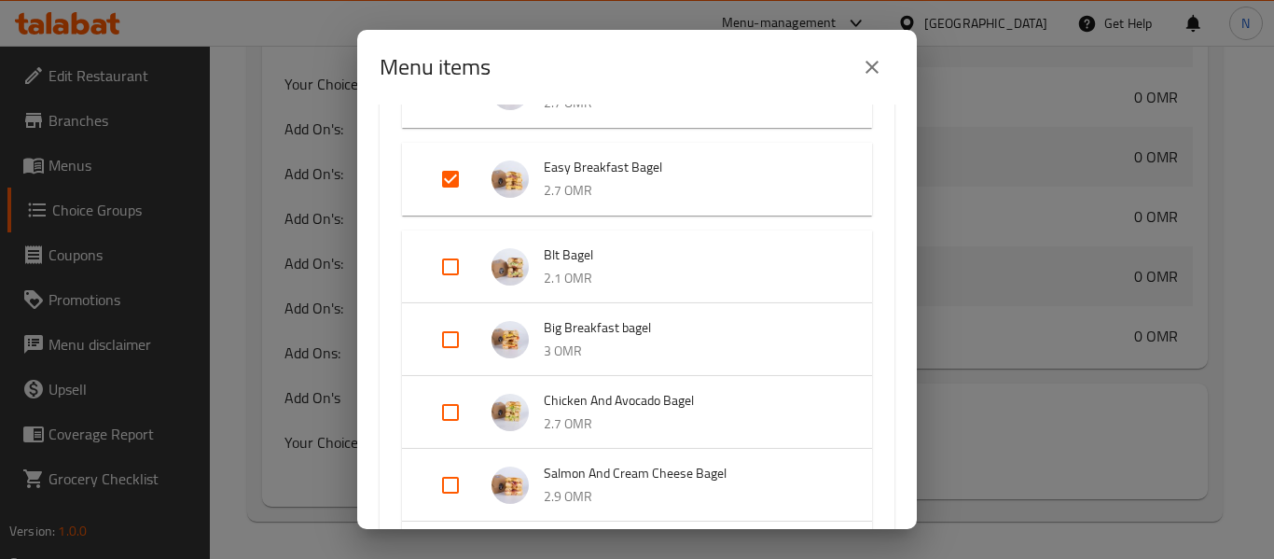
click at [456, 265] on input "Expand" at bounding box center [450, 266] width 45 height 45
checkbox input "true"
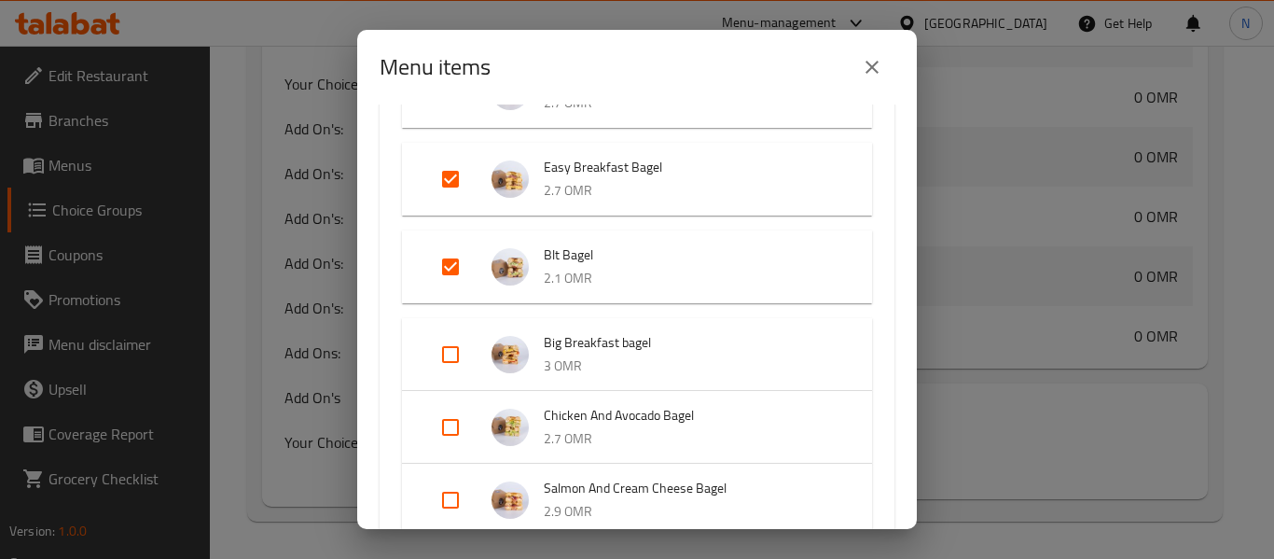
click at [444, 356] on input "Expand" at bounding box center [450, 354] width 45 height 45
checkbox input "true"
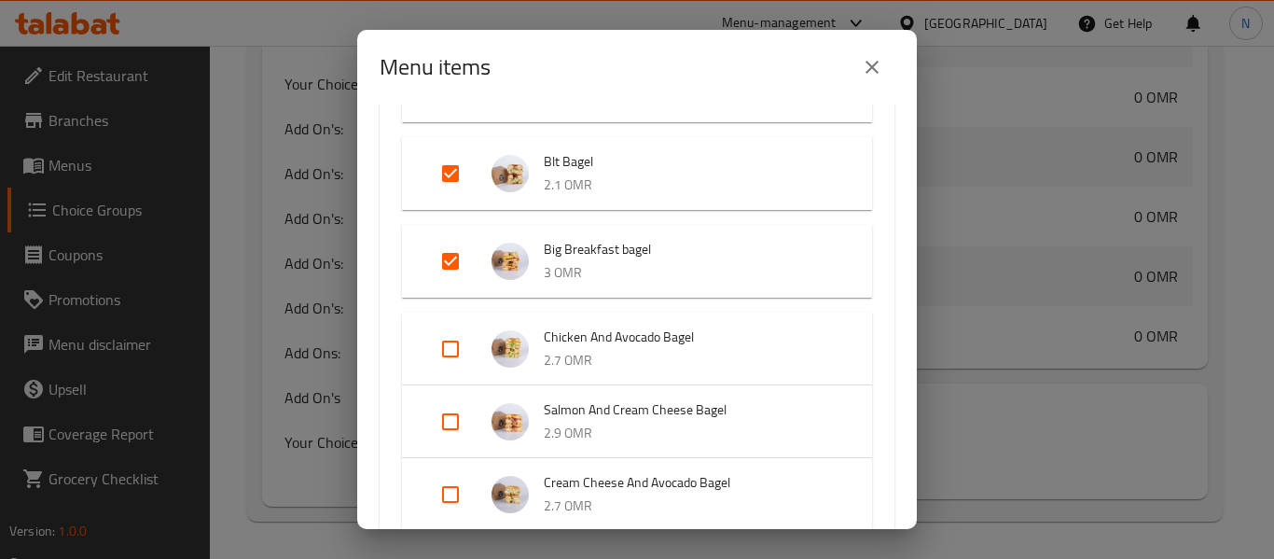
click at [458, 346] on input "Expand" at bounding box center [450, 348] width 45 height 45
checkbox input "true"
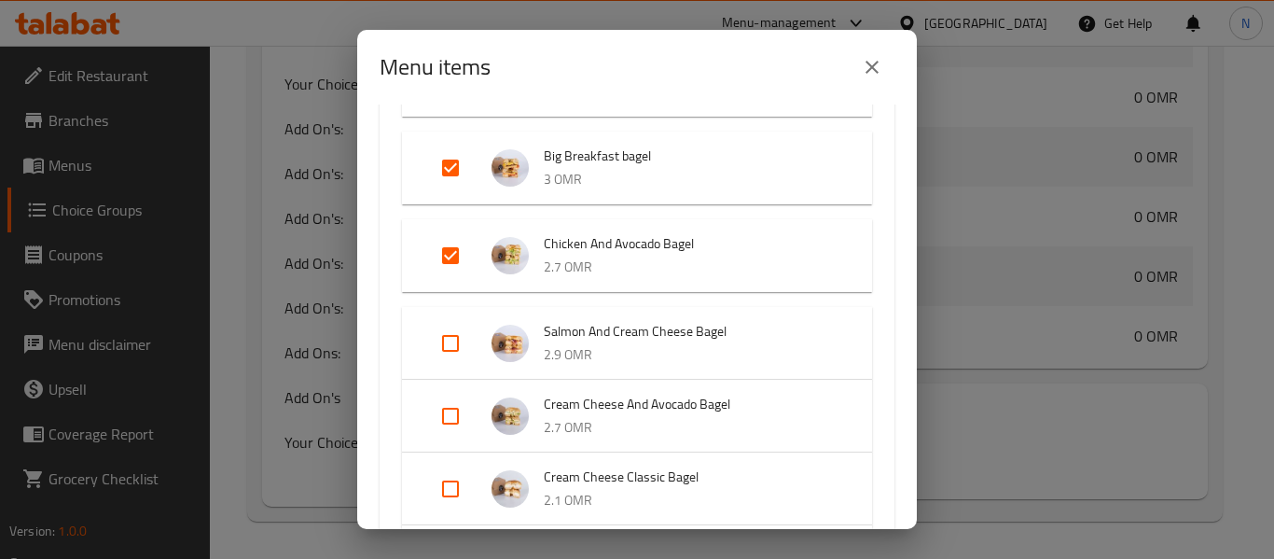
click at [458, 346] on input "Expand" at bounding box center [450, 343] width 45 height 45
checkbox input "true"
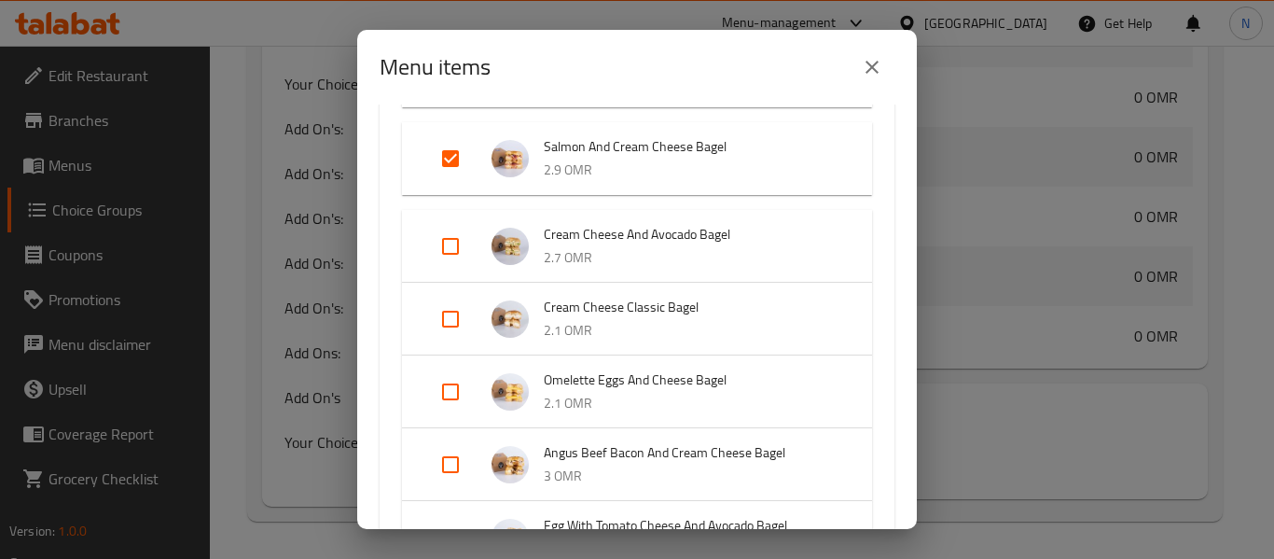
scroll to position [1306, 0]
click at [458, 251] on input "Expand" at bounding box center [450, 244] width 45 height 45
checkbox input "true"
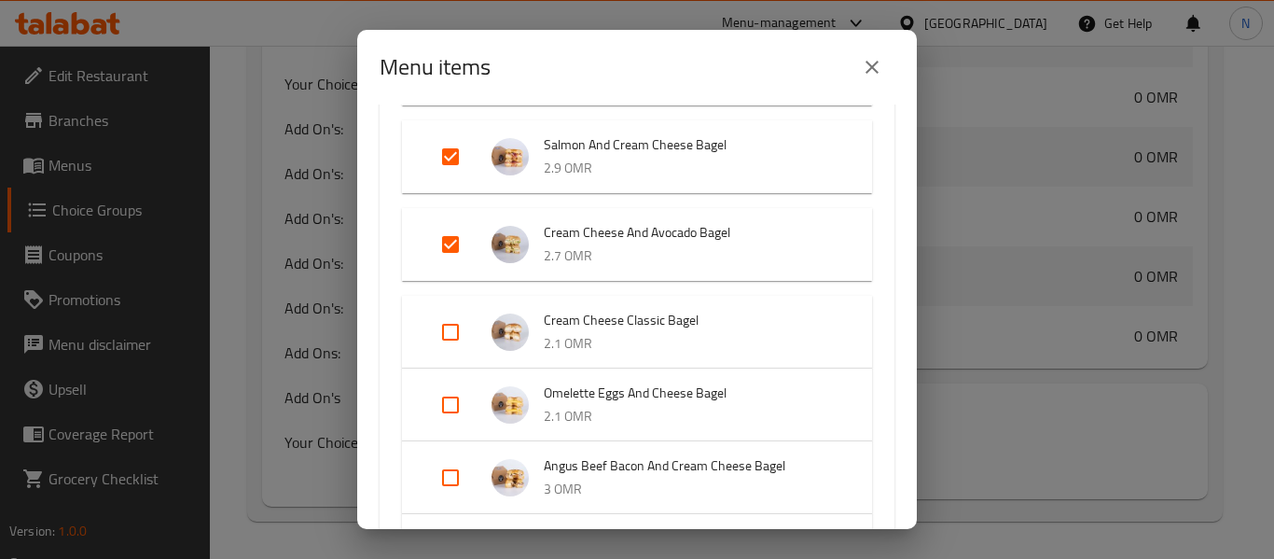
click at [465, 328] on input "Expand" at bounding box center [450, 332] width 45 height 45
checkbox input "true"
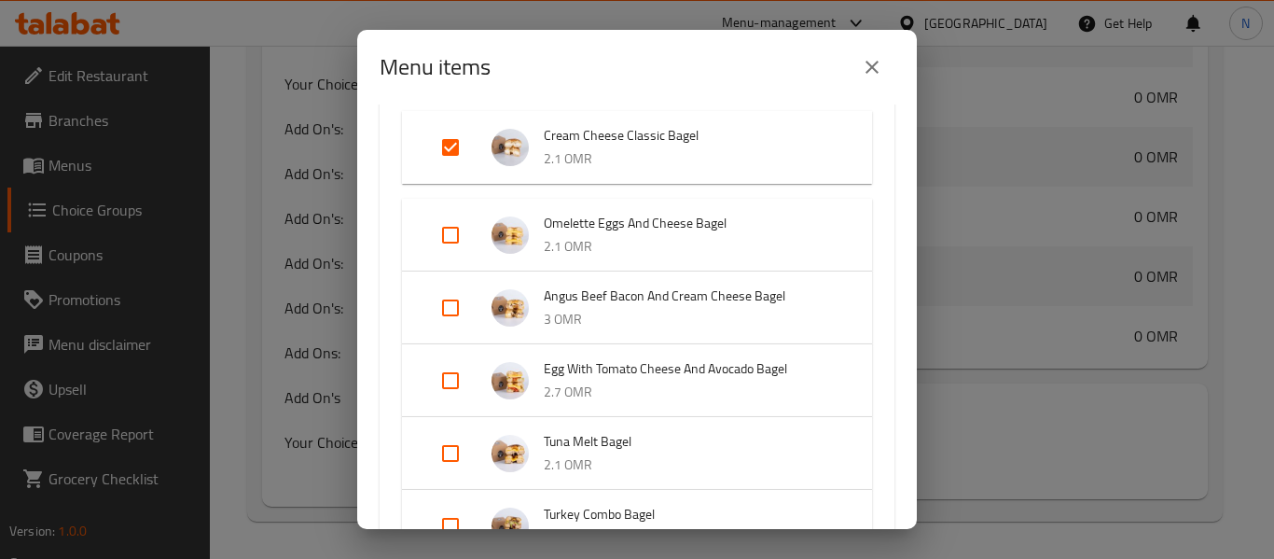
scroll to position [1492, 0]
click at [485, 224] on div "Expand" at bounding box center [465, 233] width 52 height 45
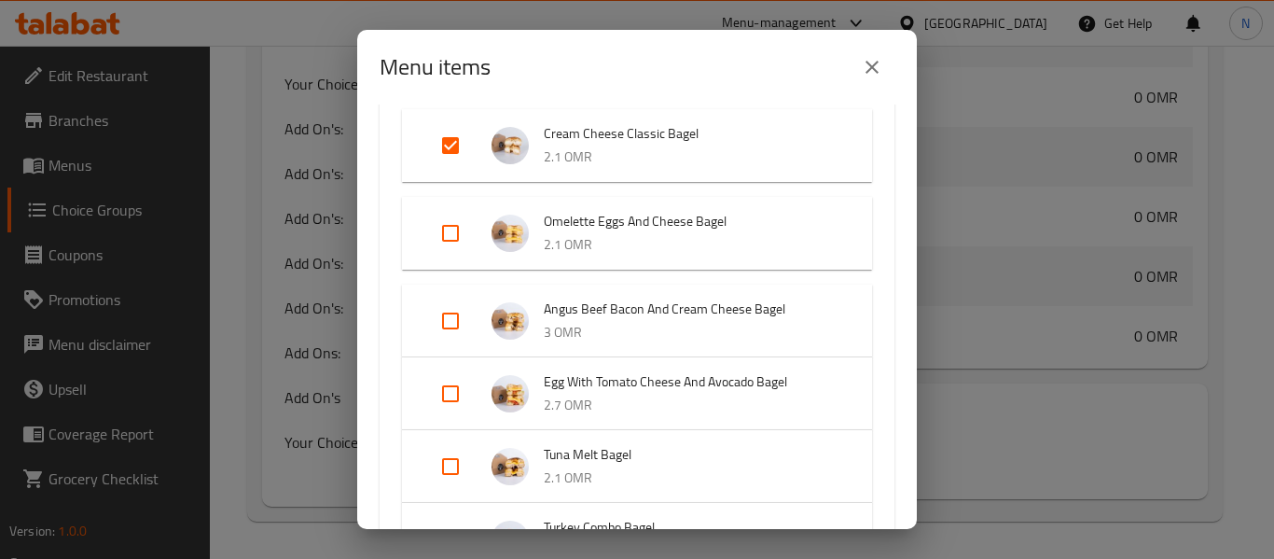
click at [500, 321] on img "Expand" at bounding box center [510, 320] width 37 height 37
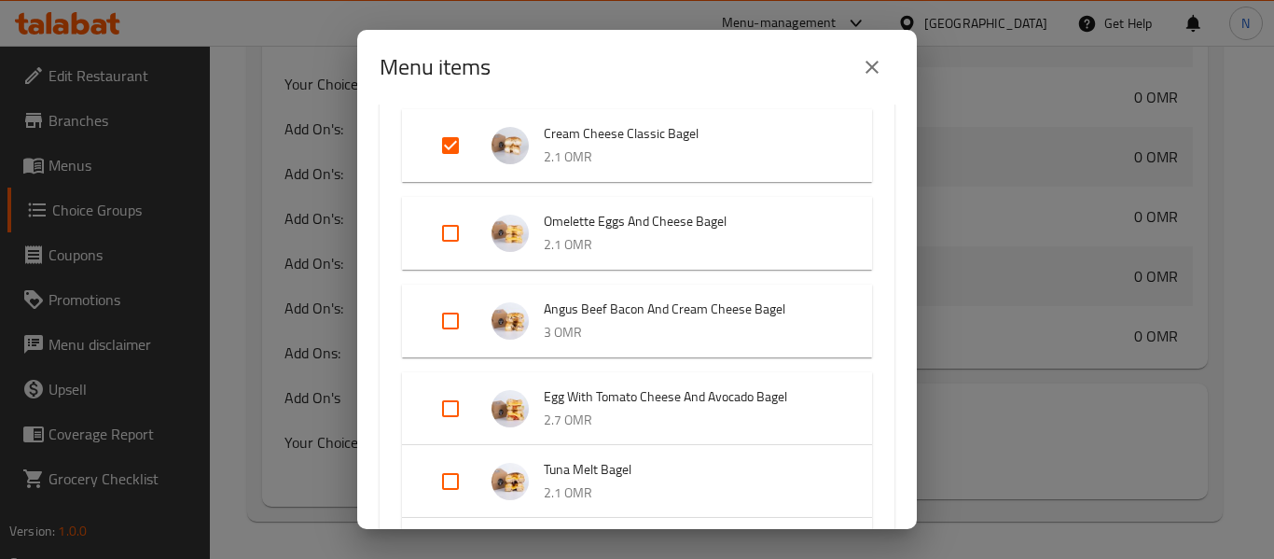
click at [450, 238] on input "Expand" at bounding box center [450, 233] width 45 height 45
checkbox input "true"
click at [443, 326] on input "Expand" at bounding box center [450, 320] width 45 height 45
checkbox input "true"
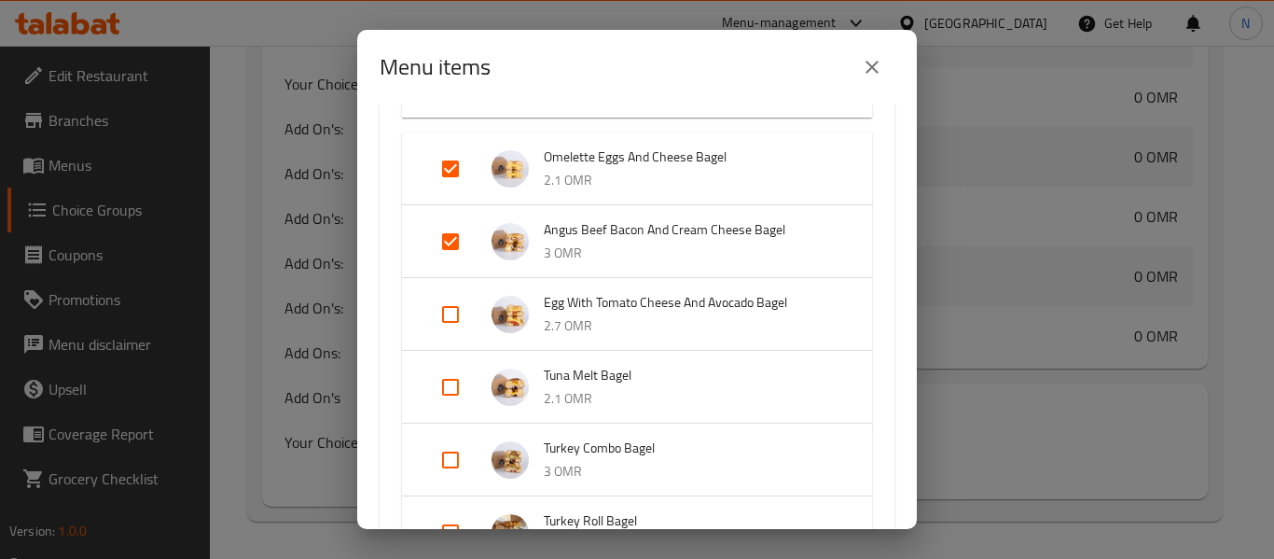
scroll to position [1586, 0]
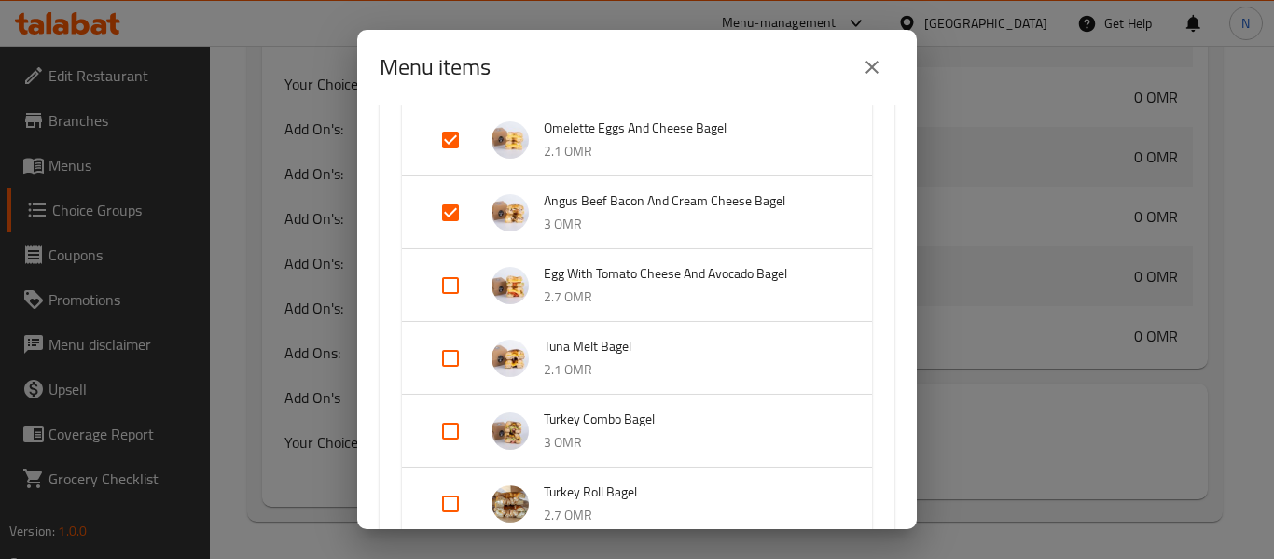
click at [456, 278] on input "Expand" at bounding box center [450, 285] width 45 height 45
checkbox input "true"
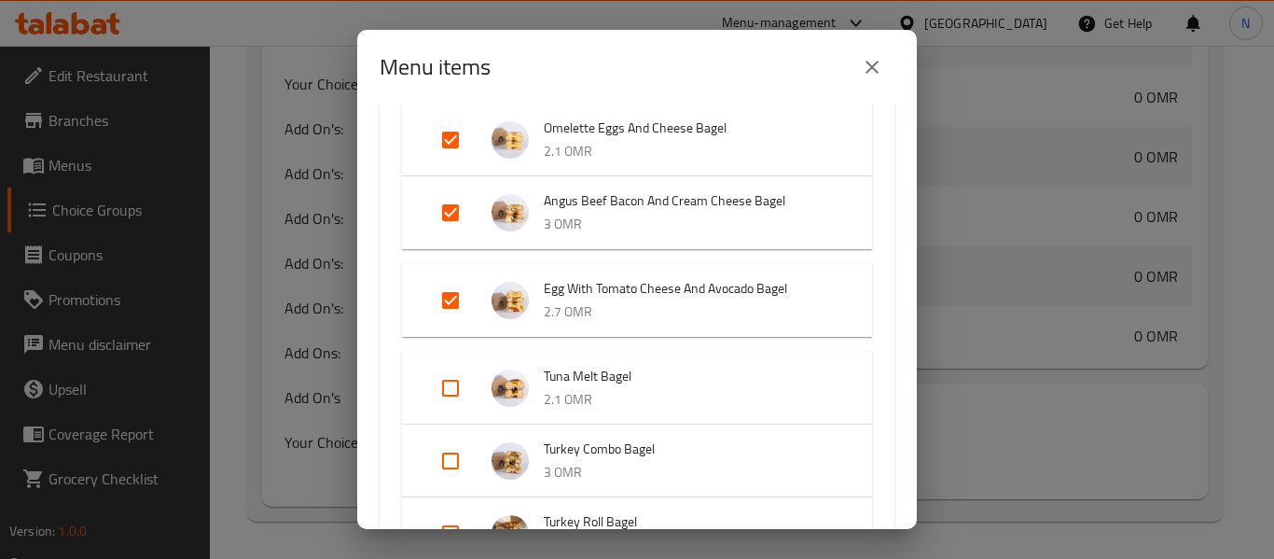
click at [448, 382] on input "Expand" at bounding box center [450, 388] width 45 height 45
checkbox input "true"
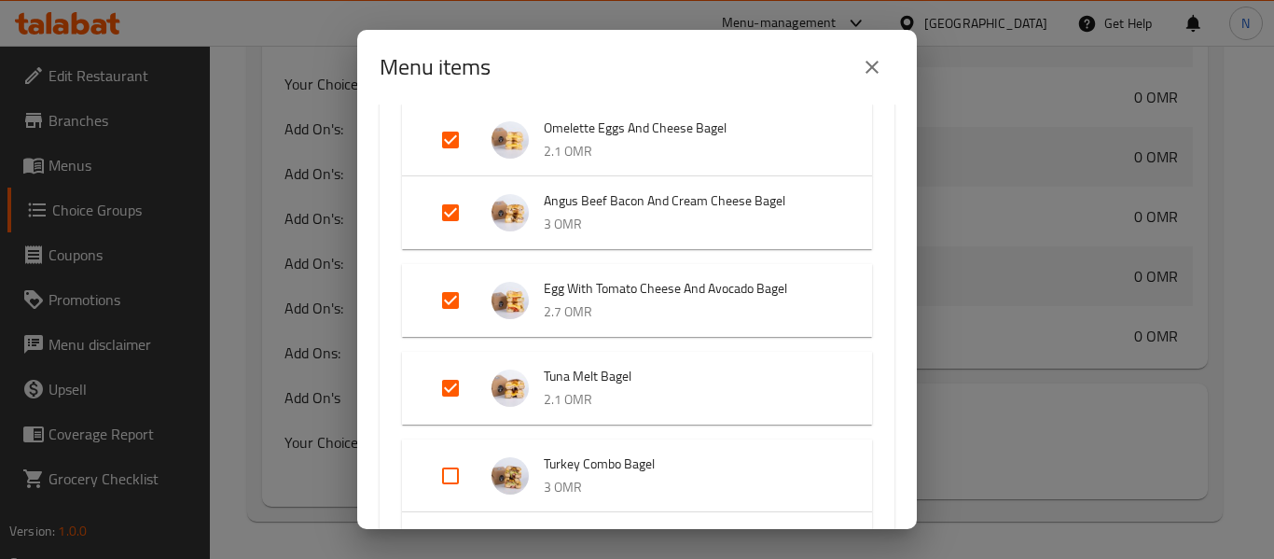
scroll to position [1772, 0]
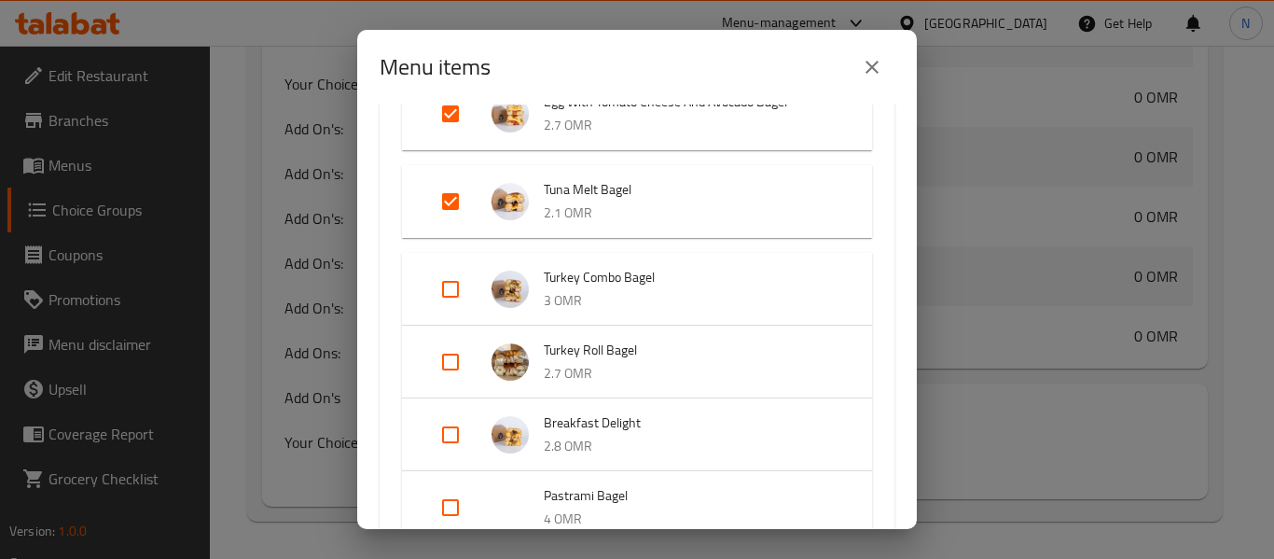
click at [455, 300] on input "Expand" at bounding box center [450, 289] width 45 height 45
checkbox input "true"
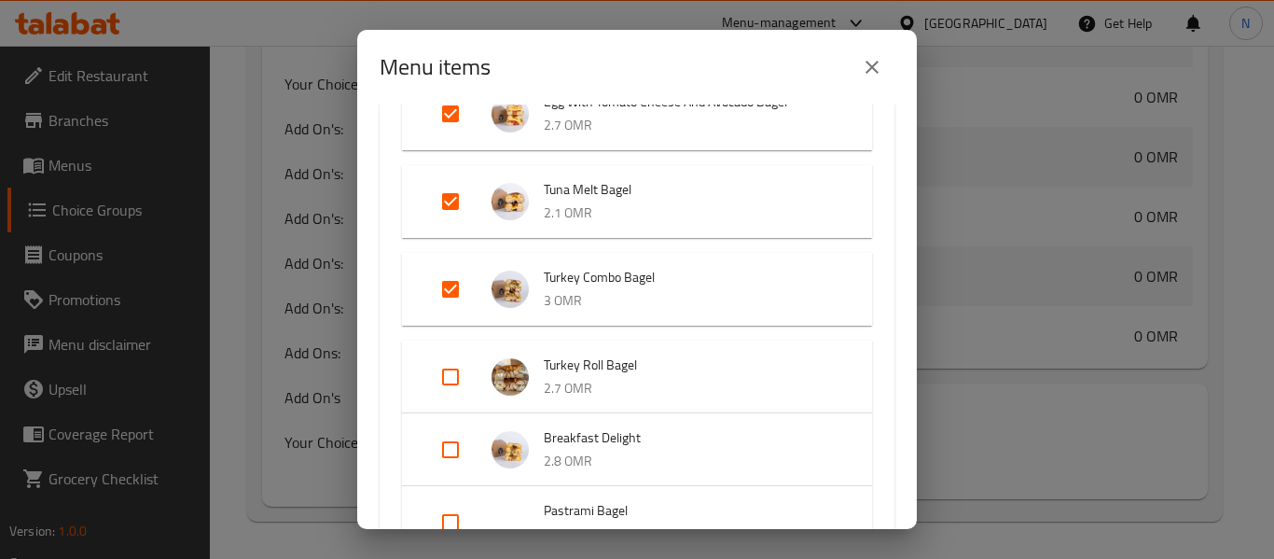
click at [451, 370] on input "Expand" at bounding box center [450, 376] width 45 height 45
checkbox input "true"
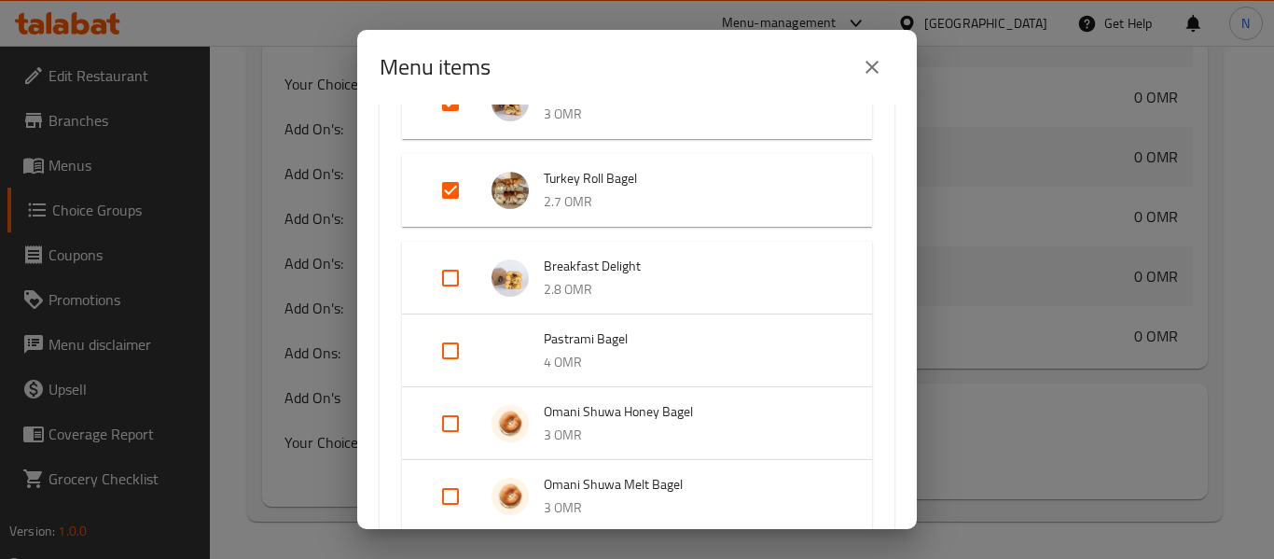
click at [454, 279] on input "Expand" at bounding box center [450, 278] width 45 height 45
checkbox input "true"
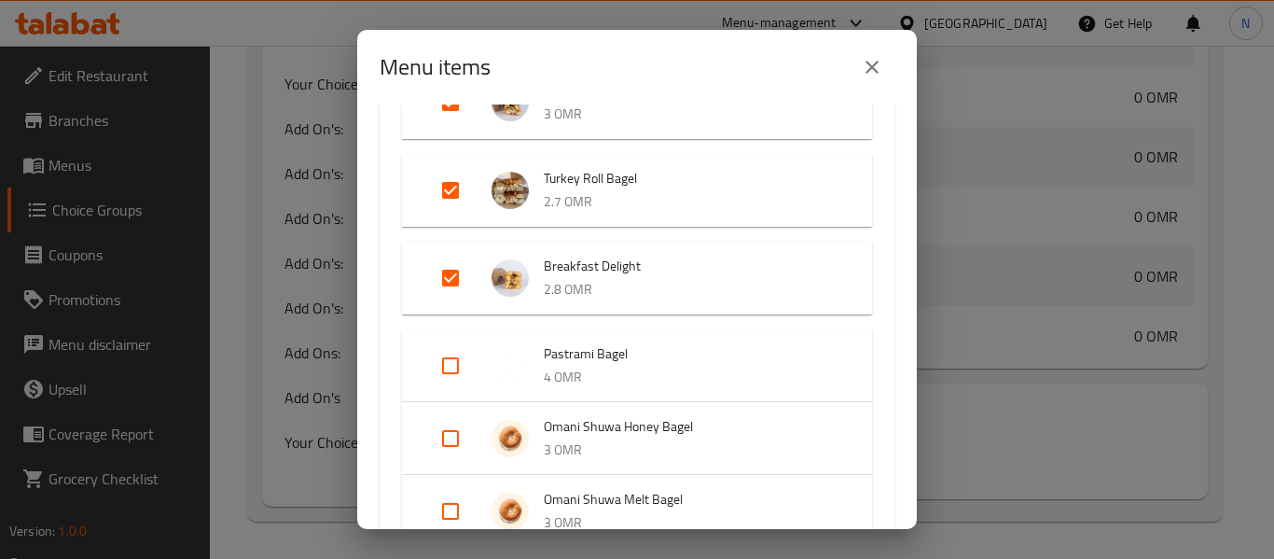
click at [447, 366] on input "Expand" at bounding box center [450, 365] width 45 height 45
checkbox input "true"
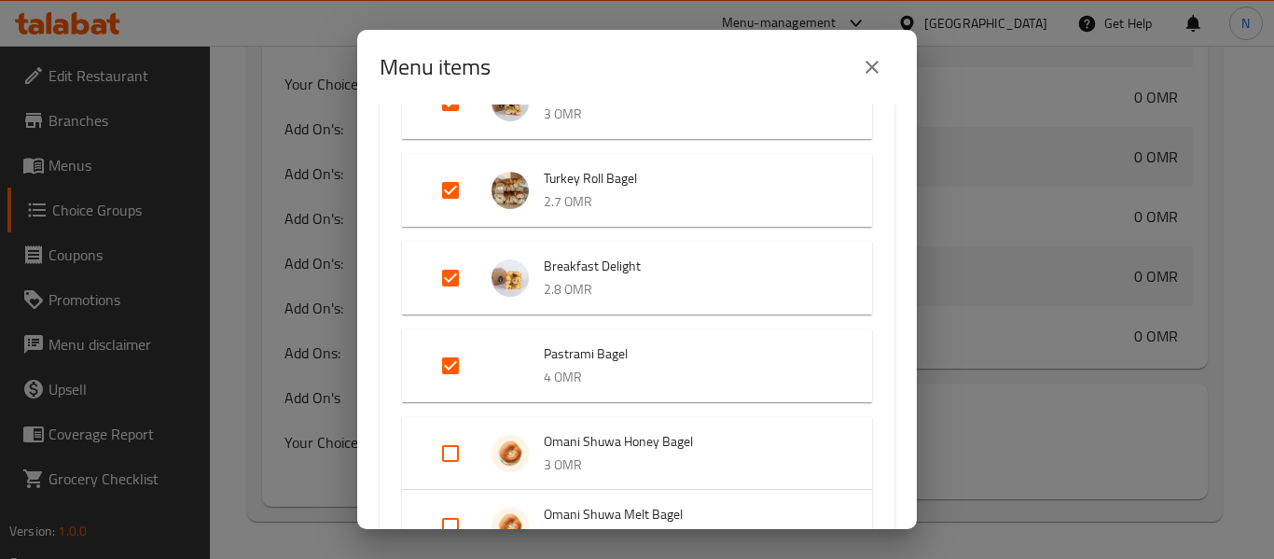
scroll to position [2145, 0]
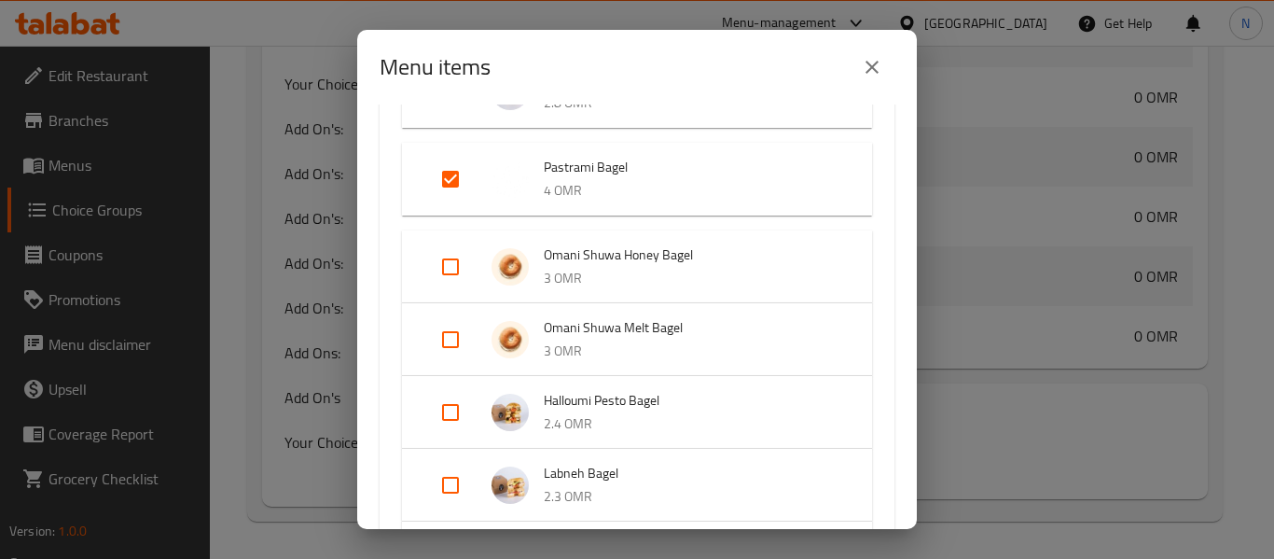
click at [445, 268] on input "Expand" at bounding box center [450, 266] width 45 height 45
checkbox input "true"
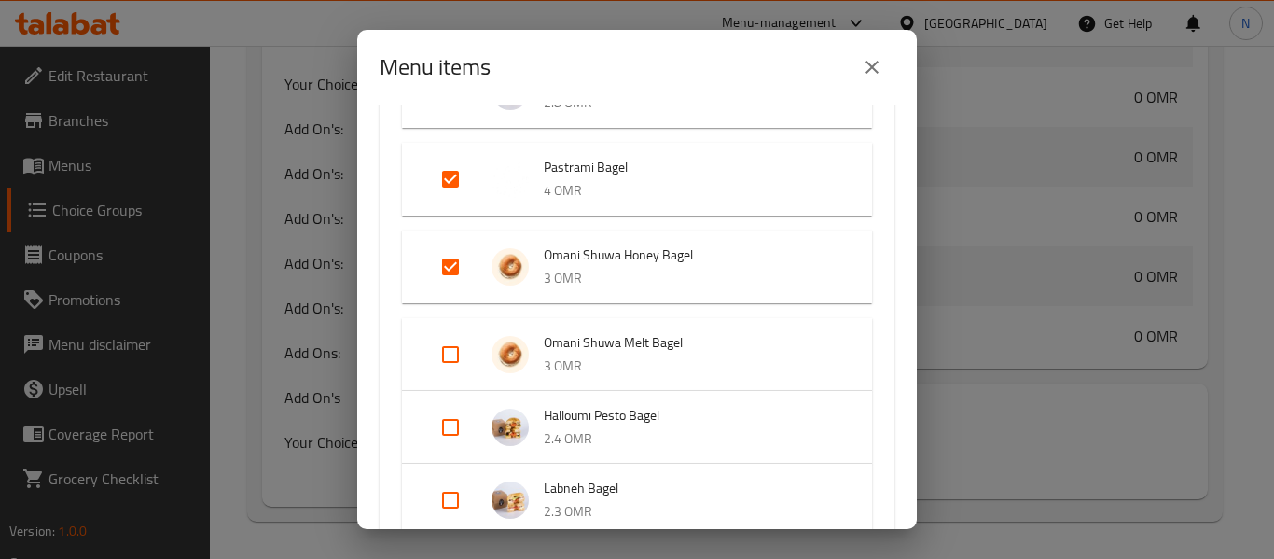
click at [446, 353] on input "Expand" at bounding box center [450, 354] width 45 height 45
checkbox input "true"
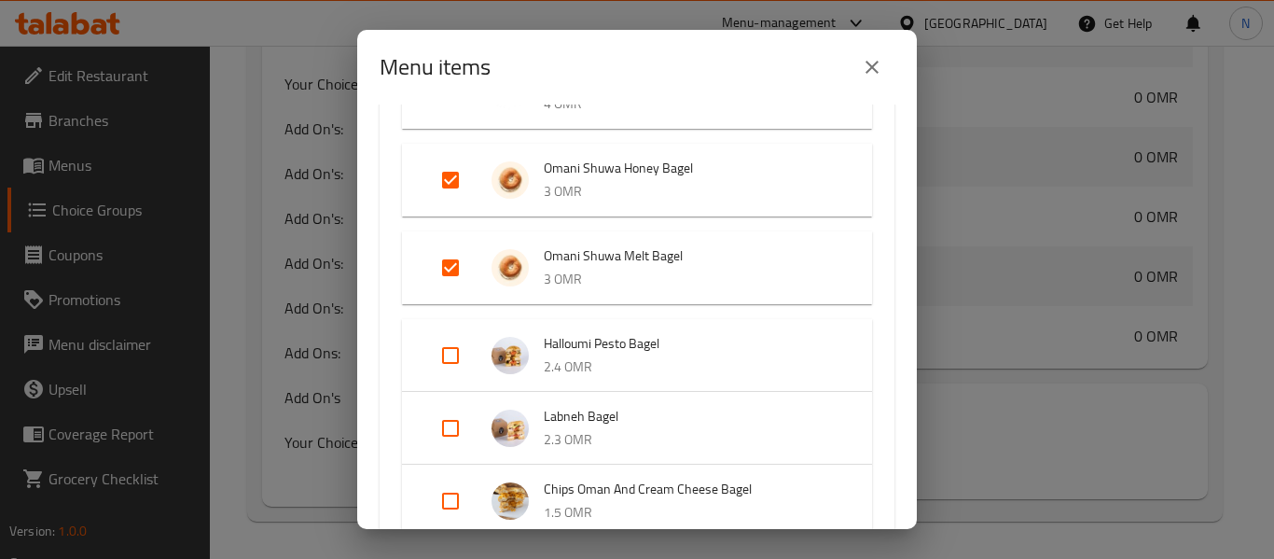
scroll to position [2332, 0]
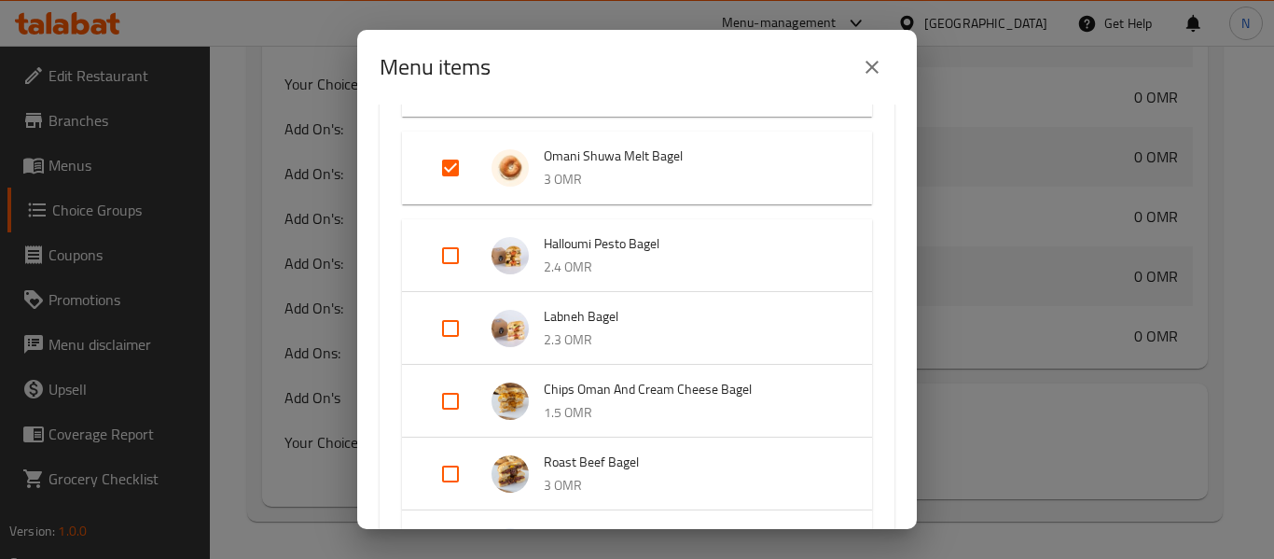
click at [444, 245] on input "Expand" at bounding box center [450, 255] width 45 height 45
checkbox input "true"
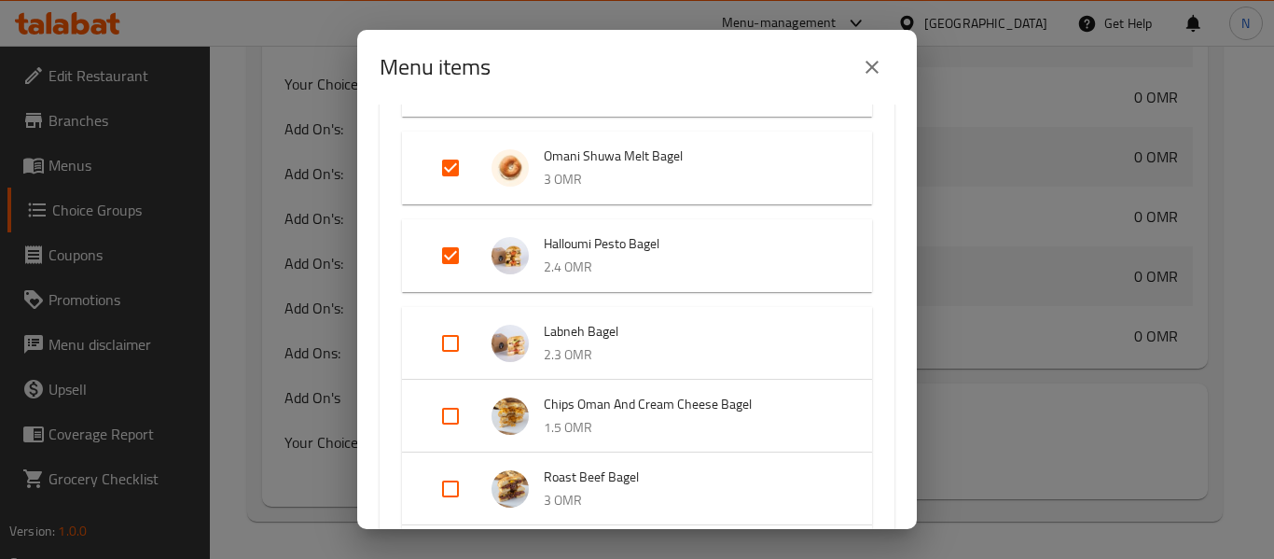
click at [453, 342] on input "Expand" at bounding box center [450, 343] width 45 height 45
checkbox input "true"
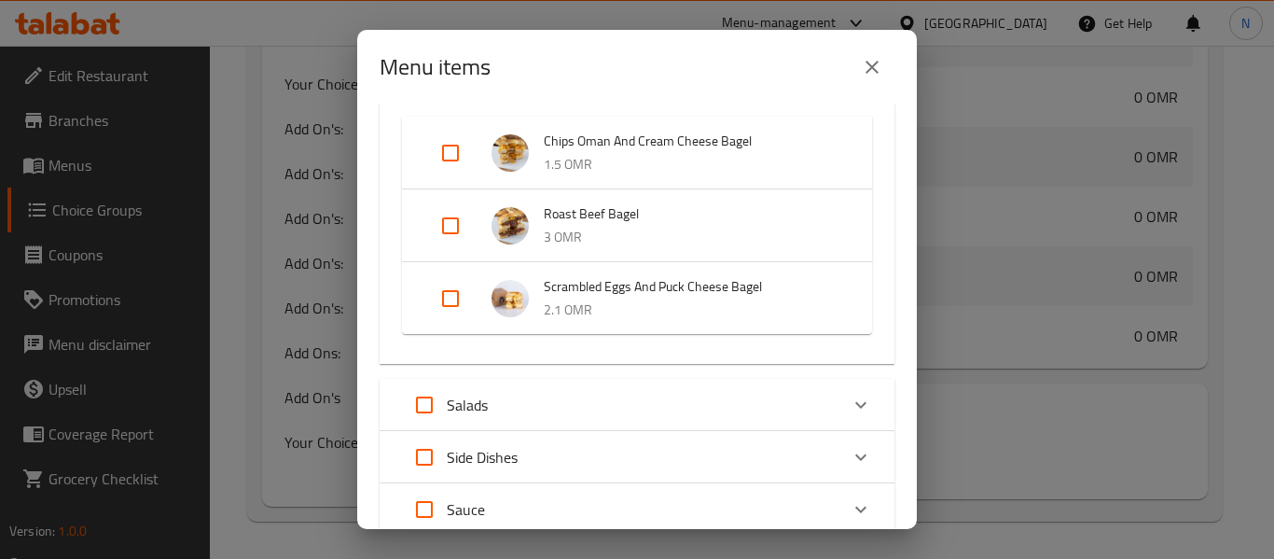
scroll to position [2612, 0]
click at [451, 152] on input "Expand" at bounding box center [450, 151] width 45 height 45
checkbox input "true"
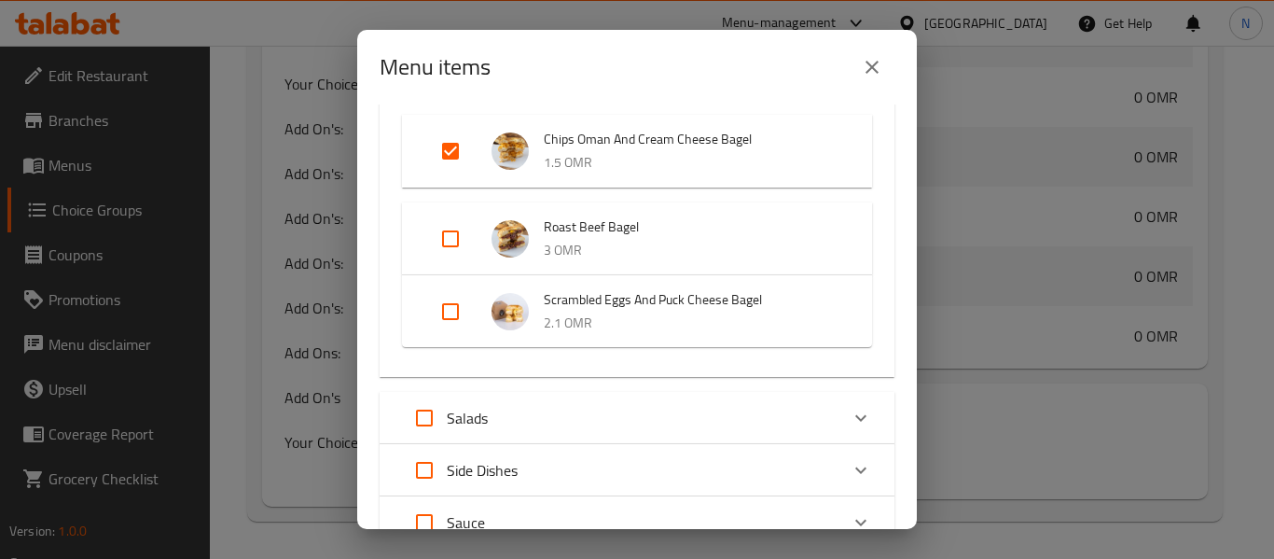
click at [452, 250] on input "Expand" at bounding box center [450, 238] width 45 height 45
checkbox input "true"
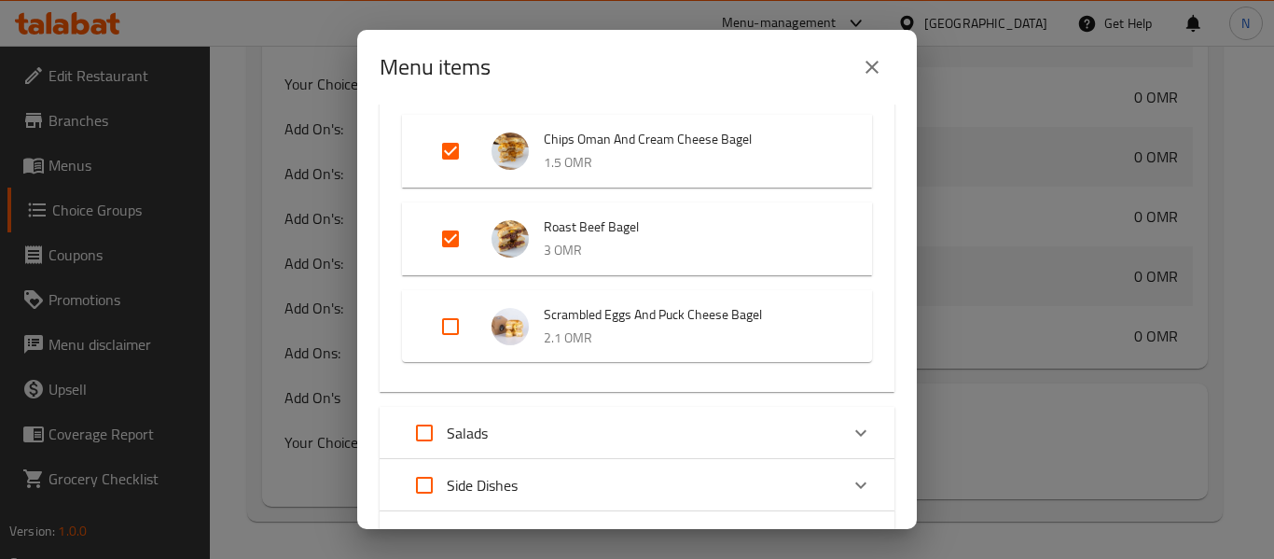
click at [443, 328] on input "Expand" at bounding box center [450, 326] width 45 height 45
checkbox input "true"
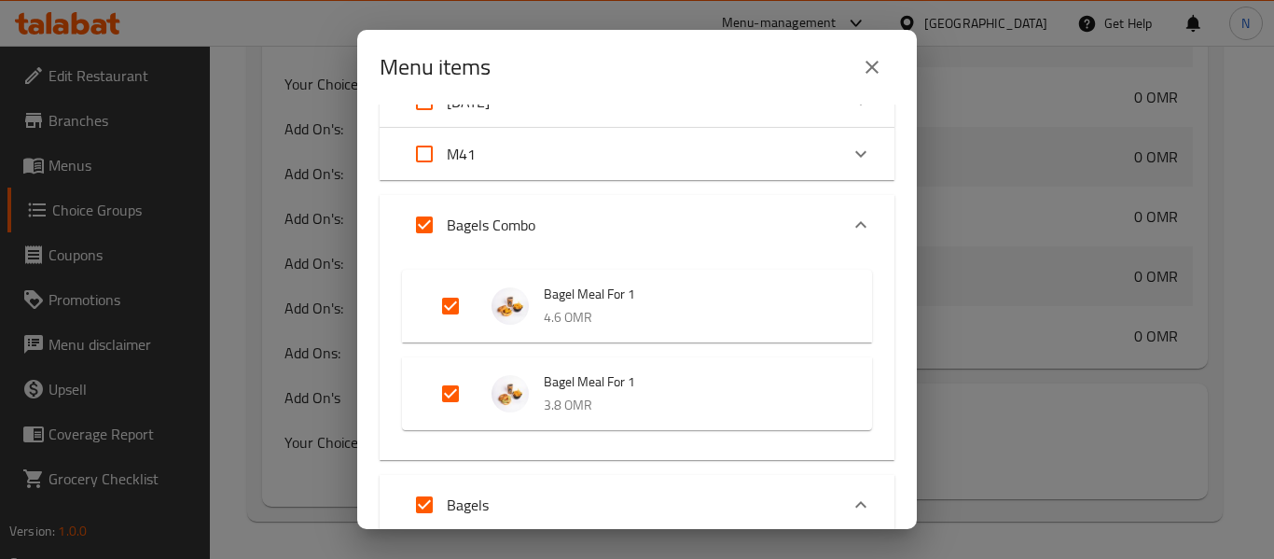
scroll to position [0, 0]
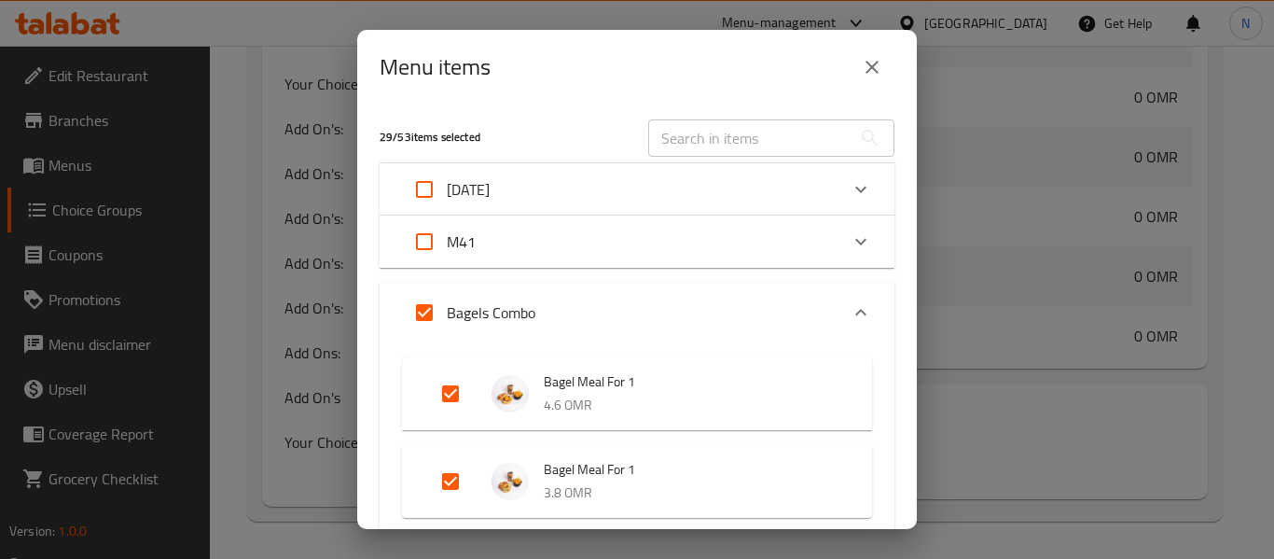
click at [850, 241] on icon "Expand" at bounding box center [861, 241] width 22 height 22
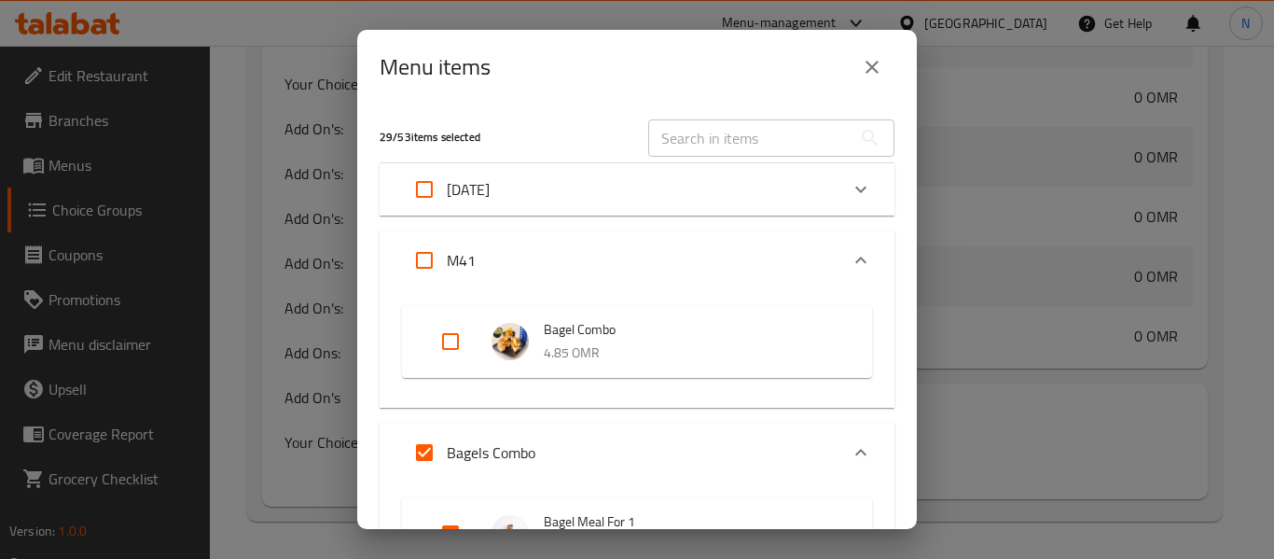
click at [856, 256] on icon "Expand" at bounding box center [861, 260] width 22 height 22
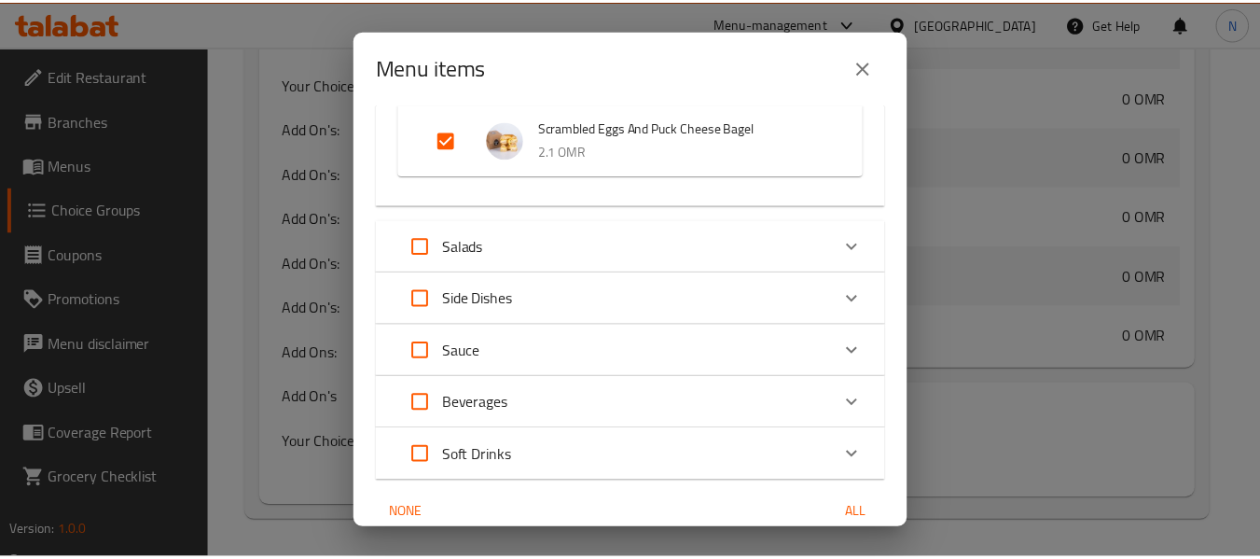
scroll to position [2880, 0]
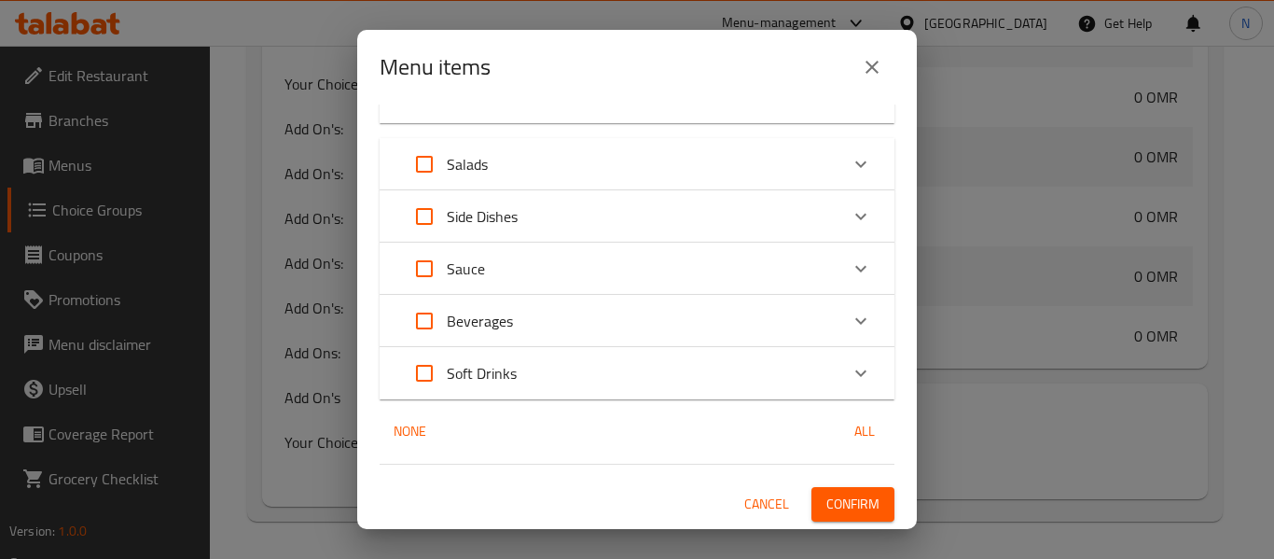
click at [858, 503] on span "Confirm" at bounding box center [852, 504] width 53 height 23
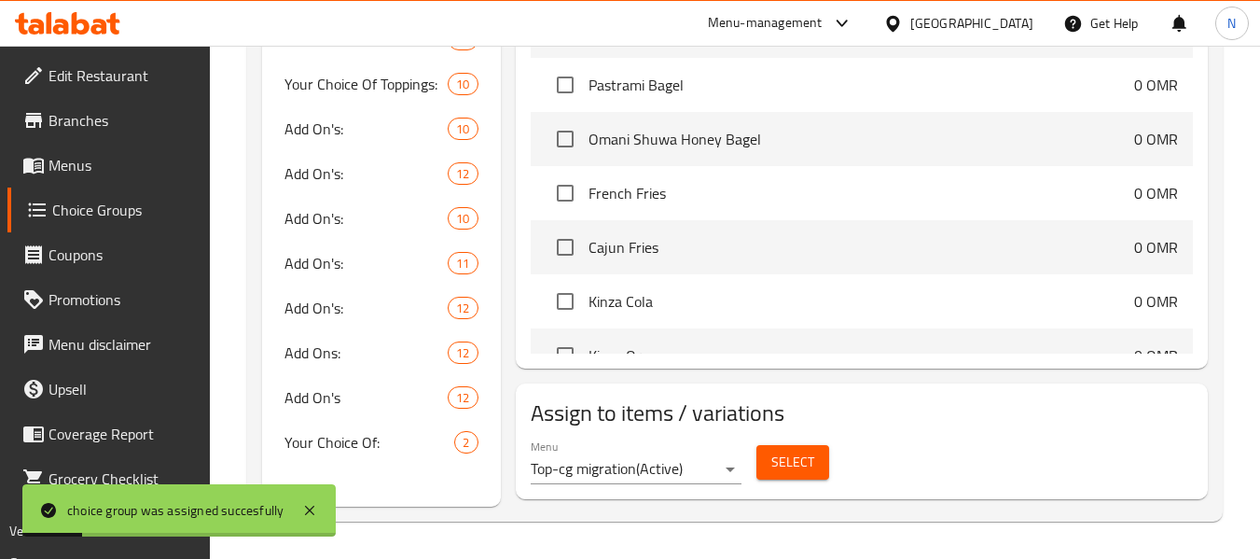
drag, startPoint x: 247, startPoint y: 240, endPoint x: 244, endPoint y: 257, distance: 17.0
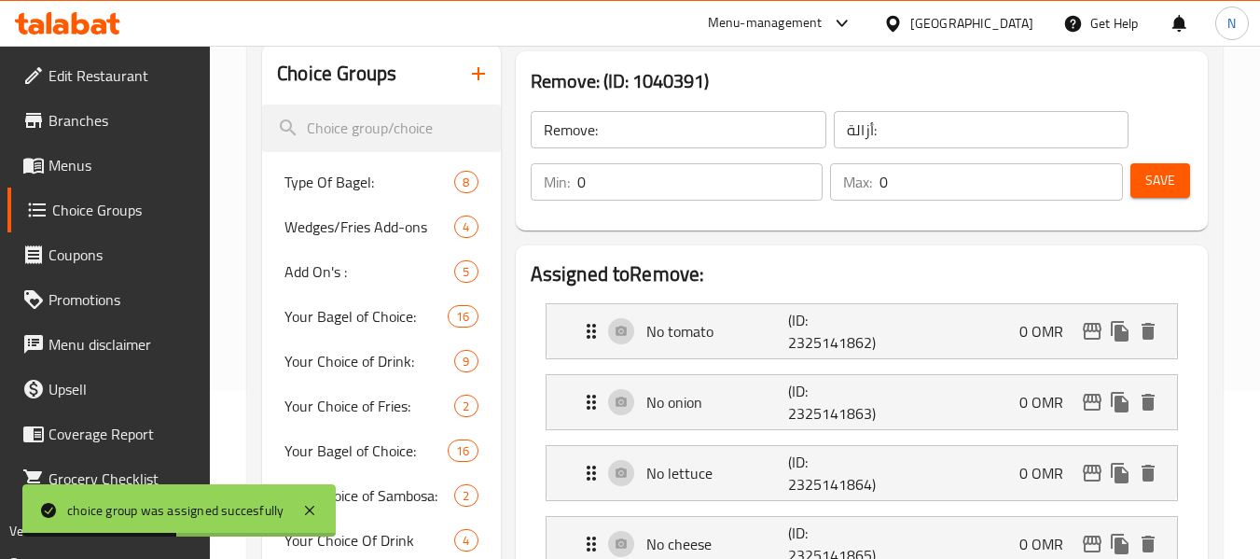
scroll to position [135, 0]
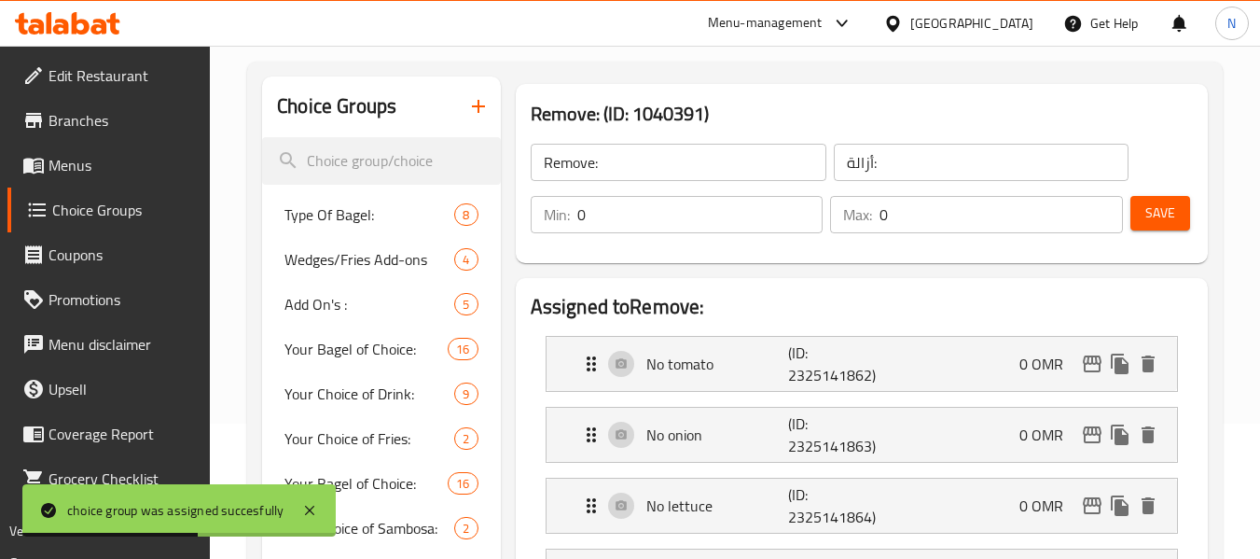
click at [134, 151] on link "Menus" at bounding box center [108, 165] width 203 height 45
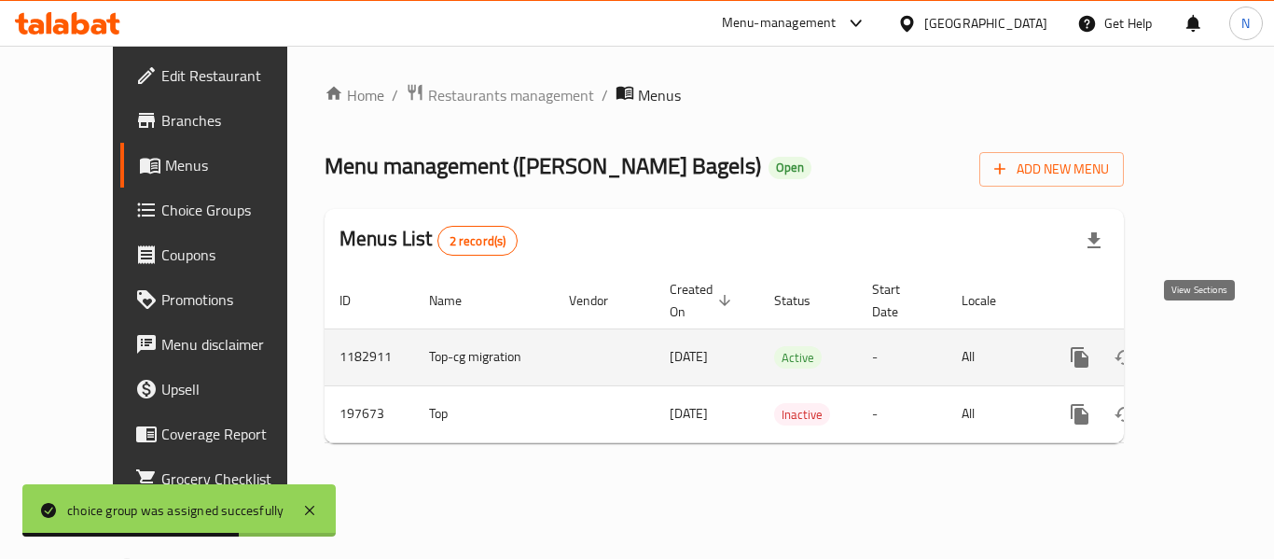
click at [1206, 349] on icon "enhanced table" at bounding box center [1214, 357] width 17 height 17
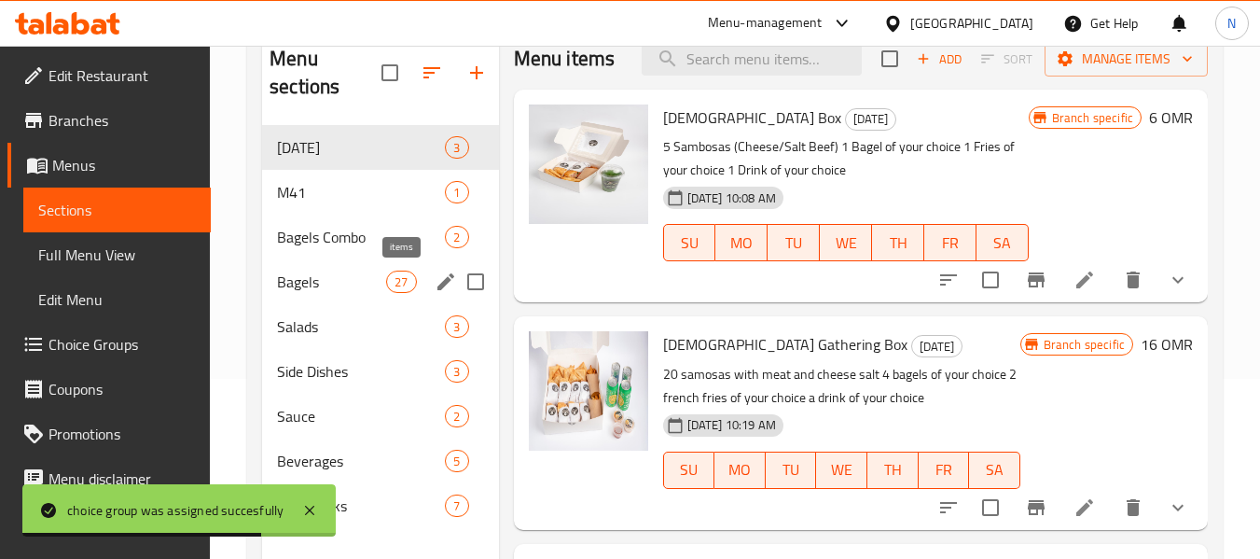
scroll to position [187, 0]
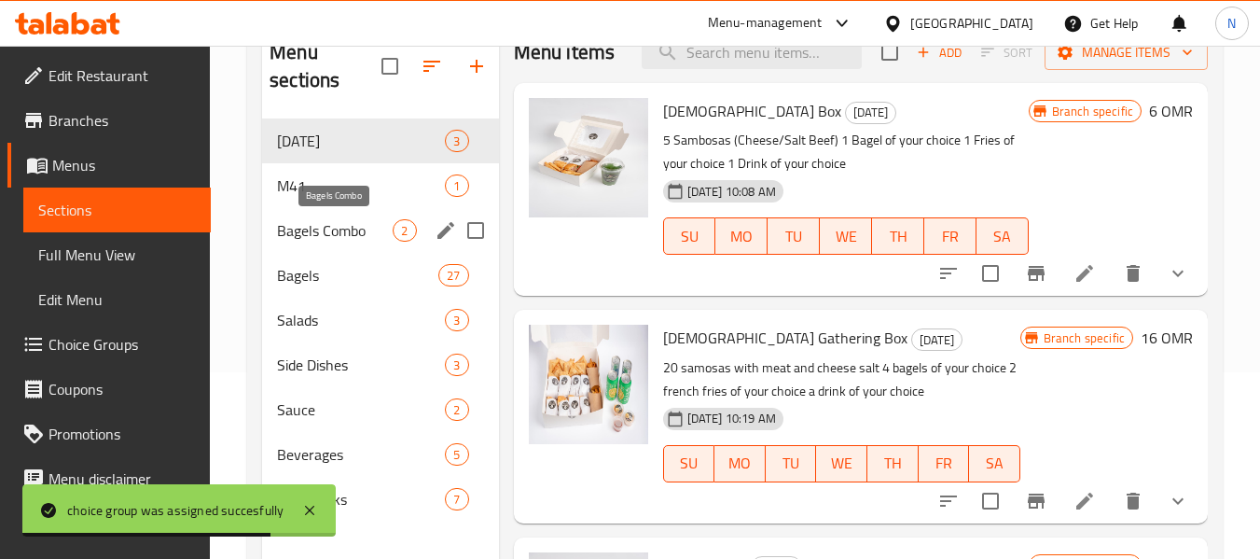
click at [354, 222] on span "Bagels Combo" at bounding box center [335, 230] width 116 height 22
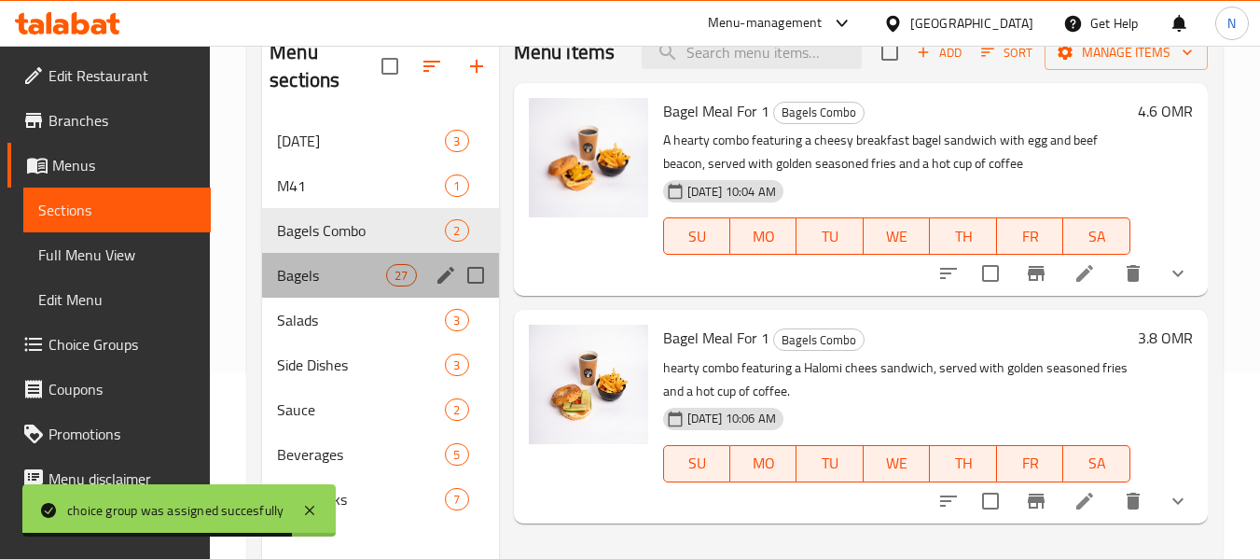
click at [359, 288] on div "Bagels 27" at bounding box center [380, 275] width 236 height 45
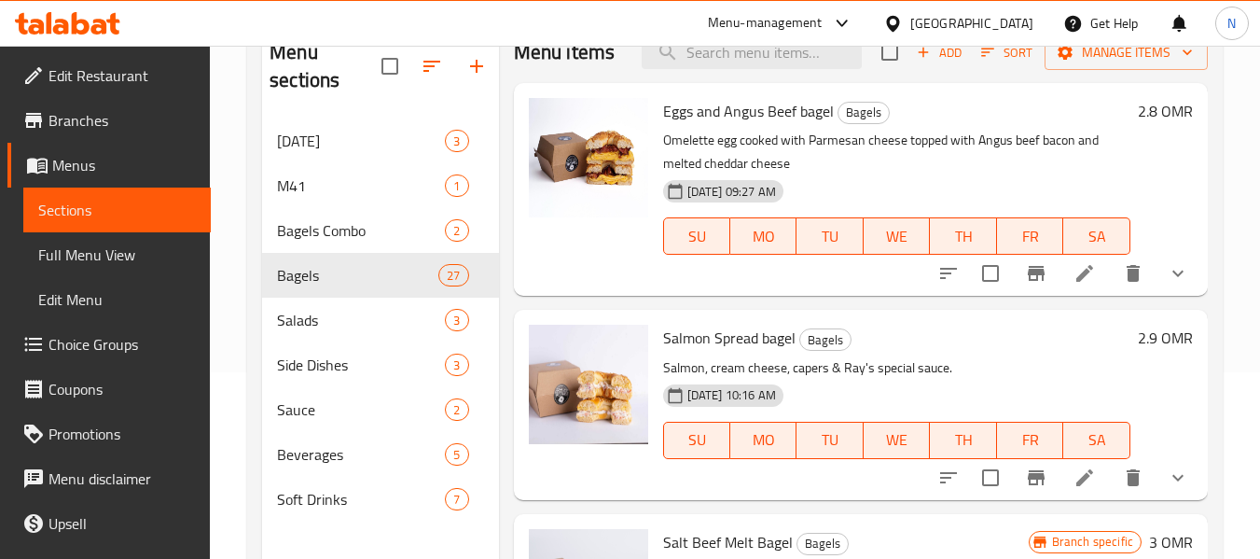
click at [172, 239] on link "Full Menu View" at bounding box center [116, 254] width 187 height 45
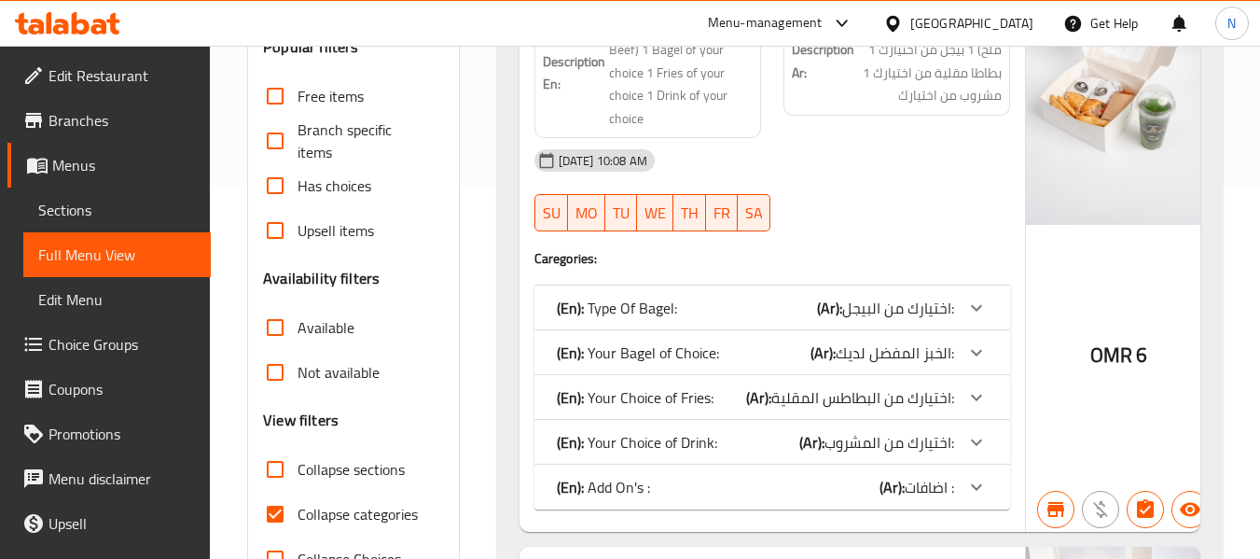
scroll to position [187, 0]
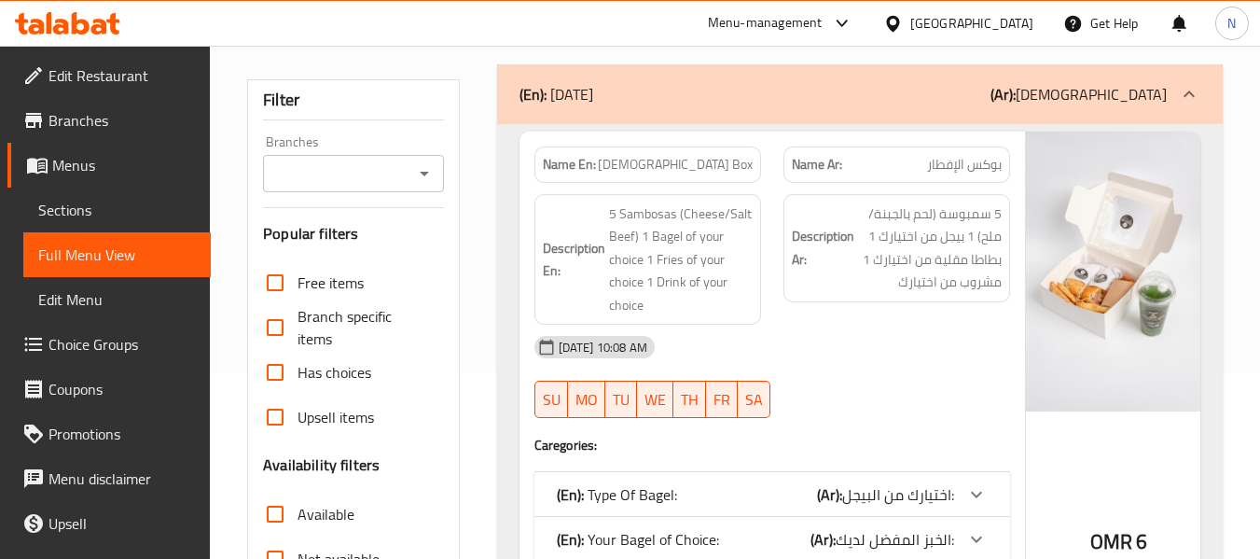
click at [625, 108] on div "(En): [DATE] (Ar): [DEMOGRAPHIC_DATA]" at bounding box center [860, 94] width 726 height 60
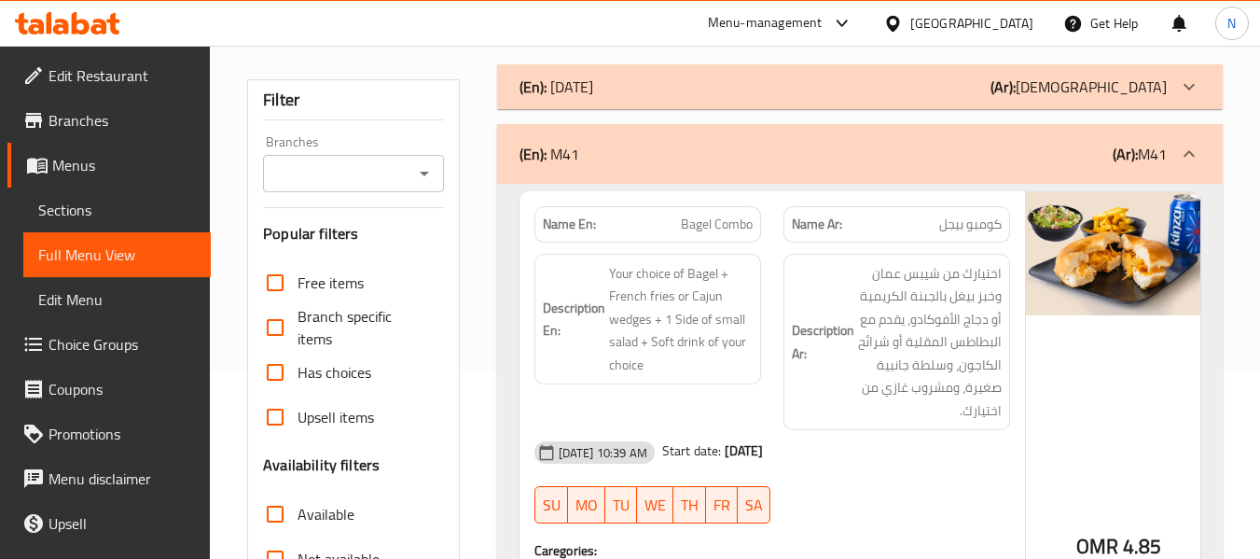
click at [622, 156] on div "(En): M41 (Ar): M41" at bounding box center [843, 154] width 647 height 22
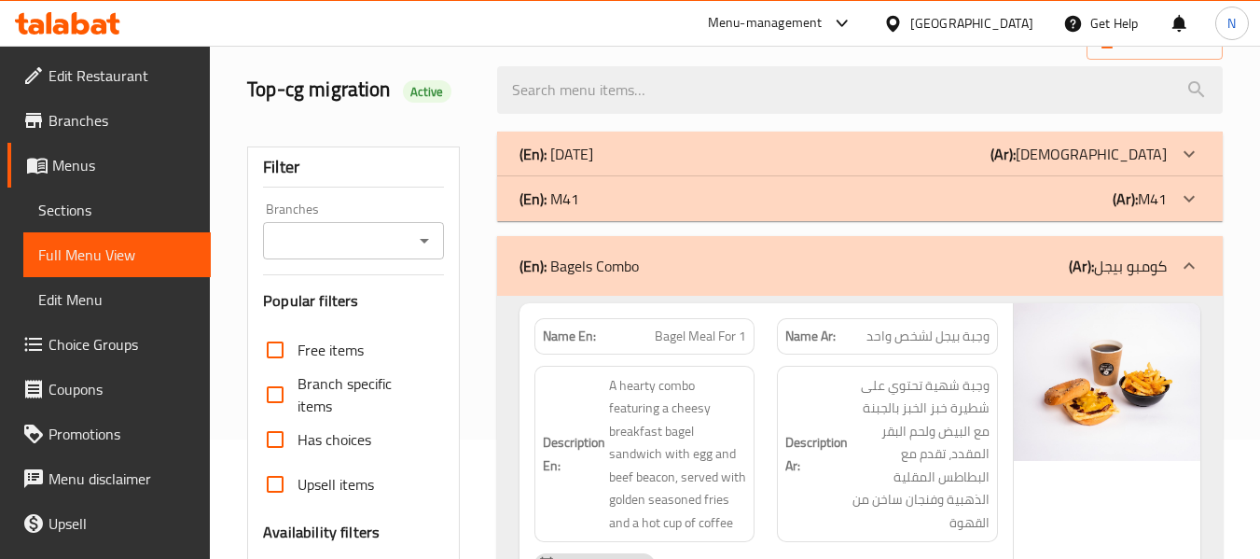
scroll to position [0, 0]
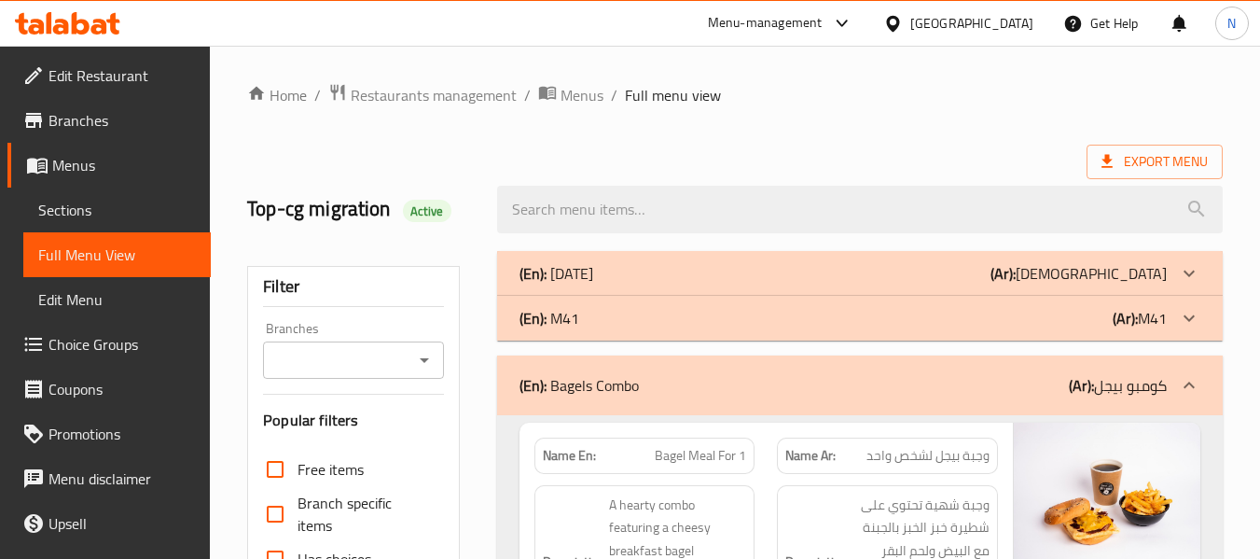
drag, startPoint x: 106, startPoint y: 191, endPoint x: 138, endPoint y: 207, distance: 35.5
click at [106, 191] on link "Sections" at bounding box center [116, 209] width 187 height 45
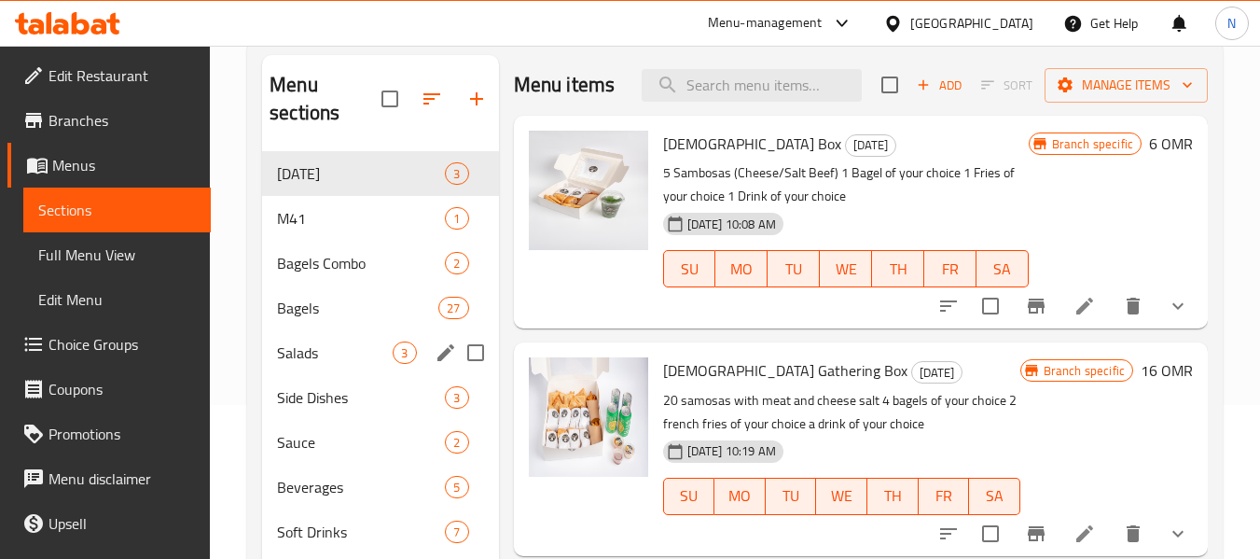
scroll to position [187, 0]
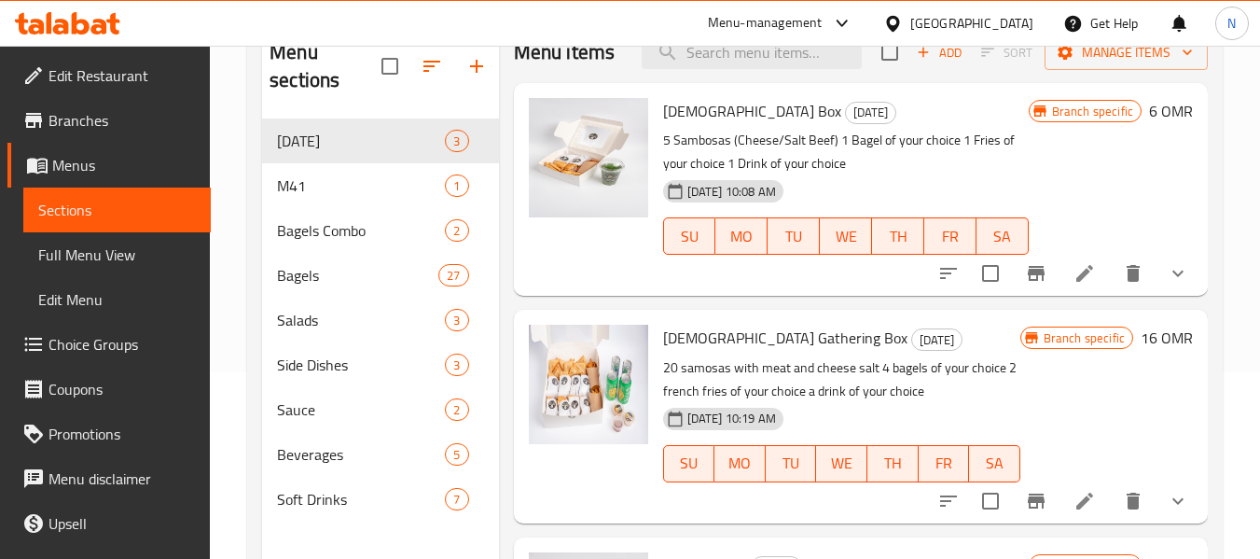
click at [153, 342] on span "Choice Groups" at bounding box center [122, 344] width 147 height 22
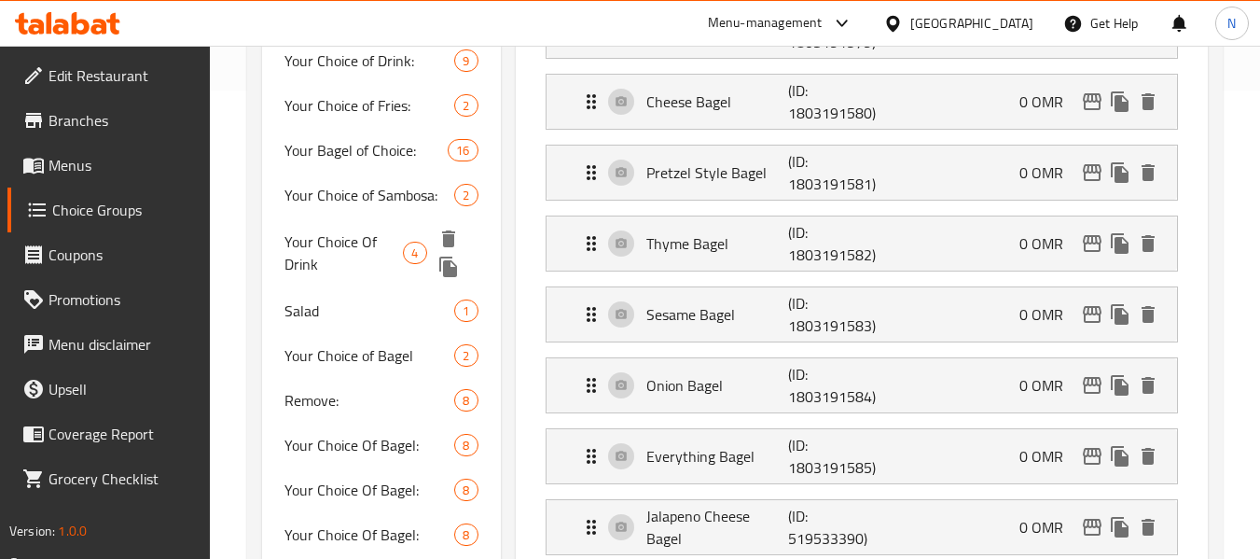
scroll to position [653, 0]
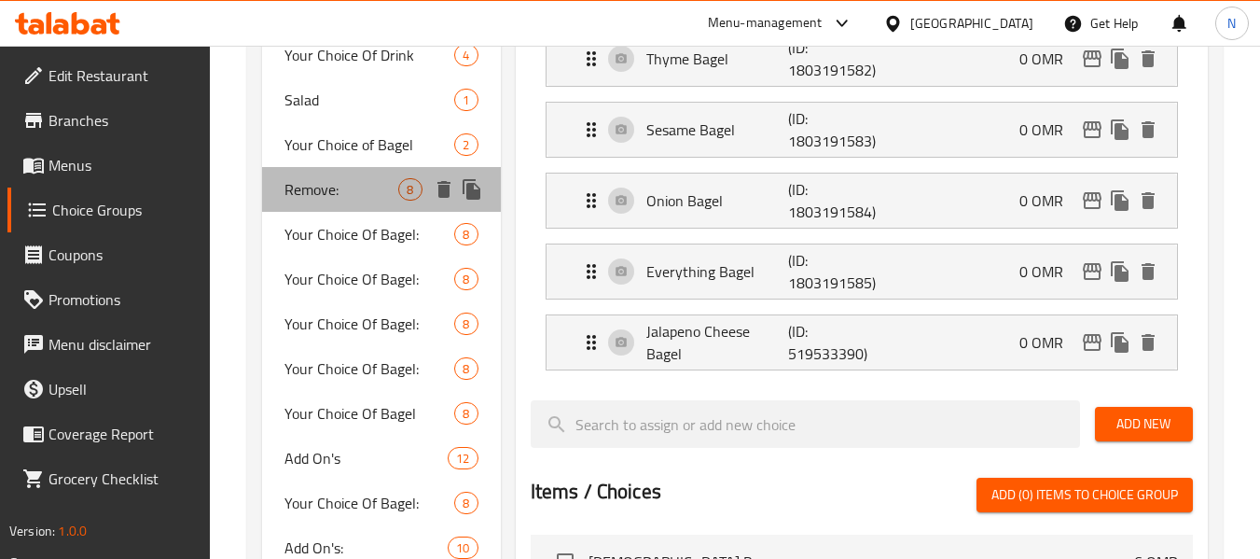
click at [351, 200] on span "Remove:" at bounding box center [341, 189] width 114 height 22
type input "Remove:"
type input "أزالة:"
type input "0"
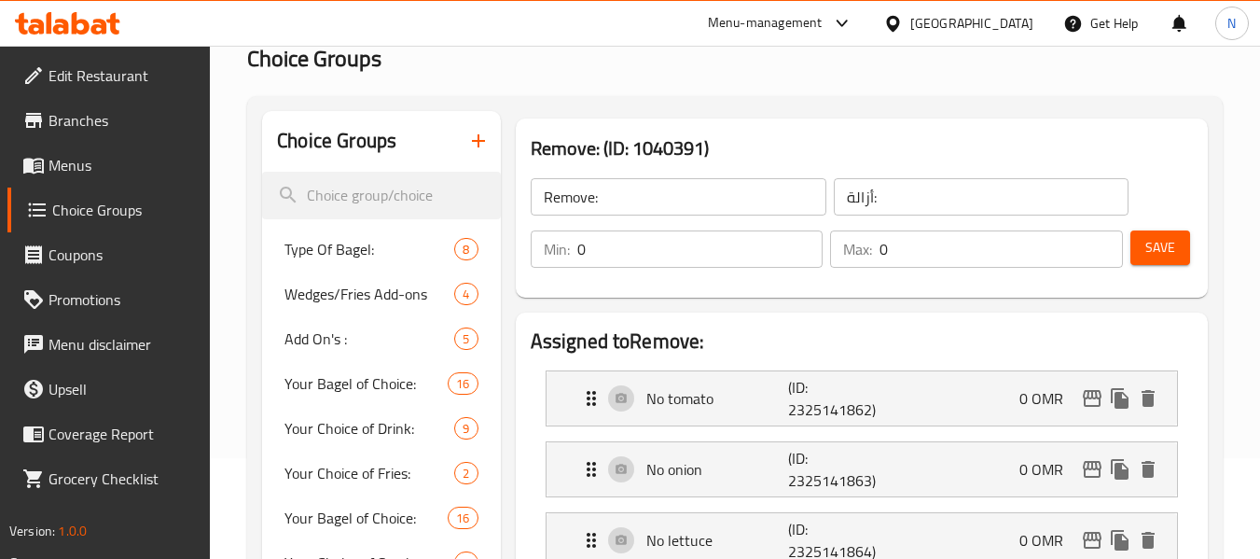
scroll to position [93, 0]
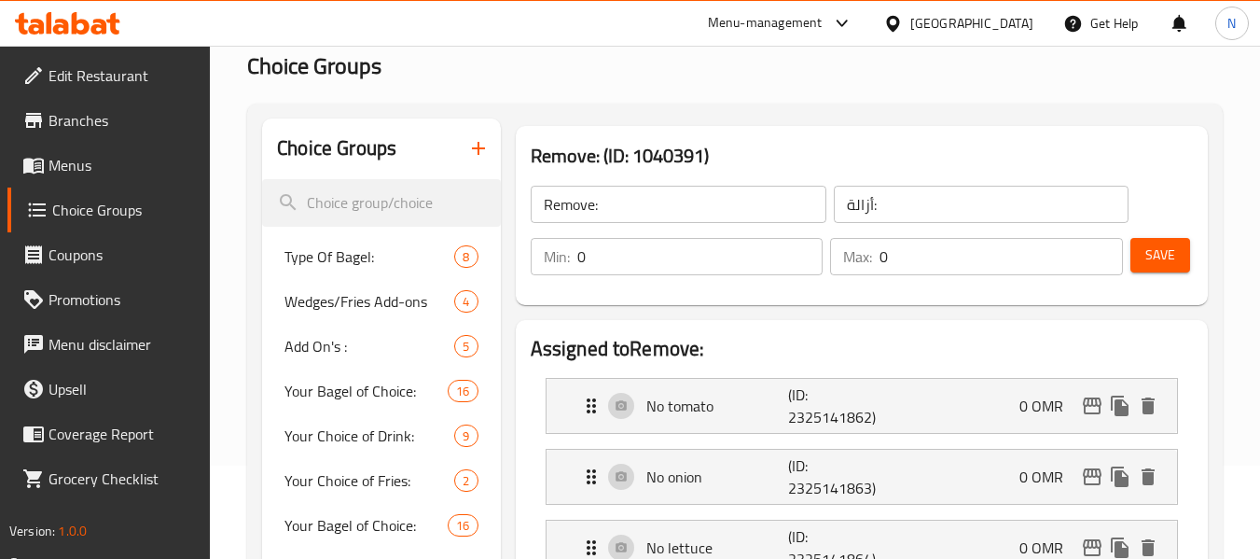
click at [538, 206] on input "Remove:" at bounding box center [679, 204] width 296 height 37
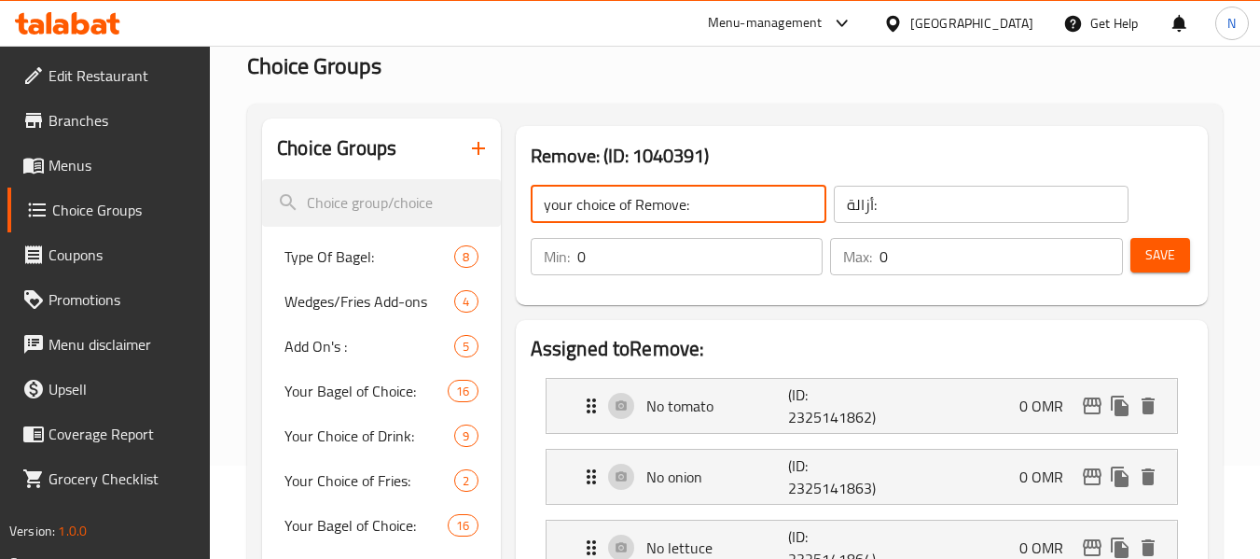
type input "your choice of Remove:"
click at [981, 201] on input "أزالة:" at bounding box center [982, 204] width 296 height 37
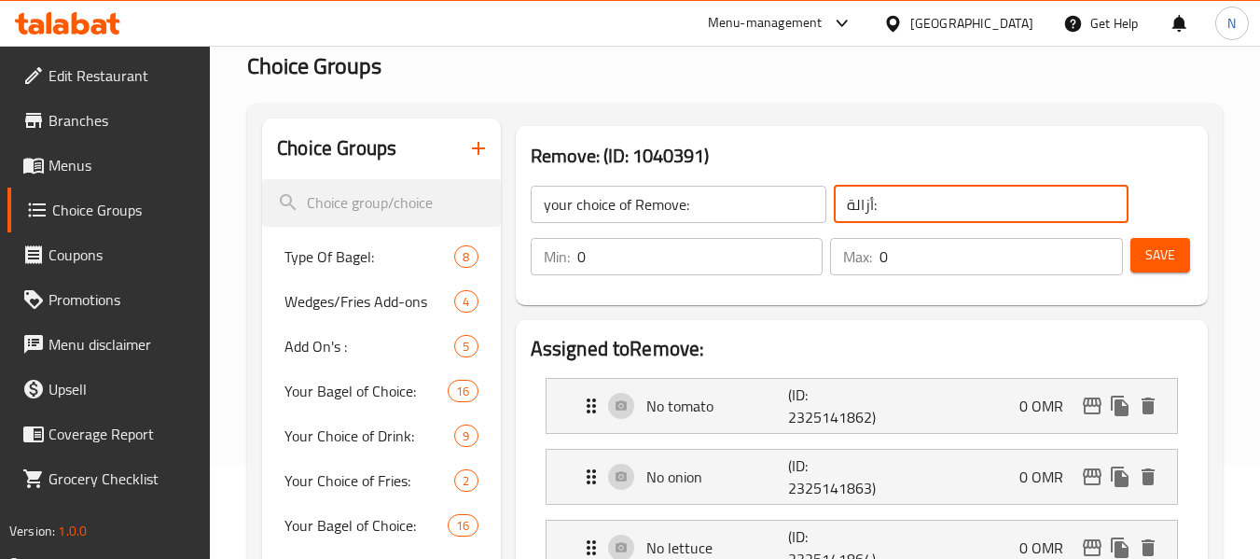
click at [981, 201] on input "أزالة:" at bounding box center [982, 204] width 296 height 37
type input "Y"
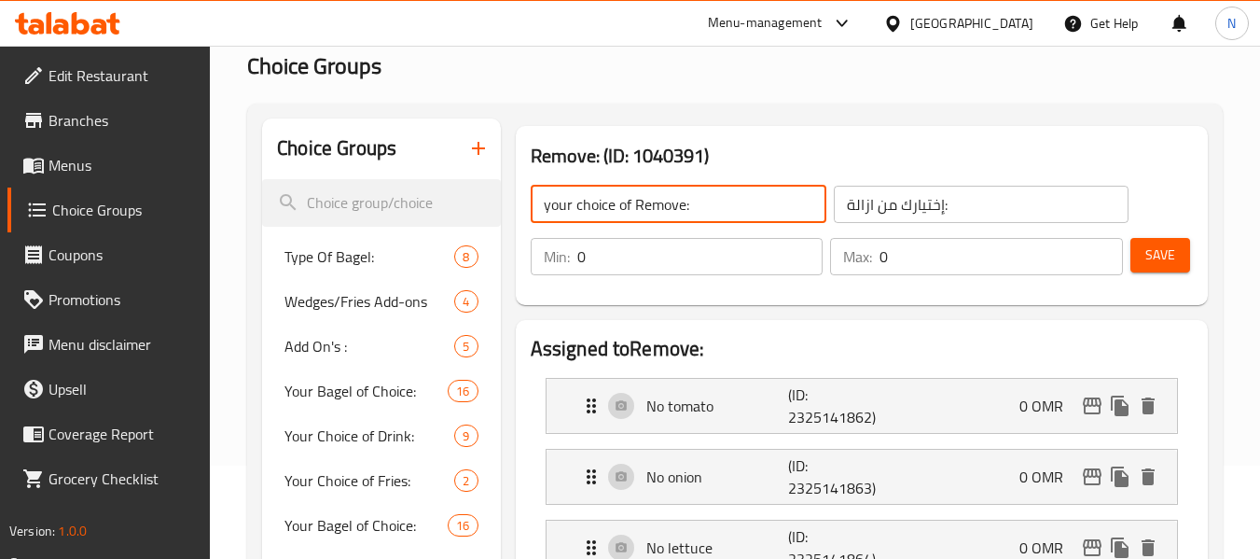
click at [720, 199] on input "your choice of Remove:" at bounding box center [679, 204] width 296 height 37
click at [982, 209] on input "إختيارك من ازالة:" at bounding box center [982, 204] width 296 height 37
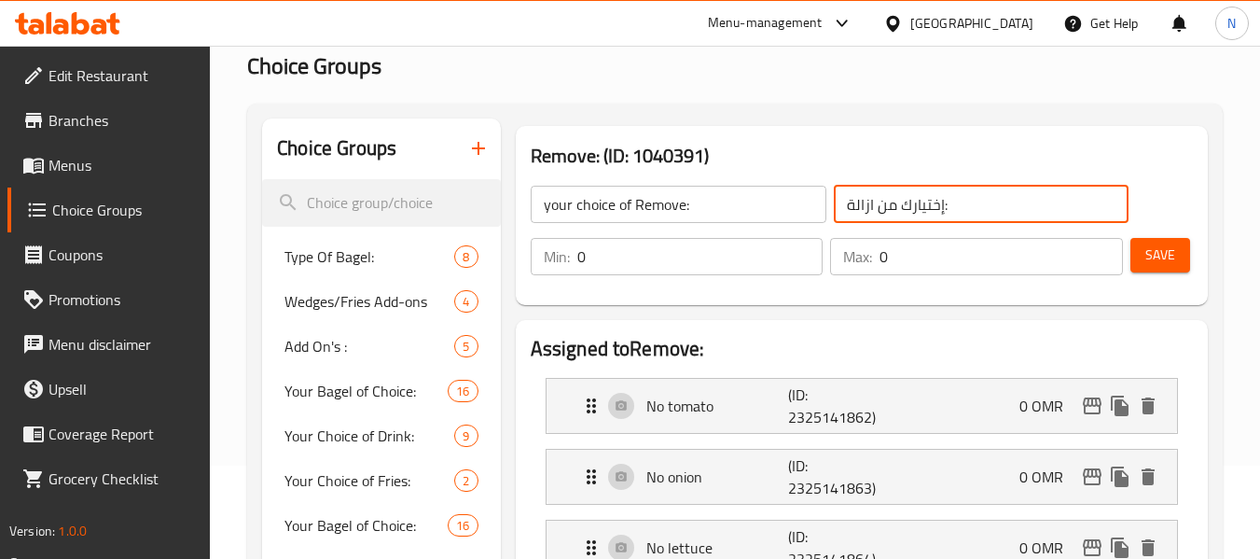
drag, startPoint x: 895, startPoint y: 209, endPoint x: 845, endPoint y: 210, distance: 49.4
click at [845, 210] on input "إختيارك من ازالة:" at bounding box center [982, 204] width 296 height 37
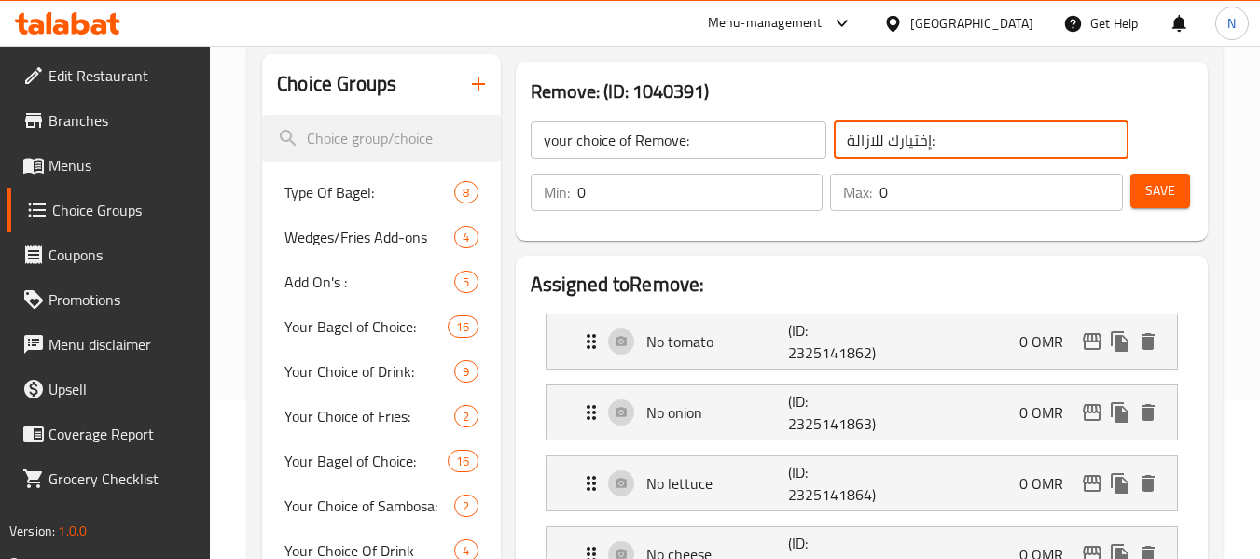
scroll to position [187, 0]
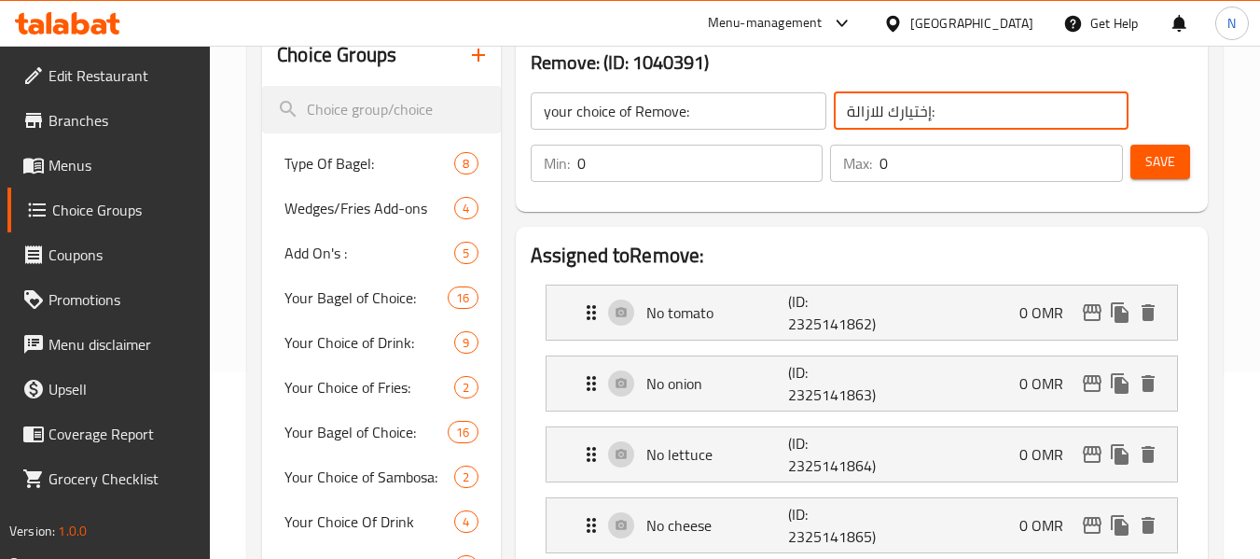
click at [871, 114] on input "إختيارك للازالة:" at bounding box center [982, 110] width 296 height 37
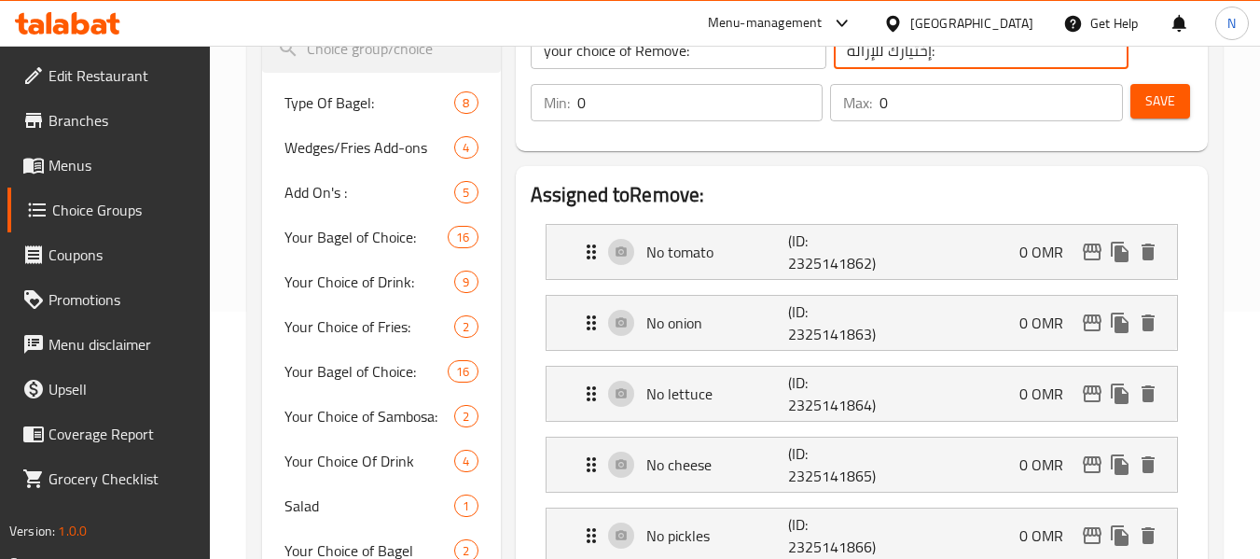
scroll to position [280, 0]
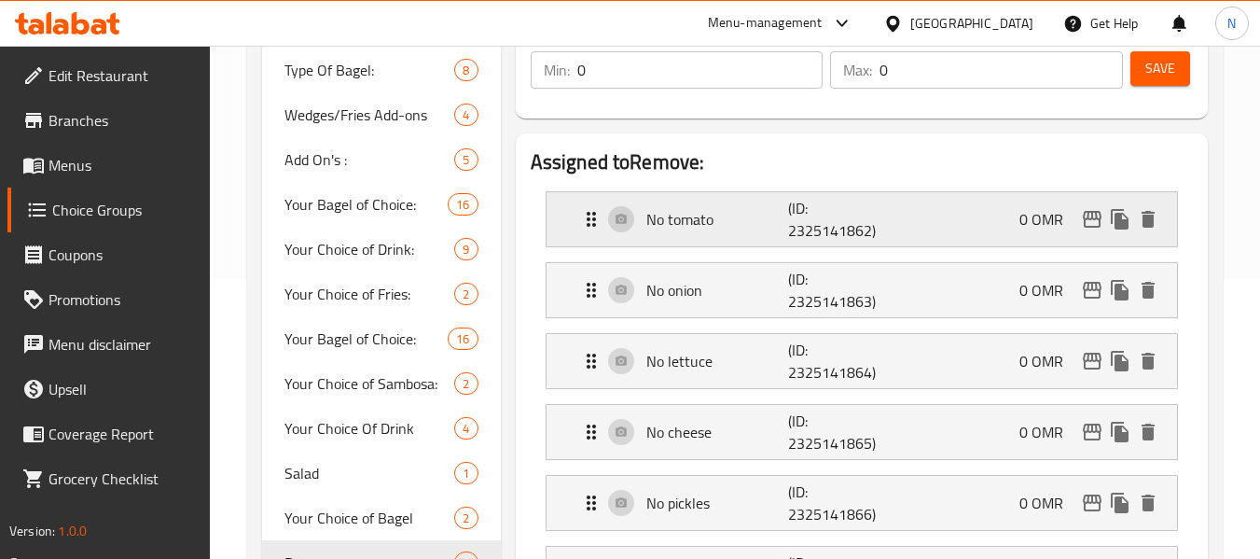
click at [914, 217] on div "No tomato (ID: 2325141862) 0 OMR" at bounding box center [867, 219] width 575 height 54
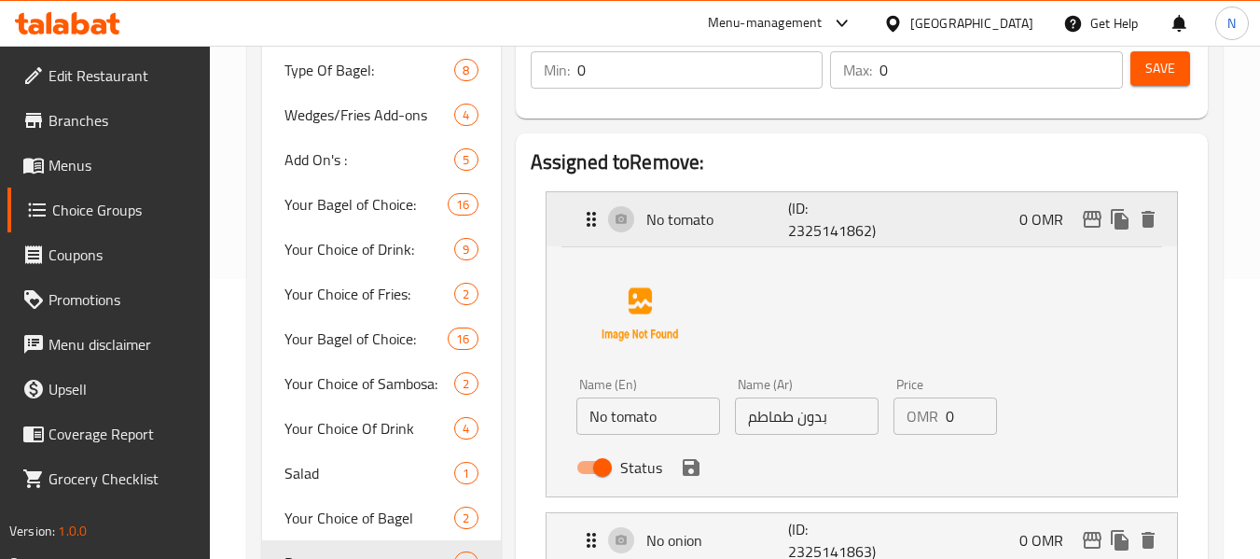
click at [914, 217] on div "No tomato (ID: 2325141862) 0 OMR" at bounding box center [867, 219] width 575 height 54
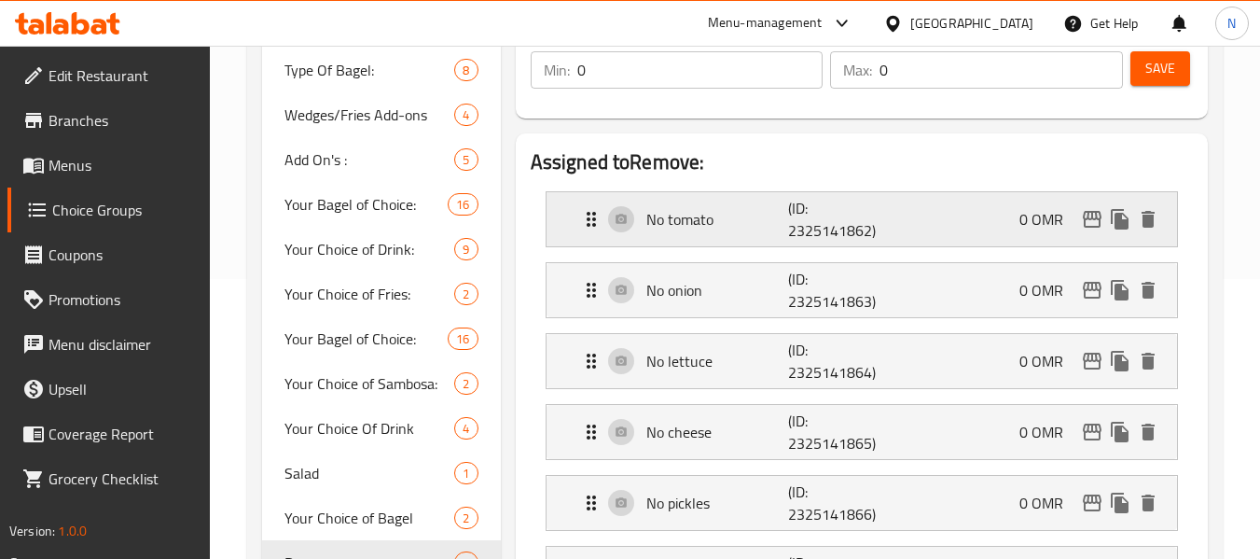
scroll to position [373, 0]
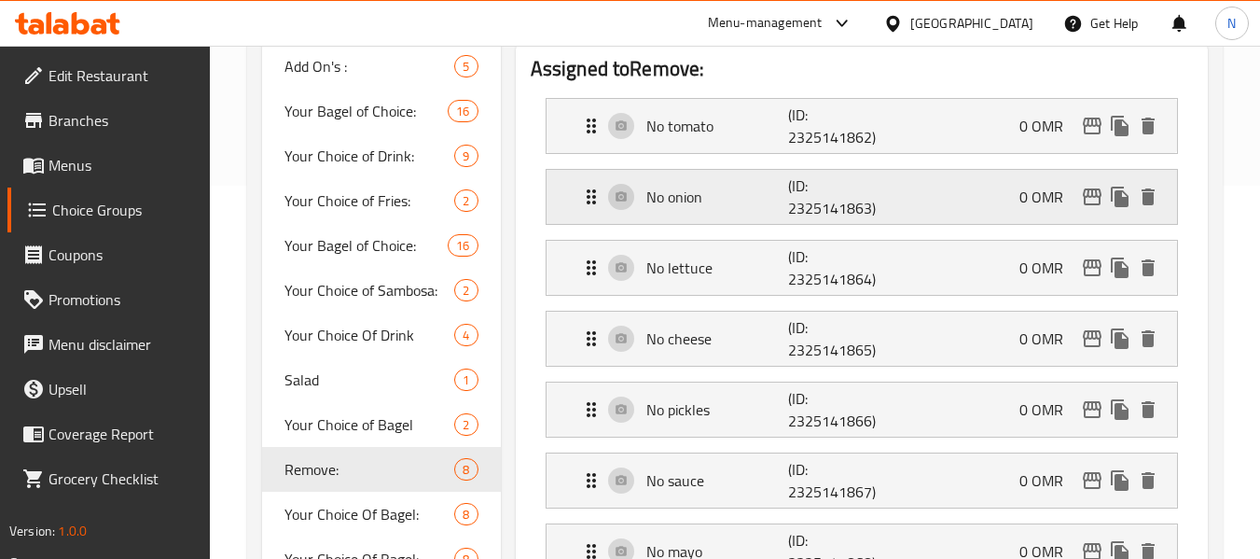
click at [918, 201] on div "No onion (ID: 2325141863) 0 OMR" at bounding box center [867, 197] width 575 height 54
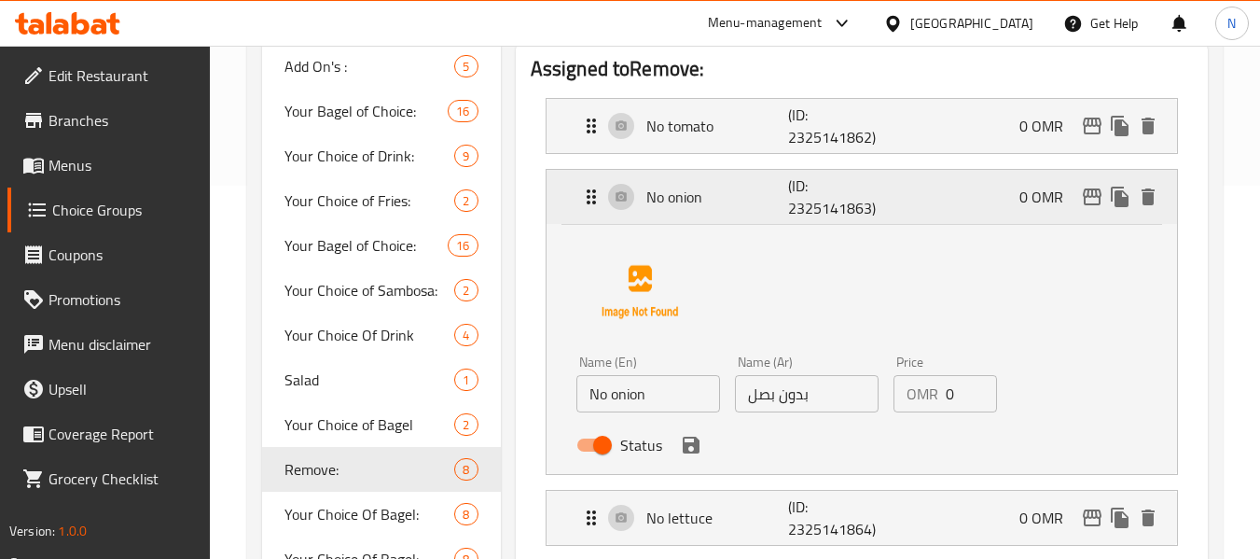
click at [920, 219] on div "No onion (ID: 2325141863) 0 OMR" at bounding box center [867, 197] width 575 height 54
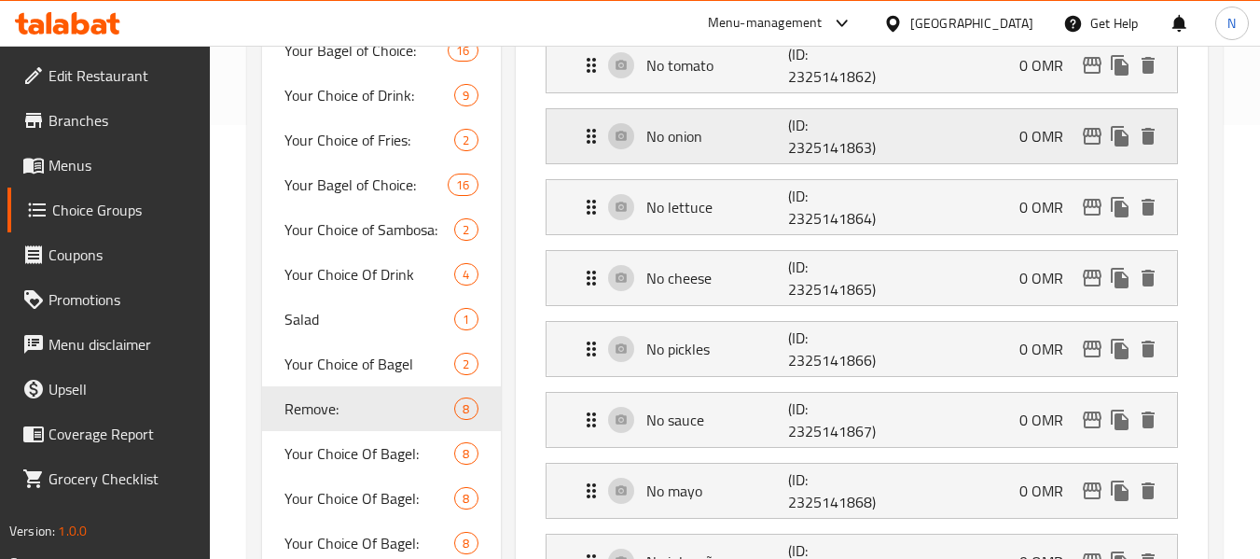
scroll to position [466, 0]
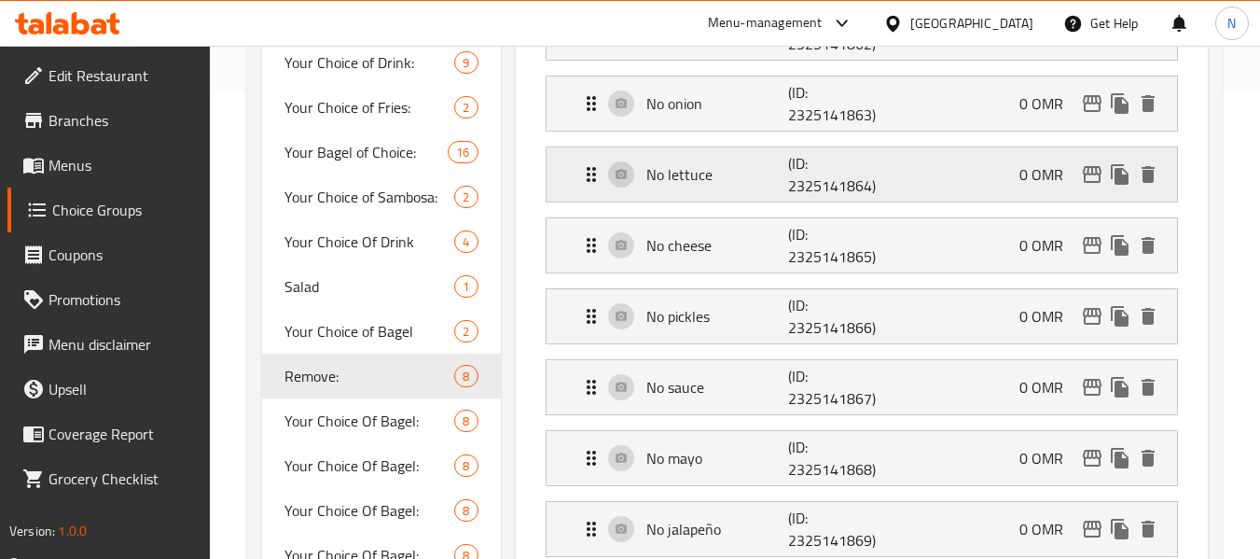
click at [904, 187] on div "No lettuce (ID: 2325141864) 0 OMR" at bounding box center [867, 174] width 575 height 54
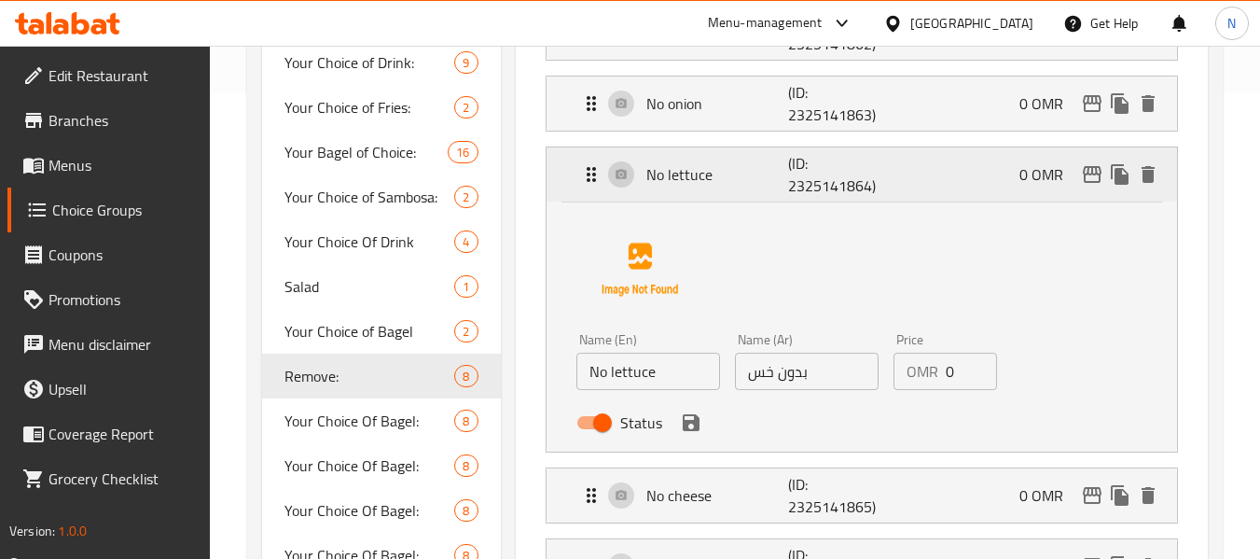
click at [904, 187] on div "No lettuce (ID: 2325141864) 0 OMR" at bounding box center [867, 174] width 575 height 54
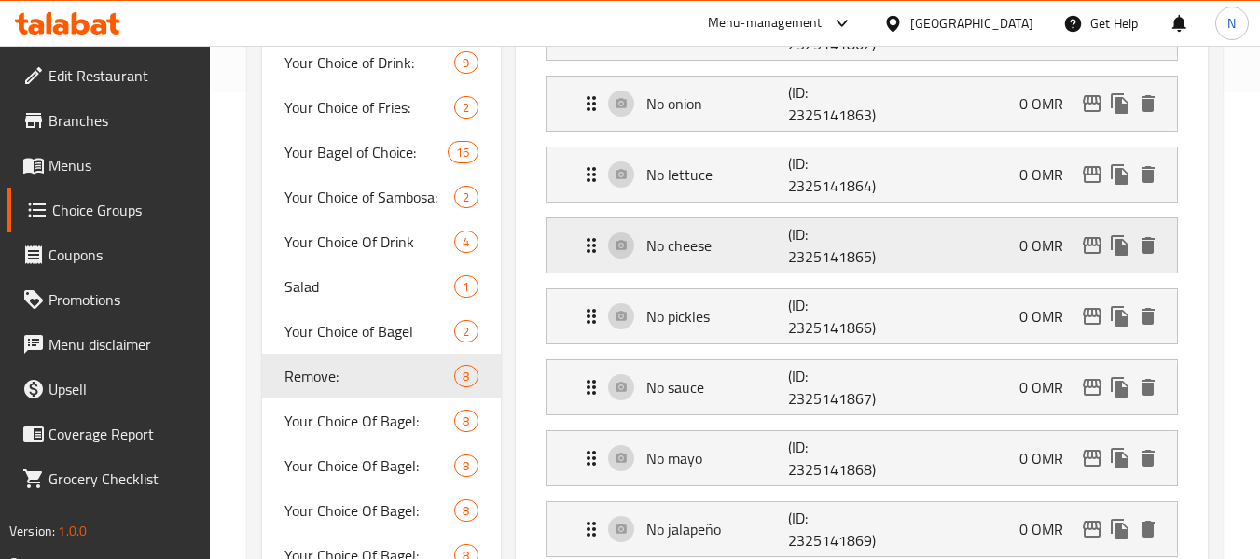
click at [896, 234] on div "No cheese (ID: 2325141865) 0 OMR" at bounding box center [867, 245] width 575 height 54
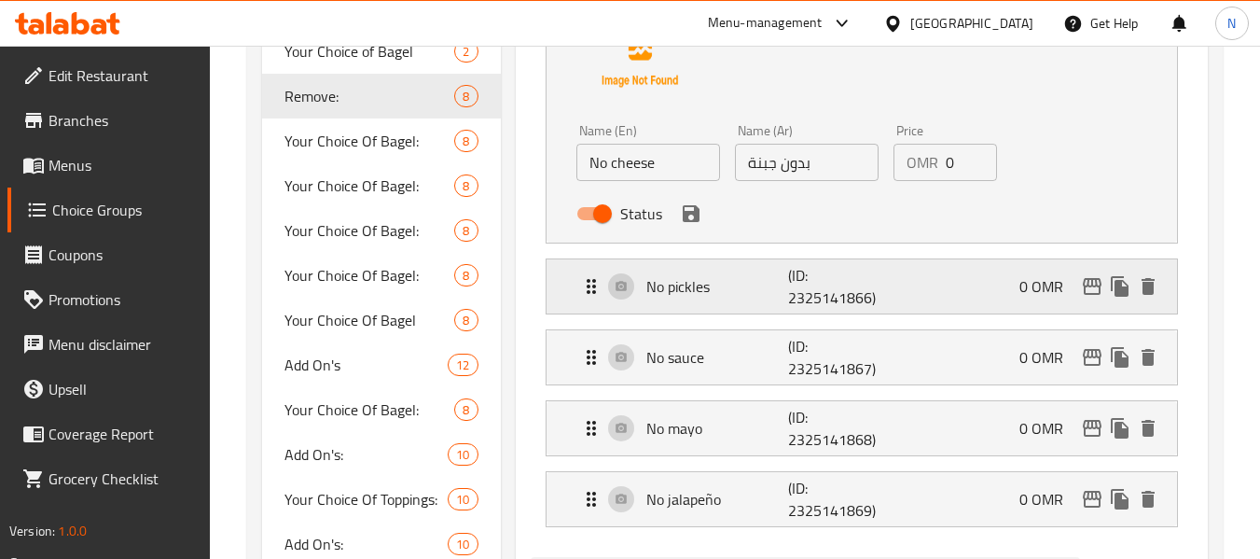
click at [890, 262] on div "No pickles (ID: 2325141866) 0 OMR" at bounding box center [867, 286] width 575 height 54
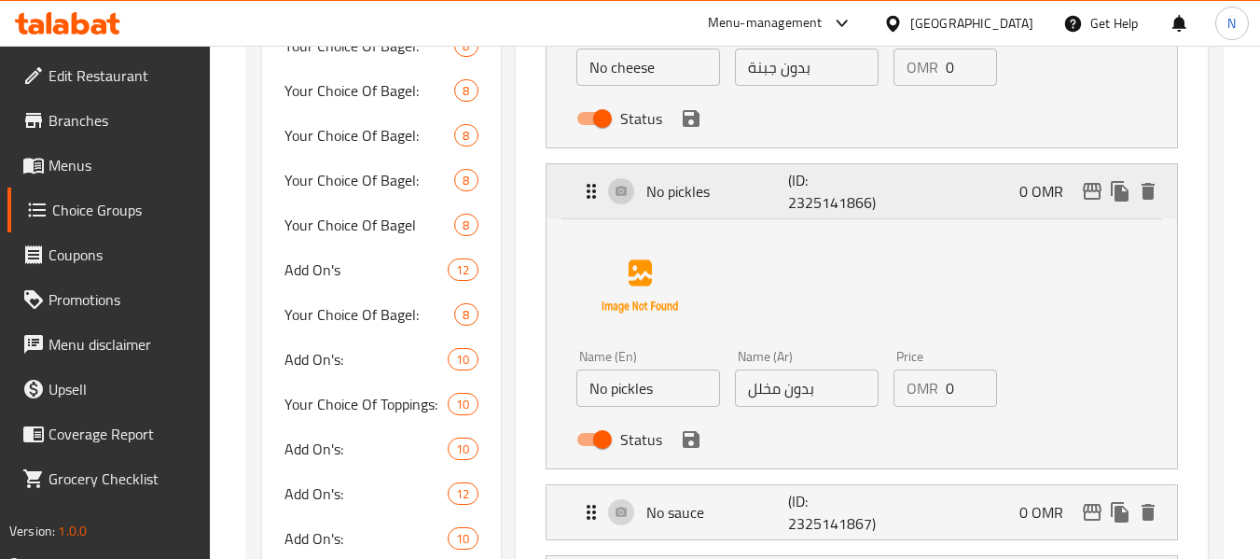
scroll to position [933, 0]
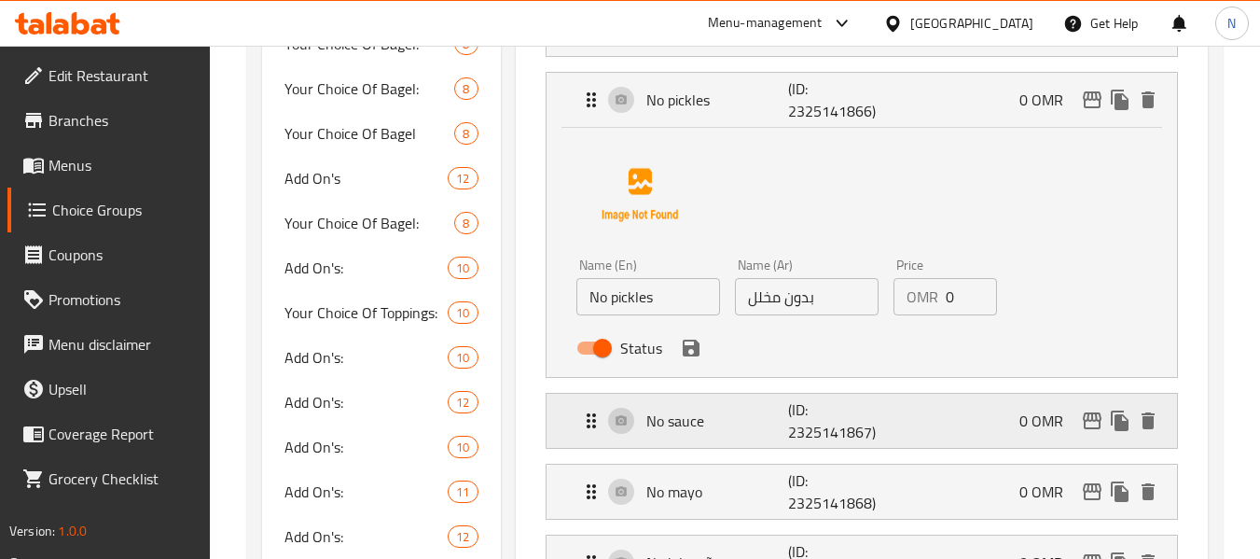
click at [931, 437] on div "No sauce (ID: 2325141867) 0 OMR" at bounding box center [867, 421] width 575 height 54
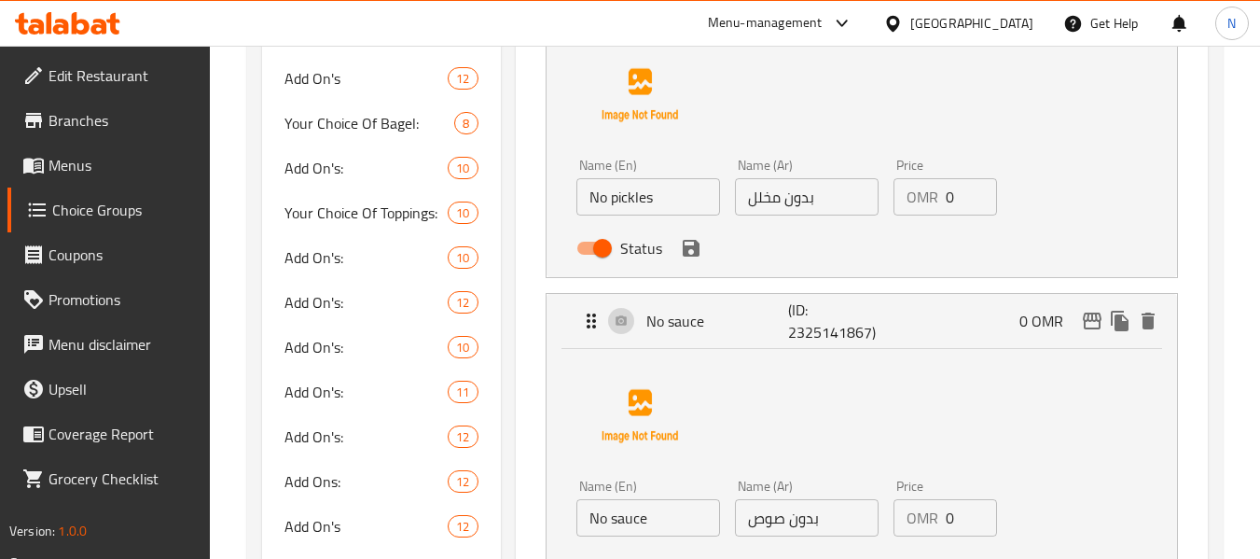
scroll to position [1026, 0]
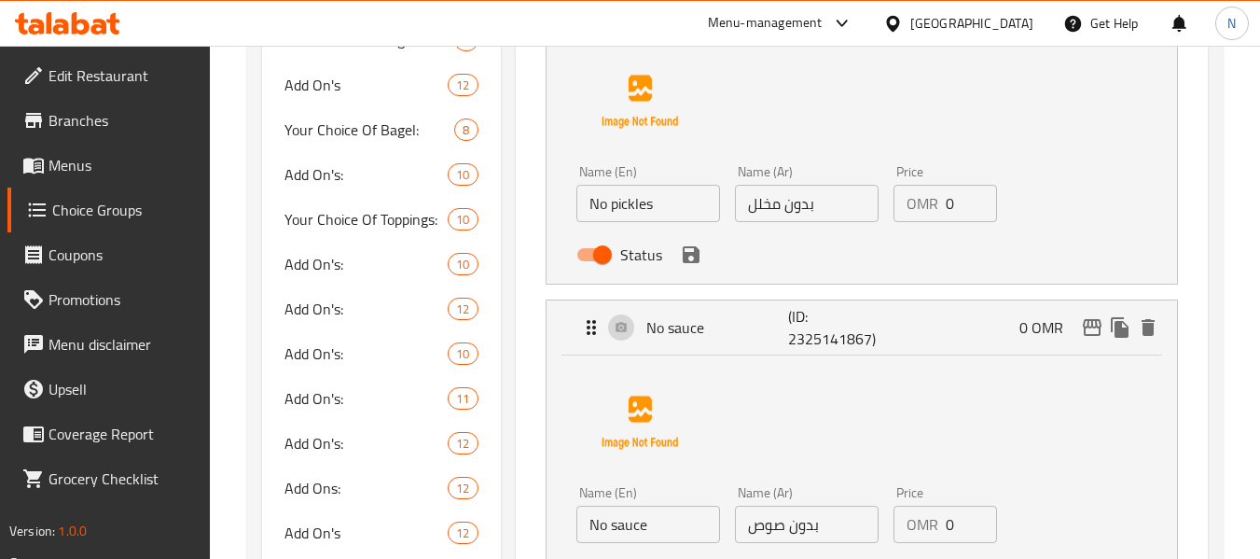
type input "إختيارك للإزالة:"
click at [629, 197] on input "No pickles" at bounding box center [648, 203] width 144 height 37
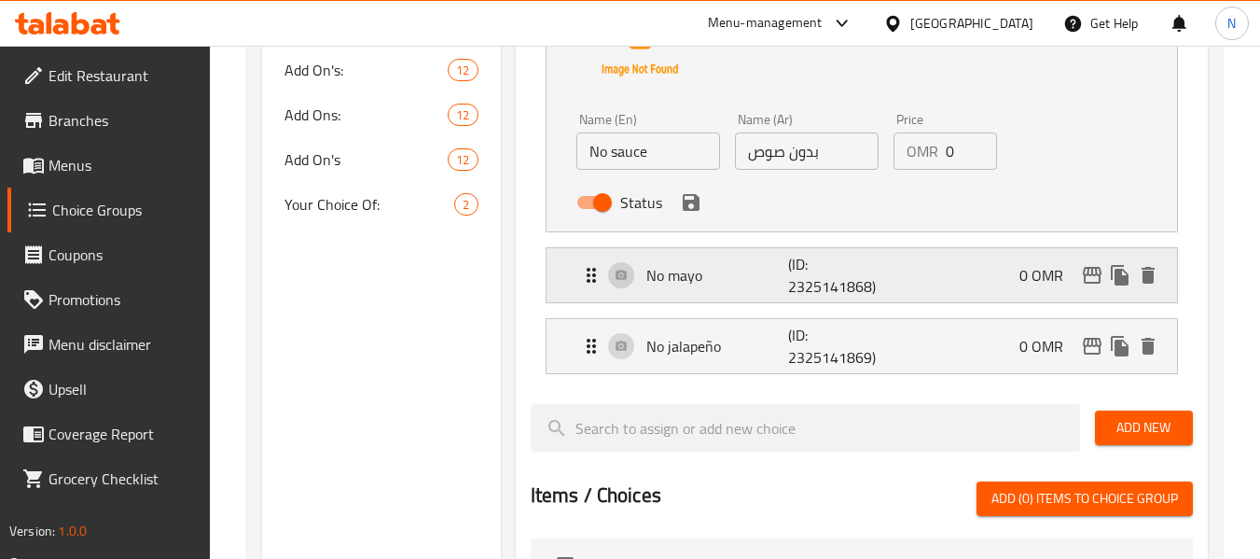
click at [864, 286] on p "(ID: 2325141868)" at bounding box center [835, 275] width 95 height 45
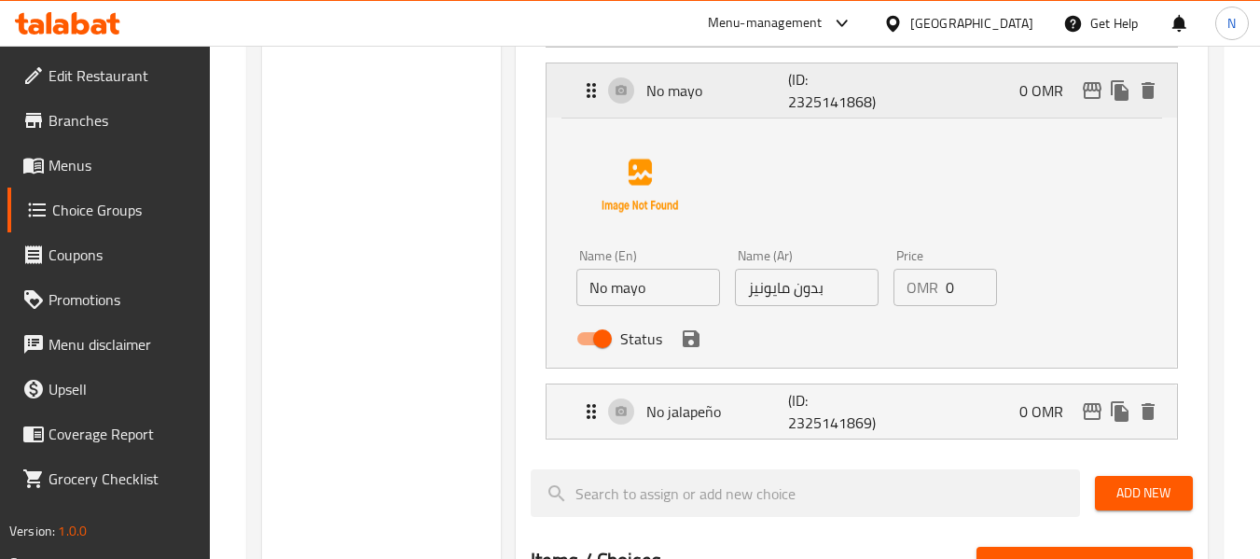
scroll to position [1586, 0]
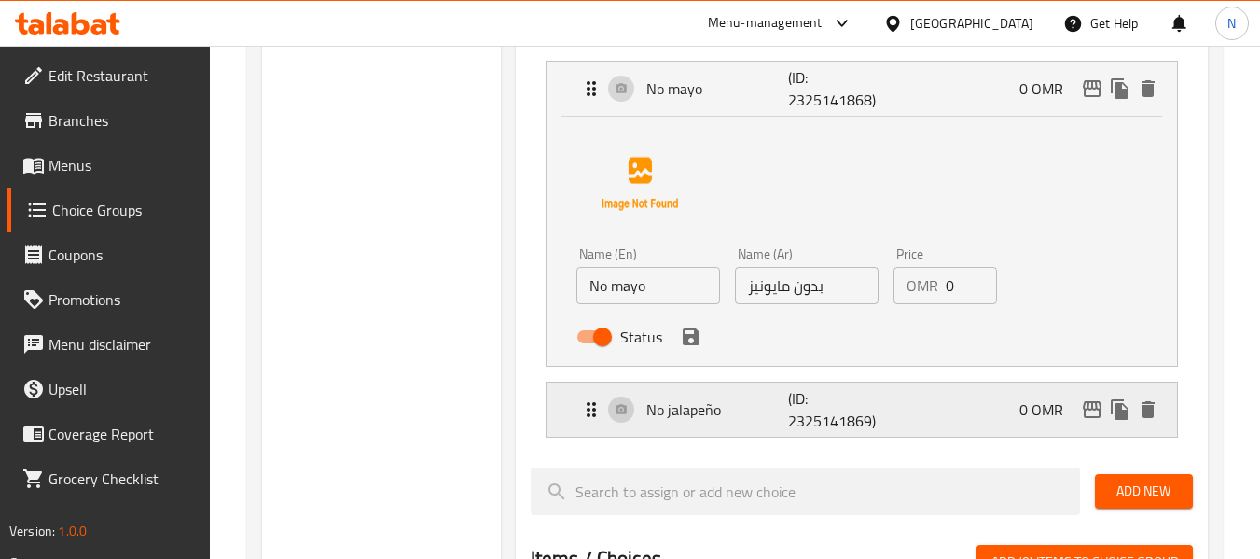
click at [903, 420] on div "No jalapeño (ID: 2325141869) 0 OMR" at bounding box center [867, 409] width 575 height 54
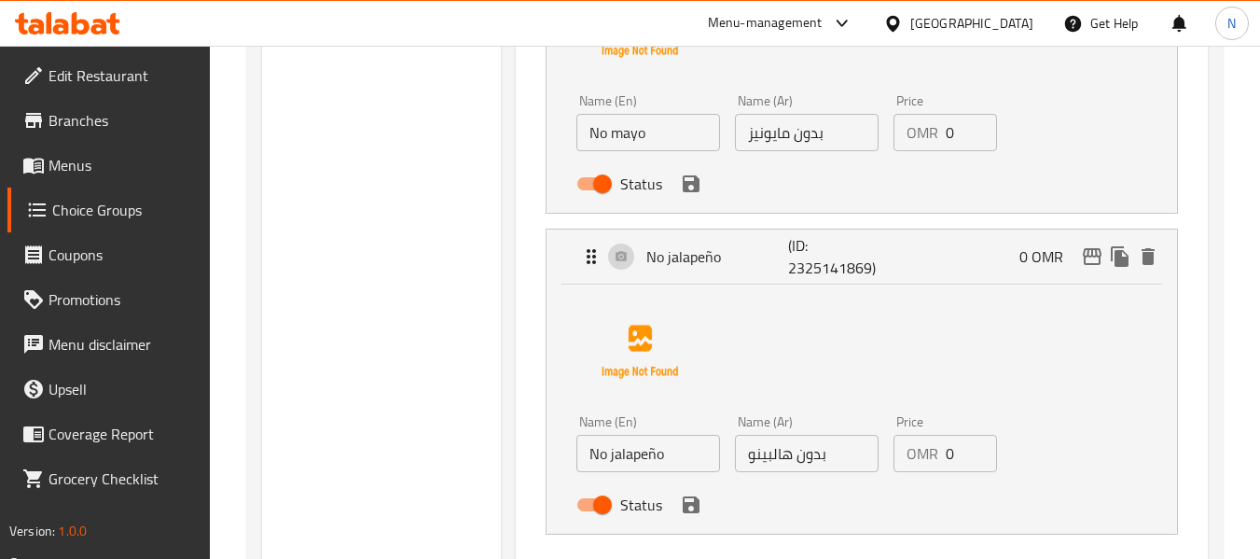
scroll to position [1772, 0]
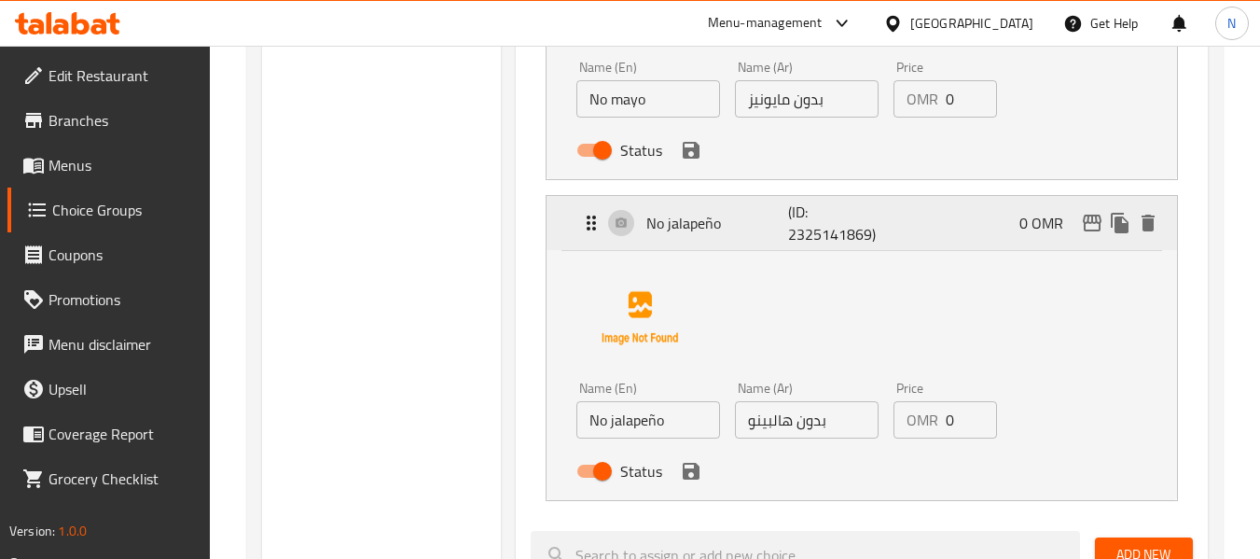
click at [759, 214] on p "No jalapeño" at bounding box center [717, 223] width 143 height 22
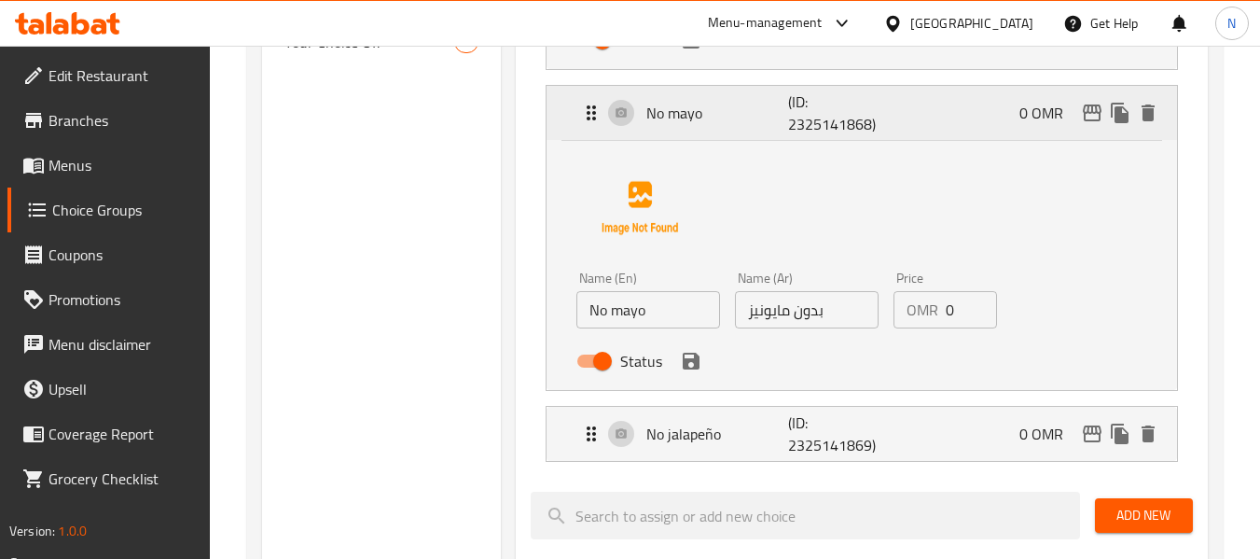
scroll to position [1492, 0]
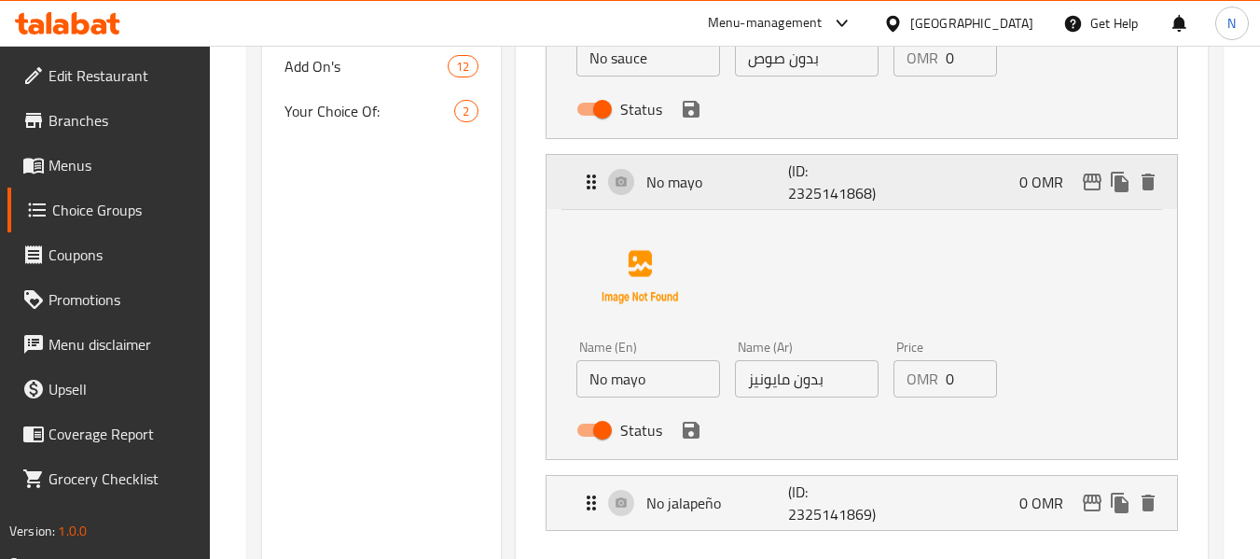
click at [820, 194] on p "(ID: 2325141868)" at bounding box center [835, 182] width 95 height 45
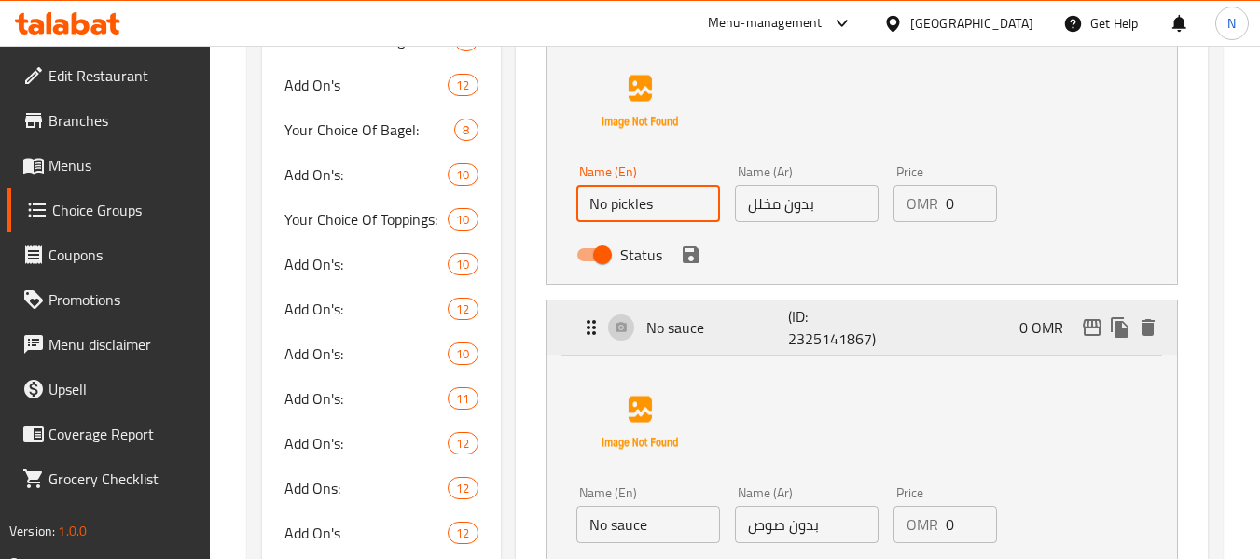
click at [871, 320] on p "(ID: 2325141867)" at bounding box center [835, 327] width 95 height 45
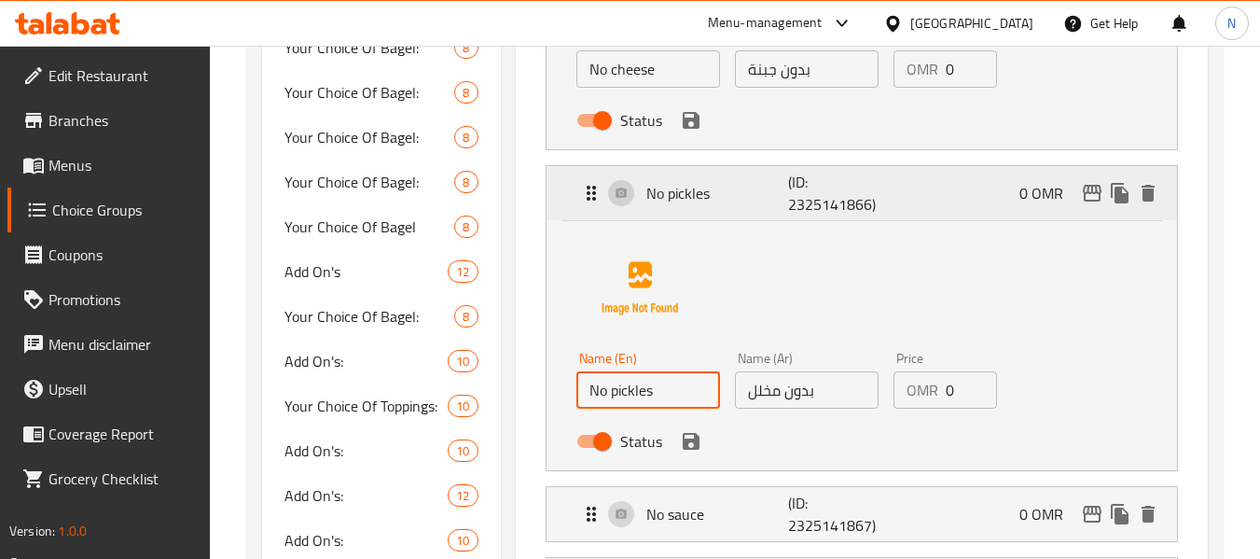
click at [823, 199] on p "(ID: 2325141866)" at bounding box center [835, 193] width 95 height 45
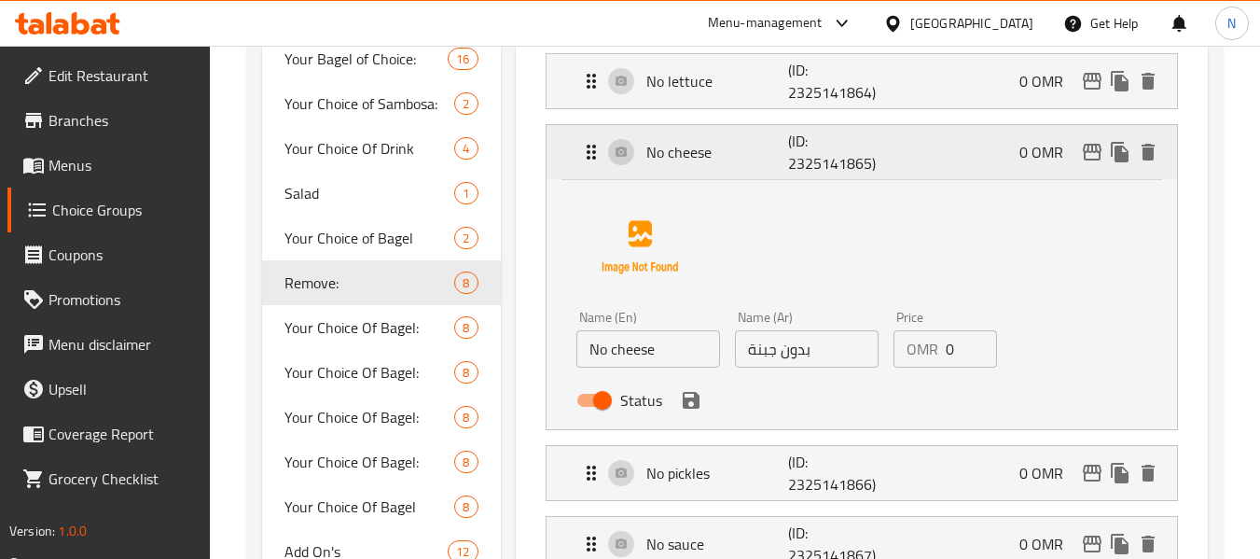
click at [813, 173] on p "(ID: 2325141865)" at bounding box center [835, 152] width 95 height 45
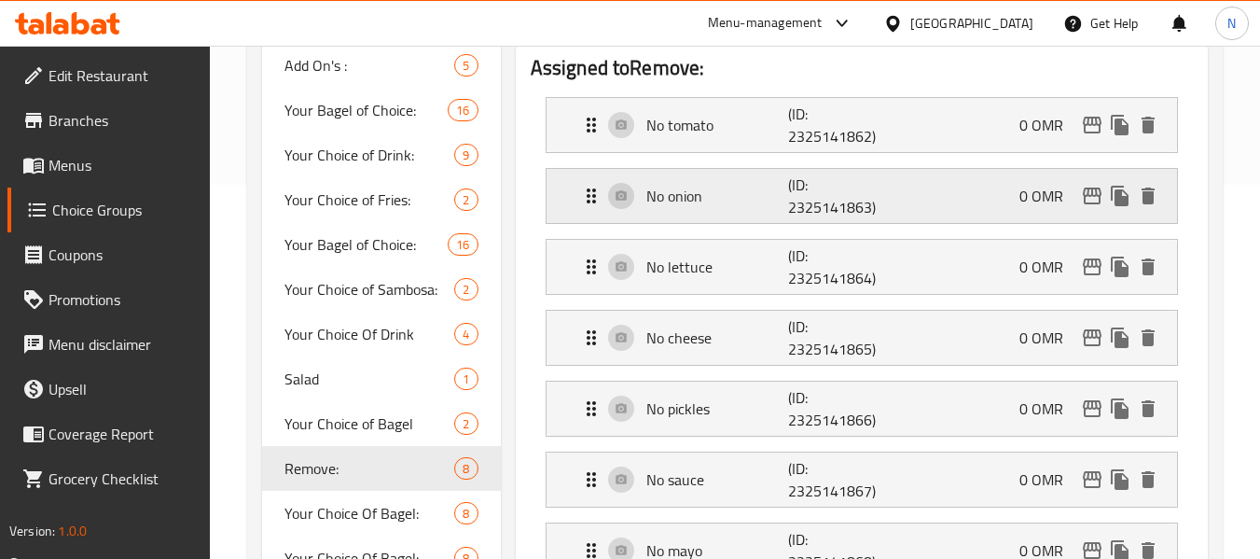
scroll to position [373, 0]
click at [795, 132] on p "(ID: 2325141862)" at bounding box center [835, 126] width 95 height 45
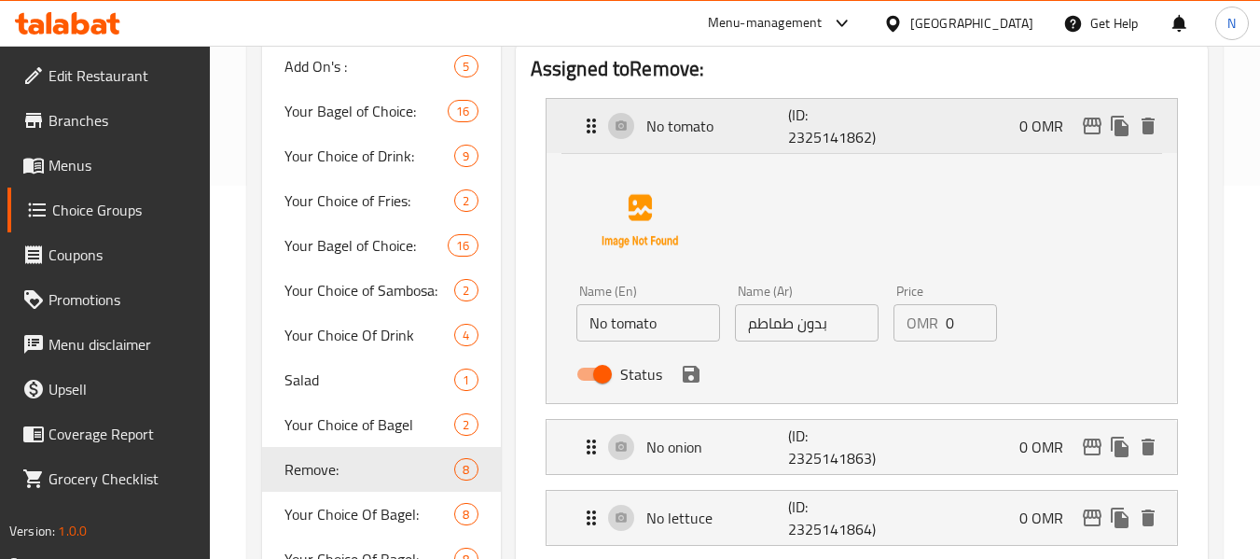
click at [809, 135] on p "(ID: 2325141862)" at bounding box center [835, 126] width 95 height 45
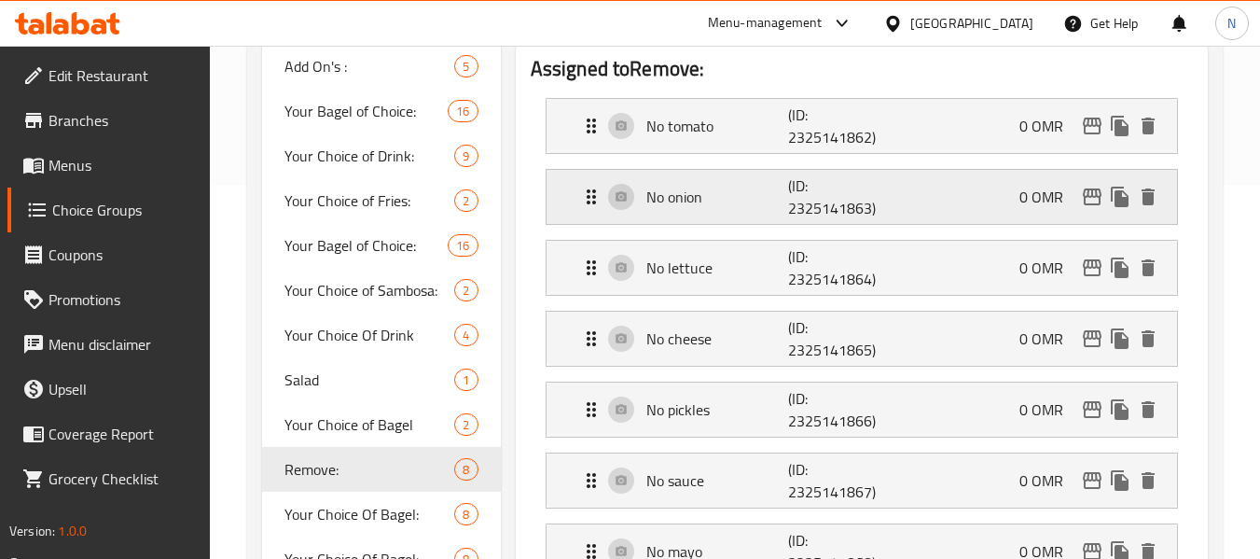
click at [816, 181] on p "(ID: 2325141863)" at bounding box center [835, 196] width 95 height 45
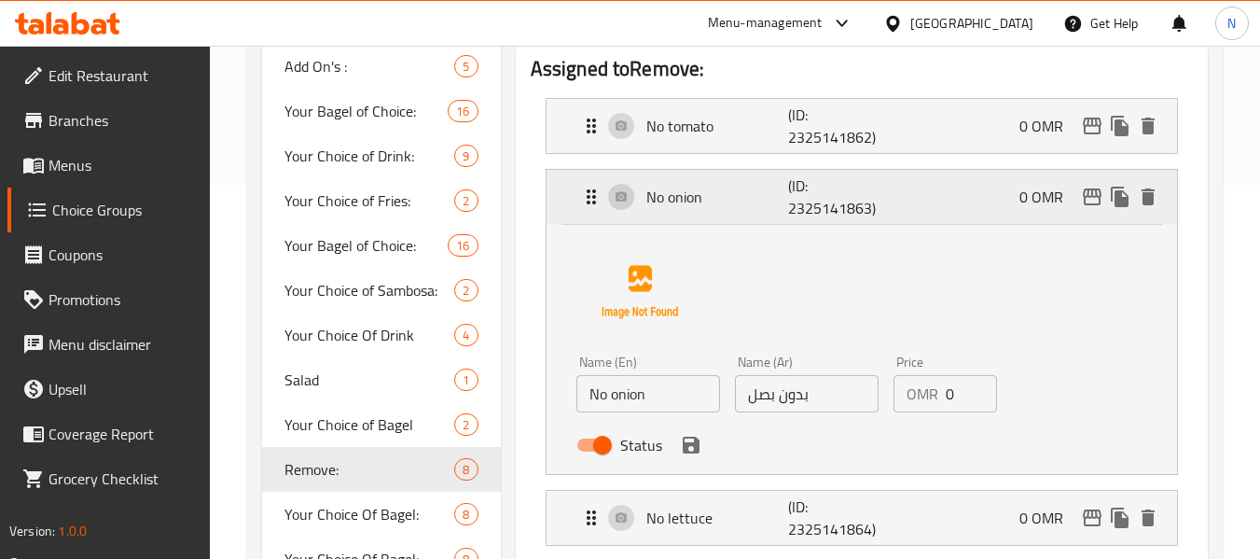
click at [819, 185] on p "(ID: 2325141863)" at bounding box center [835, 196] width 95 height 45
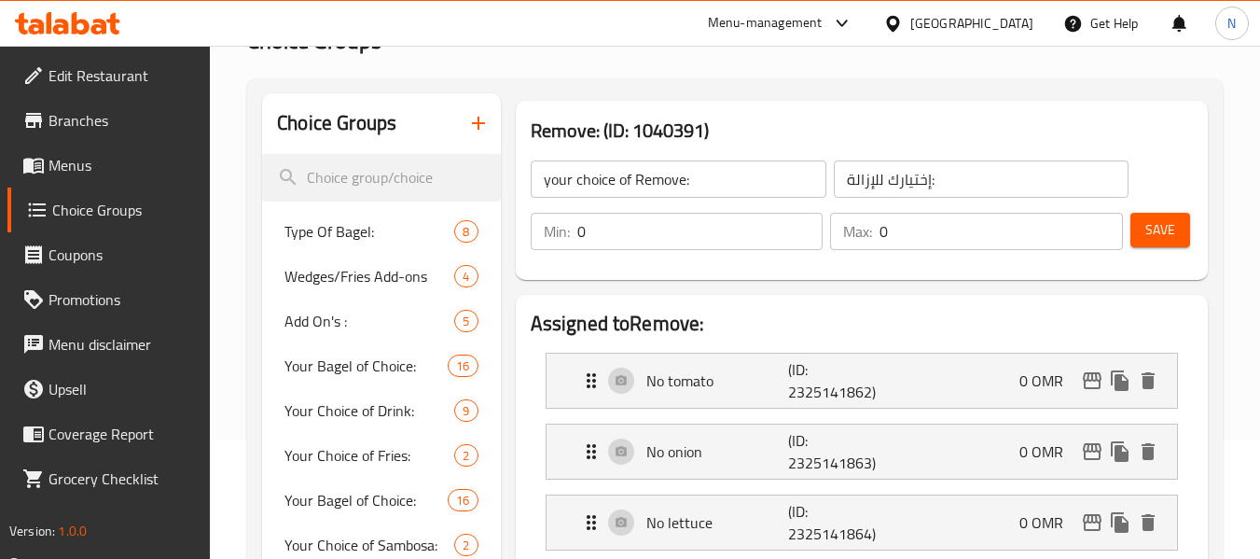
scroll to position [93, 0]
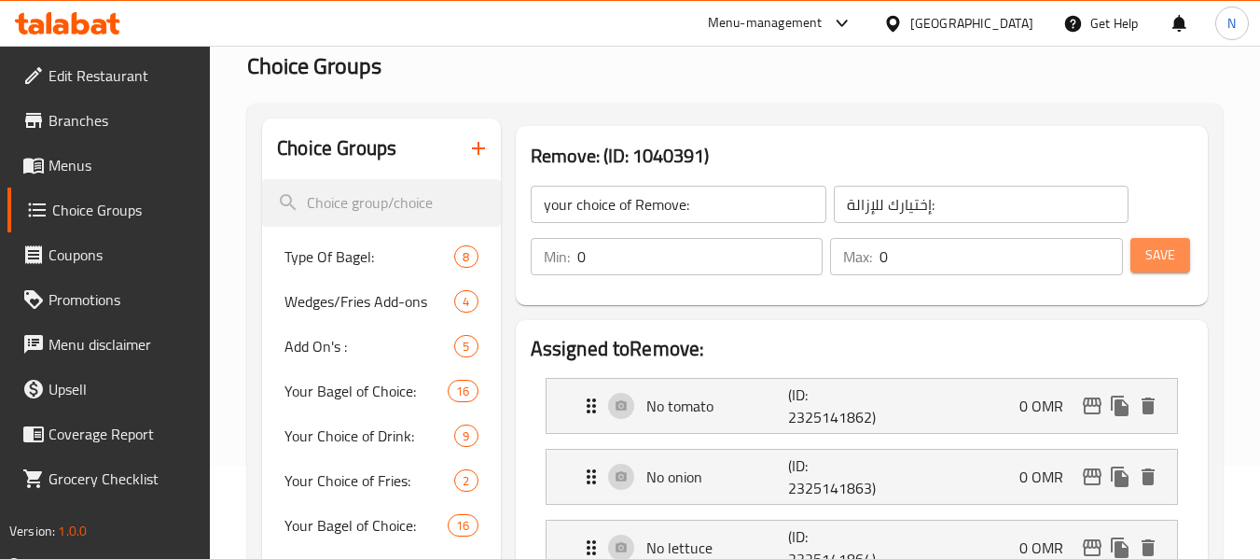
click at [1151, 260] on span "Save" at bounding box center [1160, 254] width 30 height 23
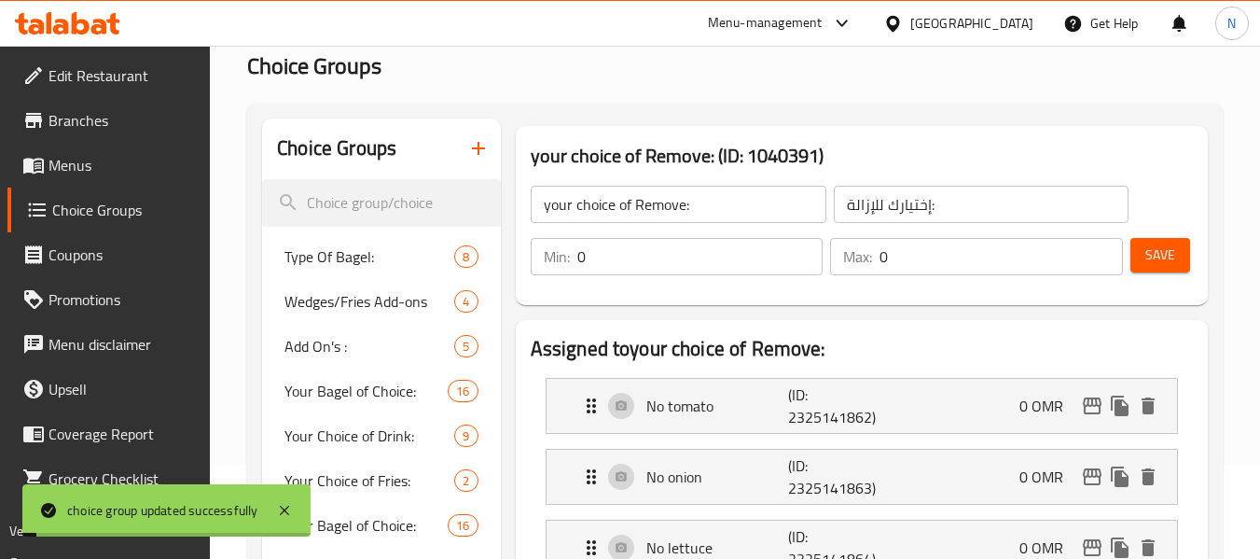
click at [91, 165] on span "Menus" at bounding box center [122, 165] width 147 height 22
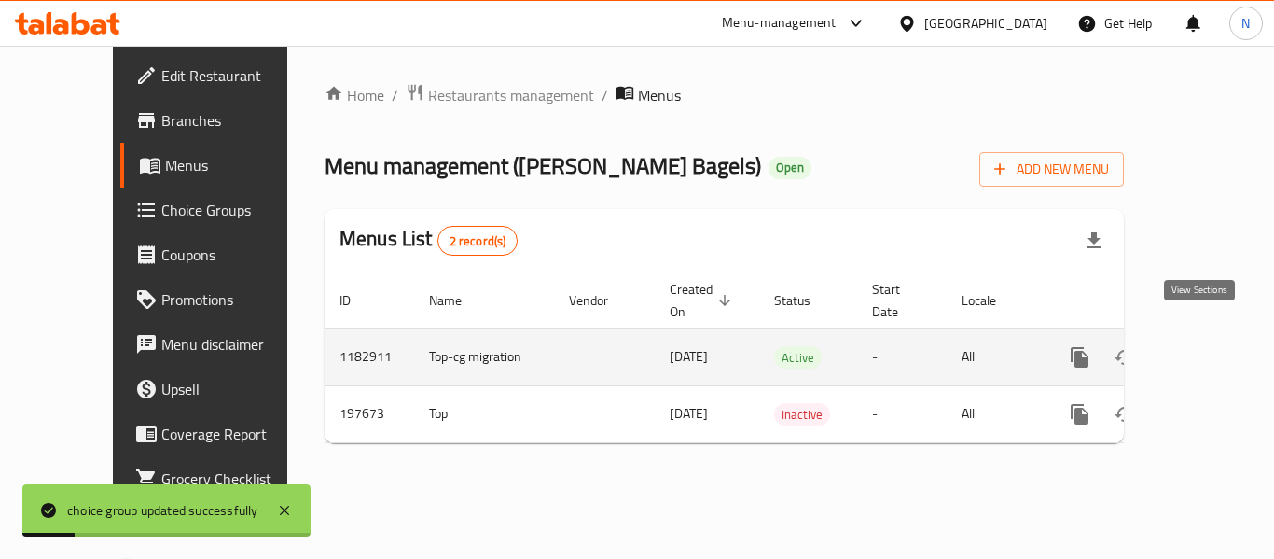
click at [1203, 346] on icon "enhanced table" at bounding box center [1214, 357] width 22 height 22
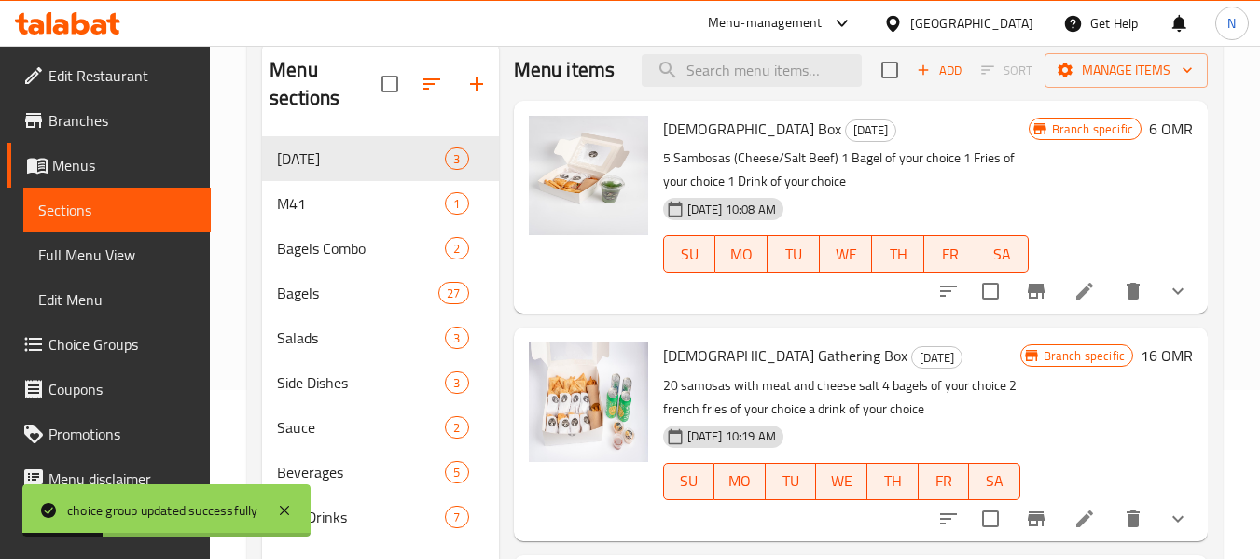
scroll to position [187, 0]
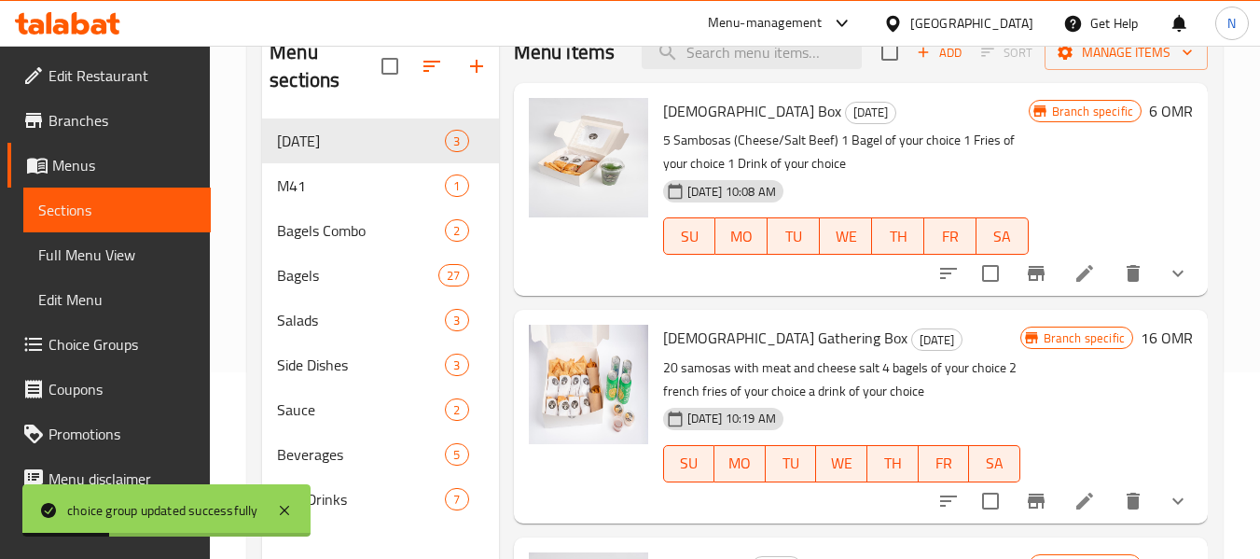
click at [179, 242] on link "Full Menu View" at bounding box center [116, 254] width 187 height 45
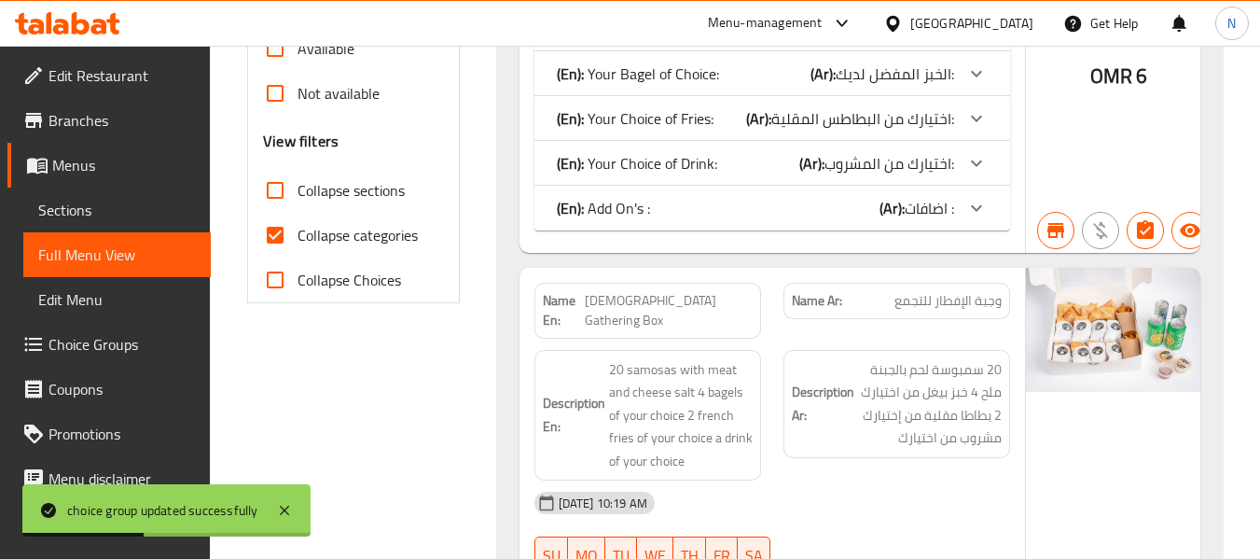
scroll to position [653, 0]
click at [394, 191] on span "Collapse sections" at bounding box center [351, 189] width 107 height 22
click at [298, 191] on input "Collapse sections" at bounding box center [275, 189] width 45 height 45
checkbox input "true"
click at [397, 233] on span "Collapse categories" at bounding box center [358, 234] width 120 height 22
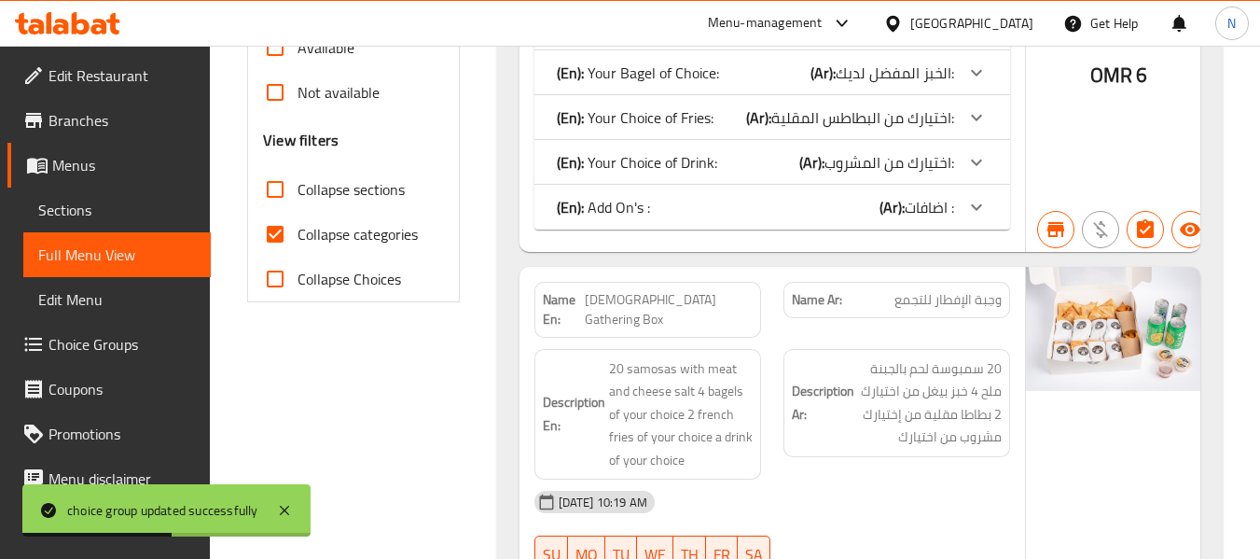
click at [298, 233] on input "Collapse categories" at bounding box center [275, 234] width 45 height 45
checkbox input "false"
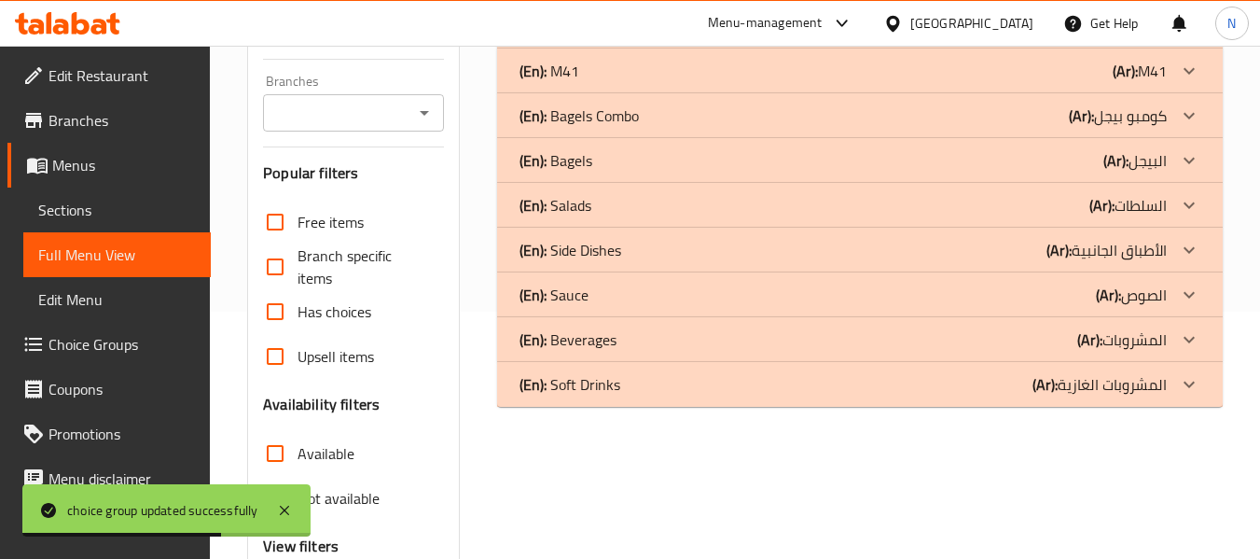
scroll to position [154, 0]
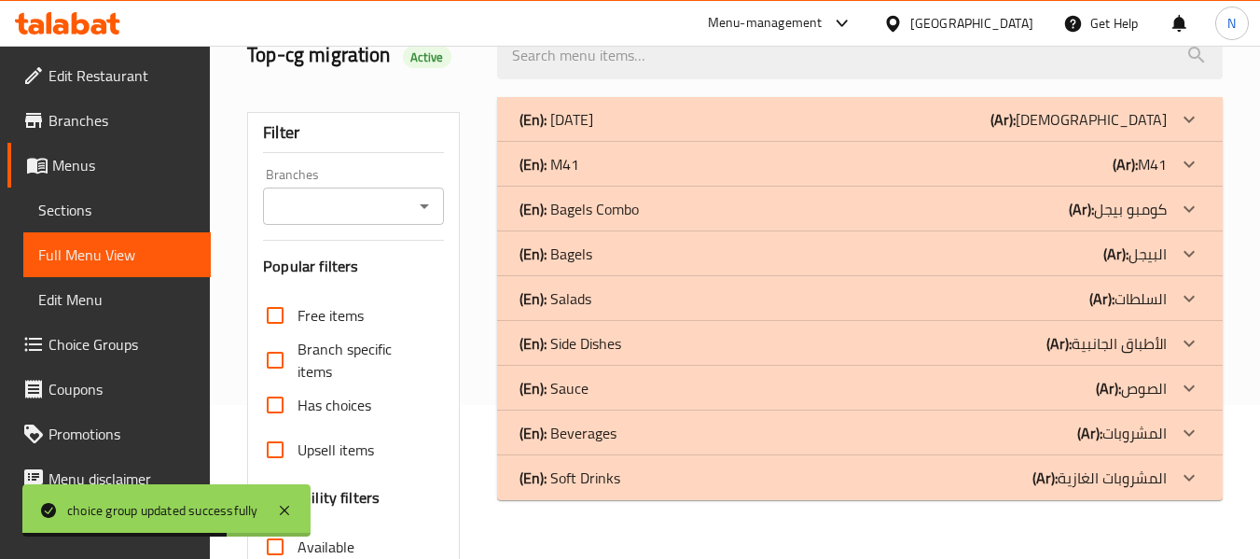
click at [637, 249] on div "(En): Bagels (Ar): البيجل" at bounding box center [843, 254] width 647 height 22
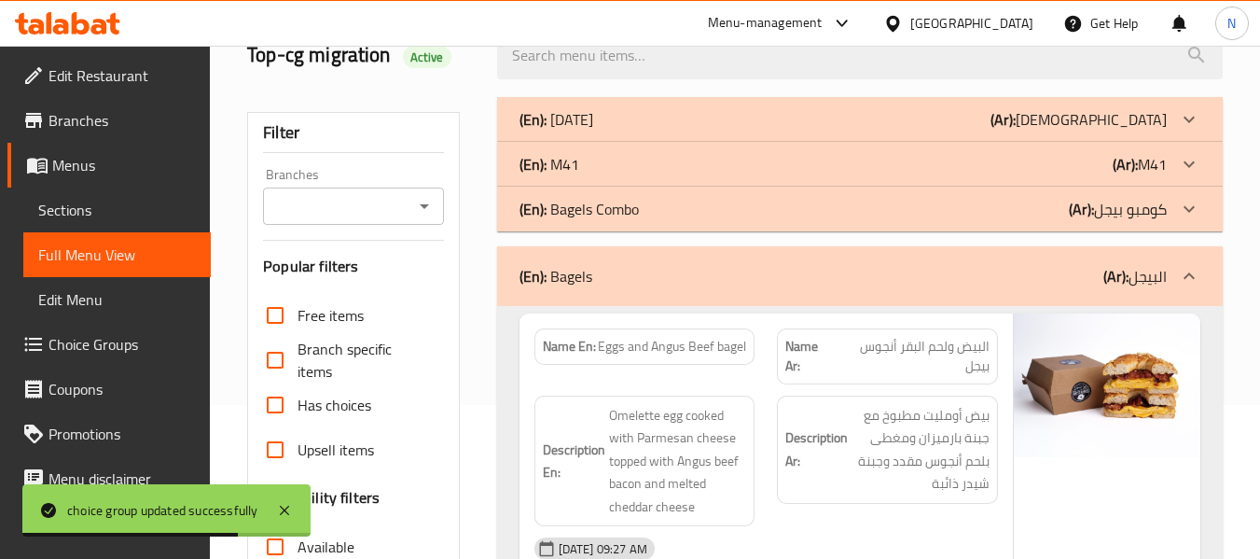
click at [656, 209] on div "(En): Bagels Combo (Ar): كومبو بيجل" at bounding box center [843, 209] width 647 height 22
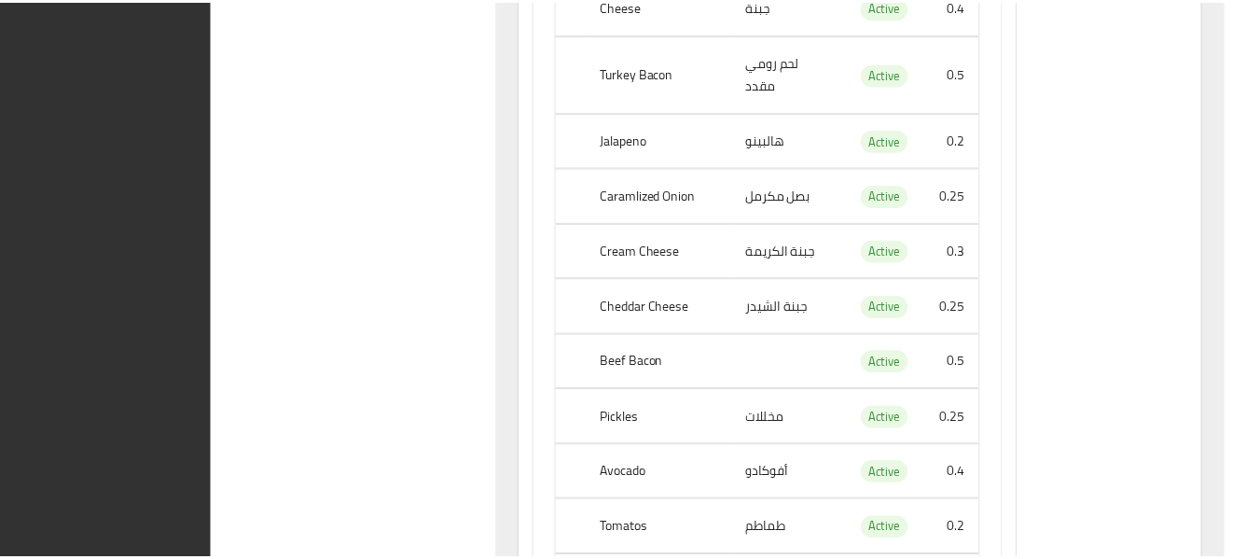
scroll to position [61886, 0]
